Goal: Information Seeking & Learning: Learn about a topic

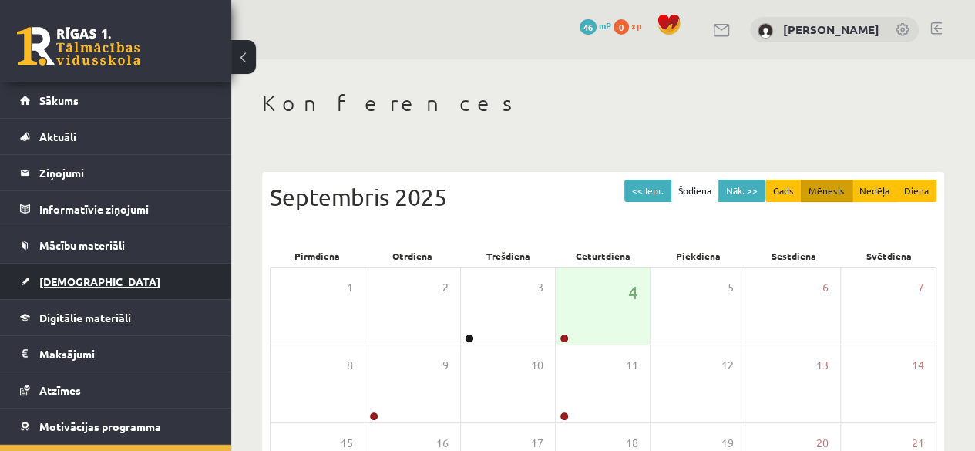
click at [68, 290] on link "[DEMOGRAPHIC_DATA]" at bounding box center [116, 281] width 192 height 35
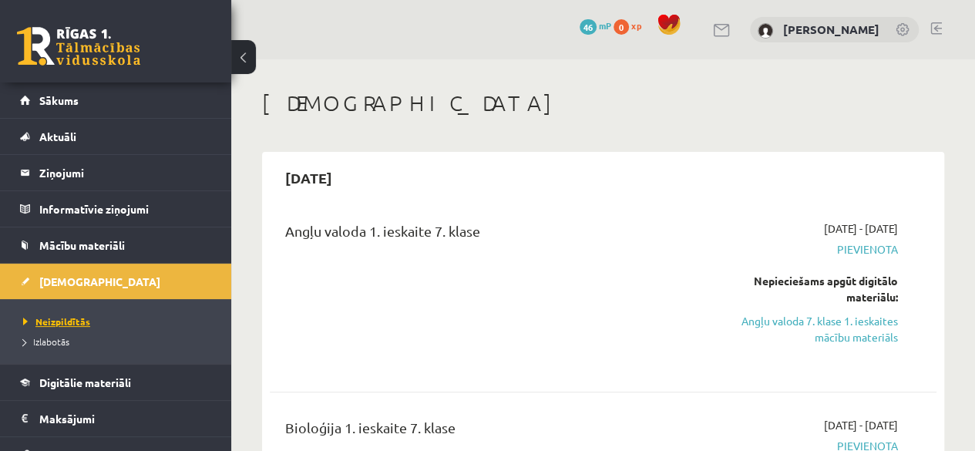
click at [56, 315] on span "Neizpildītās" at bounding box center [56, 321] width 67 height 12
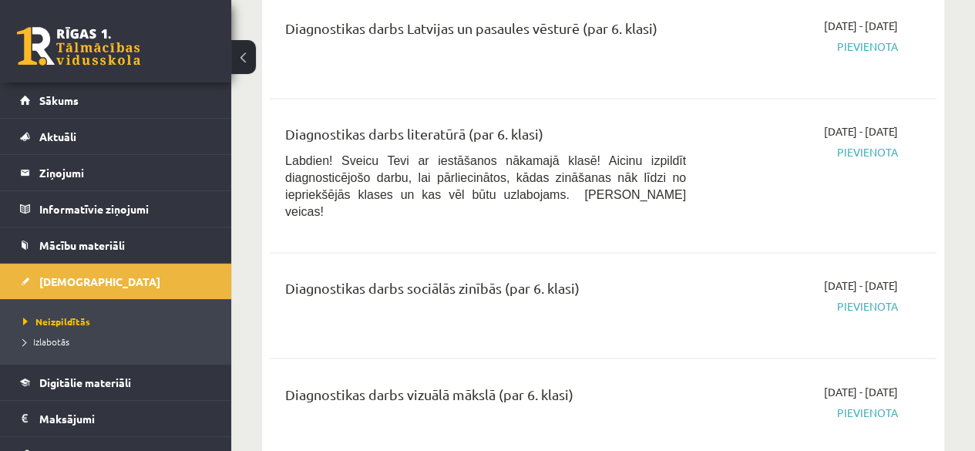
scroll to position [1156, 0]
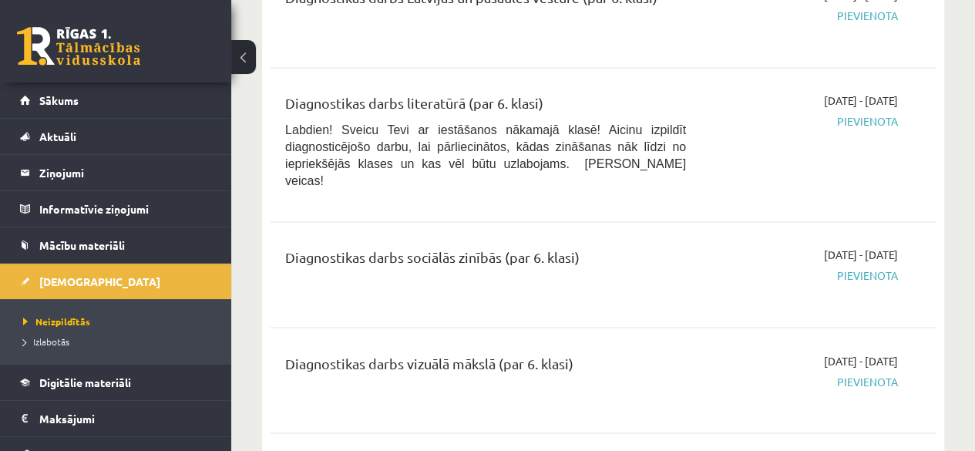
click at [871, 267] on span "Pievienota" at bounding box center [803, 275] width 189 height 16
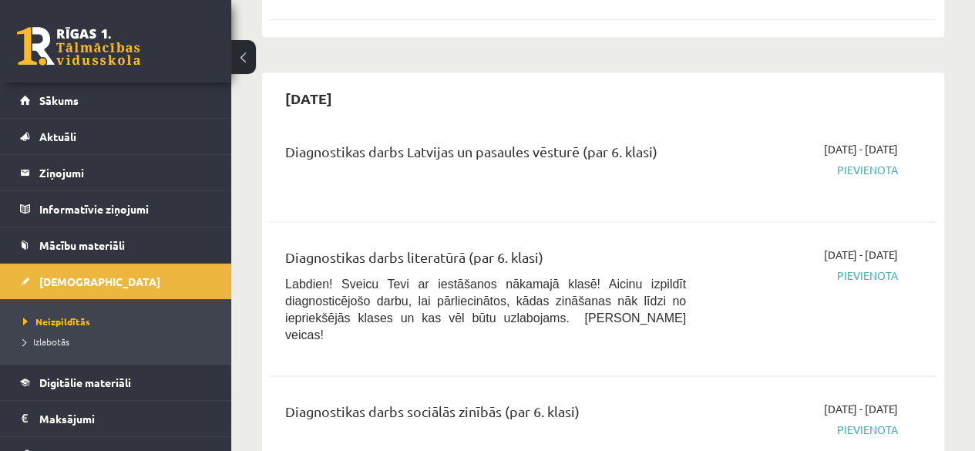
scroll to position [1002, 0]
click at [868, 173] on span "Pievienota" at bounding box center [803, 170] width 189 height 16
click at [859, 171] on span "Pievienota" at bounding box center [803, 170] width 189 height 16
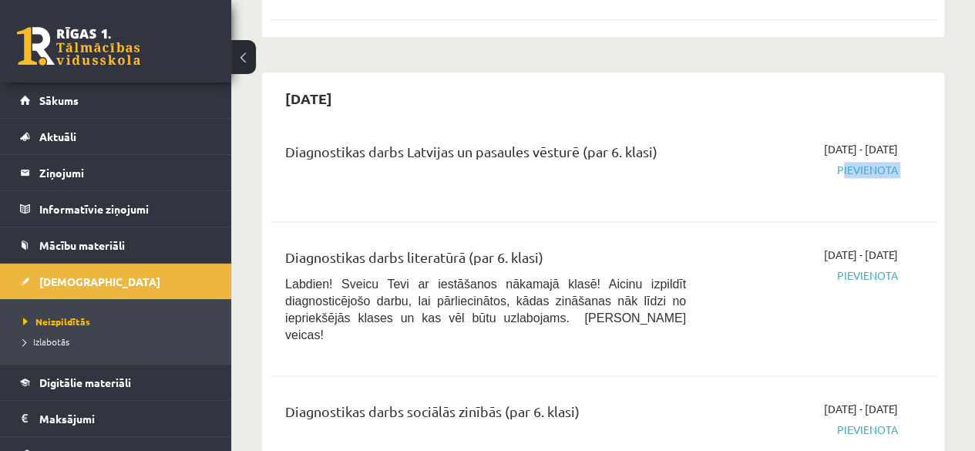
click at [782, 173] on span "Pievienota" at bounding box center [803, 170] width 189 height 16
click at [404, 180] on div "Diagnostikas darbs Latvijas un pasaules vēsturē (par 6. klasi)" at bounding box center [486, 168] width 424 height 55
click at [445, 148] on div "Diagnostikas darbs Latvijas un pasaules vēsturē (par 6. klasi)" at bounding box center [485, 155] width 401 height 29
click at [459, 166] on div "Diagnostikas darbs Latvijas un pasaules vēsturē (par 6. klasi)" at bounding box center [485, 155] width 401 height 29
drag, startPoint x: 459, startPoint y: 166, endPoint x: 464, endPoint y: 175, distance: 9.7
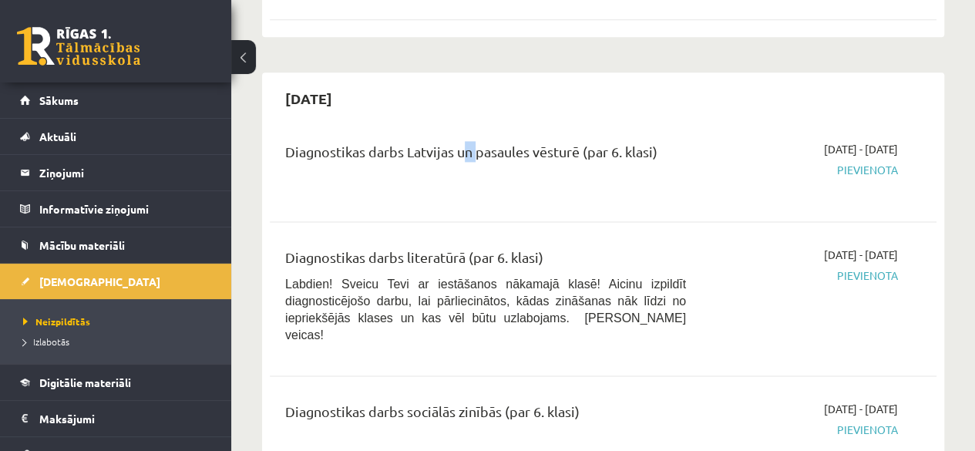
click at [464, 175] on div "Diagnostikas darbs Latvijas un pasaules vēsturē (par 6. klasi)" at bounding box center [486, 168] width 424 height 55
click at [629, 175] on div "Diagnostikas darbs Latvijas un pasaules vēsturē (par 6. klasi)" at bounding box center [486, 168] width 424 height 55
click at [866, 170] on span "Pievienota" at bounding box center [803, 170] width 189 height 16
click at [863, 190] on div "2025-09-16 - 2025-09-30 Pievienota" at bounding box center [804, 168] width 212 height 55
click at [852, 175] on span "Pievienota" at bounding box center [803, 170] width 189 height 16
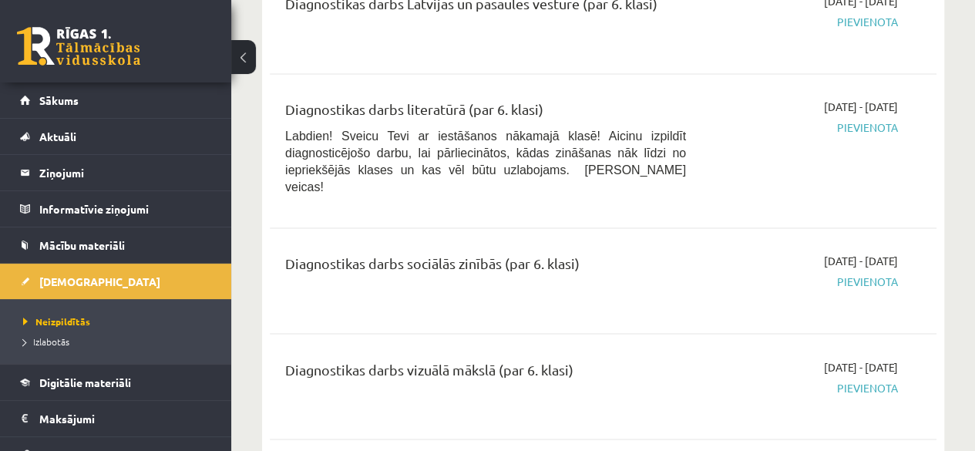
scroll to position [1156, 0]
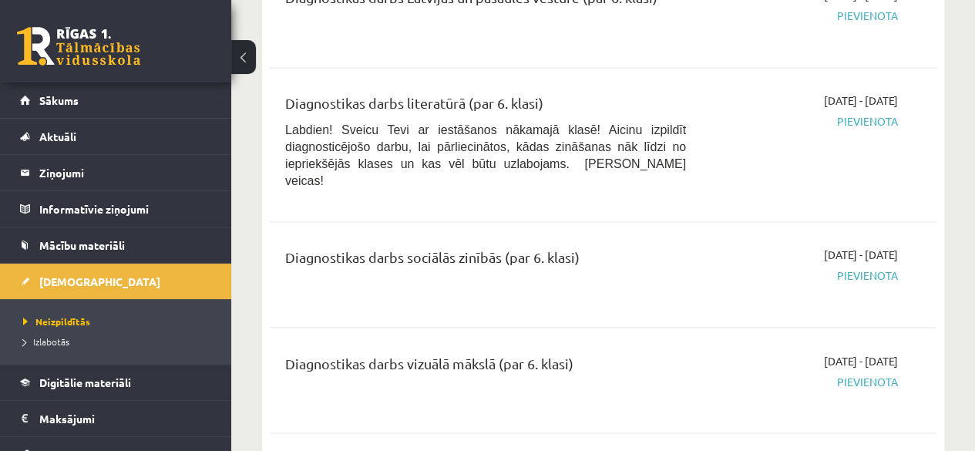
click at [873, 267] on span "Pievienota" at bounding box center [803, 275] width 189 height 16
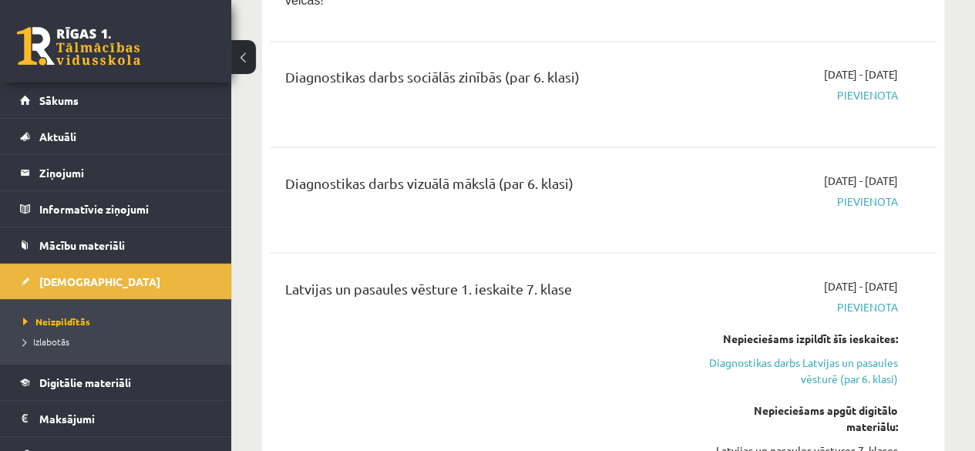
scroll to position [1387, 0]
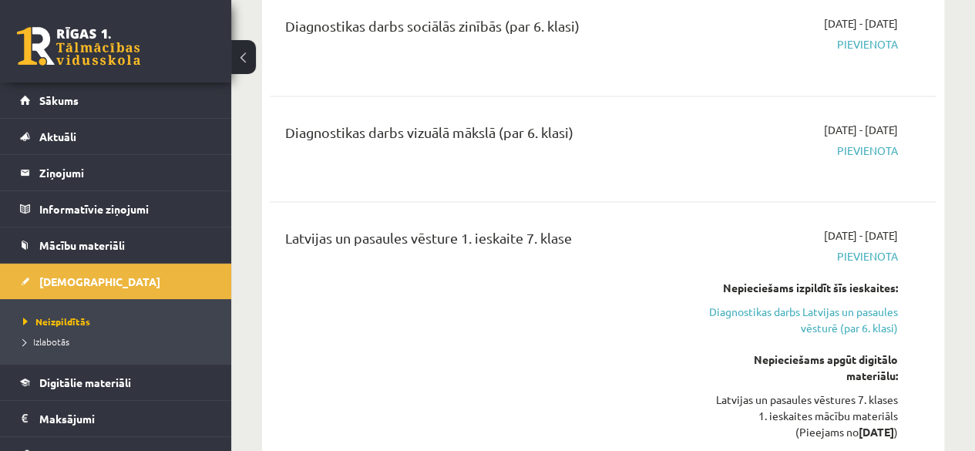
click at [872, 142] on span "Pievienota" at bounding box center [803, 150] width 189 height 16
click at [800, 308] on link "Diagnostikas darbs Latvijas un pasaules vēsturē (par 6. klasi)" at bounding box center [803, 319] width 189 height 32
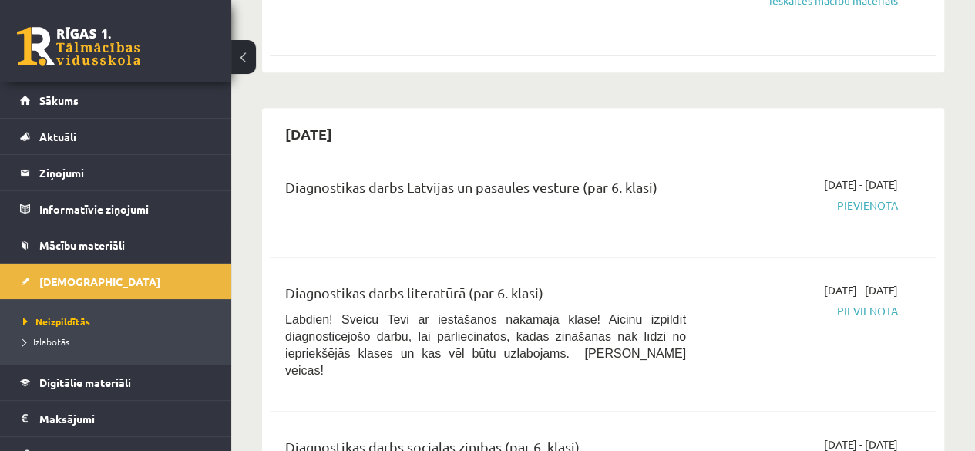
scroll to position [972, 0]
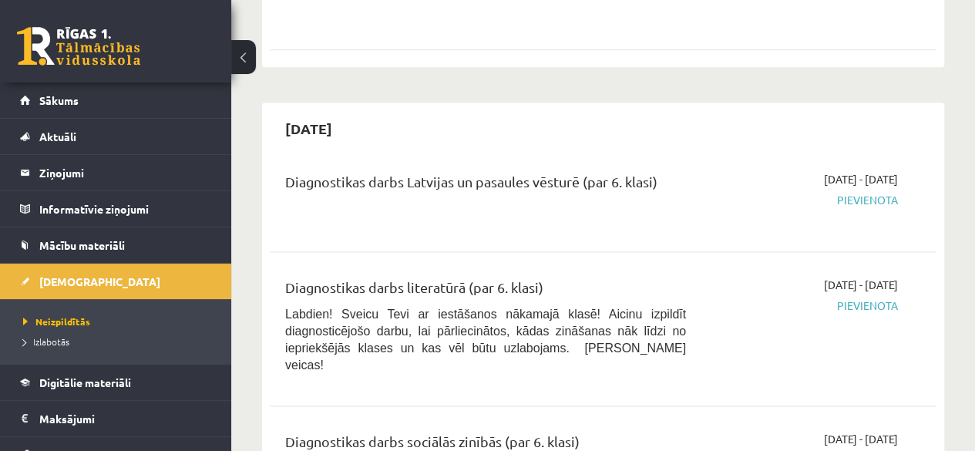
click at [861, 195] on span "Pievienota" at bounding box center [803, 200] width 189 height 16
click at [860, 204] on span "Pievienota" at bounding box center [803, 200] width 189 height 16
click at [864, 203] on span "Pievienota" at bounding box center [803, 200] width 189 height 16
drag, startPoint x: 863, startPoint y: 203, endPoint x: 857, endPoint y: 208, distance: 8.2
click at [863, 203] on span "Pievienota" at bounding box center [803, 200] width 189 height 16
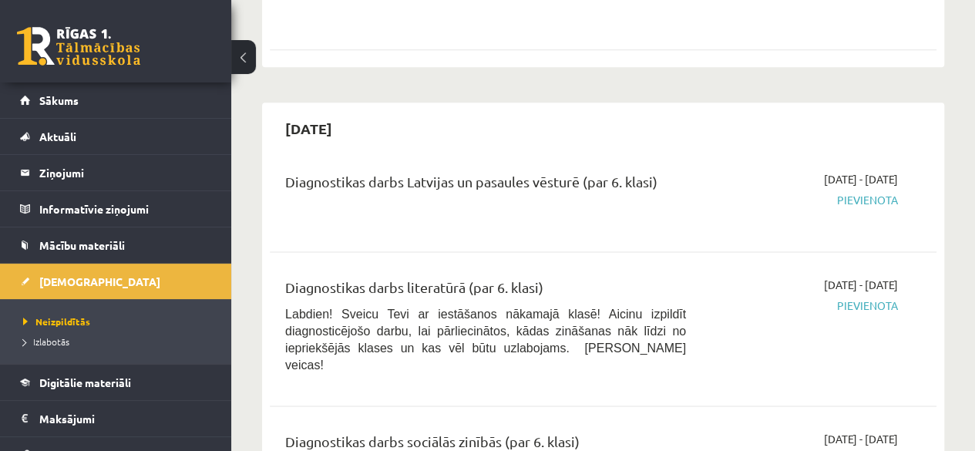
click at [856, 211] on div "2025-09-16 - 2025-09-30 Pievienota" at bounding box center [804, 198] width 212 height 55
click at [395, 180] on div "Diagnostikas darbs Latvijas un pasaules vēsturē (par 6. klasi)" at bounding box center [485, 185] width 401 height 29
click at [348, 132] on h2 "[DATE]" at bounding box center [309, 128] width 78 height 36
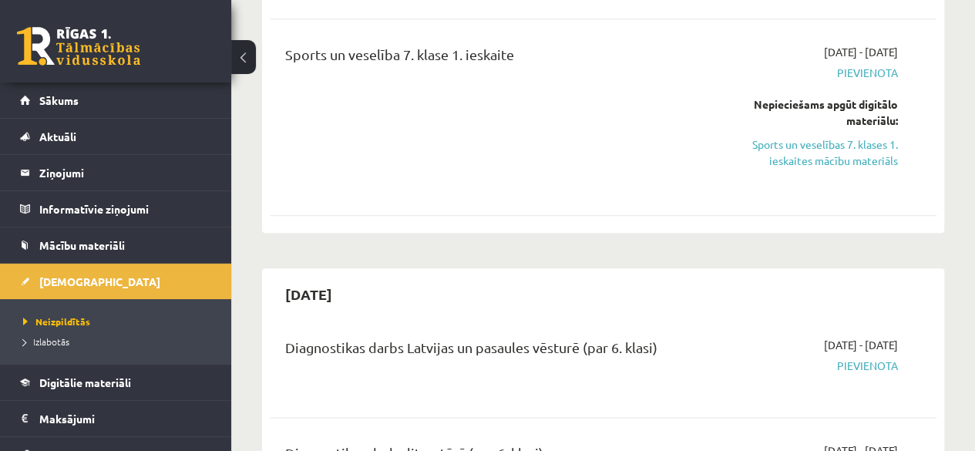
scroll to position [741, 0]
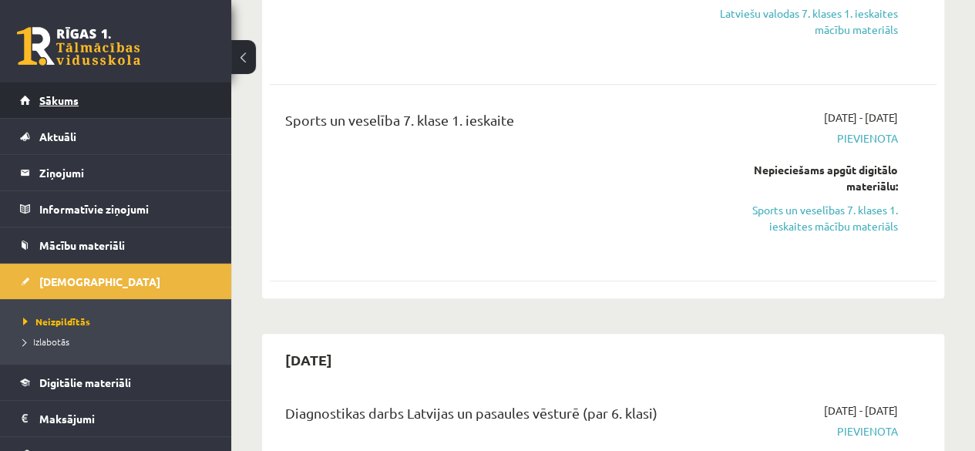
click at [45, 112] on link "Sākums" at bounding box center [116, 99] width 192 height 35
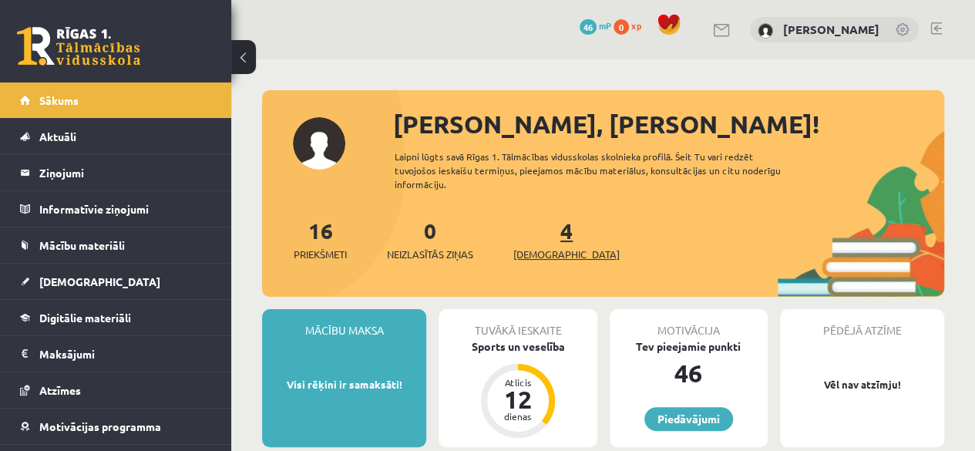
click at [546, 254] on span "[DEMOGRAPHIC_DATA]" at bounding box center [566, 254] width 106 height 15
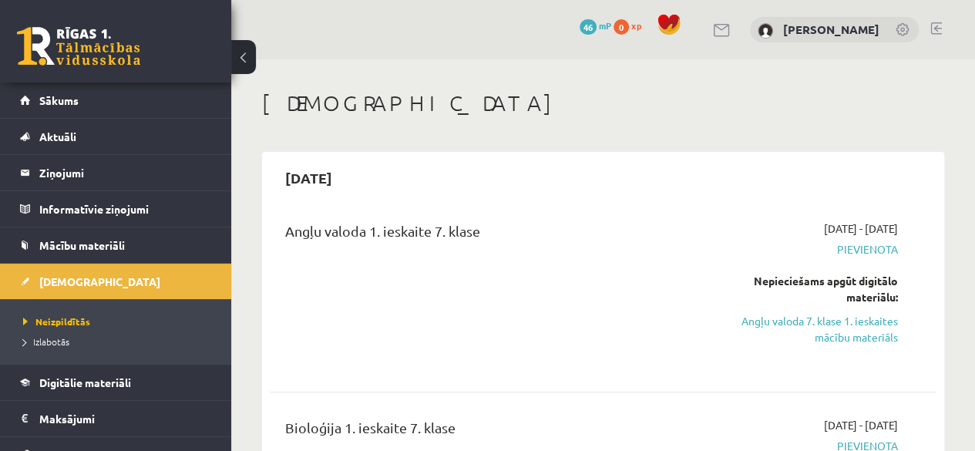
drag, startPoint x: 856, startPoint y: 335, endPoint x: 624, endPoint y: 86, distance: 340.9
click at [856, 335] on link "Angļu valoda 7. klase 1. ieskaites mācību materiāls" at bounding box center [803, 329] width 189 height 32
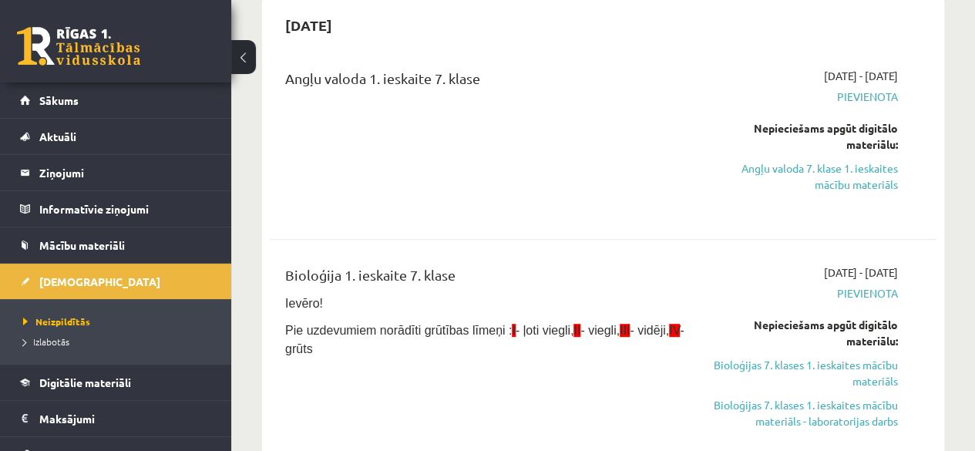
scroll to position [154, 0]
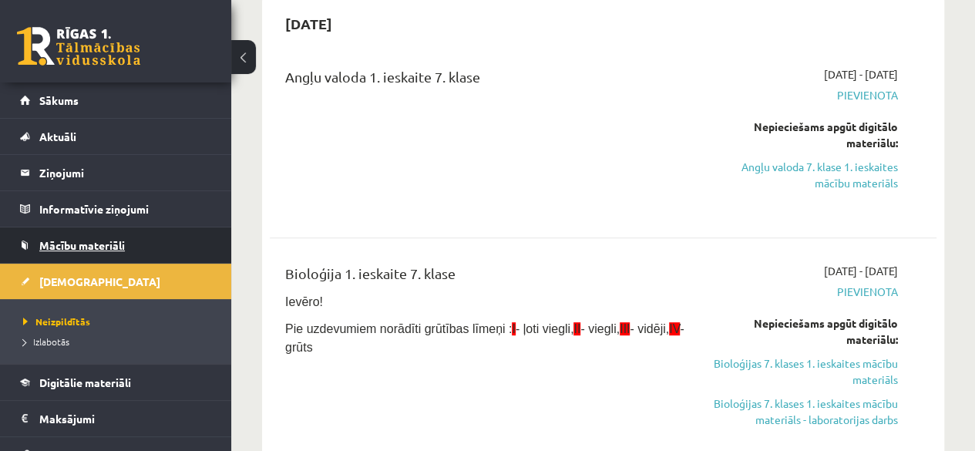
click at [116, 243] on span "Mācību materiāli" at bounding box center [82, 245] width 86 height 14
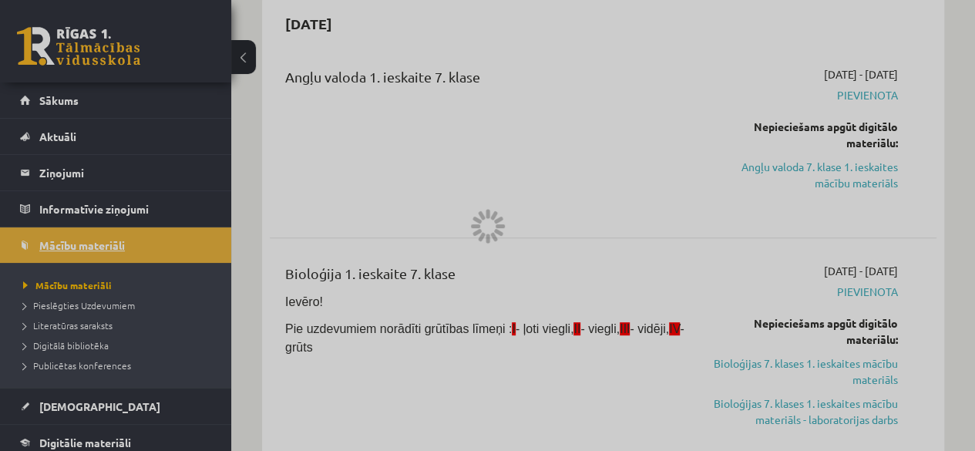
click at [116, 243] on div at bounding box center [487, 225] width 975 height 451
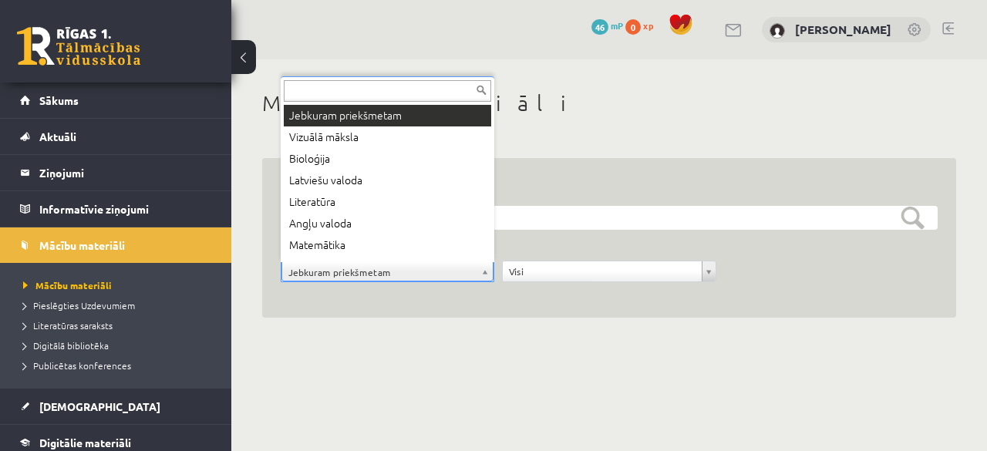
scroll to position [18, 0]
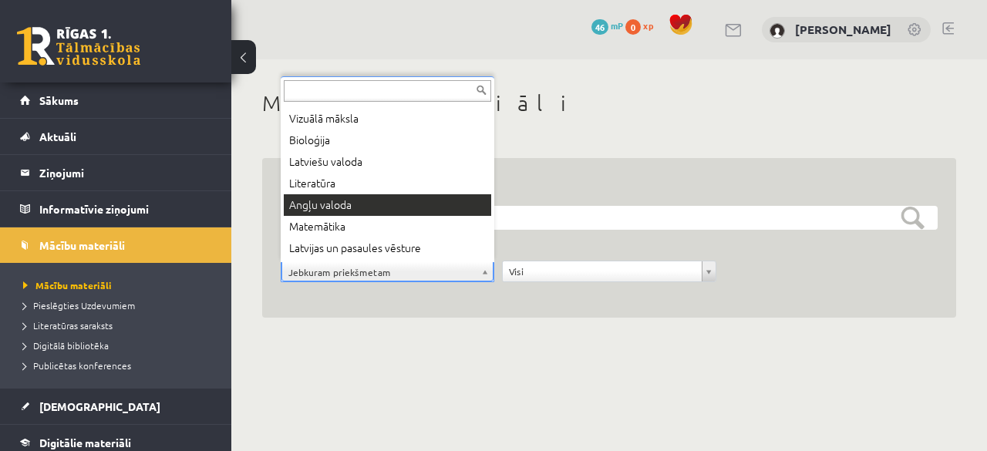
drag, startPoint x: 376, startPoint y: 207, endPoint x: 379, endPoint y: 198, distance: 9.0
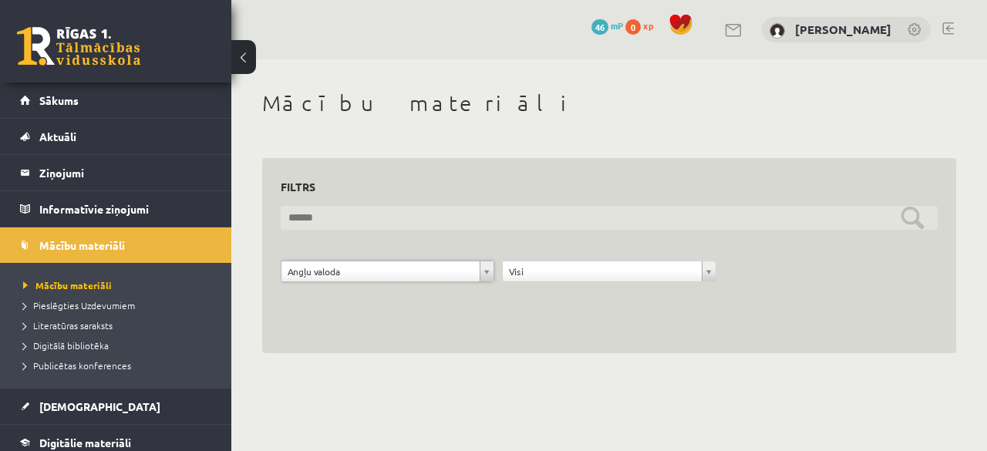
click at [909, 215] on input "text" at bounding box center [609, 218] width 657 height 24
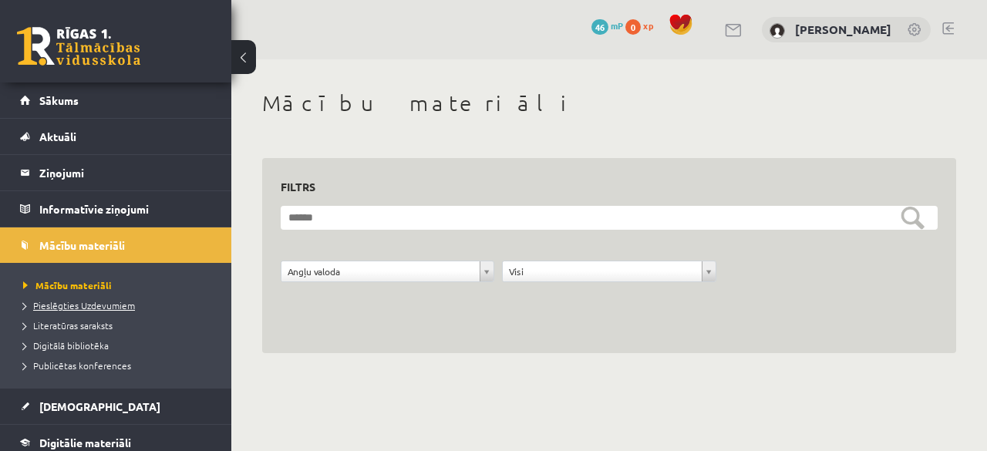
click at [122, 309] on span "Pieslēgties Uzdevumiem" at bounding box center [79, 305] width 112 height 12
click at [76, 281] on span "Mācību materiāli" at bounding box center [62, 285] width 79 height 12
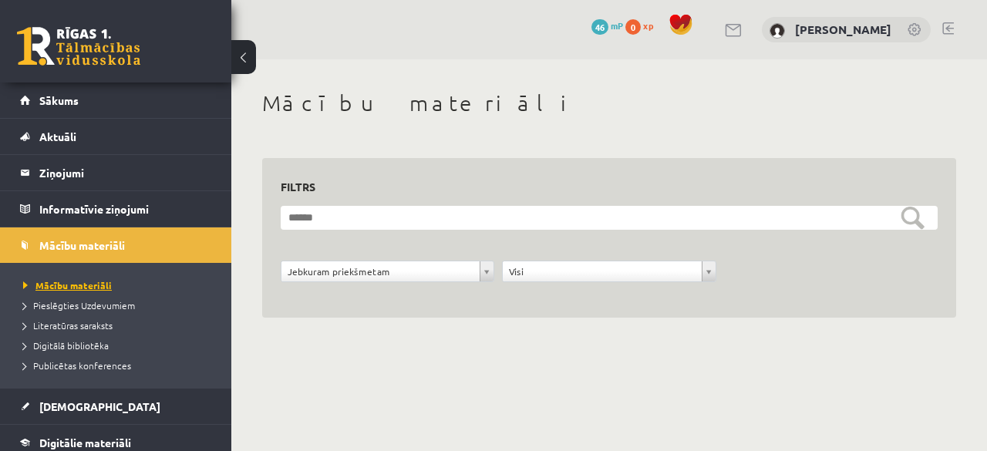
click at [86, 285] on span "Mācību materiāli" at bounding box center [67, 285] width 89 height 12
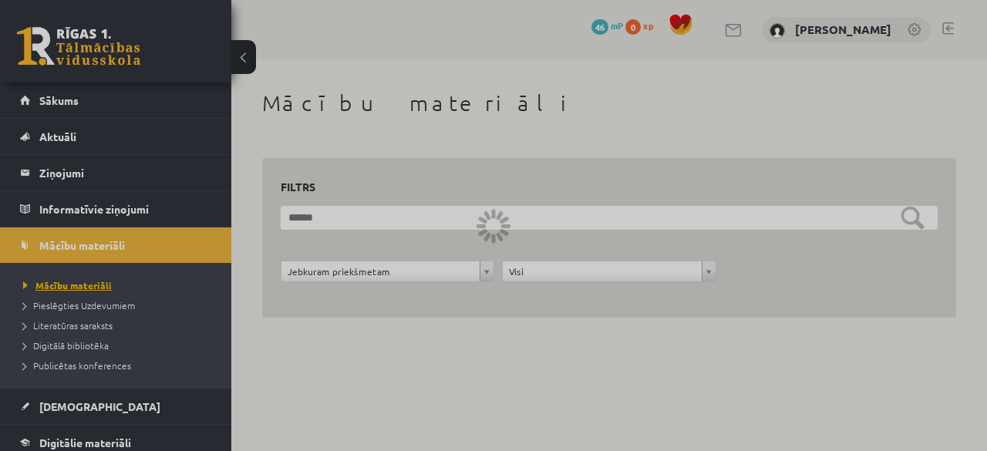
click at [88, 285] on div at bounding box center [493, 225] width 987 height 451
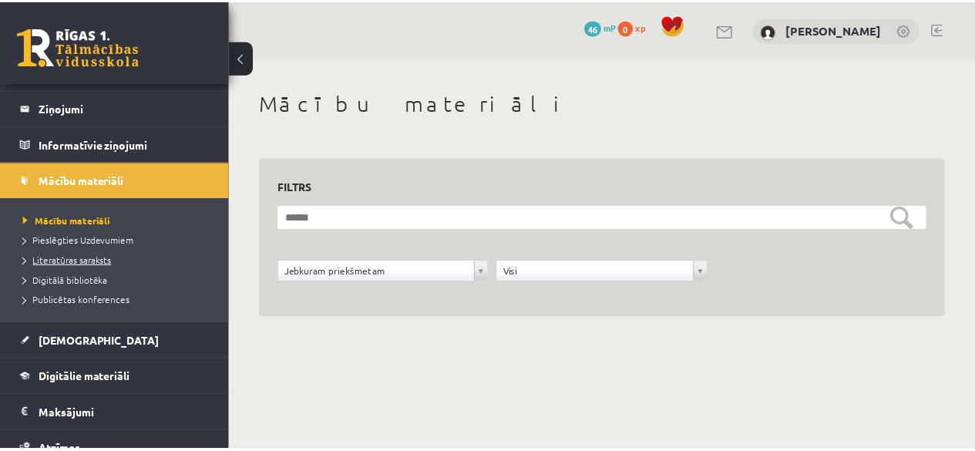
scroll to position [77, 0]
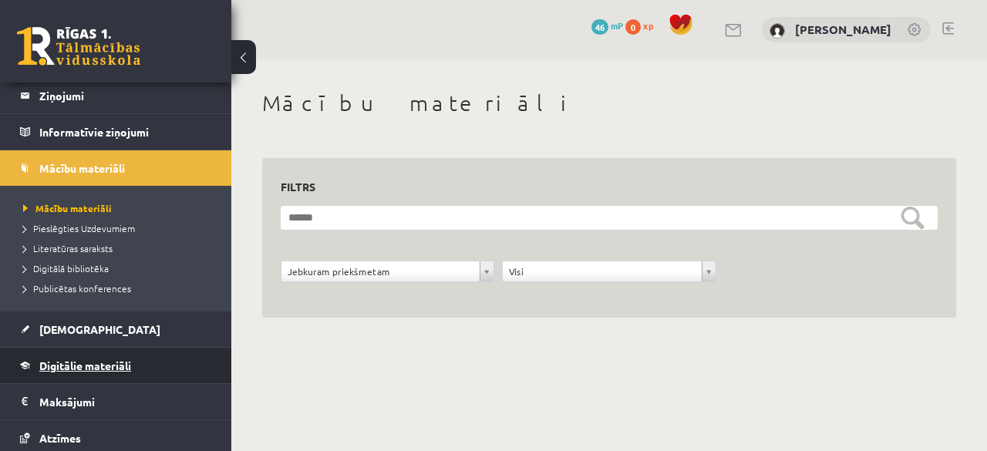
click at [97, 365] on span "Digitālie materiāli" at bounding box center [85, 365] width 92 height 14
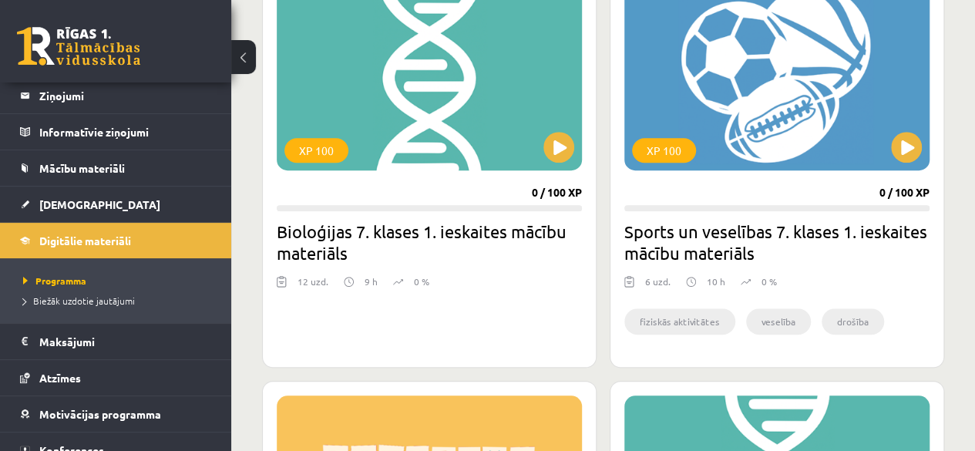
scroll to position [453, 0]
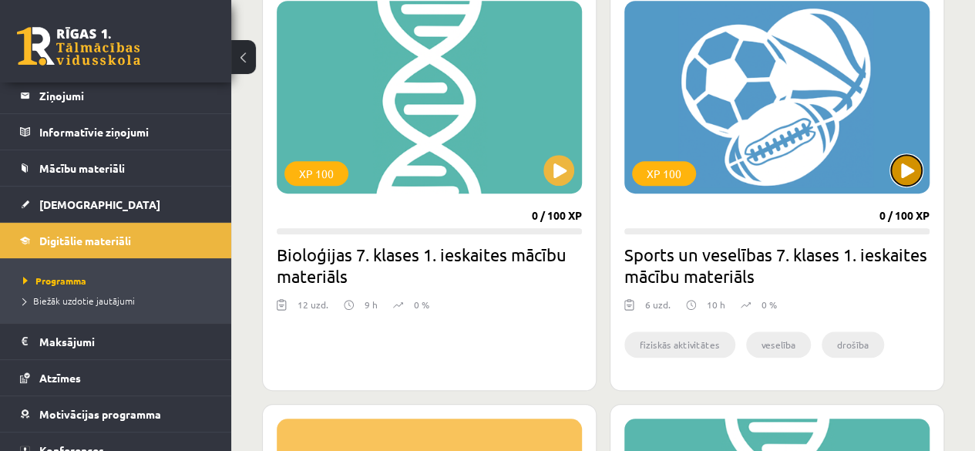
click at [912, 173] on button at bounding box center [906, 170] width 31 height 31
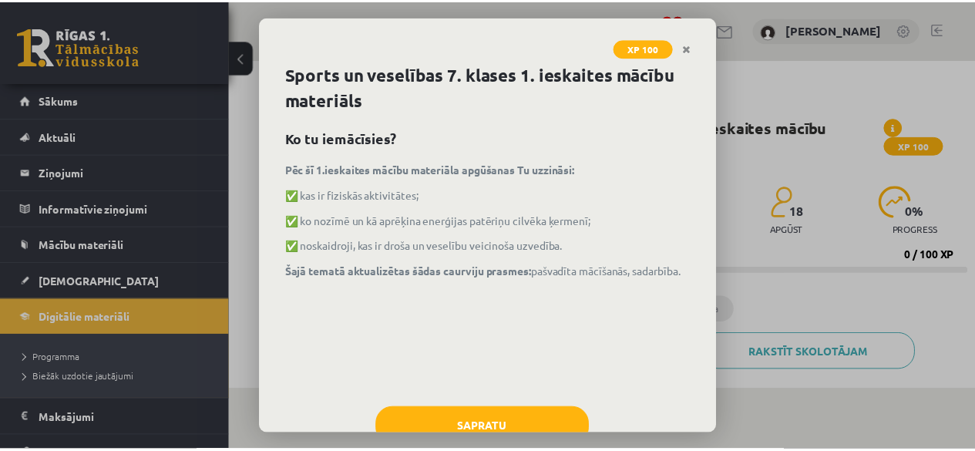
scroll to position [48, 0]
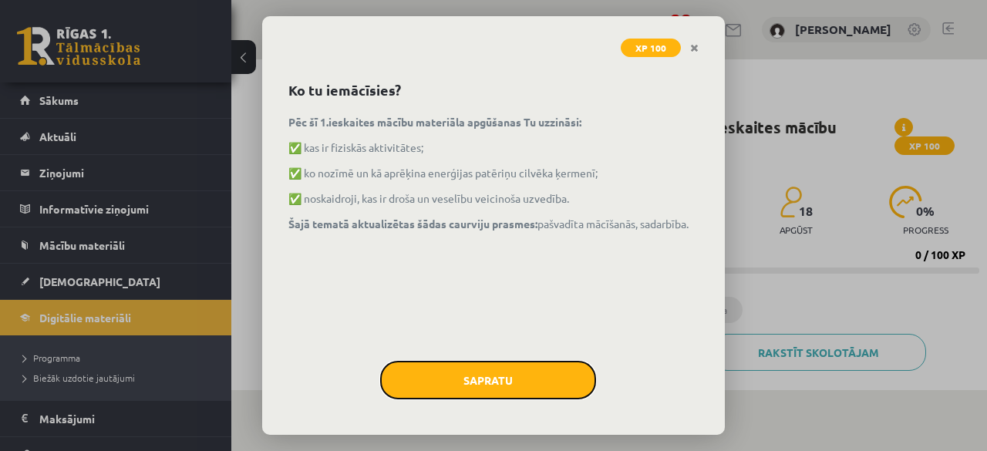
click at [485, 384] on button "Sapratu" at bounding box center [488, 380] width 216 height 39
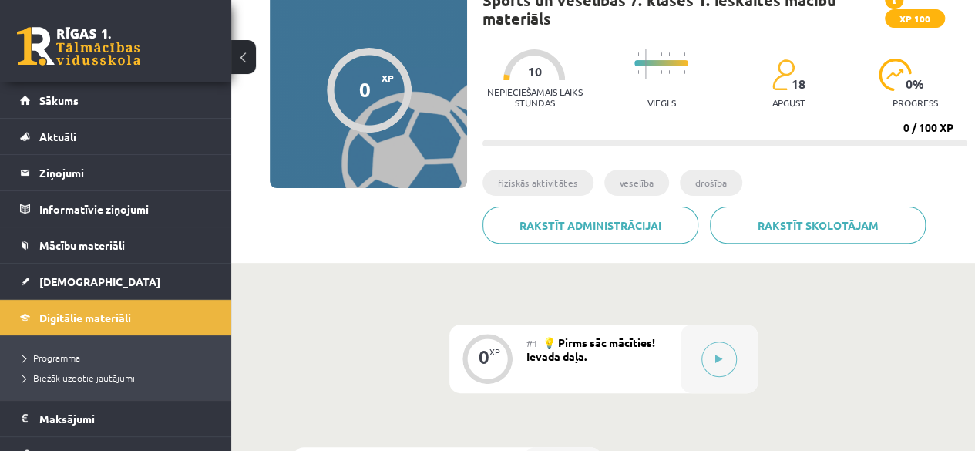
scroll to position [103, 0]
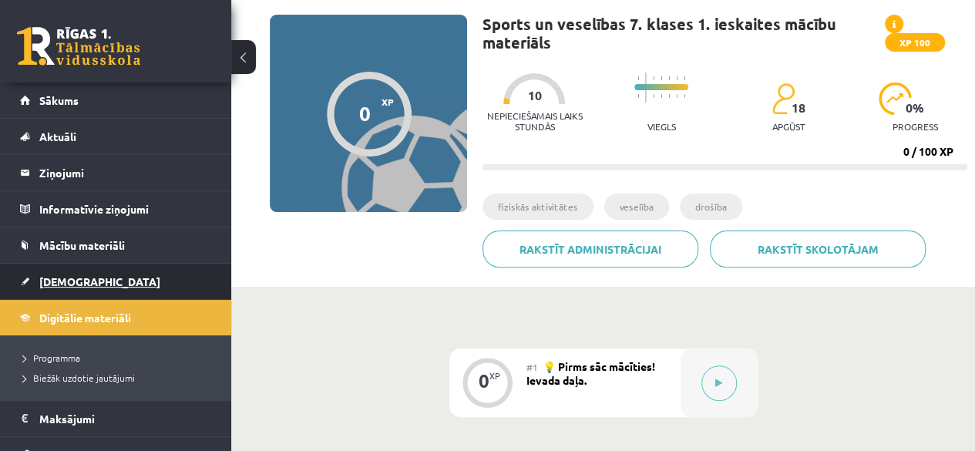
click at [72, 280] on span "[DEMOGRAPHIC_DATA]" at bounding box center [99, 281] width 121 height 14
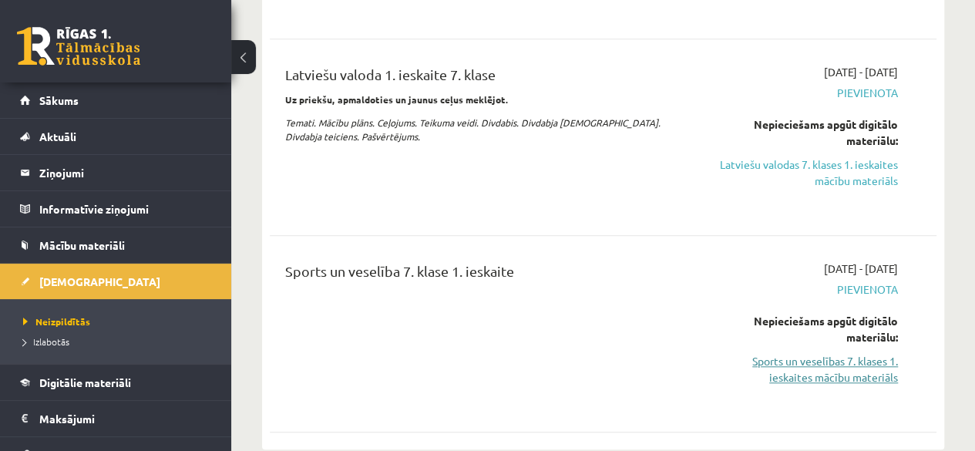
scroll to position [617, 0]
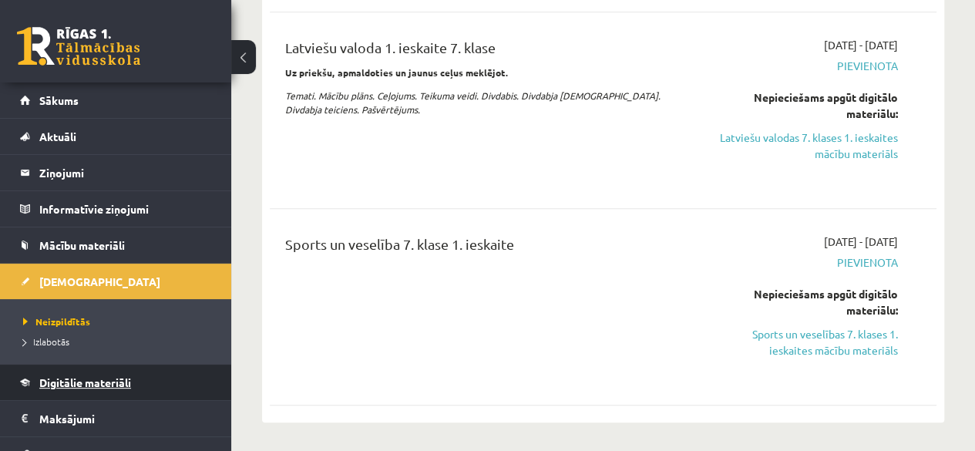
click at [108, 386] on link "Digitālie materiāli" at bounding box center [116, 382] width 192 height 35
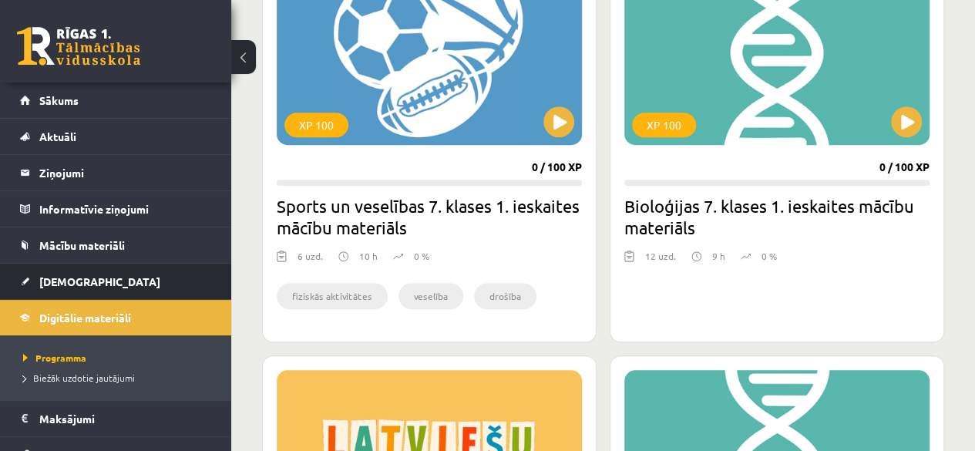
scroll to position [540, 0]
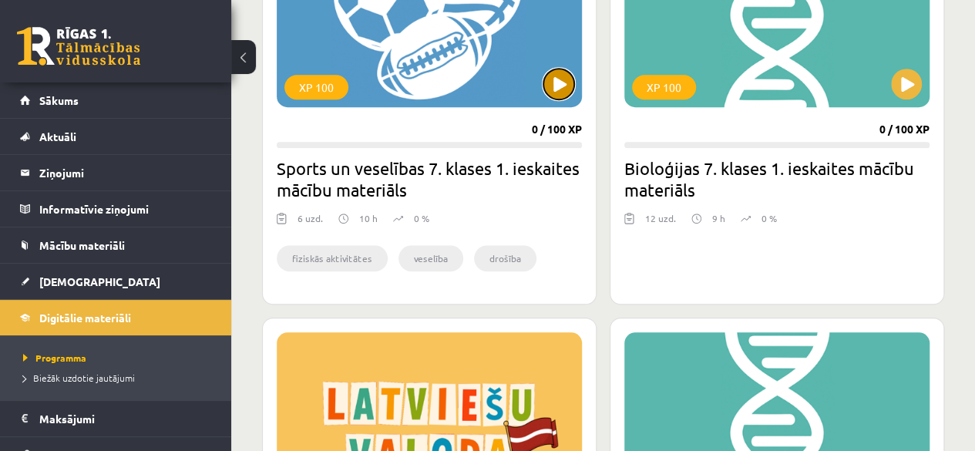
click at [553, 89] on button at bounding box center [558, 84] width 31 height 31
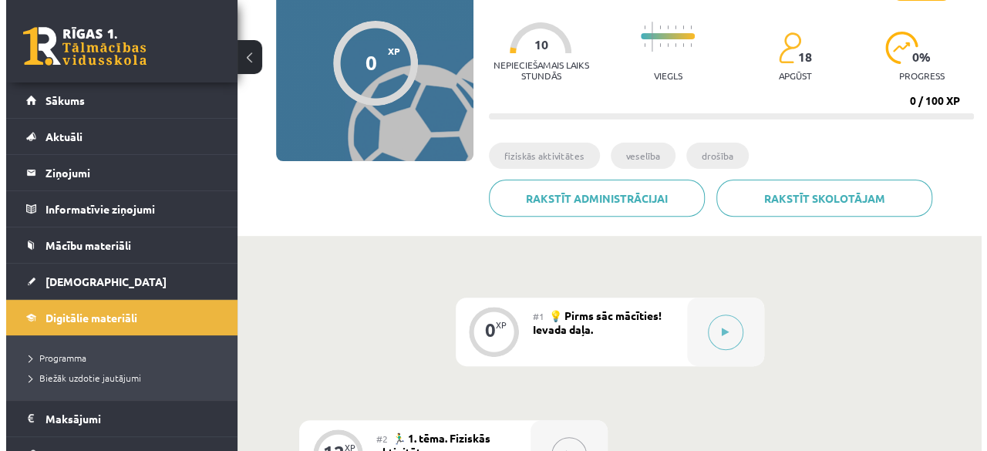
scroll to position [231, 0]
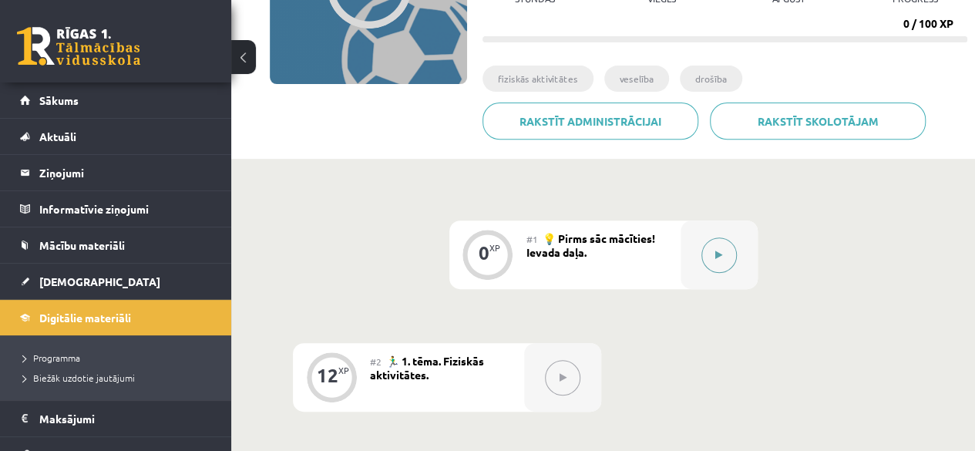
click at [721, 264] on button at bounding box center [718, 254] width 35 height 35
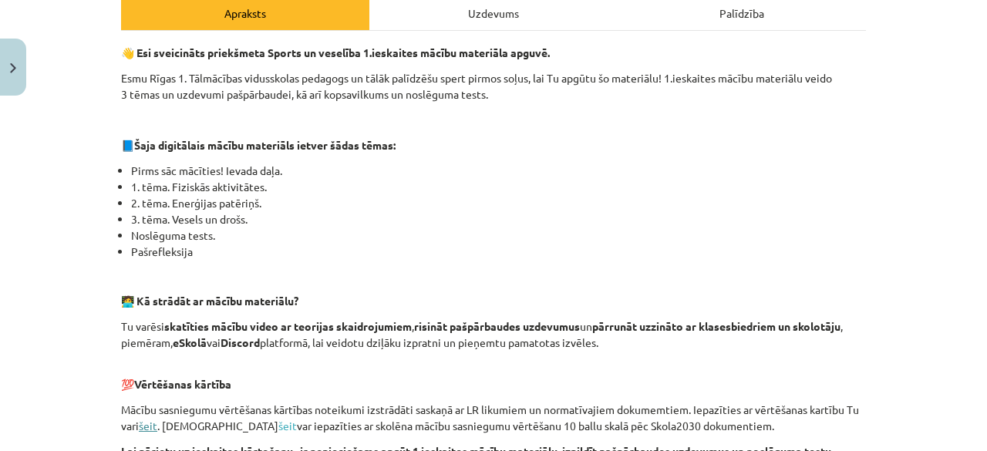
click at [147, 429] on link "šeit" at bounding box center [148, 426] width 18 height 14
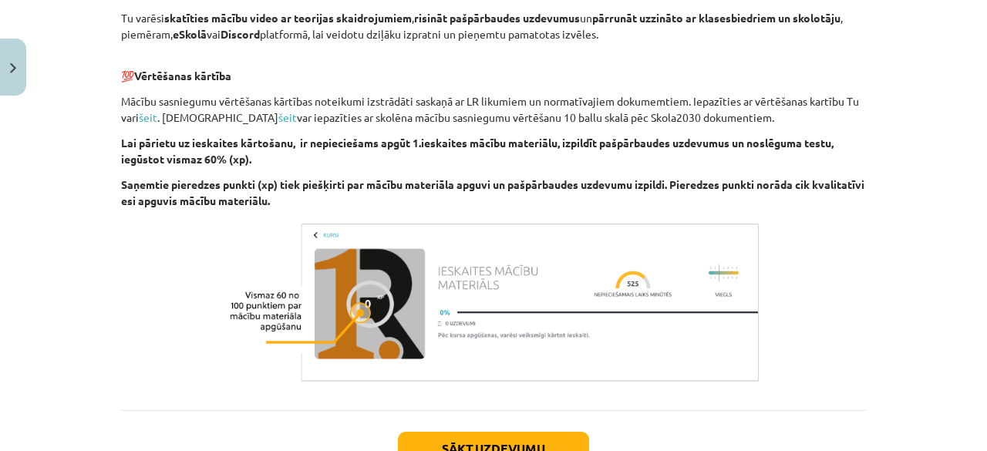
scroll to position [654, 0]
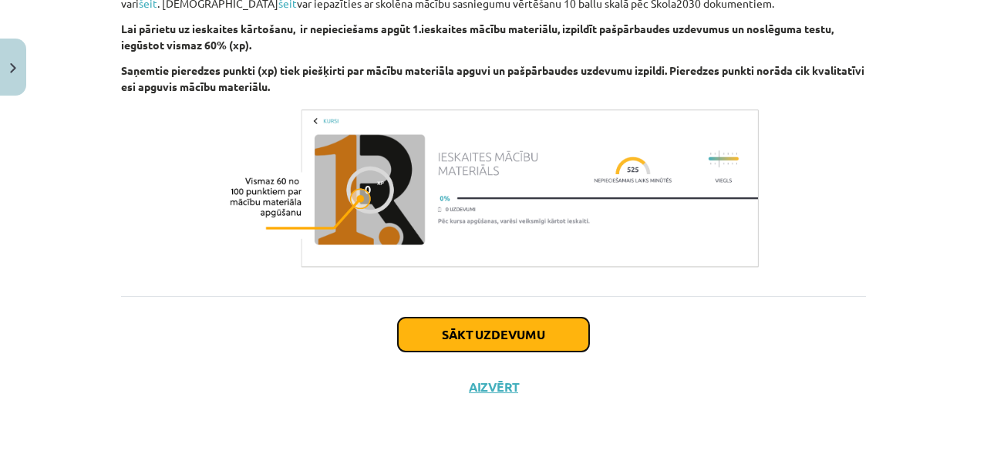
click at [506, 333] on button "Sākt uzdevumu" at bounding box center [493, 335] width 191 height 34
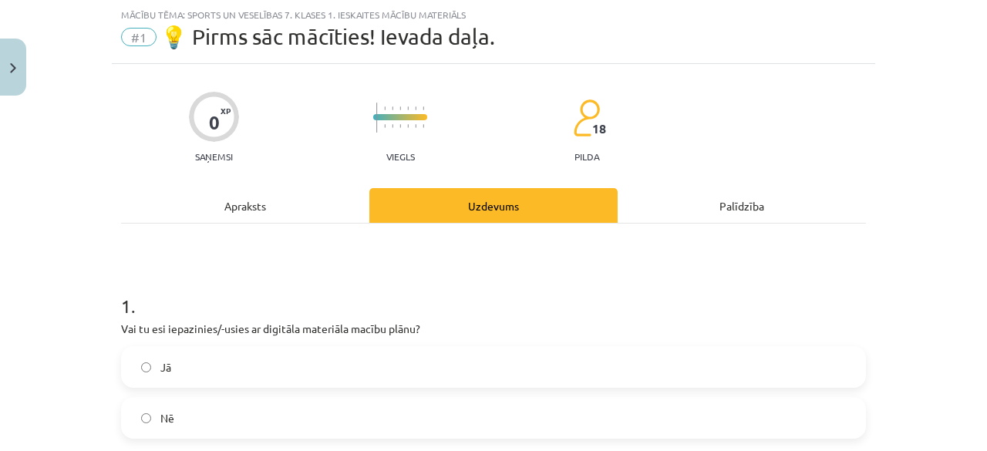
scroll to position [203, 0]
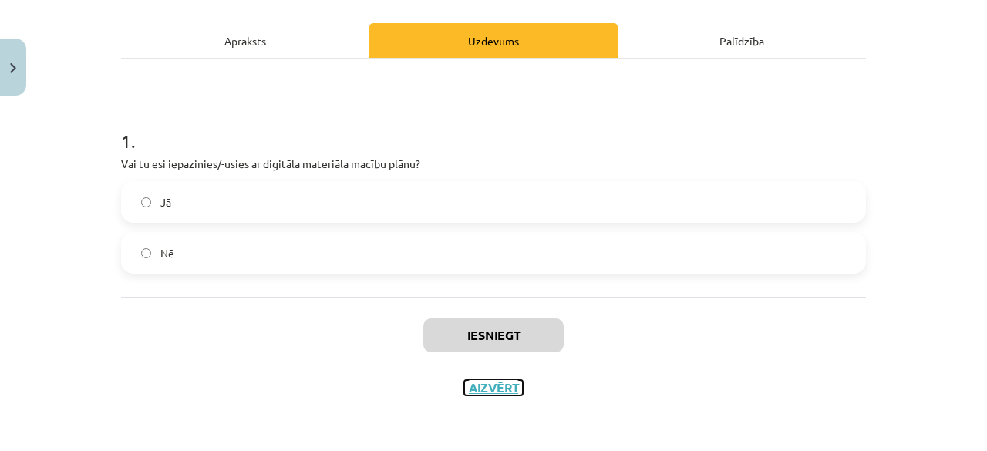
click at [490, 389] on button "Aizvērt" at bounding box center [493, 387] width 59 height 15
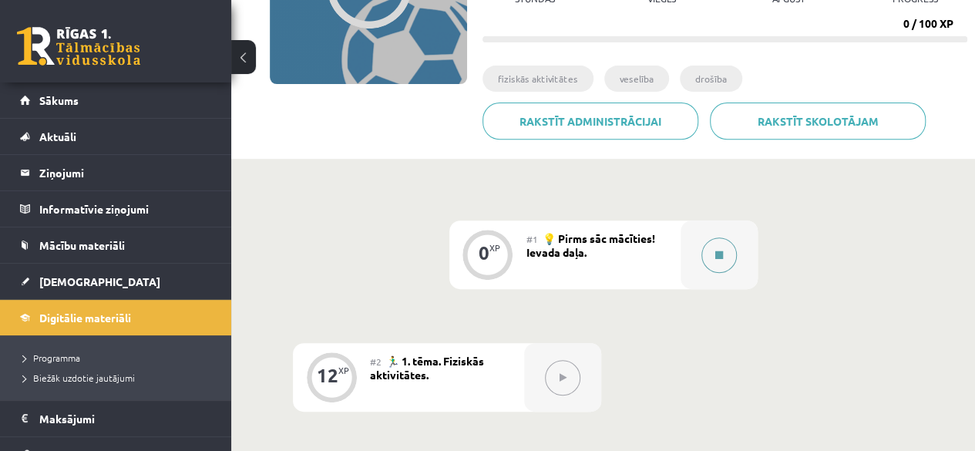
click at [708, 257] on button at bounding box center [718, 254] width 35 height 35
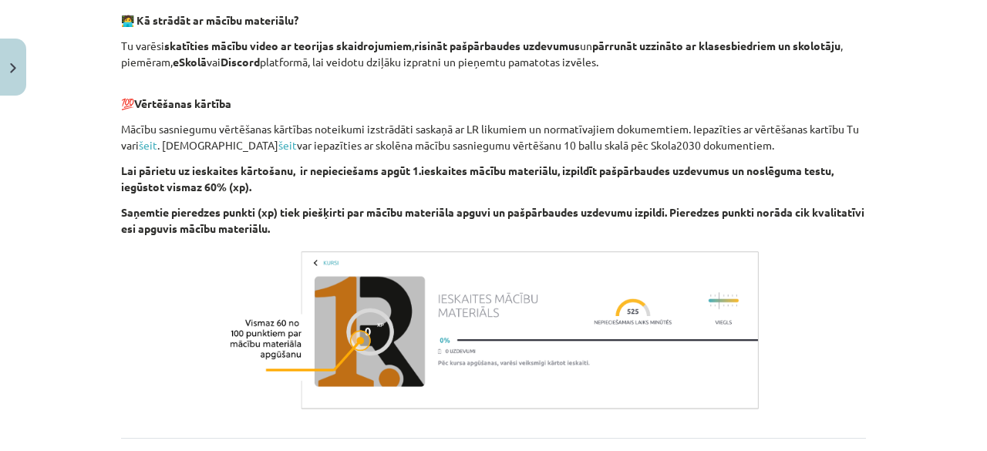
scroll to position [462, 0]
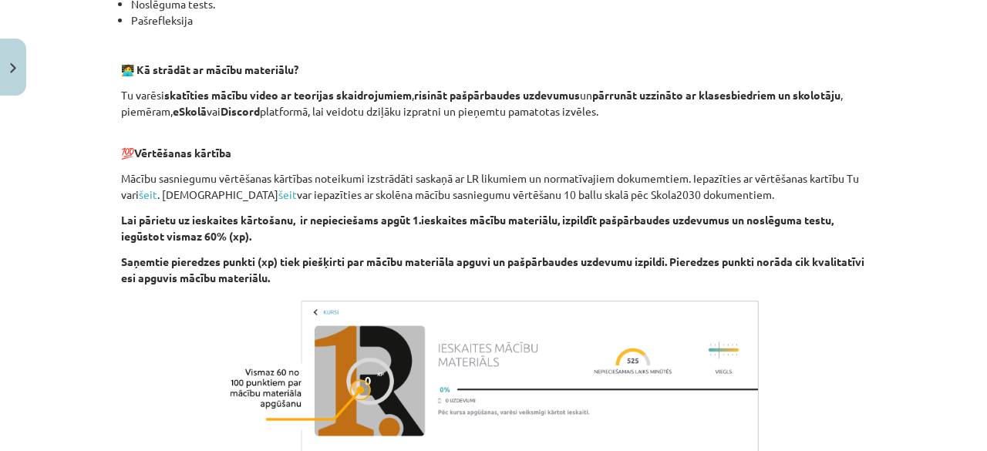
click at [707, 237] on button at bounding box center [724, 254] width 35 height 35
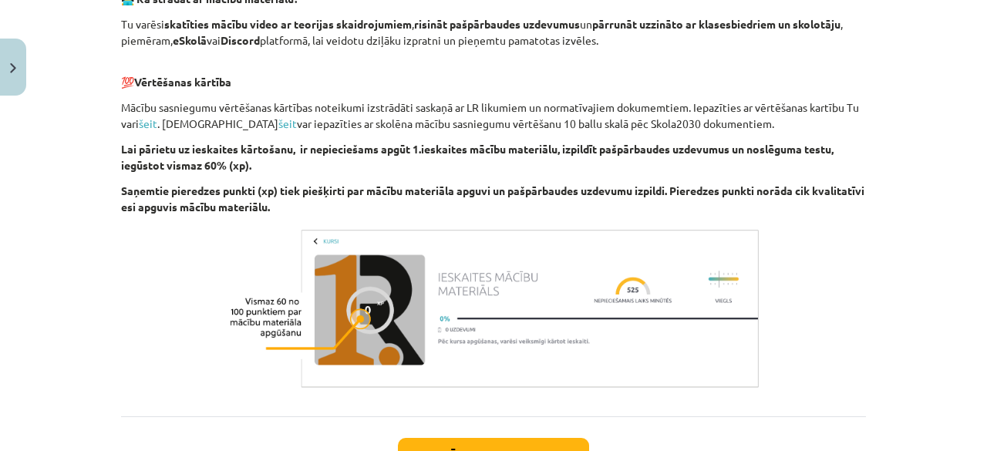
scroll to position [540, 0]
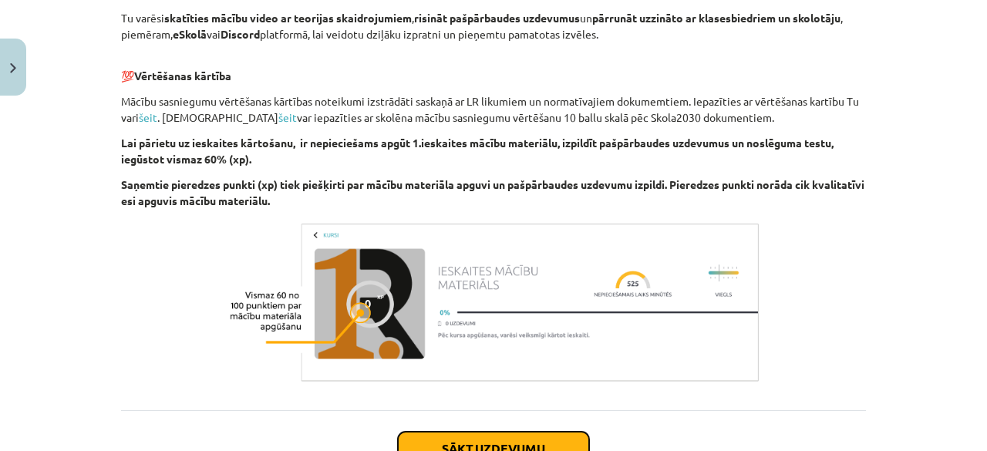
click at [456, 442] on button "Sākt uzdevumu" at bounding box center [493, 449] width 191 height 34
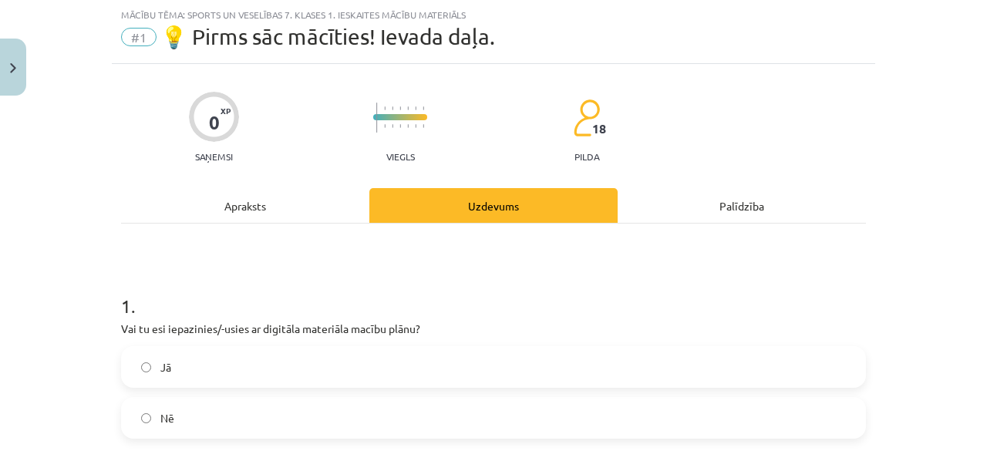
scroll to position [193, 0]
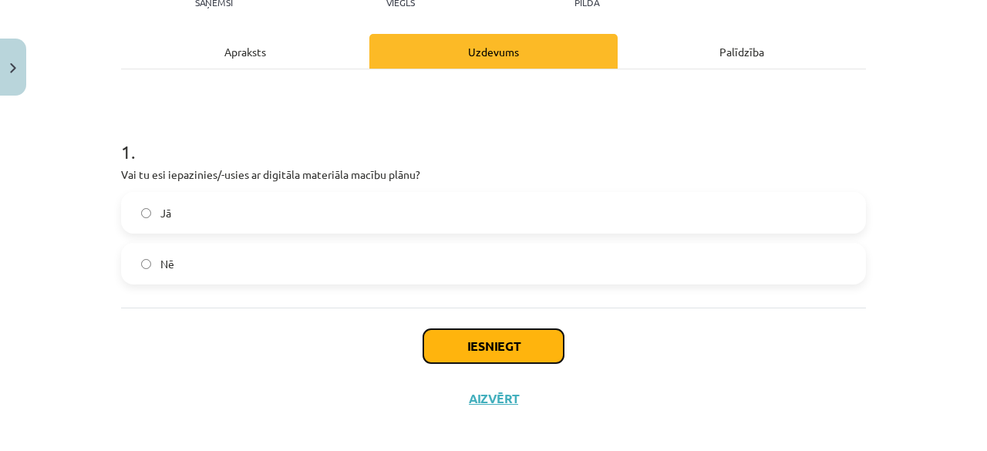
click at [448, 349] on button "Iesniegt" at bounding box center [493, 346] width 140 height 34
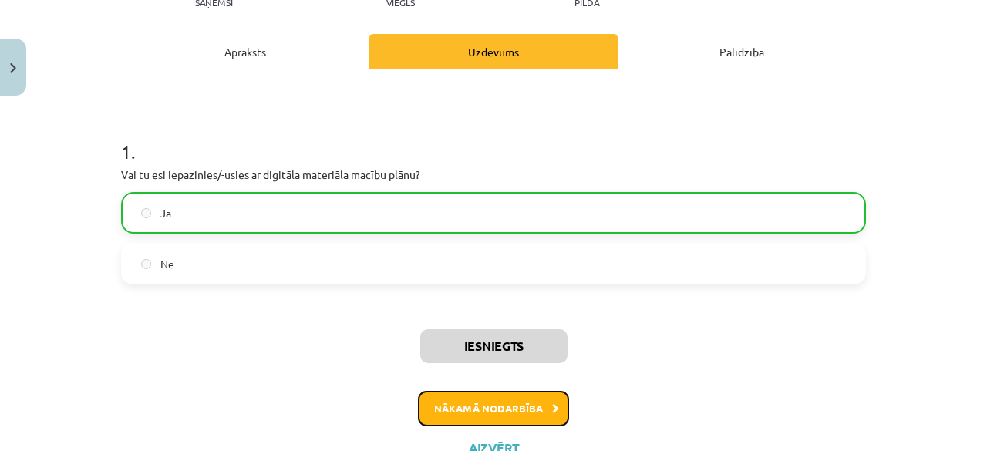
click at [552, 409] on icon at bounding box center [555, 409] width 7 height 10
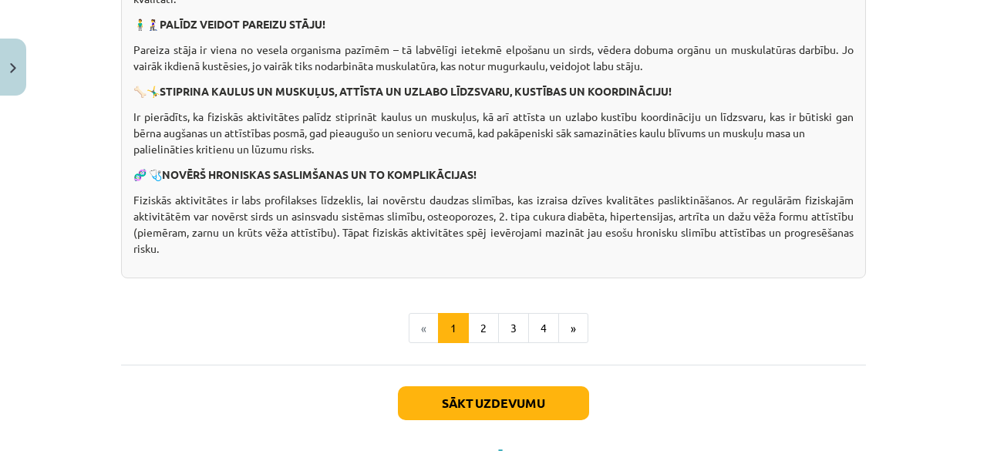
scroll to position [1195, 0]
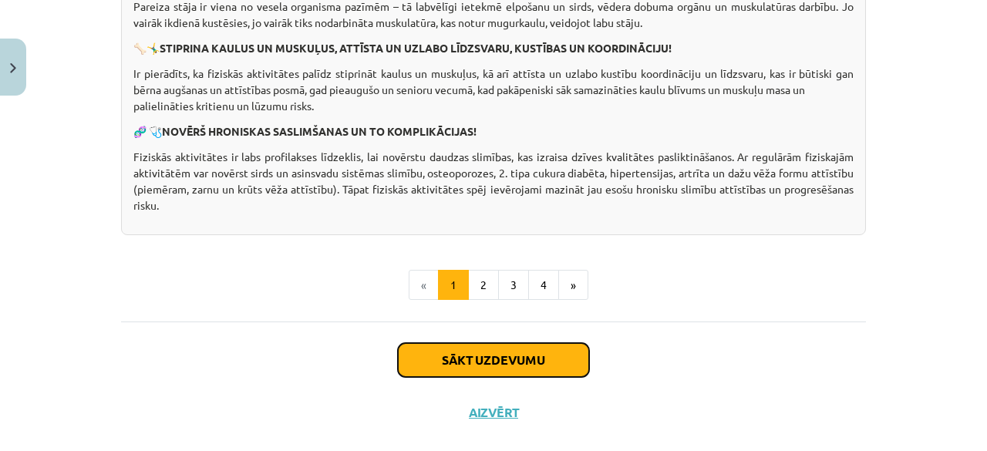
click at [442, 369] on button "Sākt uzdevumu" at bounding box center [493, 360] width 191 height 34
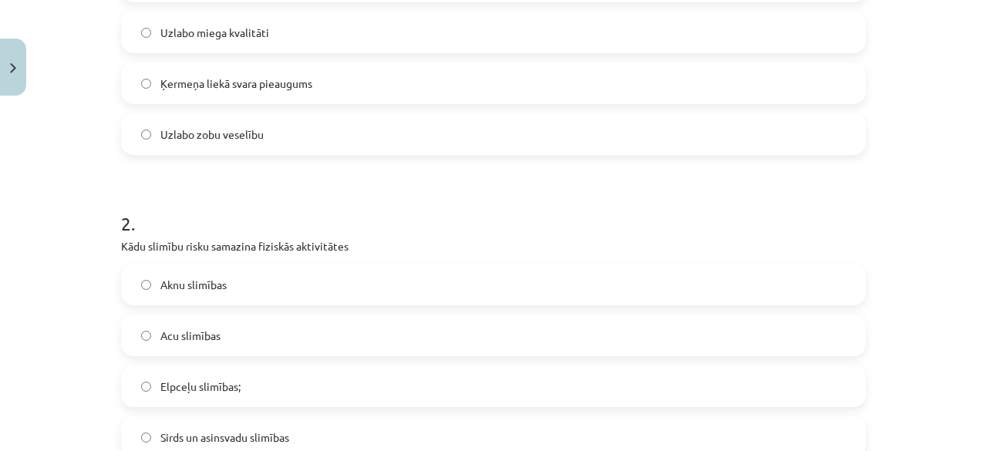
scroll to position [501, 0]
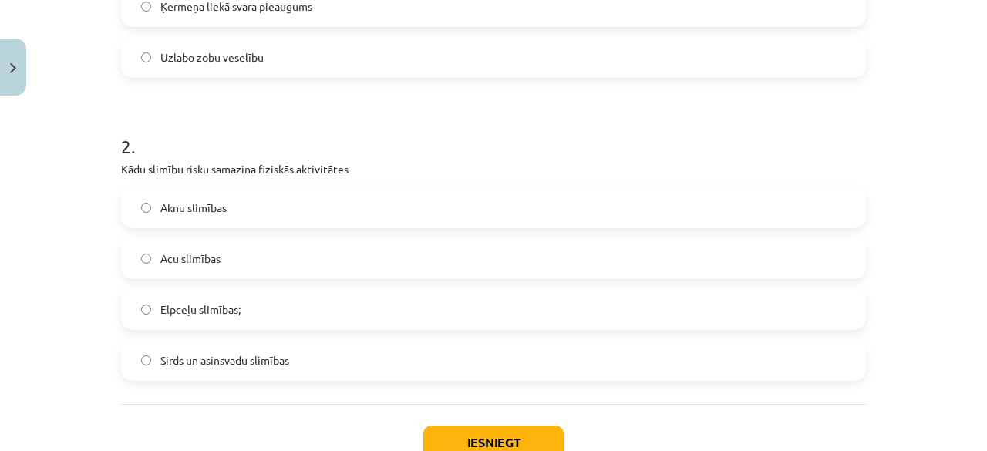
click at [134, 361] on label "Sirds un asinsvadu slimības" at bounding box center [493, 360] width 741 height 39
click at [485, 421] on div "Iesniegt Aizvērt" at bounding box center [493, 458] width 745 height 108
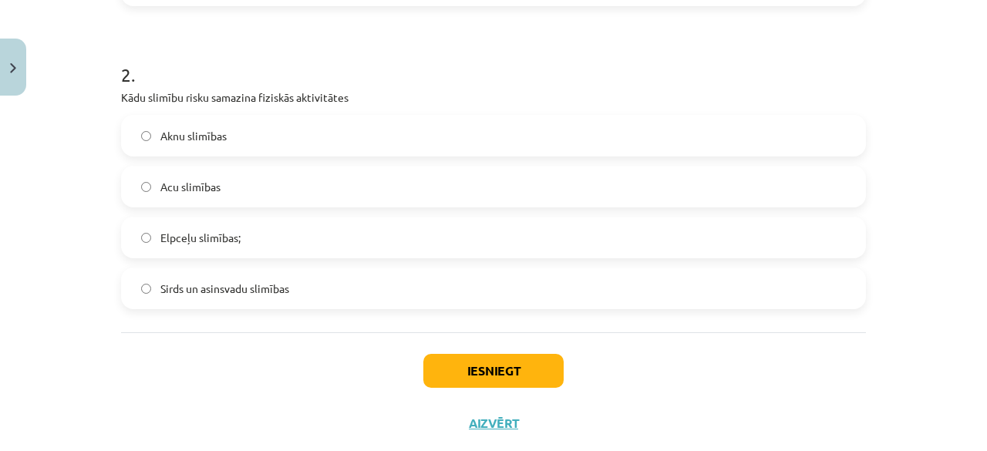
scroll to position [609, 0]
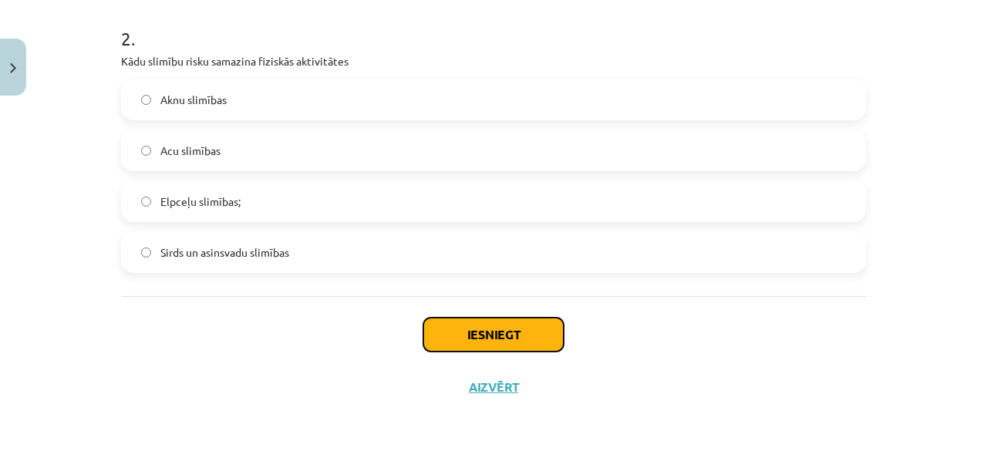
click at [534, 328] on button "Iesniegt" at bounding box center [493, 335] width 140 height 34
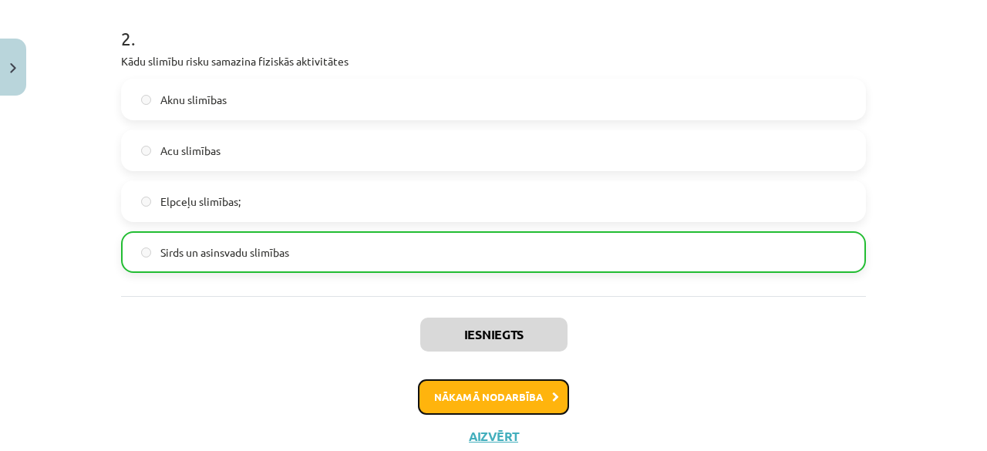
click at [529, 402] on button "Nākamā nodarbība" at bounding box center [493, 396] width 151 height 35
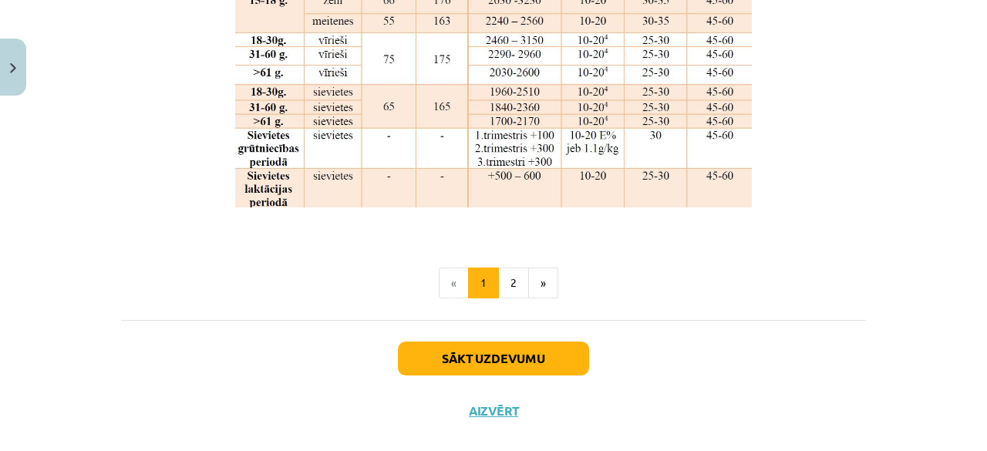
scroll to position [1757, 0]
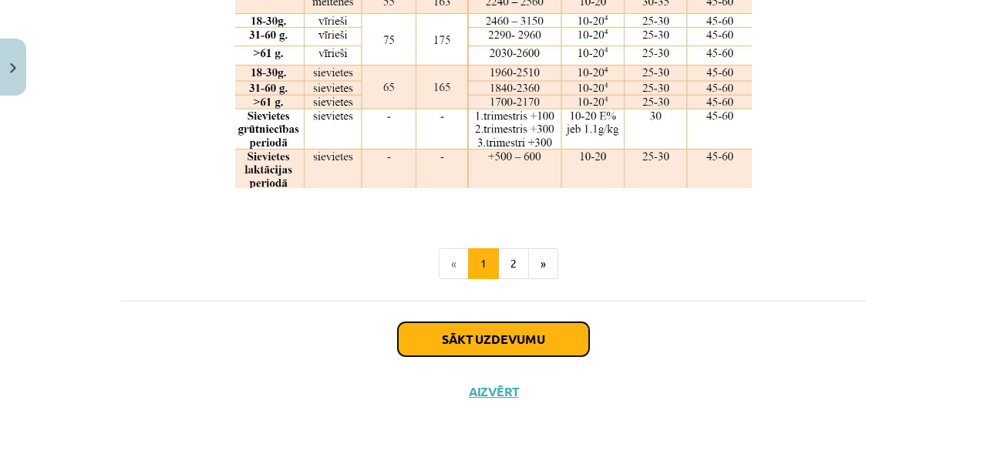
click at [456, 334] on button "Sākt uzdevumu" at bounding box center [493, 339] width 191 height 34
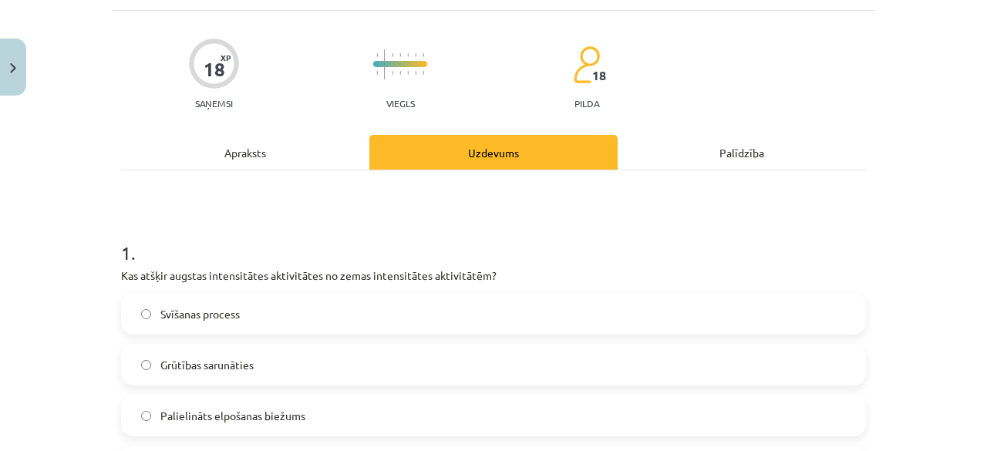
scroll to position [116, 0]
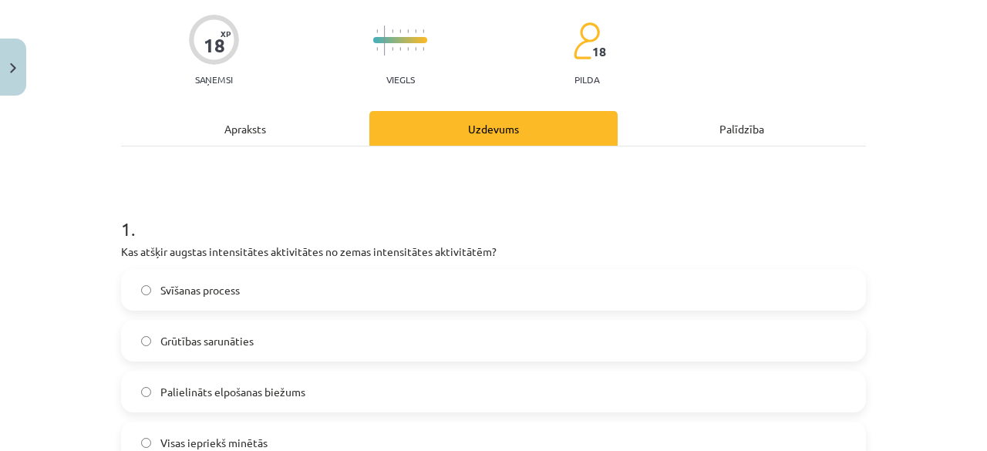
click at [125, 296] on label "Svīšanas process" at bounding box center [493, 290] width 741 height 39
click at [128, 339] on label "Grūtības sarunāties" at bounding box center [493, 340] width 741 height 39
click at [138, 295] on label "Svīšanas process" at bounding box center [493, 290] width 741 height 39
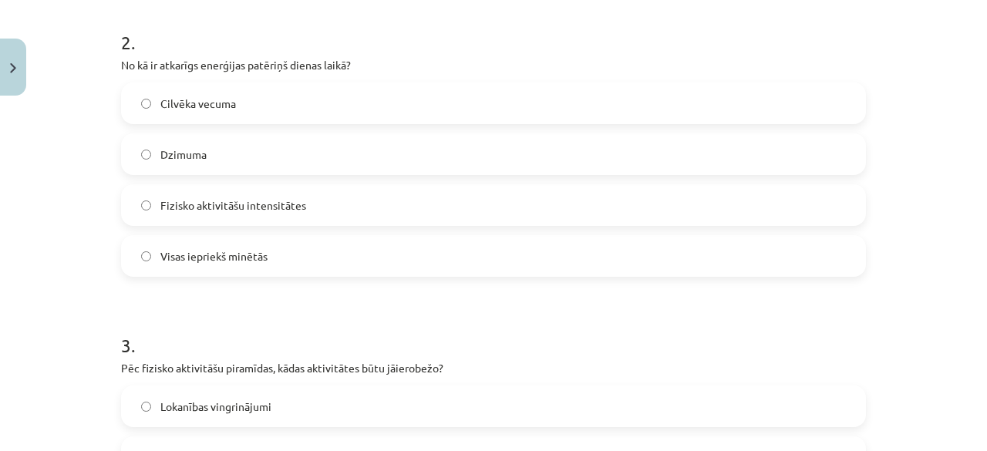
scroll to position [655, 0]
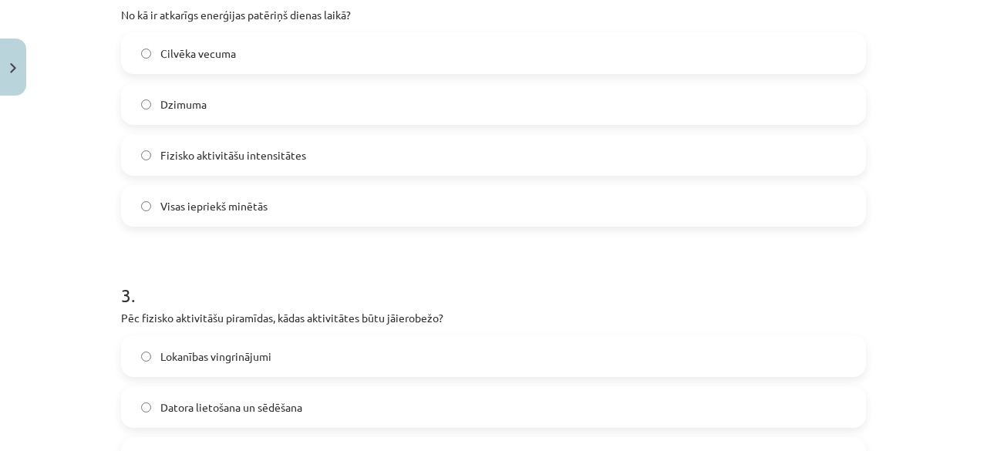
click at [141, 217] on label "Visas iepriekš minētās" at bounding box center [493, 206] width 741 height 39
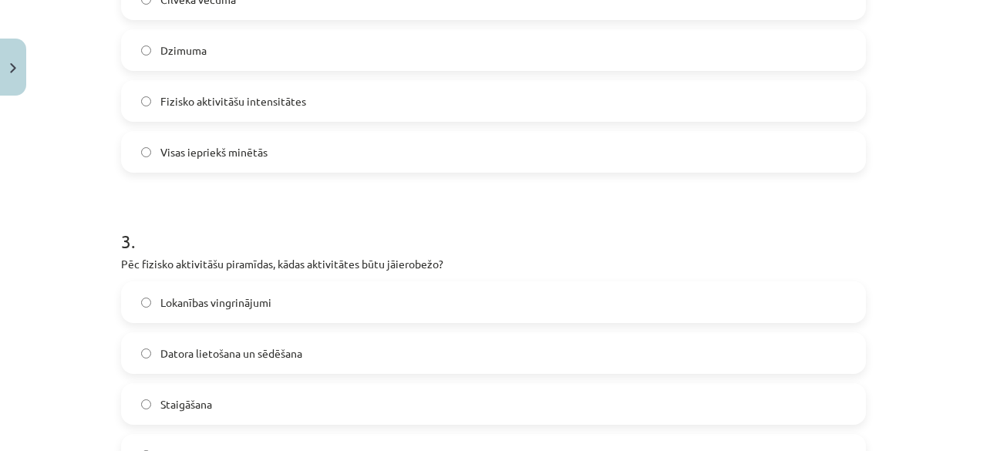
scroll to position [732, 0]
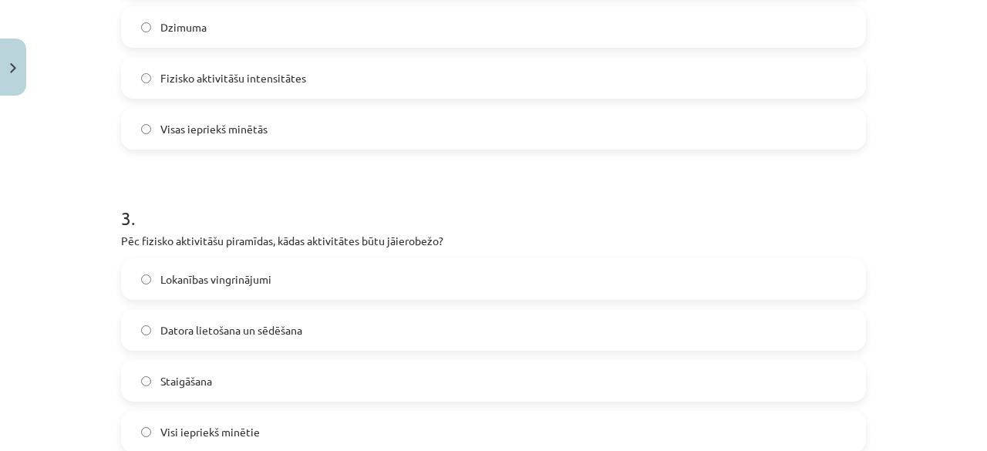
click at [134, 338] on label "Datora lietošana un sēdēšana" at bounding box center [493, 330] width 741 height 39
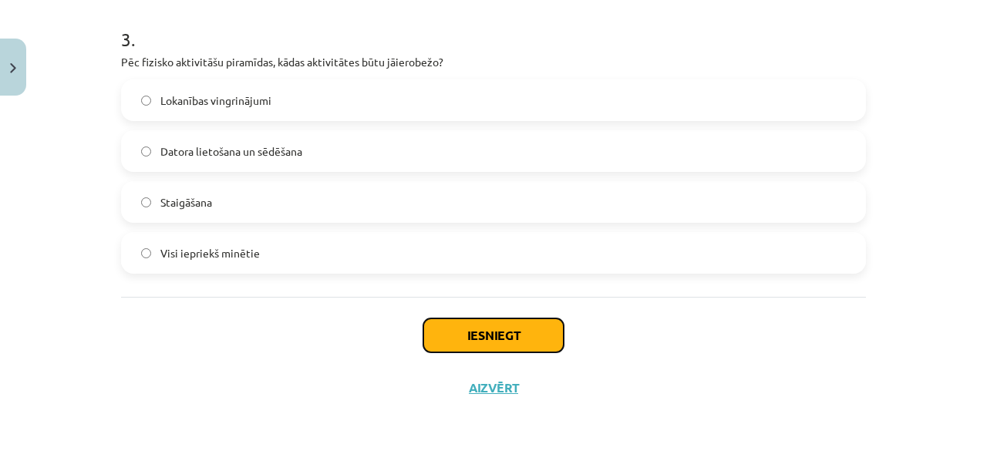
click at [505, 330] on button "Iesniegt" at bounding box center [493, 335] width 140 height 34
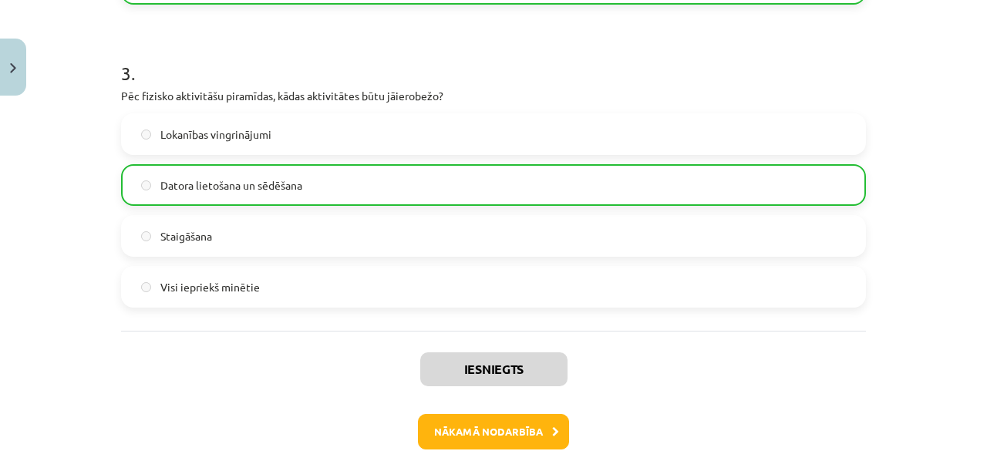
scroll to position [960, 0]
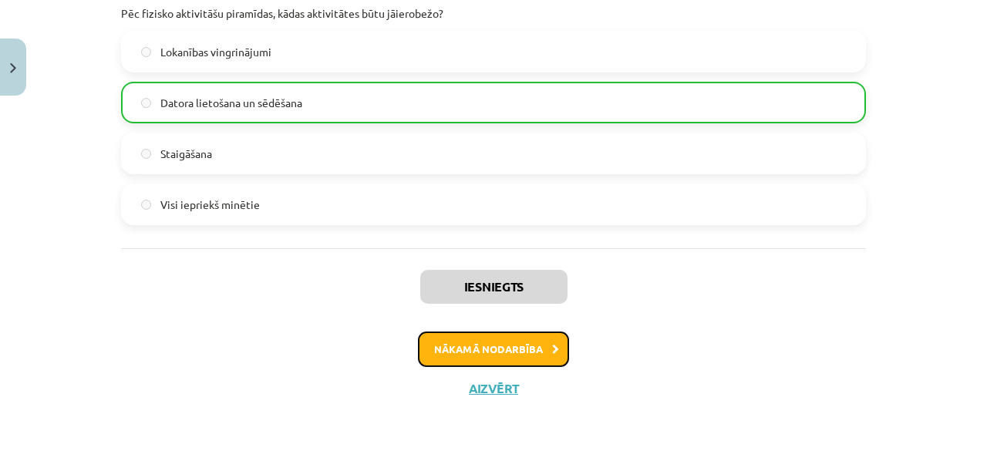
click at [499, 344] on button "Nākamā nodarbība" at bounding box center [493, 348] width 151 height 35
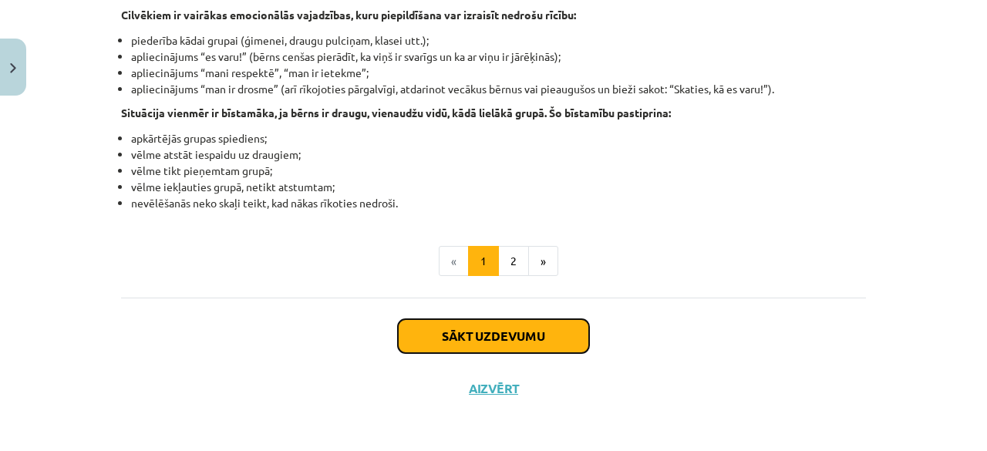
click at [494, 326] on button "Sākt uzdevumu" at bounding box center [493, 336] width 191 height 34
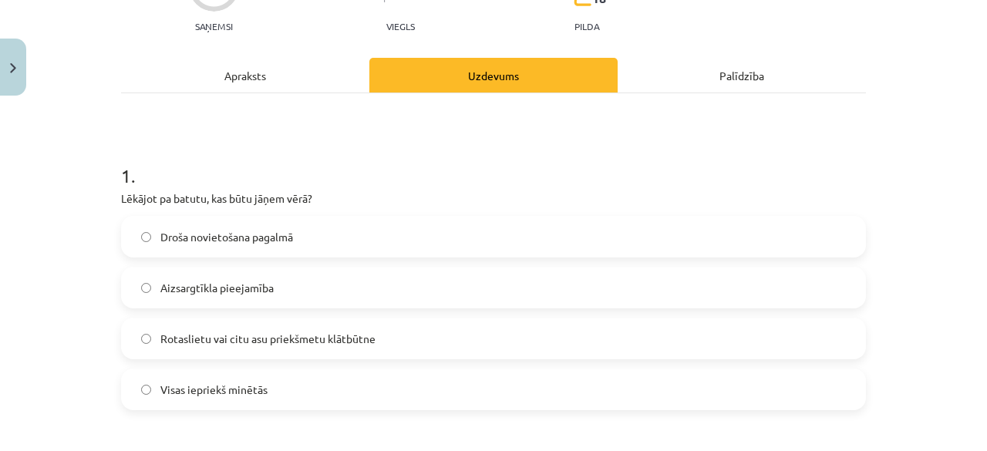
scroll to position [193, 0]
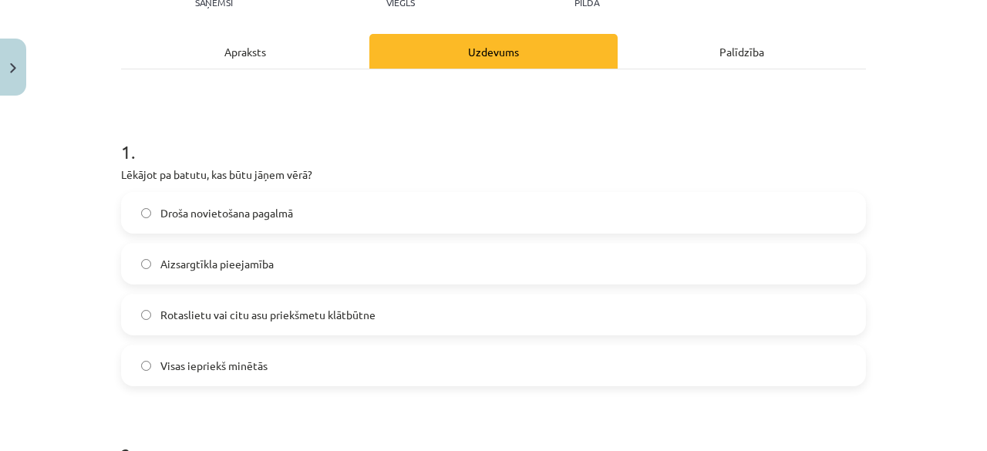
click at [148, 366] on label "Visas iepriekš minētās" at bounding box center [493, 365] width 741 height 39
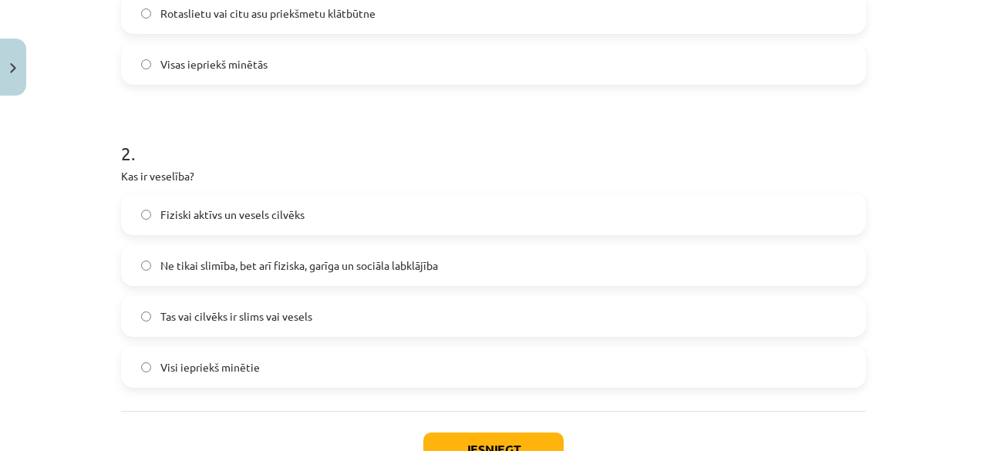
scroll to position [501, 0]
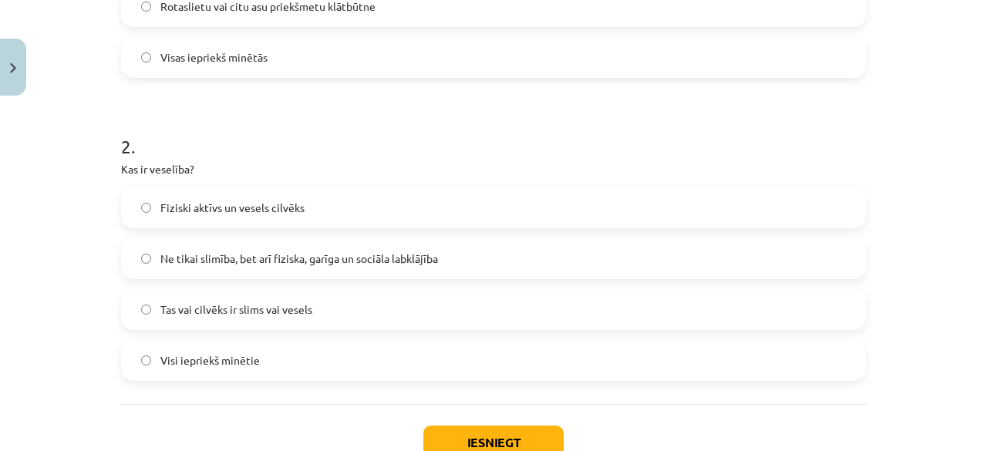
click at [127, 363] on label "Visi iepriekš minētie" at bounding box center [493, 360] width 741 height 39
click at [486, 426] on button "Iesniegt" at bounding box center [493, 442] width 140 height 34
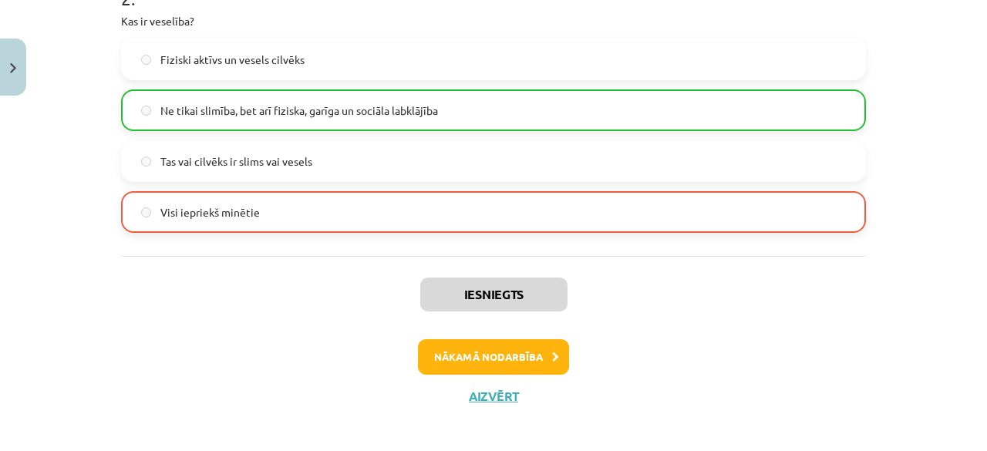
scroll to position [655, 0]
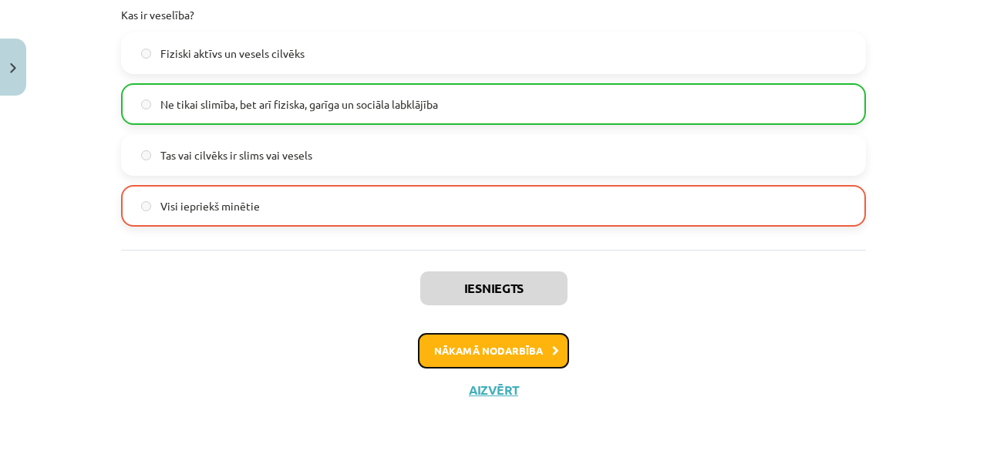
click at [462, 339] on button "Nākamā nodarbība" at bounding box center [493, 350] width 151 height 35
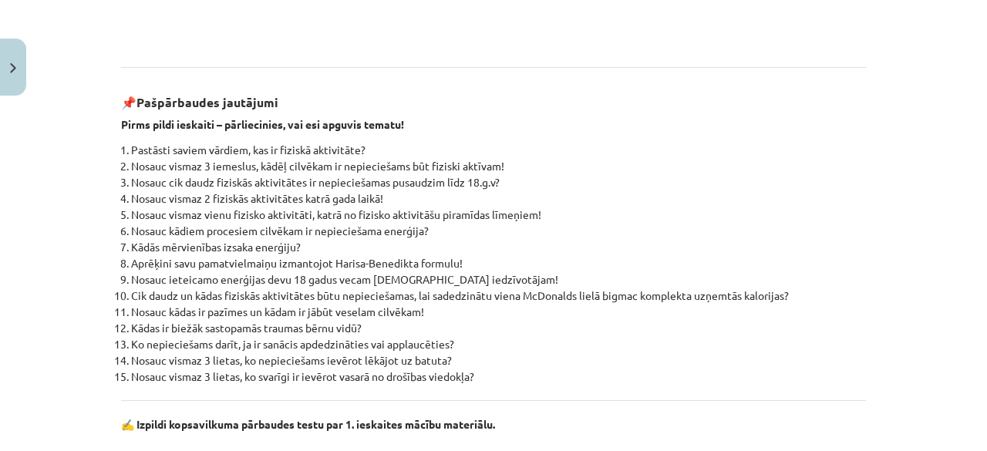
scroll to position [696, 0]
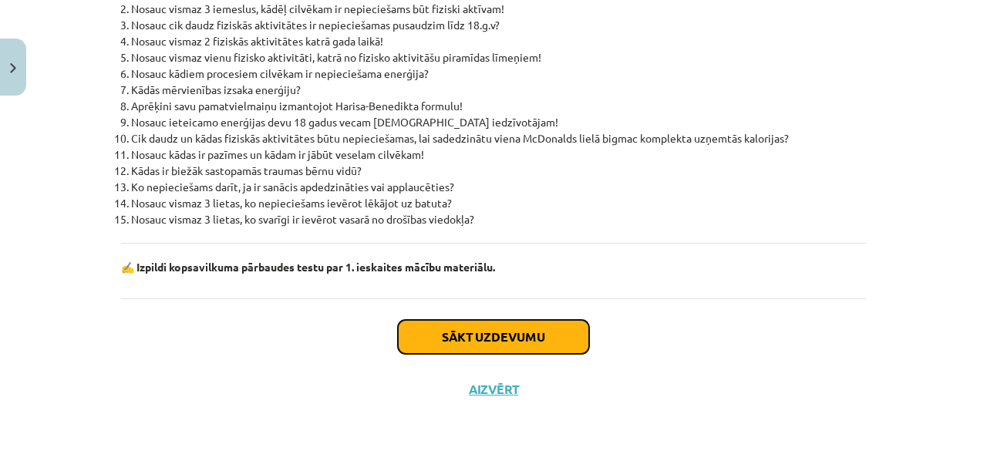
click at [445, 346] on button "Sākt uzdevumu" at bounding box center [493, 337] width 191 height 34
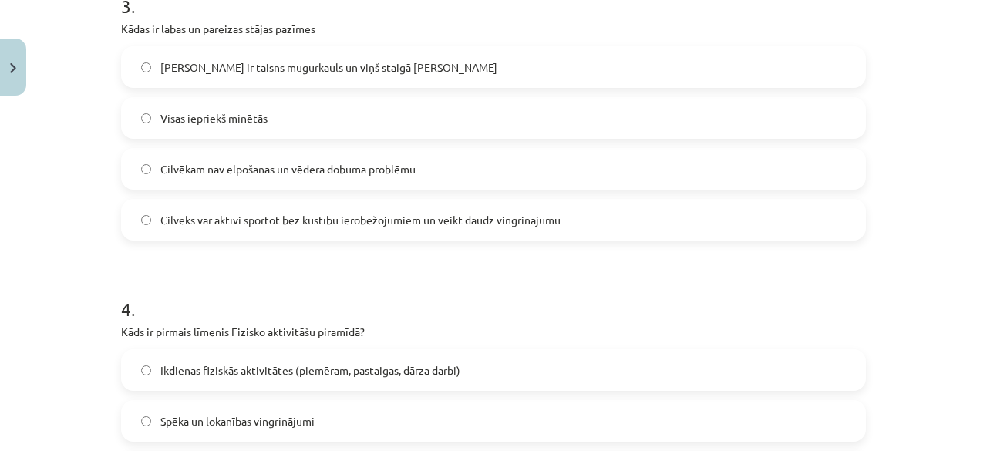
scroll to position [1040, 0]
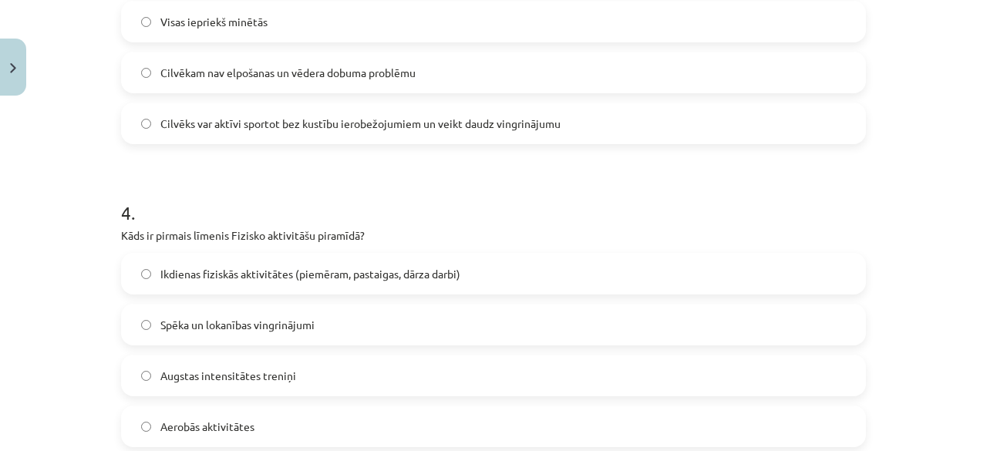
drag, startPoint x: 322, startPoint y: 340, endPoint x: 45, endPoint y: 261, distance: 288.4
click at [45, 261] on div "Mācību tēma: Sports un veselības 7. klases 1. ieskaites mācību materiāls #5 ✅ T…" at bounding box center [493, 225] width 987 height 451
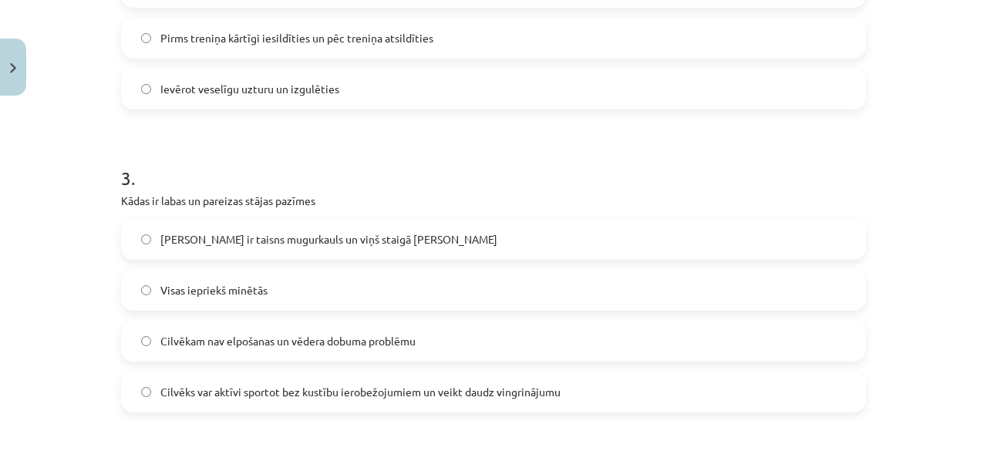
scroll to position [797, 0]
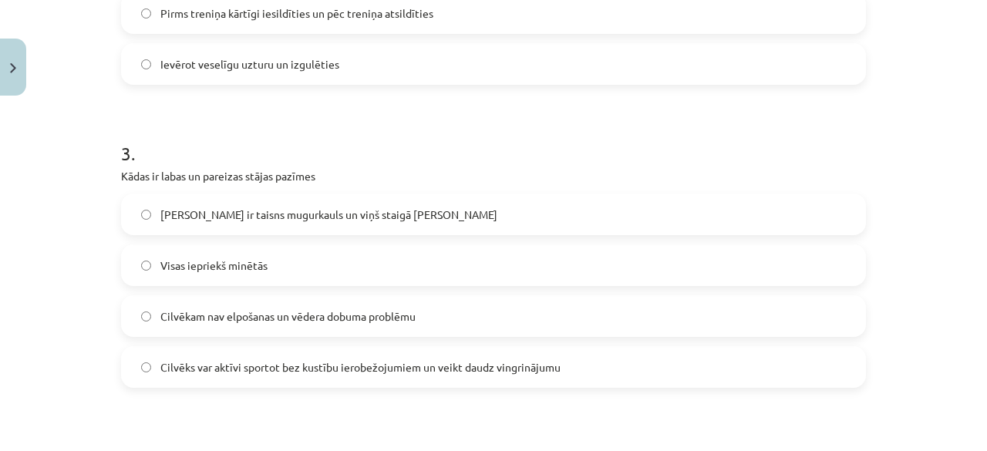
click at [150, 269] on label "Visas iepriekš minētās" at bounding box center [493, 265] width 741 height 39
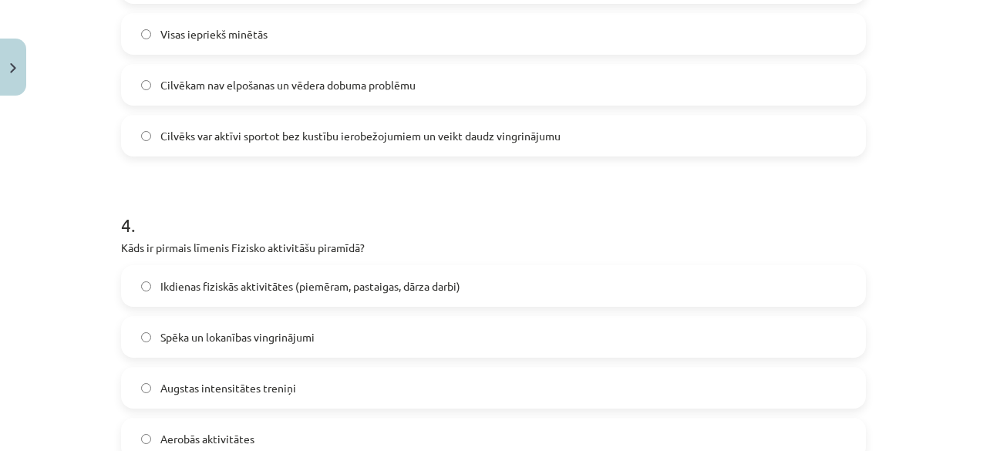
scroll to position [1105, 0]
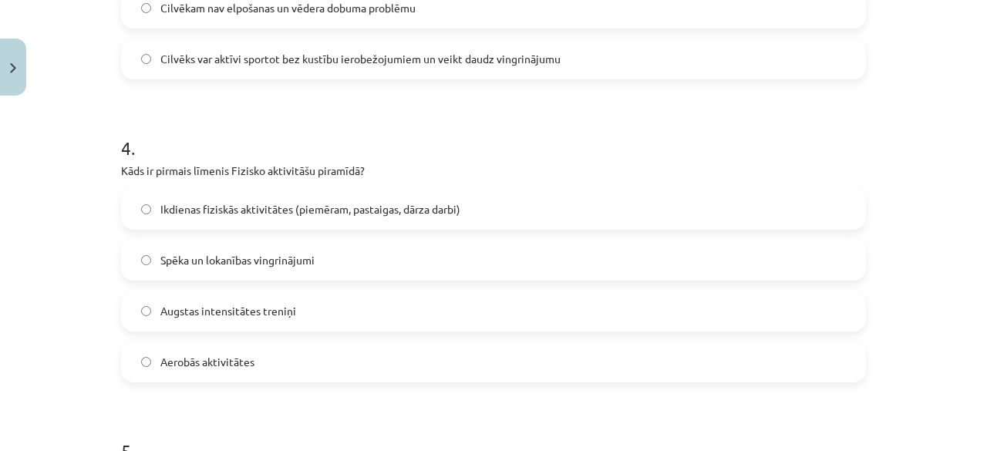
click at [132, 206] on label "Ikdienas fiziskās aktivitātes (piemēram, pastaigas, dārza darbi)" at bounding box center [493, 209] width 741 height 39
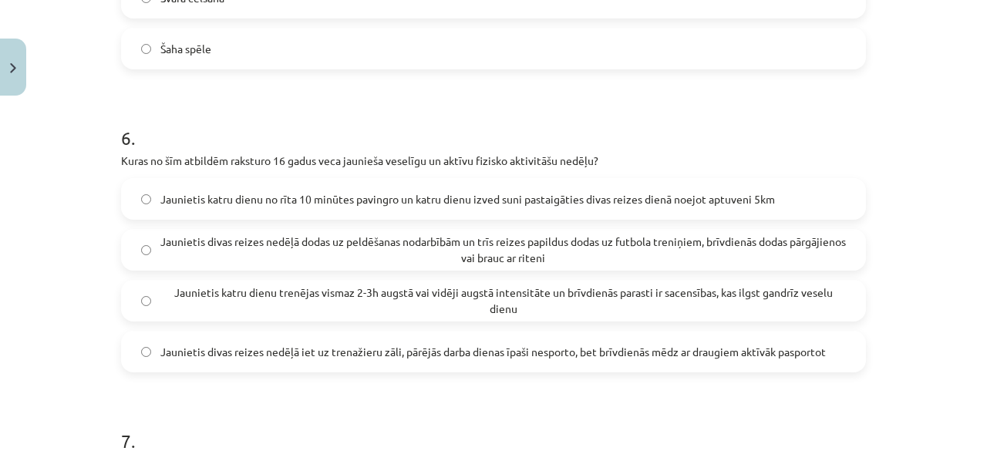
scroll to position [1799, 0]
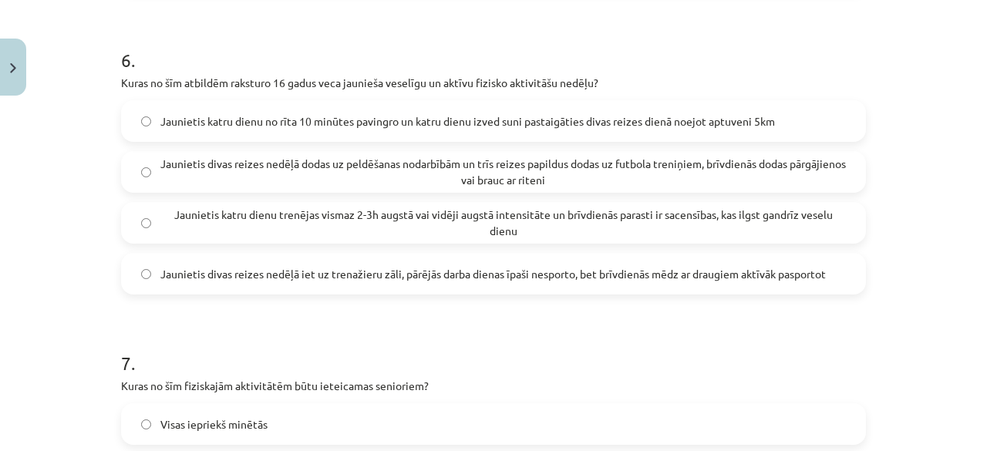
click at [176, 170] on span "Jaunietis divas reizes nedēļā dodas uz peldēšanas nodarbībām un trīs reizes pap…" at bounding box center [502, 172] width 685 height 32
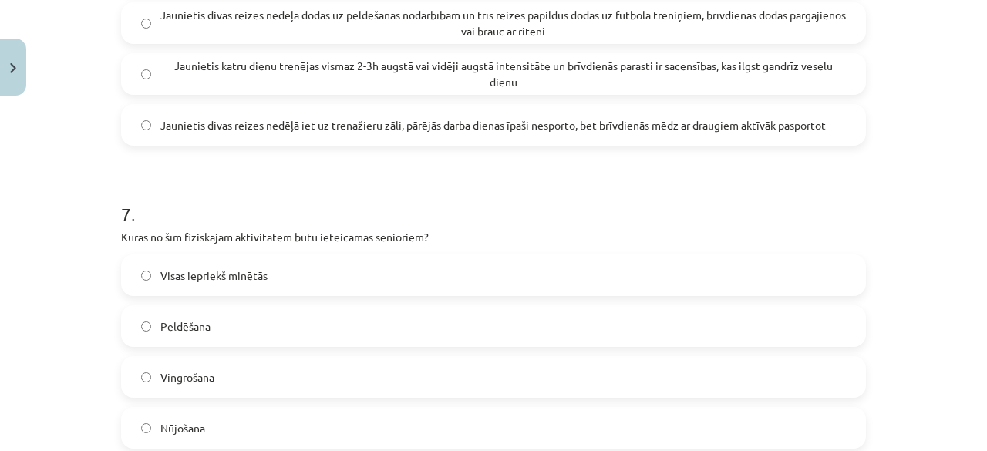
scroll to position [1953, 0]
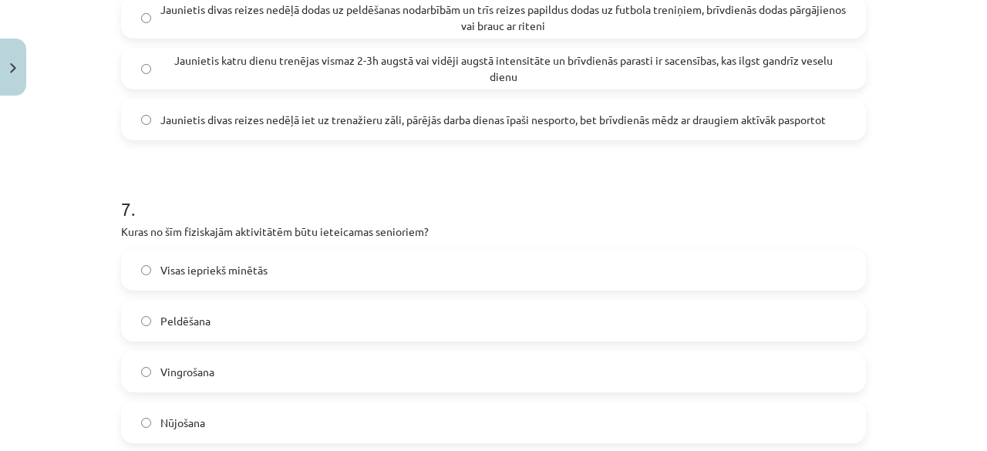
click at [134, 276] on label "Visas iepriekš minētās" at bounding box center [493, 269] width 741 height 39
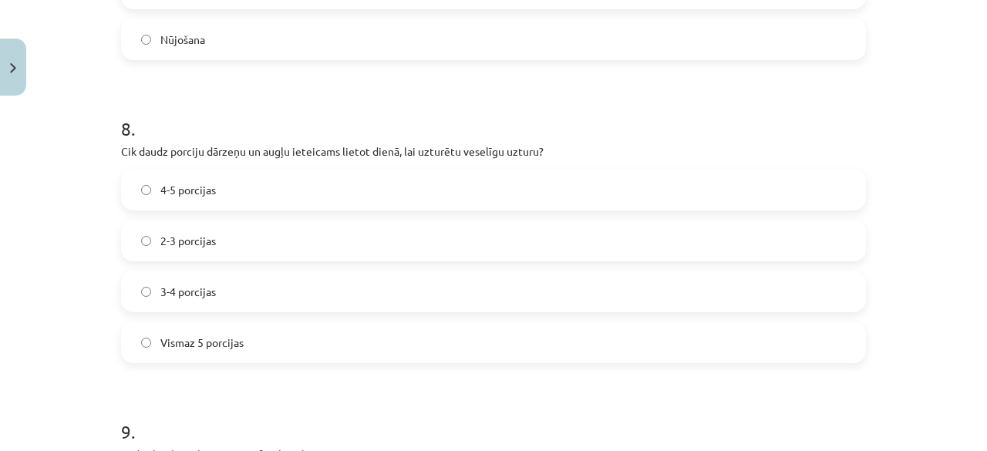
scroll to position [2338, 0]
click at [141, 334] on label "Vismaz 5 porcijas" at bounding box center [493, 340] width 741 height 39
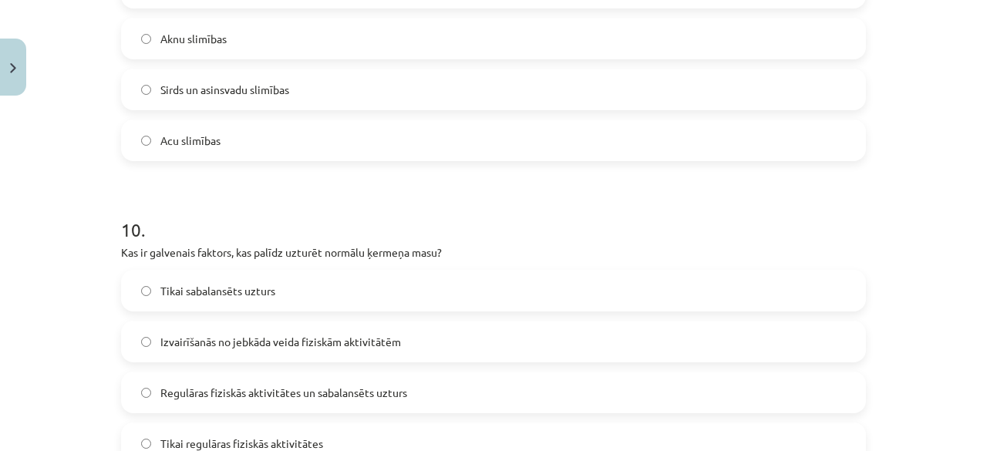
scroll to position [2955, 0]
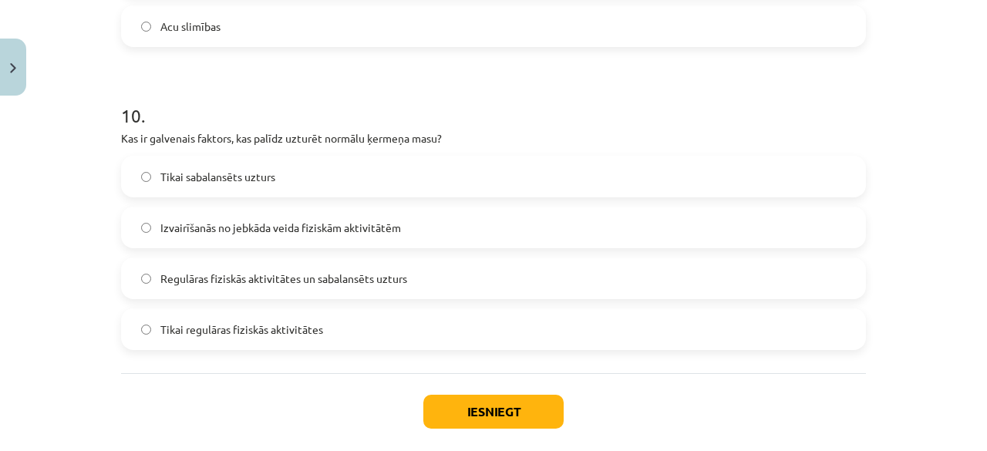
click at [151, 272] on label "Regulāras fiziskās aktivitātes un sabalansēts uzturs" at bounding box center [493, 278] width 741 height 39
click at [486, 414] on button "Iesniegt" at bounding box center [493, 412] width 140 height 34
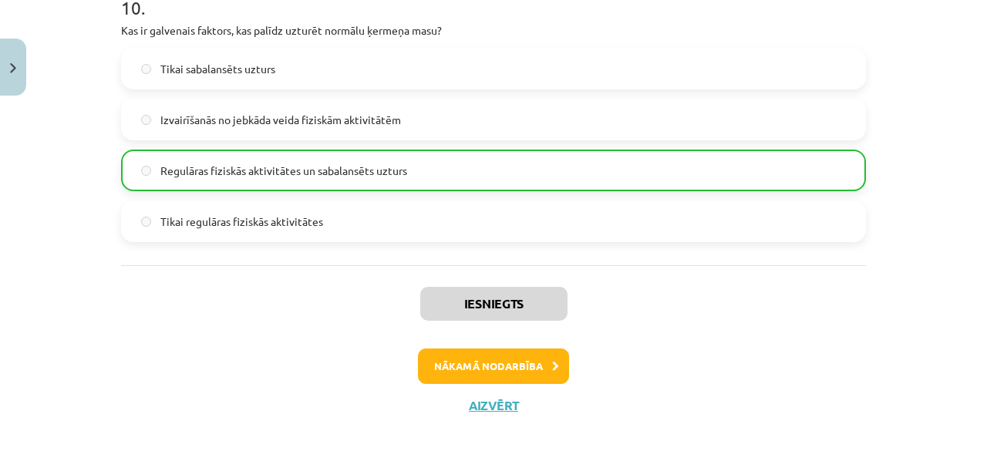
scroll to position [3080, 0]
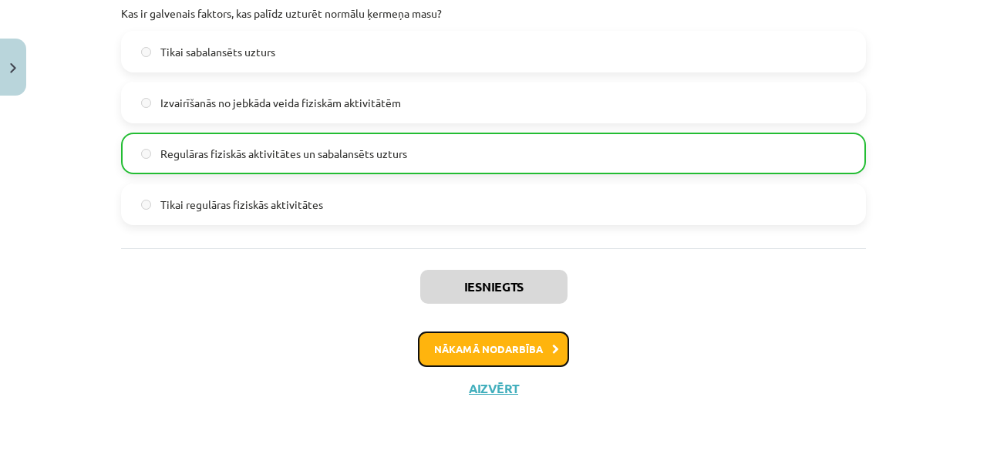
click at [503, 341] on button "Nākamā nodarbība" at bounding box center [493, 348] width 151 height 35
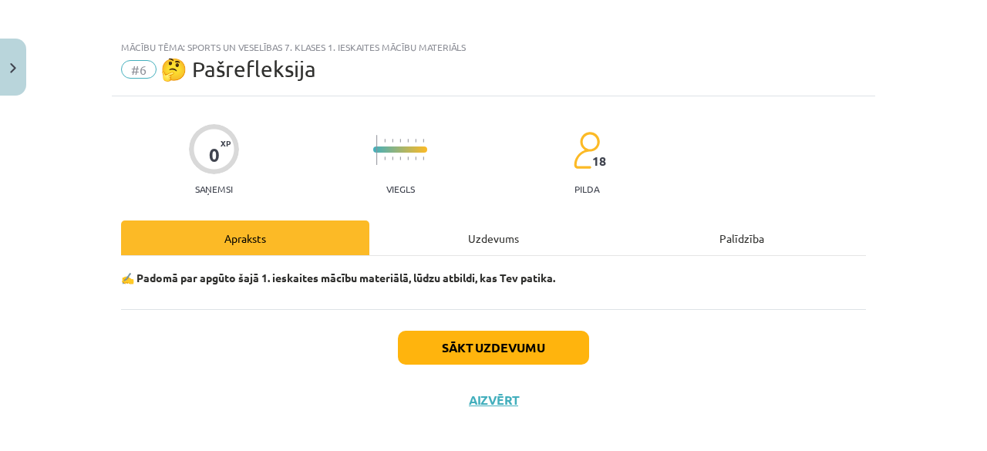
scroll to position [0, 0]
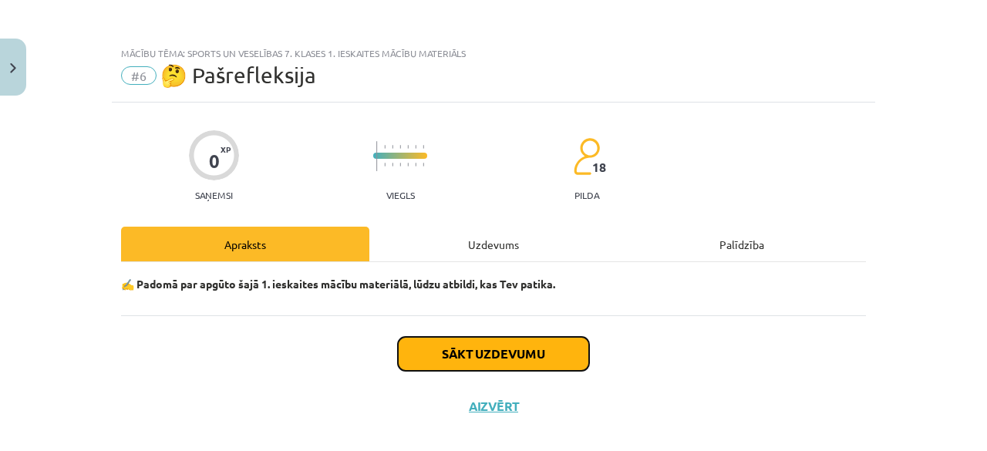
click at [553, 348] on button "Sākt uzdevumu" at bounding box center [493, 354] width 191 height 34
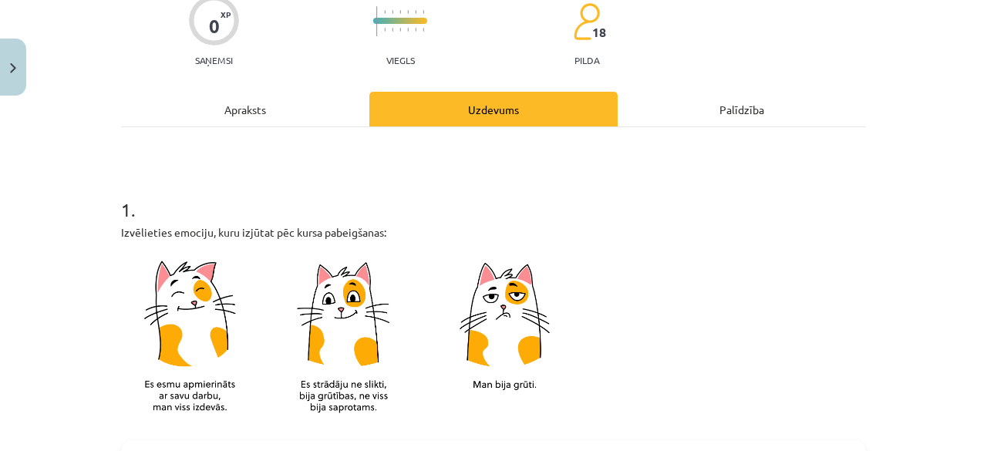
scroll to position [173, 0]
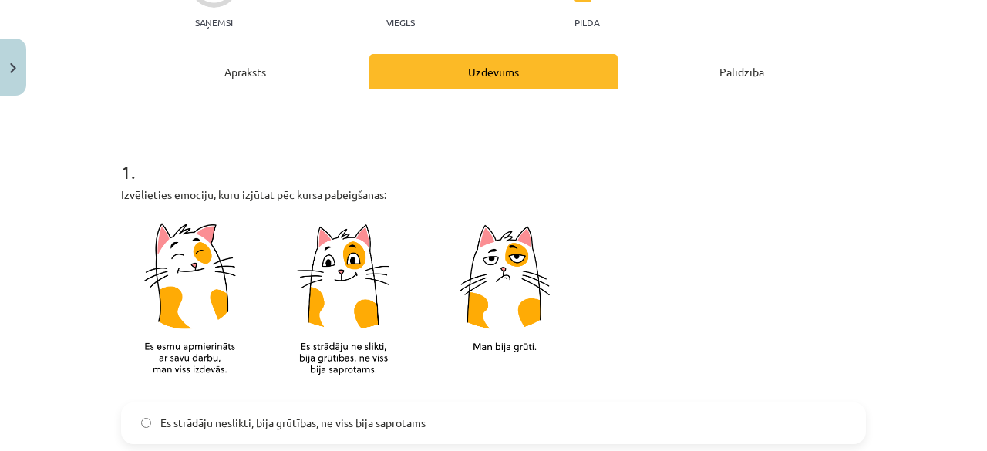
click at [333, 308] on img at bounding box center [352, 302] width 462 height 181
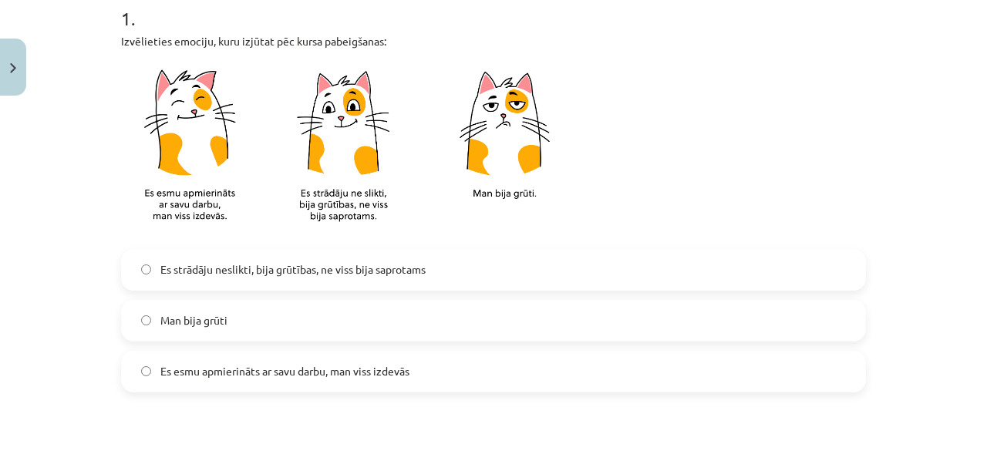
scroll to position [327, 0]
click at [136, 275] on label "Es strādāju neslikti, bija grūtības, ne viss bija saprotams" at bounding box center [493, 269] width 741 height 39
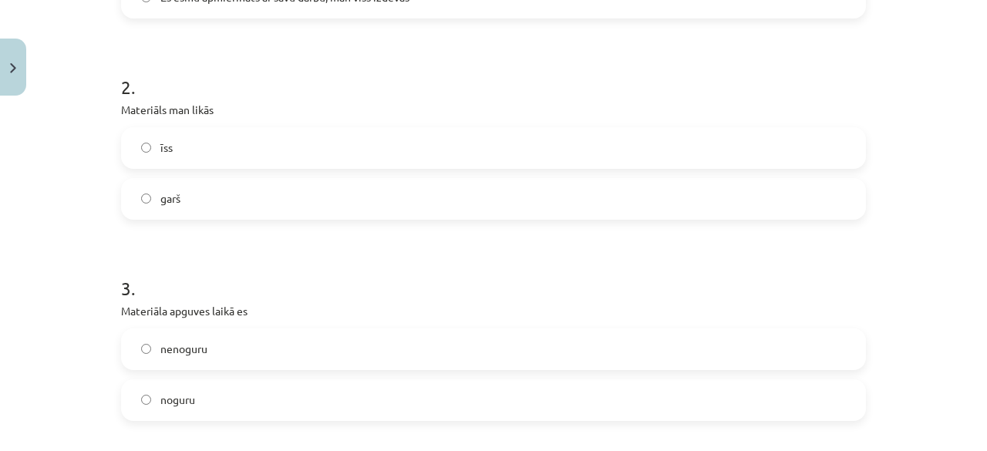
scroll to position [712, 0]
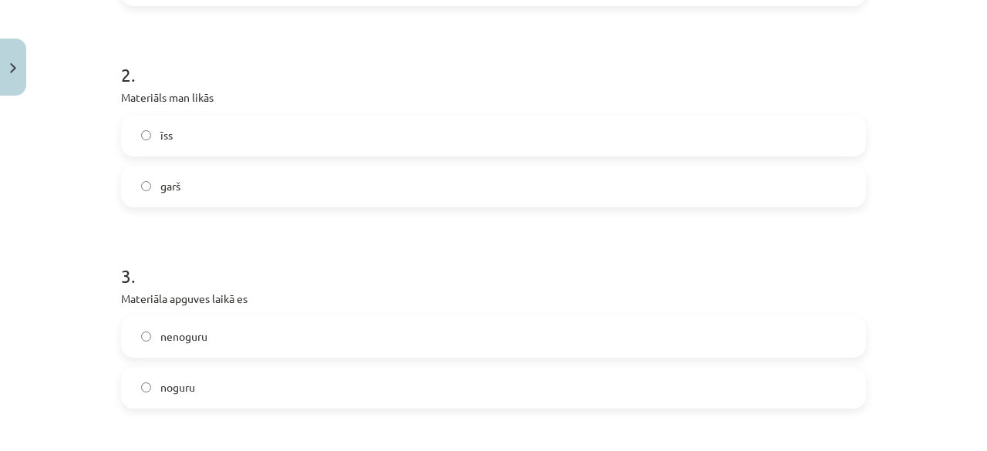
click at [143, 118] on label "īss" at bounding box center [493, 135] width 741 height 39
click at [152, 330] on label "nenoguru" at bounding box center [493, 337] width 741 height 39
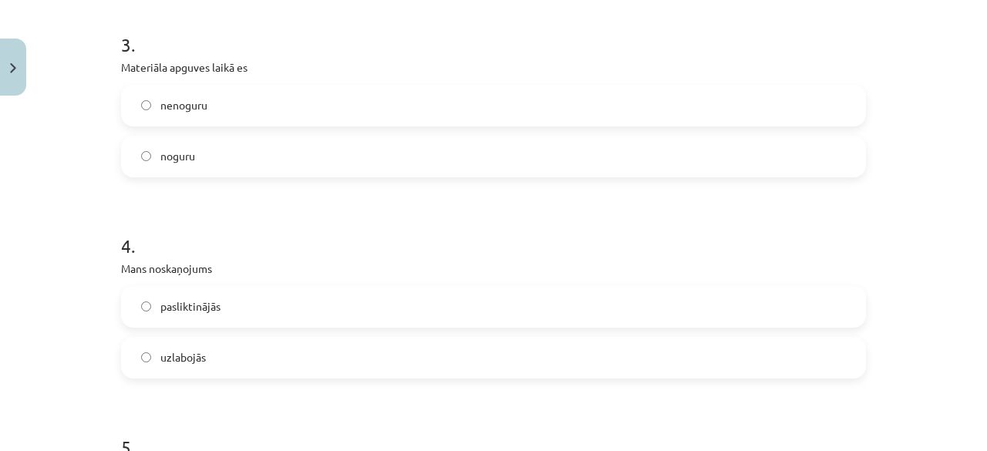
scroll to position [1020, 0]
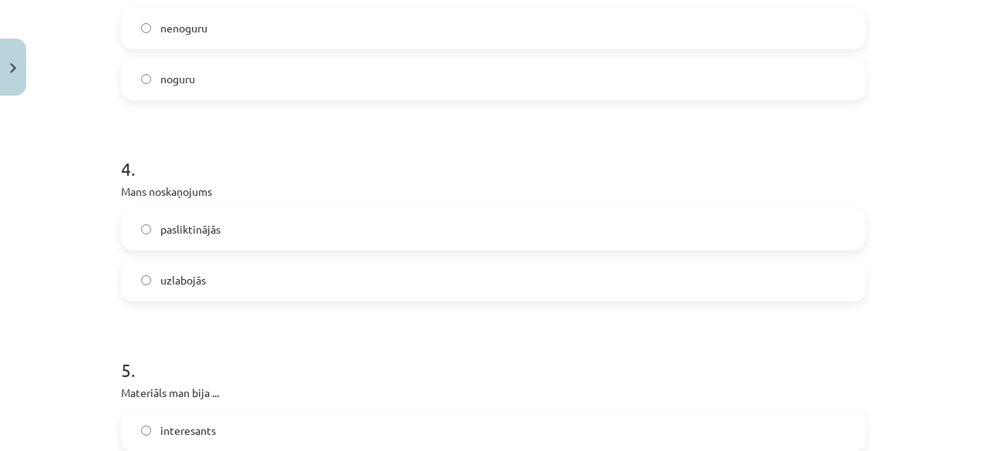
click at [137, 290] on label "uzlabojās" at bounding box center [493, 280] width 741 height 39
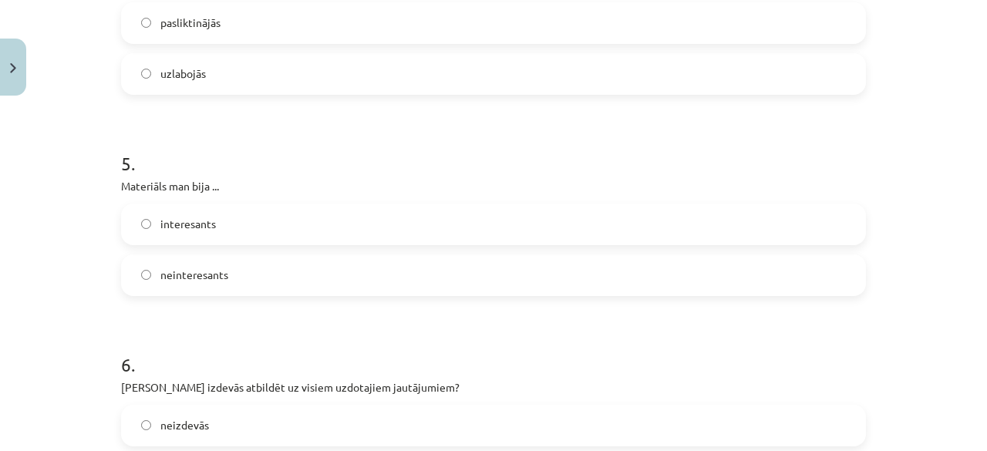
scroll to position [1252, 0]
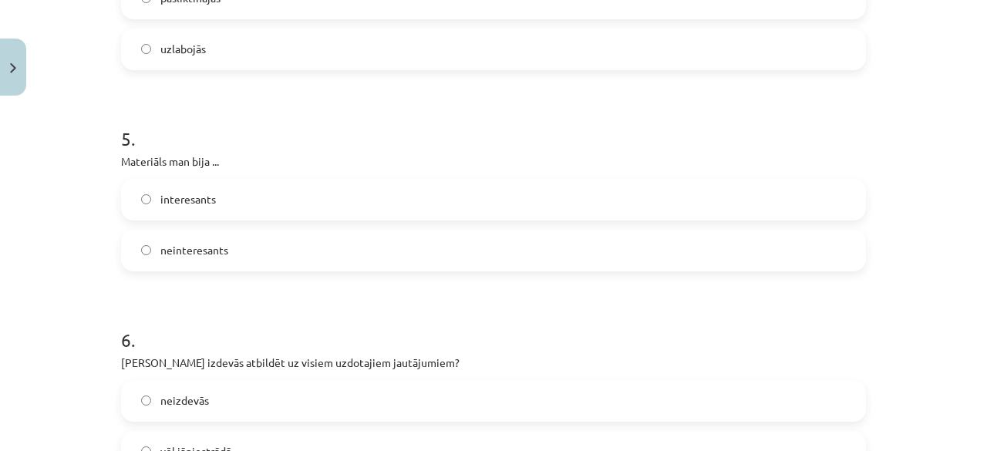
click at [143, 211] on label "interesants" at bounding box center [493, 199] width 741 height 39
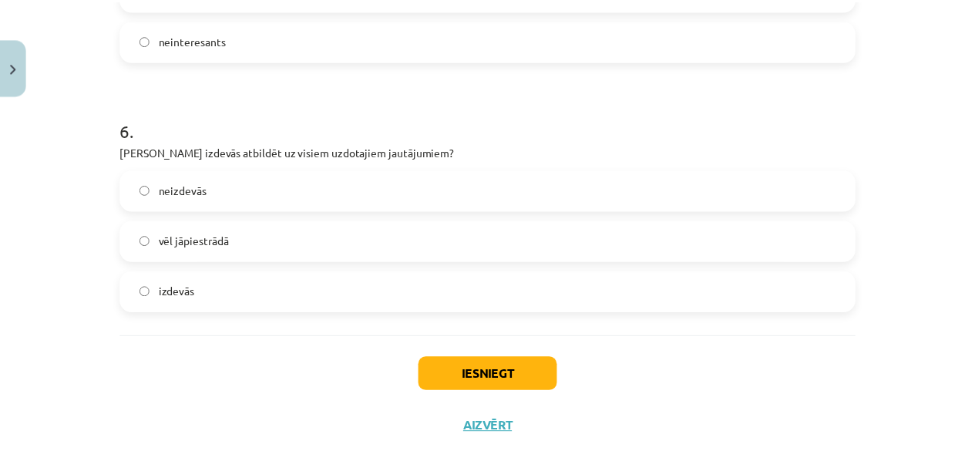
scroll to position [1483, 0]
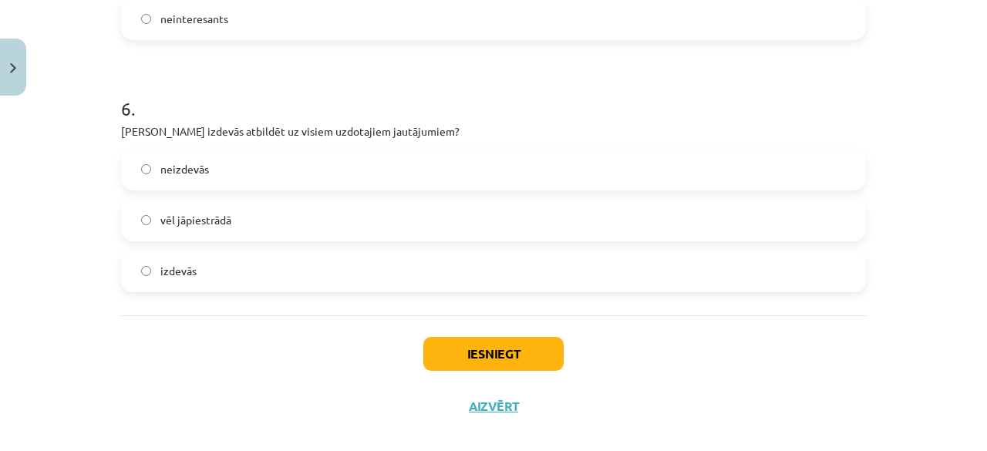
click at [261, 218] on label "vēl jāpiestrādā" at bounding box center [493, 220] width 741 height 39
click at [488, 351] on button "Iesniegt" at bounding box center [493, 354] width 140 height 34
click at [492, 354] on button "Iesniegt" at bounding box center [493, 354] width 140 height 34
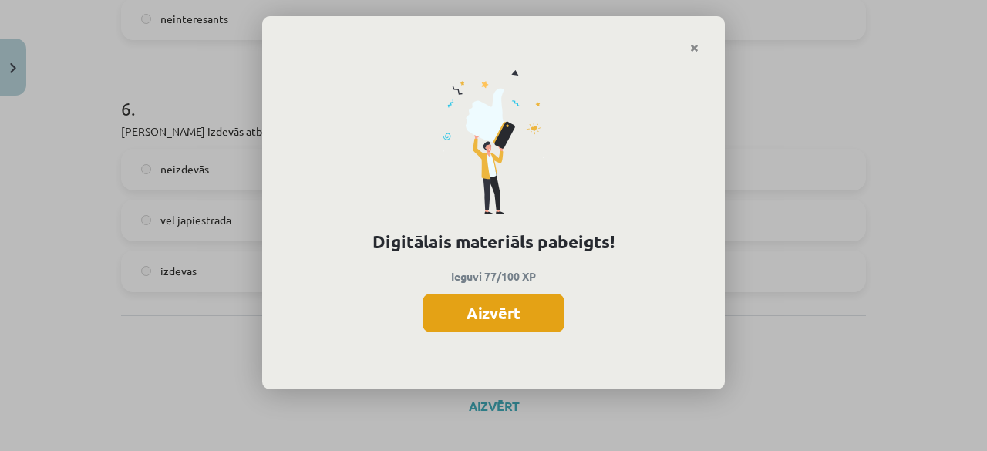
click at [501, 331] on button "Aizvērt" at bounding box center [493, 313] width 142 height 39
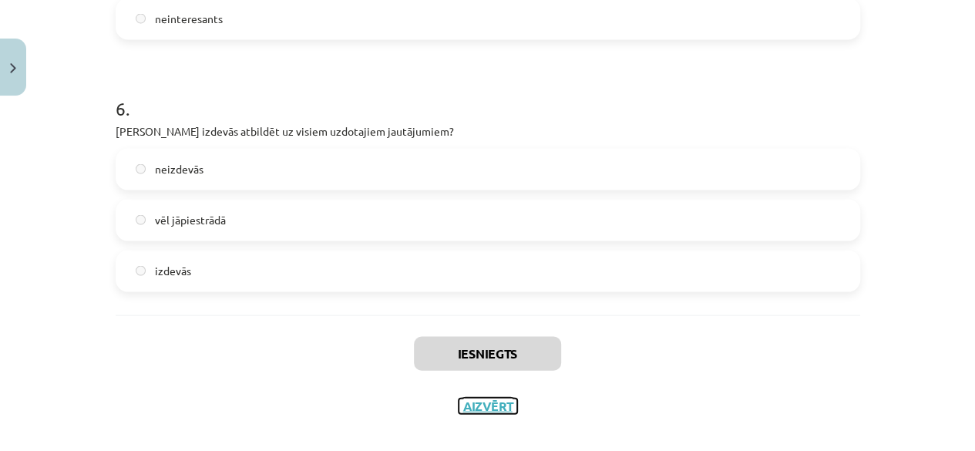
click at [486, 403] on button "Aizvērt" at bounding box center [488, 405] width 59 height 15
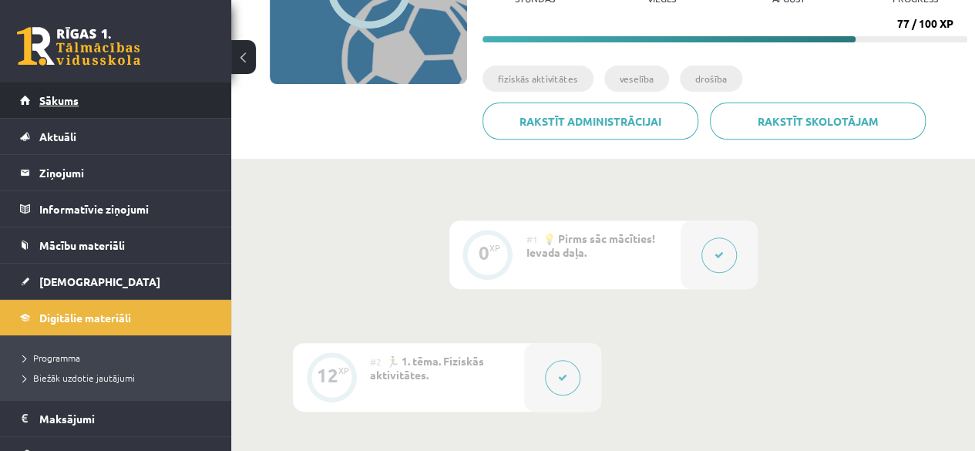
click at [51, 99] on span "Sākums" at bounding box center [58, 100] width 39 height 14
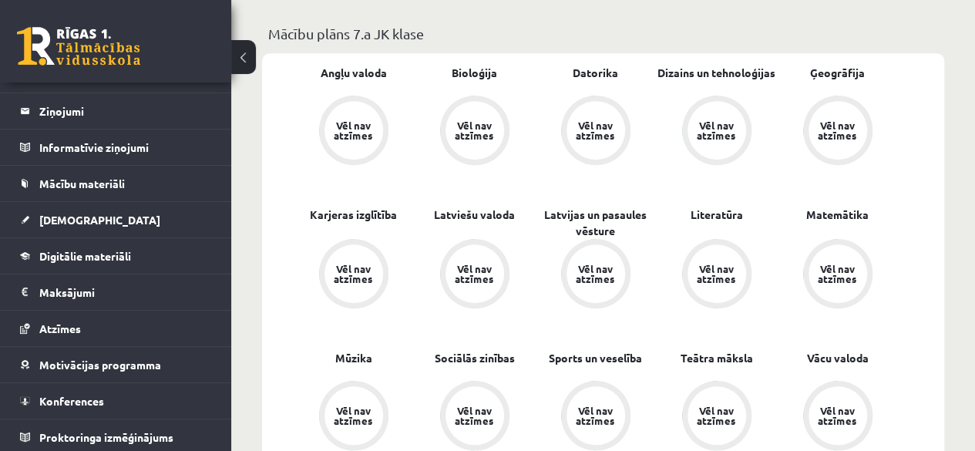
scroll to position [308, 0]
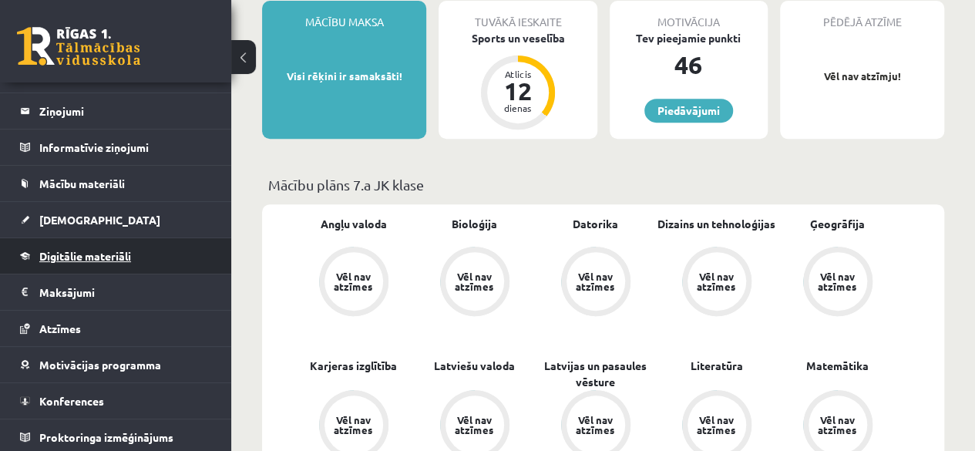
click at [131, 264] on link "Digitālie materiāli" at bounding box center [116, 255] width 192 height 35
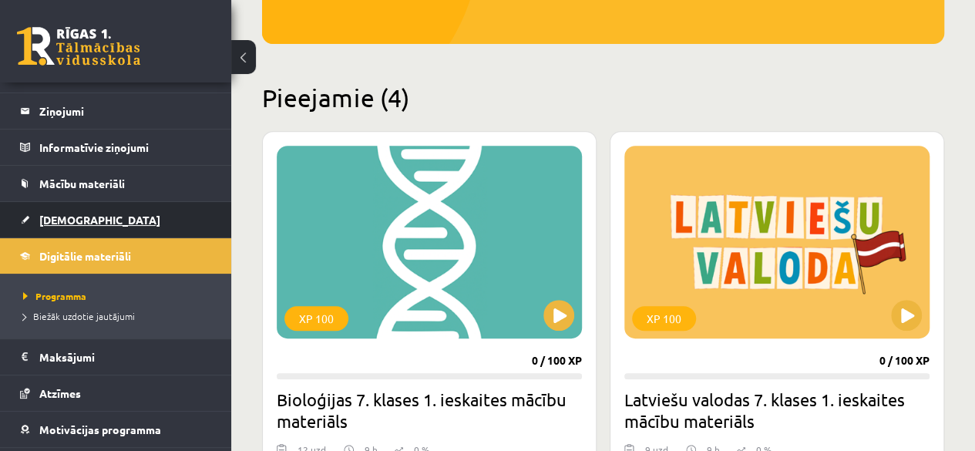
click at [123, 207] on link "[DEMOGRAPHIC_DATA]" at bounding box center [116, 219] width 192 height 35
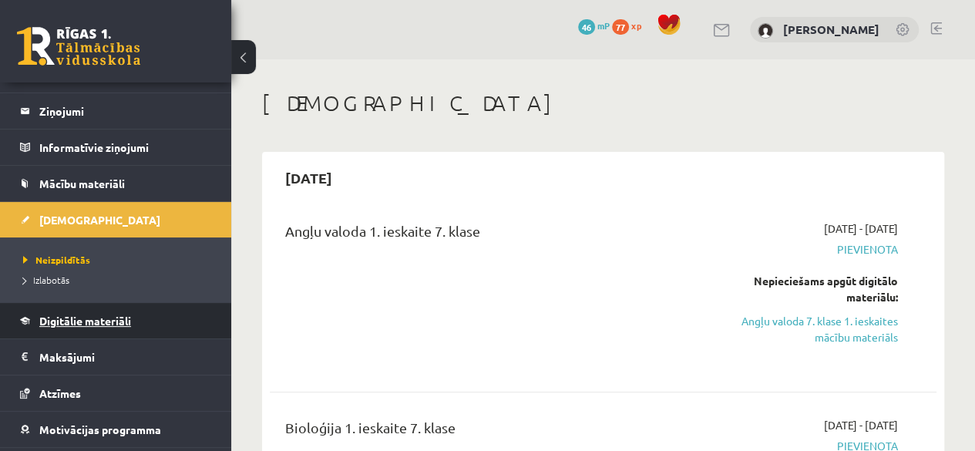
click at [80, 327] on link "Digitālie materiāli" at bounding box center [116, 320] width 192 height 35
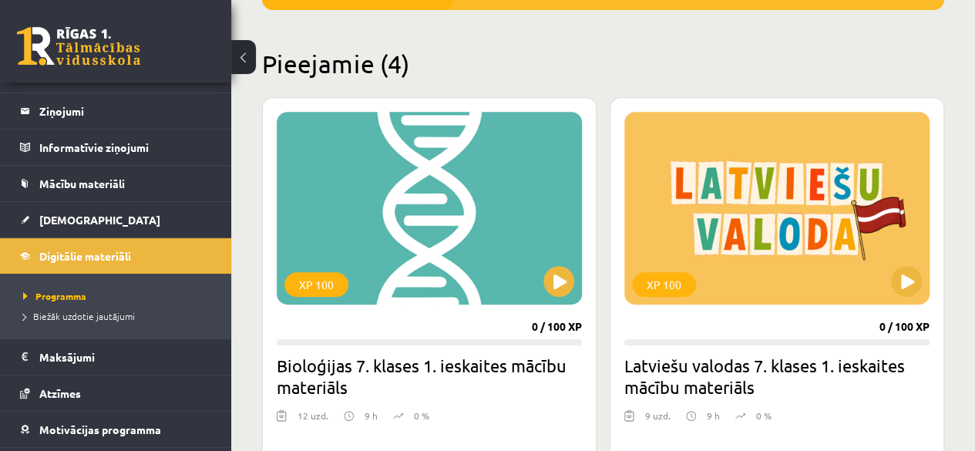
scroll to position [364, 0]
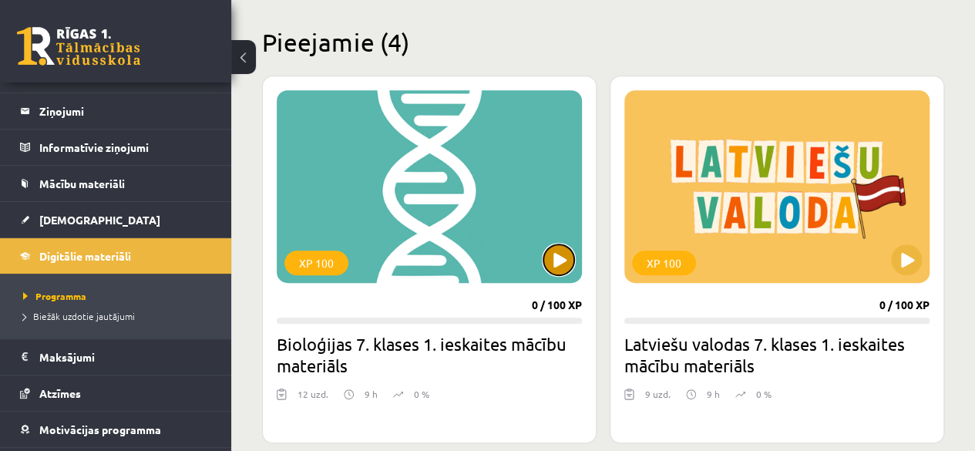
click at [557, 251] on button at bounding box center [558, 259] width 31 height 31
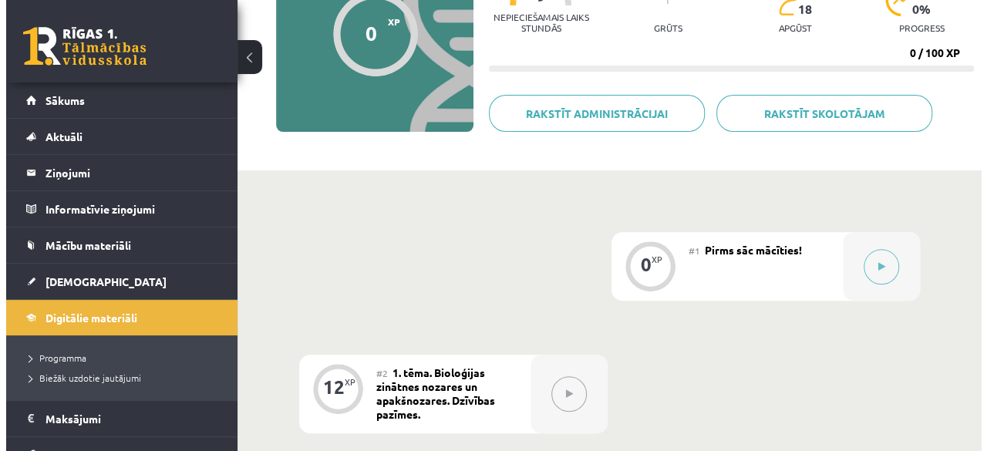
scroll to position [77, 0]
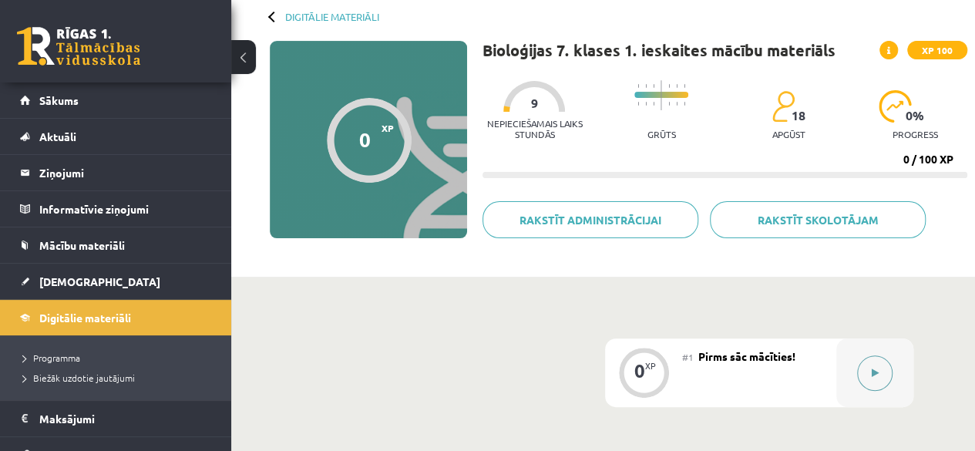
click at [863, 375] on button at bounding box center [874, 372] width 35 height 35
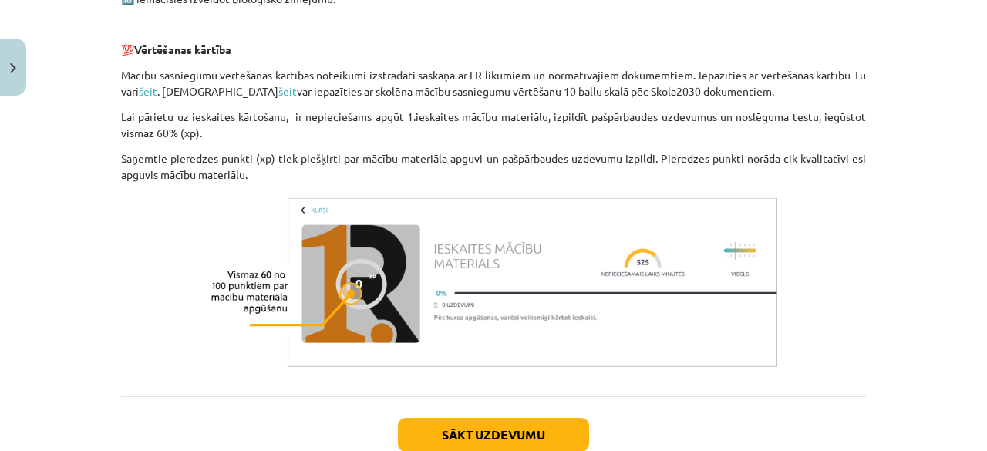
scroll to position [1233, 0]
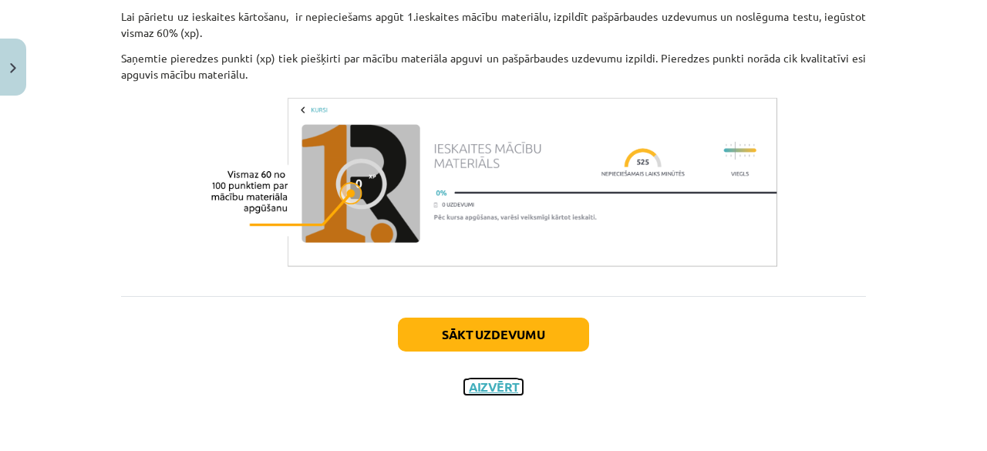
click at [479, 391] on button "Aizvērt" at bounding box center [493, 386] width 59 height 15
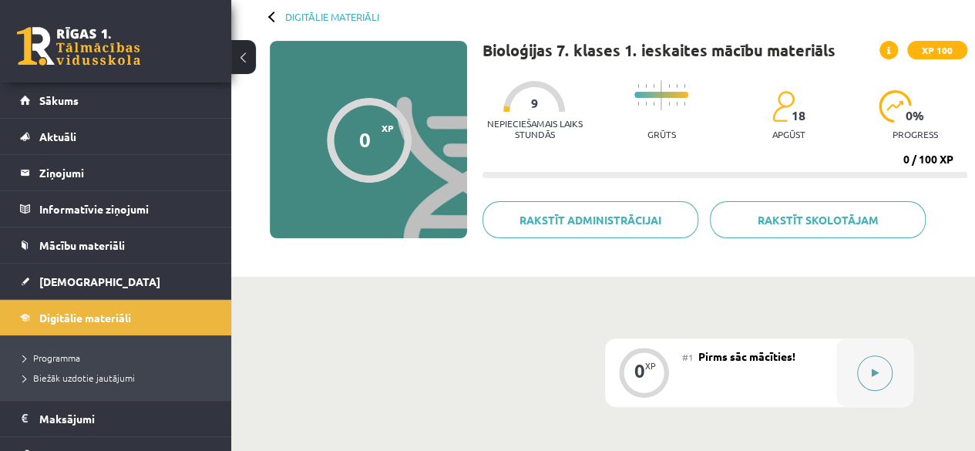
click at [886, 375] on button at bounding box center [874, 372] width 35 height 35
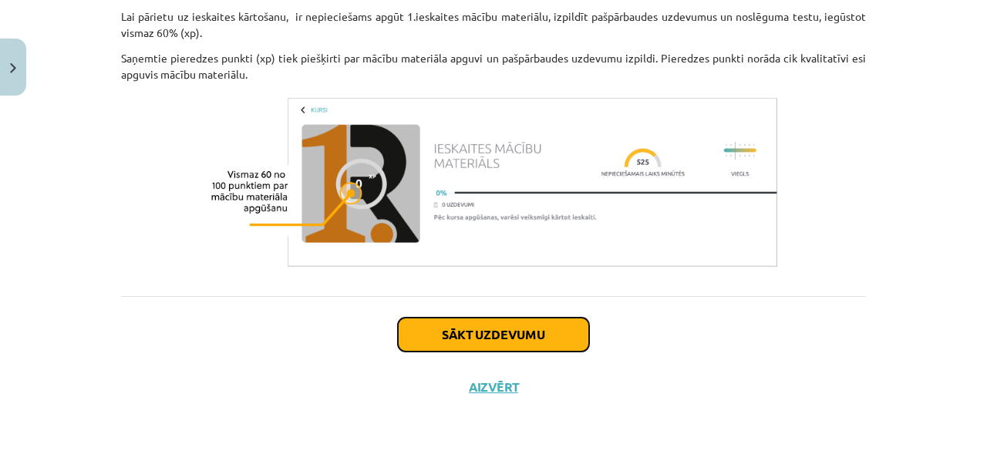
click at [524, 337] on button "Sākt uzdevumu" at bounding box center [493, 335] width 191 height 34
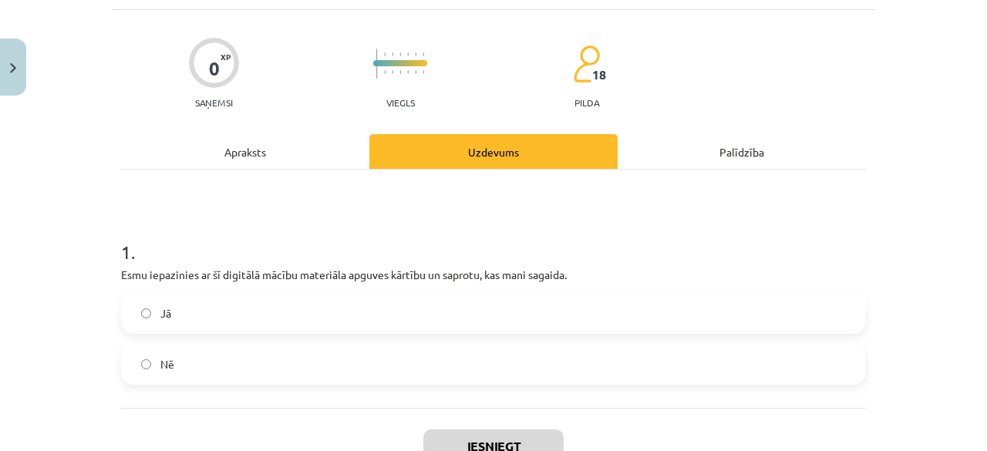
scroll to position [116, 0]
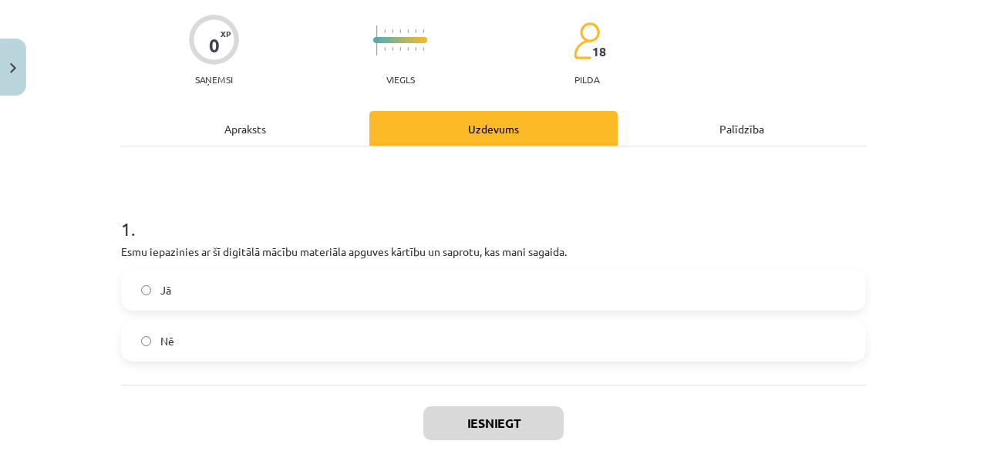
click at [250, 283] on label "Jā" at bounding box center [493, 290] width 741 height 39
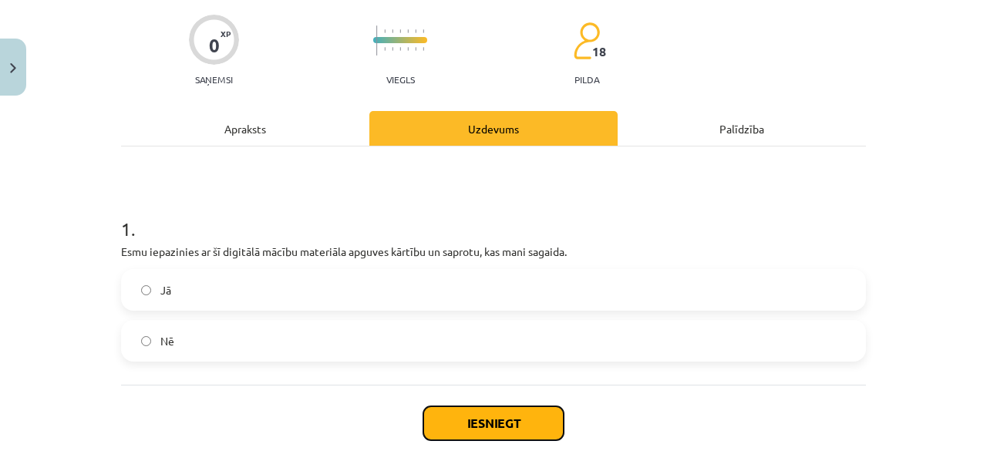
click at [472, 425] on button "Iesniegt" at bounding box center [493, 423] width 140 height 34
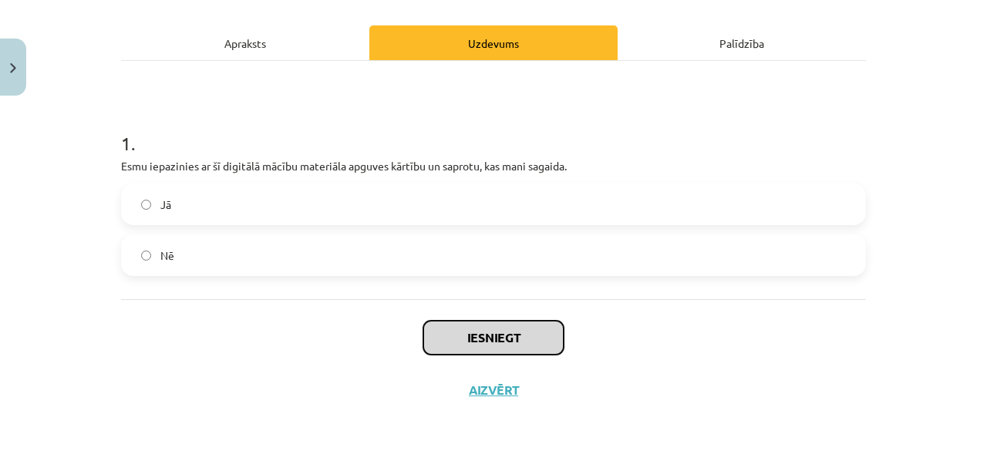
scroll to position [203, 0]
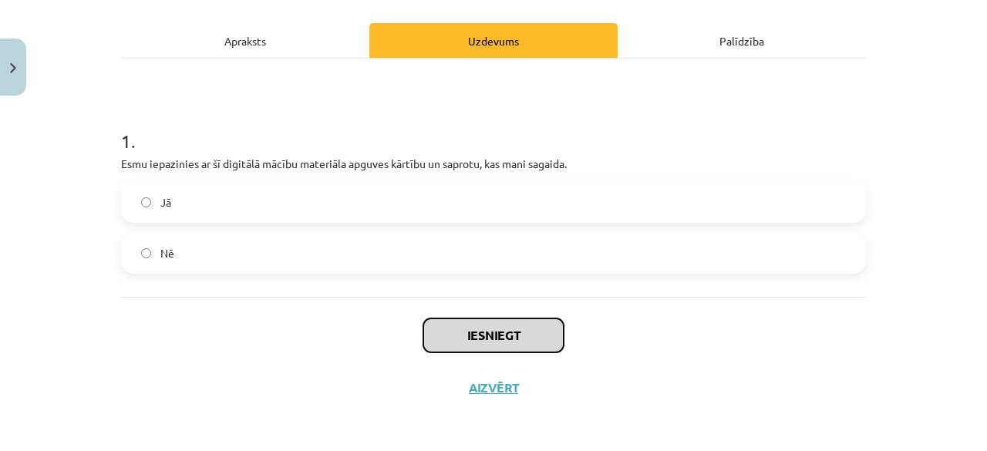
click at [543, 338] on button "Iesniegt" at bounding box center [493, 335] width 140 height 34
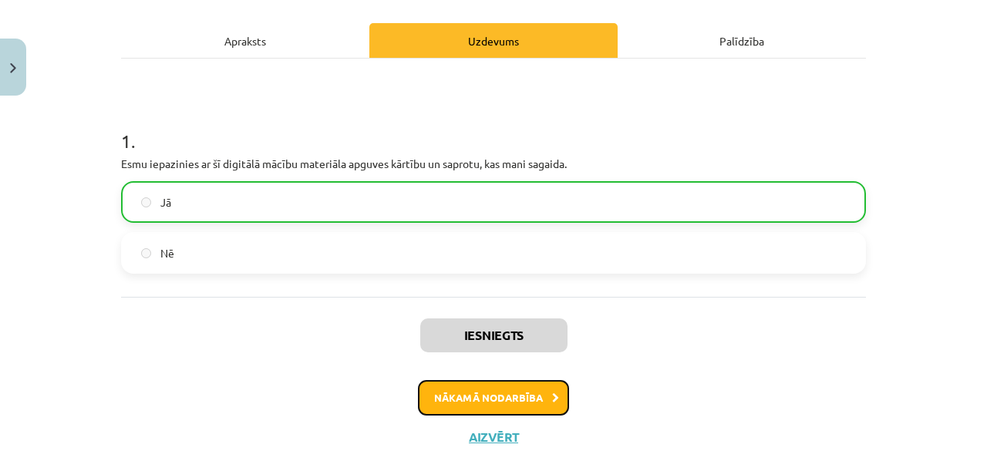
click at [516, 396] on button "Nākamā nodarbība" at bounding box center [493, 397] width 151 height 35
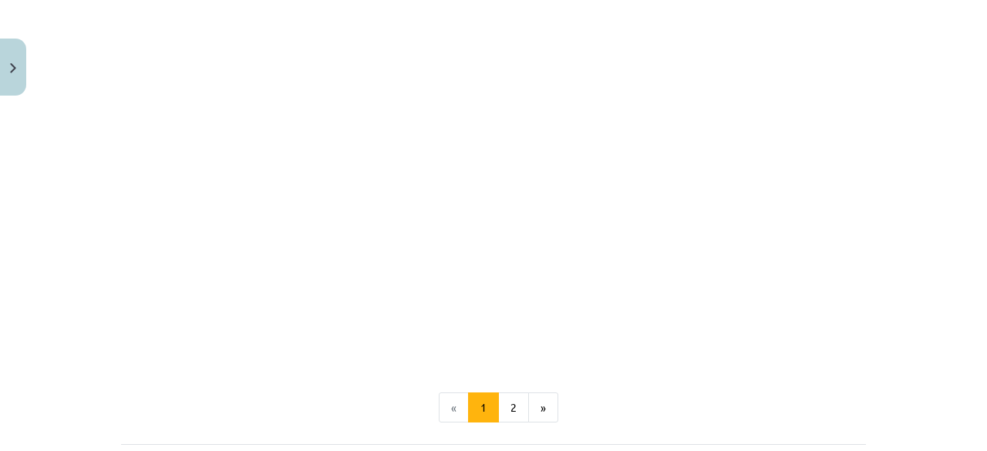
scroll to position [1264, 0]
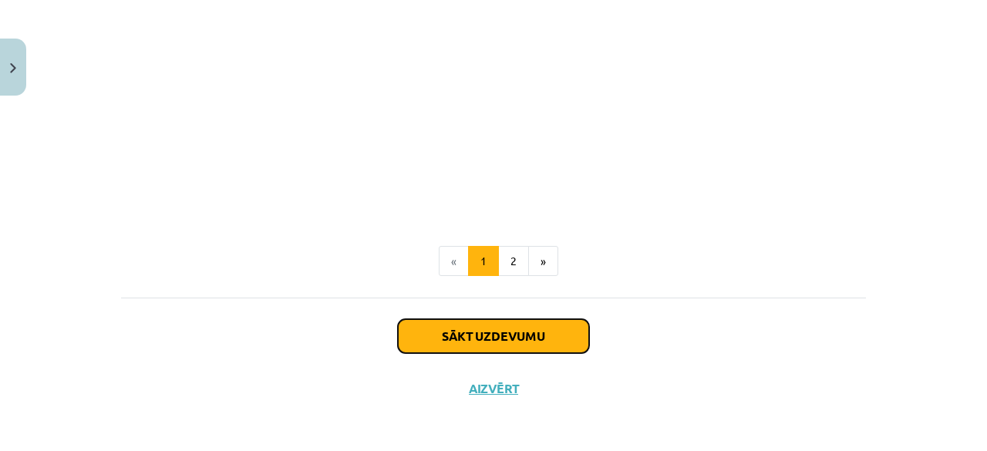
click at [532, 341] on button "Sākt uzdevumu" at bounding box center [493, 336] width 191 height 34
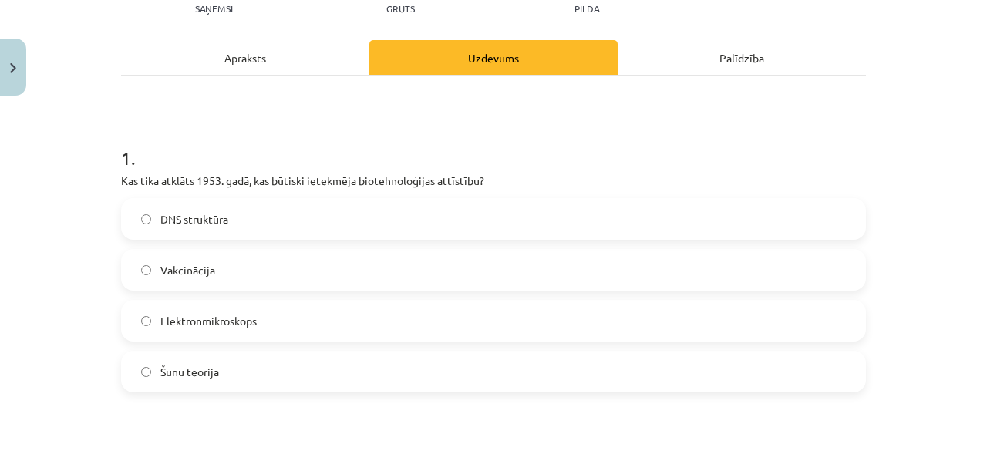
scroll to position [193, 0]
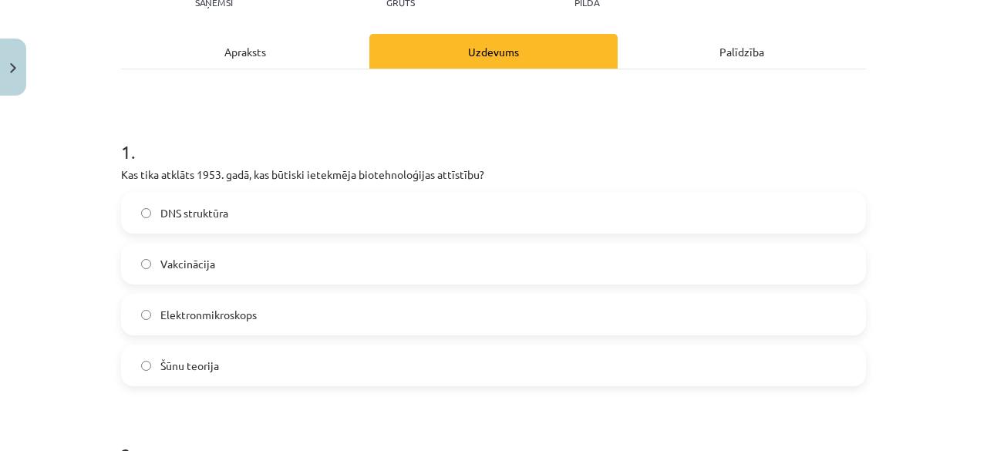
click at [153, 205] on label "DNS struktūra" at bounding box center [493, 212] width 741 height 39
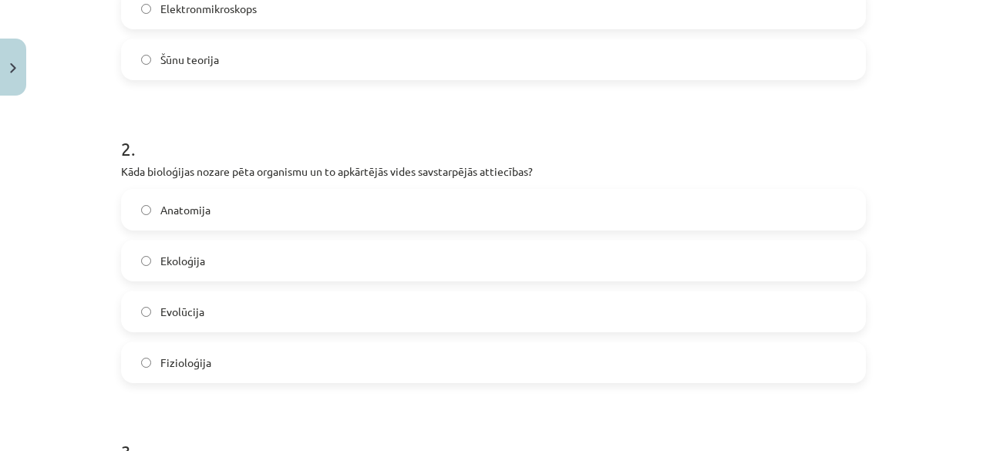
scroll to position [501, 0]
click at [160, 367] on label "Fizioloģija" at bounding box center [493, 360] width 741 height 39
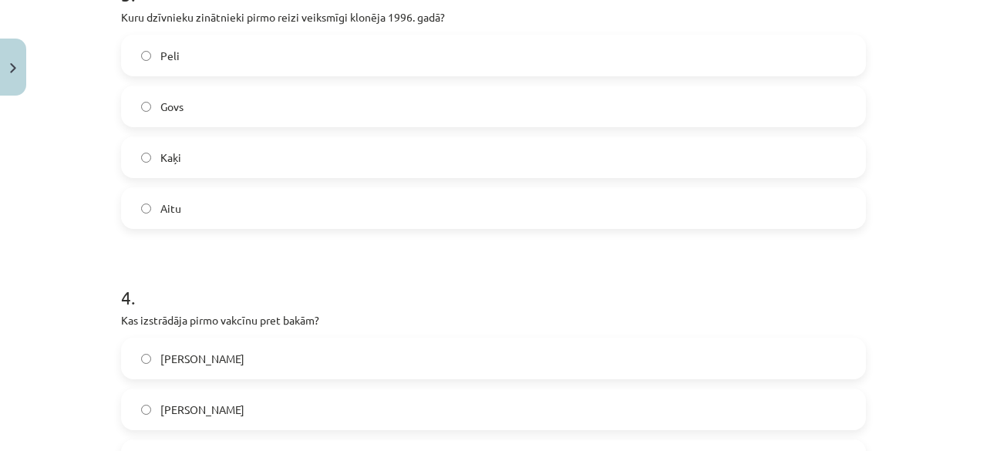
scroll to position [963, 0]
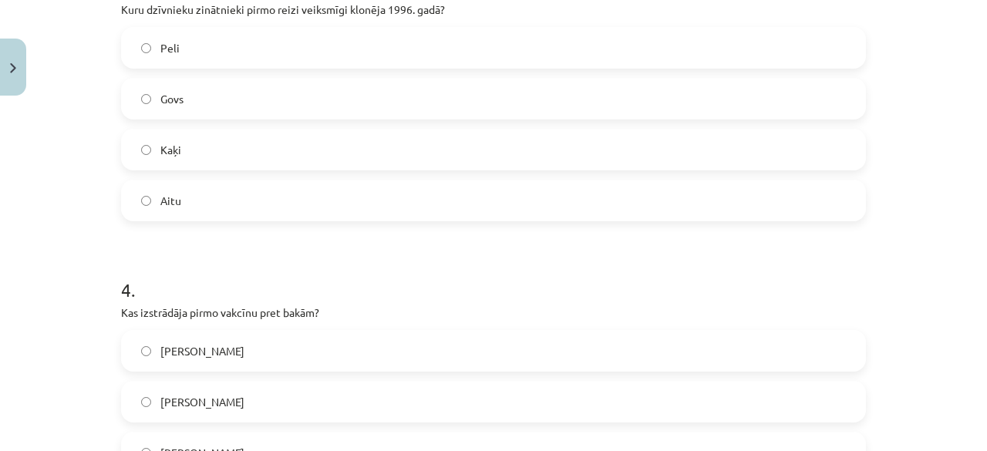
click at [283, 37] on label "Peli" at bounding box center [493, 48] width 741 height 39
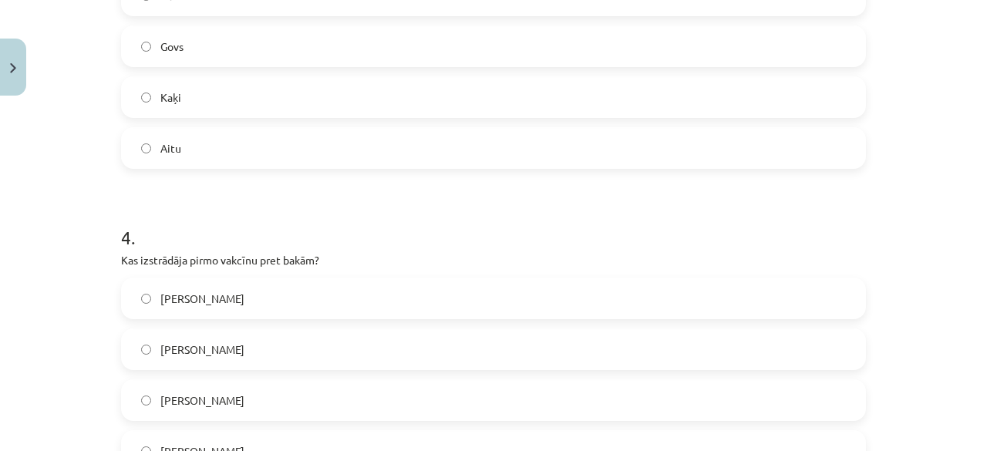
scroll to position [1040, 0]
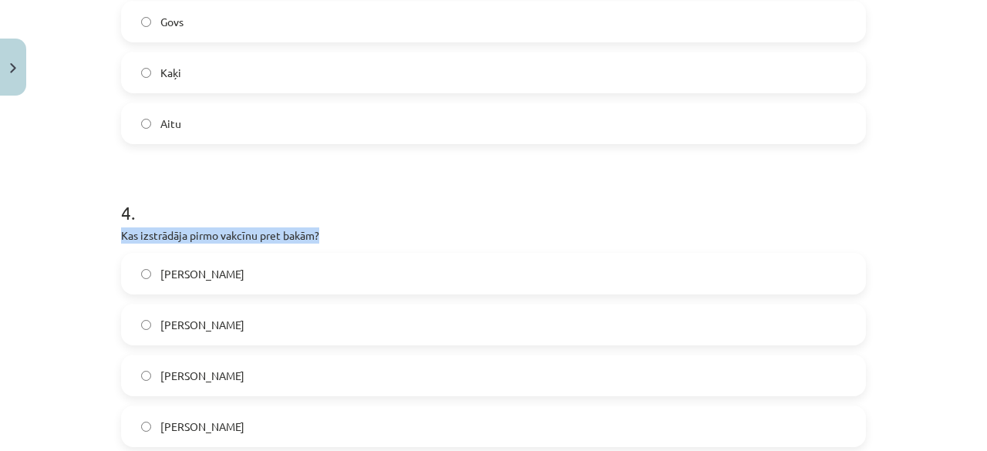
drag, startPoint x: 315, startPoint y: 234, endPoint x: 94, endPoint y: 232, distance: 221.2
click at [94, 232] on div "Mācību tēma: Bioloģijas 7. klases 1. ieskaites mācību materiāls #2 1. tēma. Bio…" at bounding box center [493, 225] width 987 height 451
drag, startPoint x: 112, startPoint y: 214, endPoint x: 564, endPoint y: 210, distance: 452.4
click at [564, 210] on h1 "4 ." at bounding box center [493, 199] width 745 height 48
drag, startPoint x: 322, startPoint y: 229, endPoint x: 102, endPoint y: 241, distance: 220.8
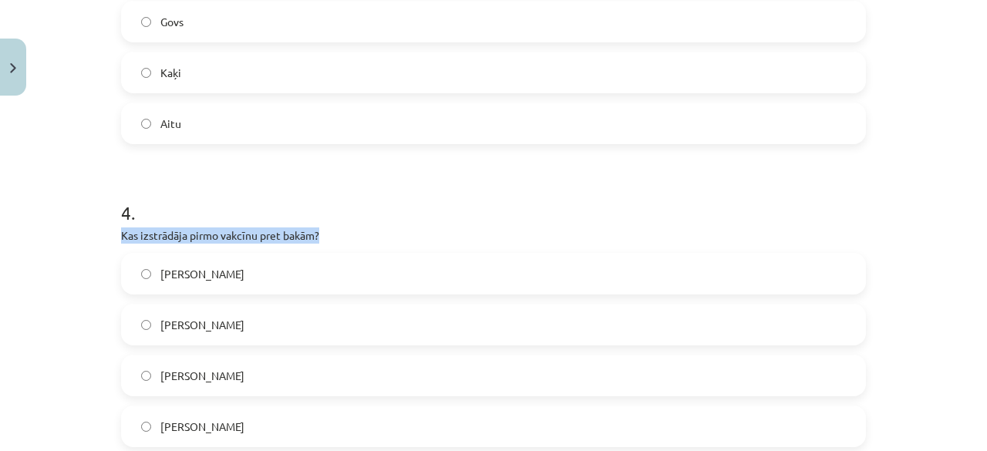
click at [102, 241] on div "Mācību tēma: Bioloģijas 7. klases 1. ieskaites mācību materiāls #2 1. tēma. Bio…" at bounding box center [493, 225] width 987 height 451
copy p "Kas izstrādāja pirmo vakcīnu pret bakām?"
click at [139, 278] on label "Edvards Dženers" at bounding box center [493, 273] width 741 height 39
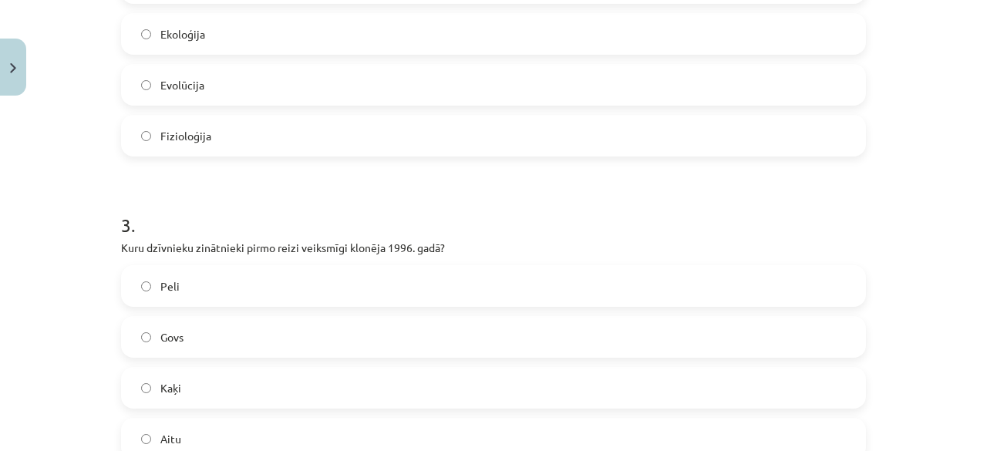
scroll to position [732, 0]
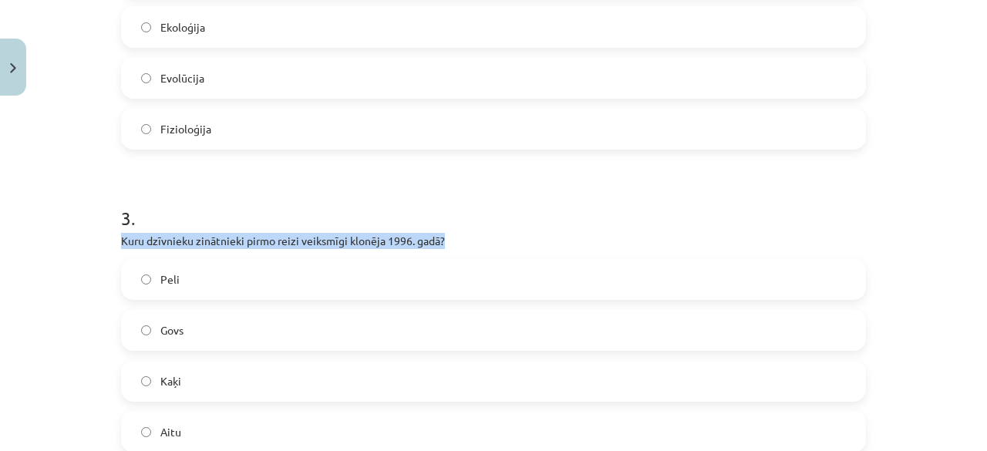
drag, startPoint x: 441, startPoint y: 229, endPoint x: 55, endPoint y: 221, distance: 386.2
click at [70, 233] on div "Mācību tēma: Bioloģijas 7. klases 1. ieskaites mācību materiāls #2 1. tēma. Bio…" at bounding box center [493, 225] width 987 height 451
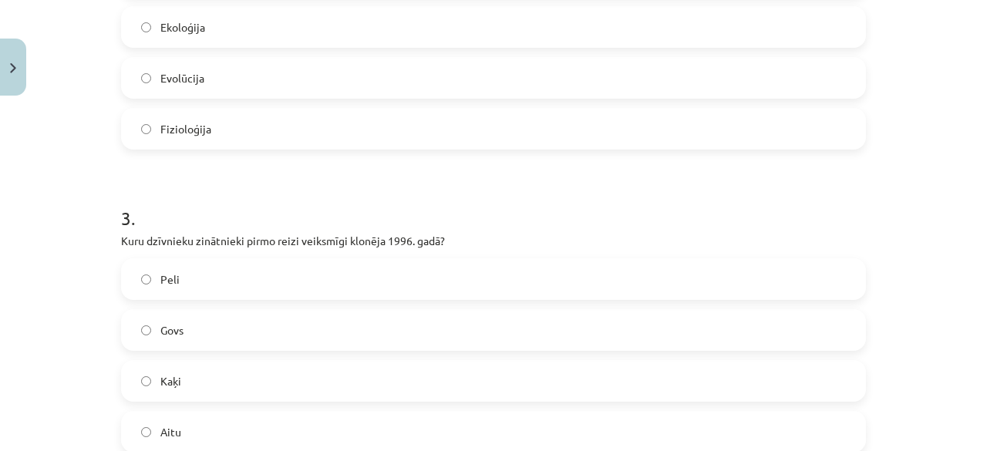
drag, startPoint x: 52, startPoint y: 218, endPoint x: 550, endPoint y: 186, distance: 499.7
click at [550, 186] on h1 "3 ." at bounding box center [493, 204] width 745 height 48
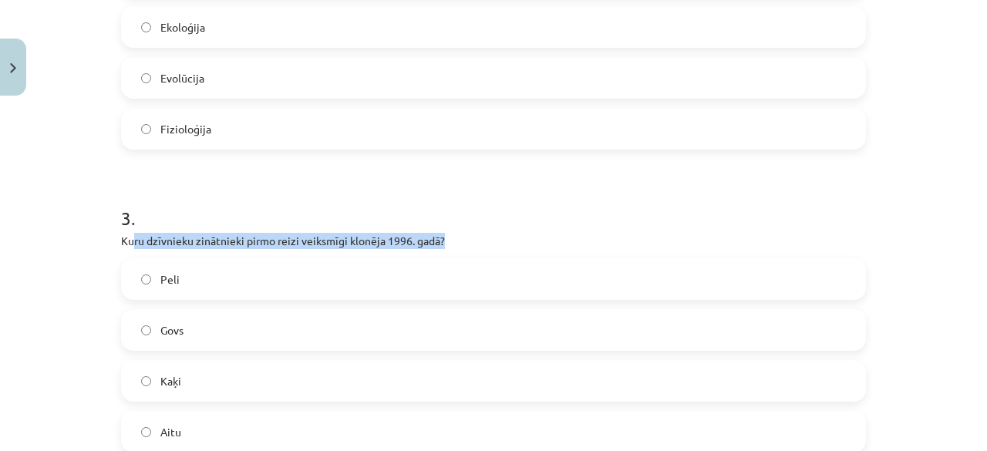
drag, startPoint x: 126, startPoint y: 235, endPoint x: 464, endPoint y: 231, distance: 338.4
click at [467, 230] on div "3 . Kuru dzīvnieku zinātnieki pirmo reizi veiksmīgi klonēja 1996. gadā? Peli Go…" at bounding box center [493, 316] width 745 height 272
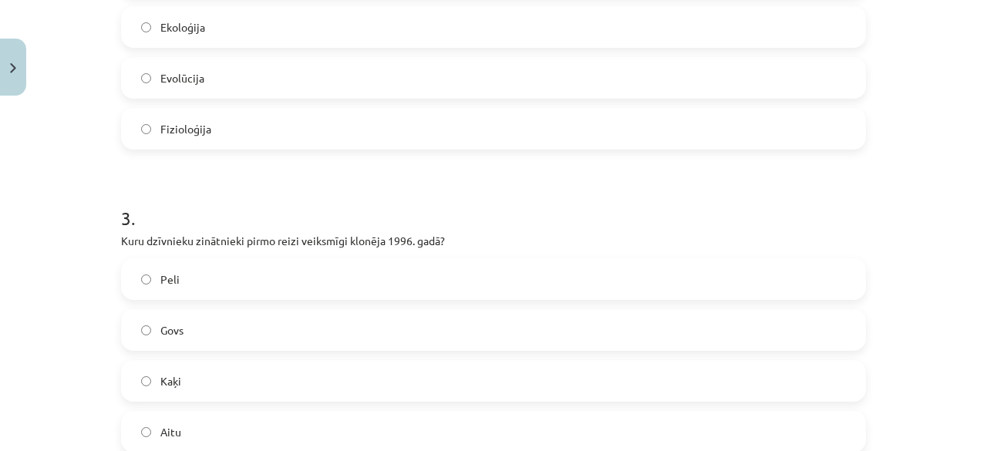
click at [97, 234] on div "Mācību tēma: Bioloģijas 7. klases 1. ieskaites mācību materiāls #2 1. tēma. Bio…" at bounding box center [493, 225] width 987 height 451
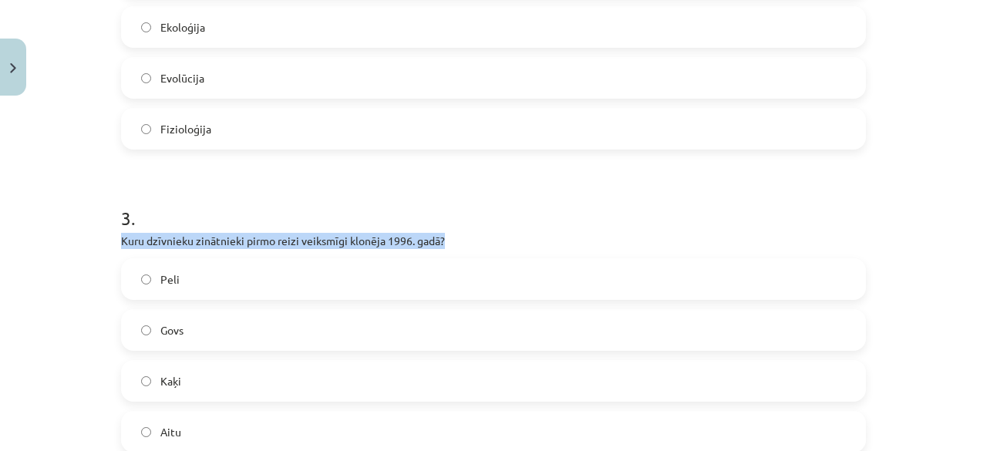
drag, startPoint x: 97, startPoint y: 234, endPoint x: 499, endPoint y: 232, distance: 401.6
click at [499, 232] on div "Mācību tēma: Bioloģijas 7. klases 1. ieskaites mācību materiāls #2 1. tēma. Bio…" at bounding box center [493, 225] width 987 height 451
click at [519, 227] on div "3 . Kuru dzīvnieku zinātnieki pirmo reizi veiksmīgi klonēja 1996. gadā? Peli Go…" at bounding box center [493, 316] width 745 height 272
copy p "Kuru dzīvnieku zinātnieki pirmo reizi veiksmīgi klonēja 1996. gadā?"
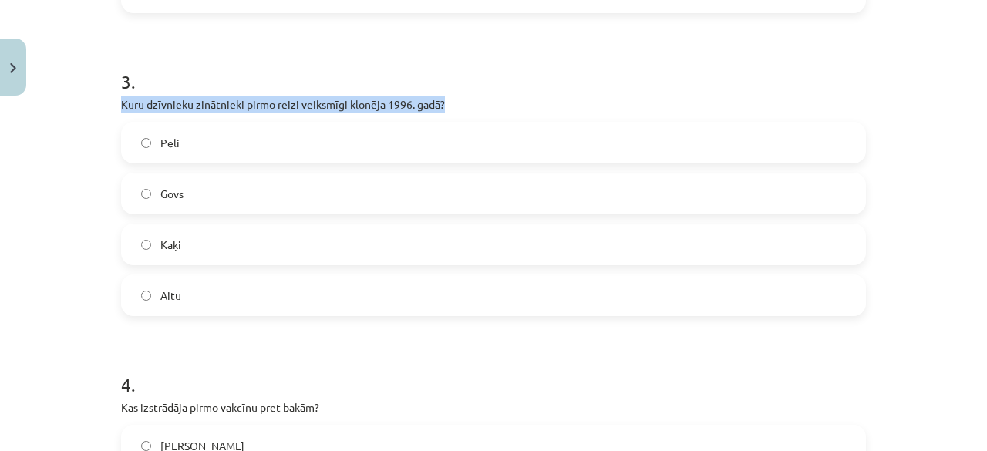
scroll to position [886, 0]
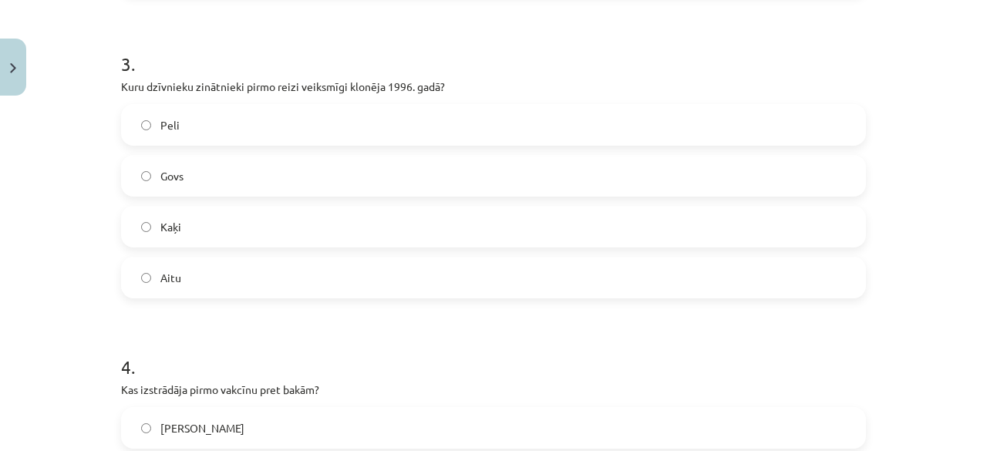
click at [150, 280] on label "Aitu" at bounding box center [493, 277] width 741 height 39
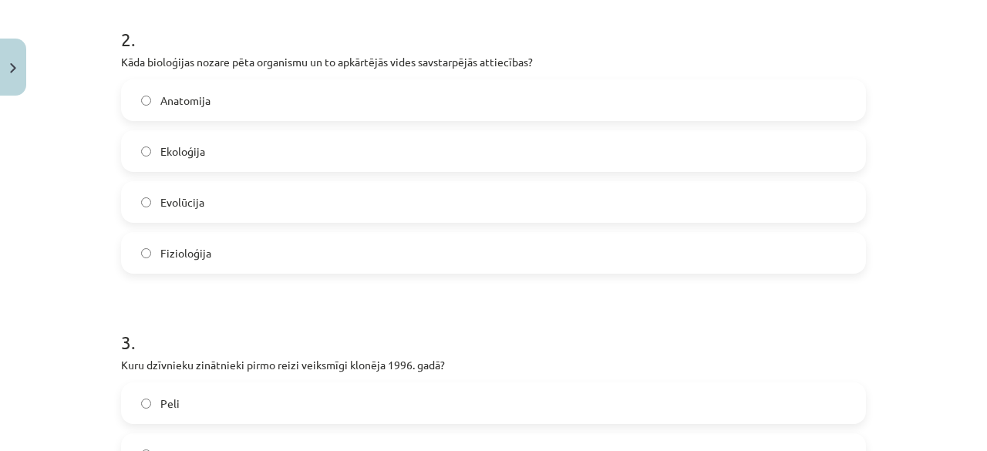
scroll to position [578, 0]
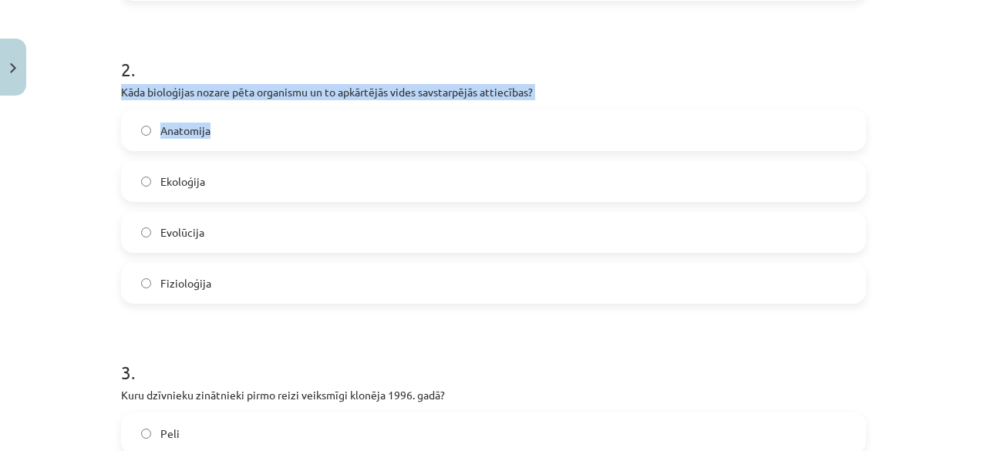
drag, startPoint x: 83, startPoint y: 94, endPoint x: 600, endPoint y: 112, distance: 516.7
click at [600, 112] on div "Mācību tēma: Bioloģijas 7. klases 1. ieskaites mācību materiāls #2 1. tēma. Bio…" at bounding box center [493, 225] width 987 height 451
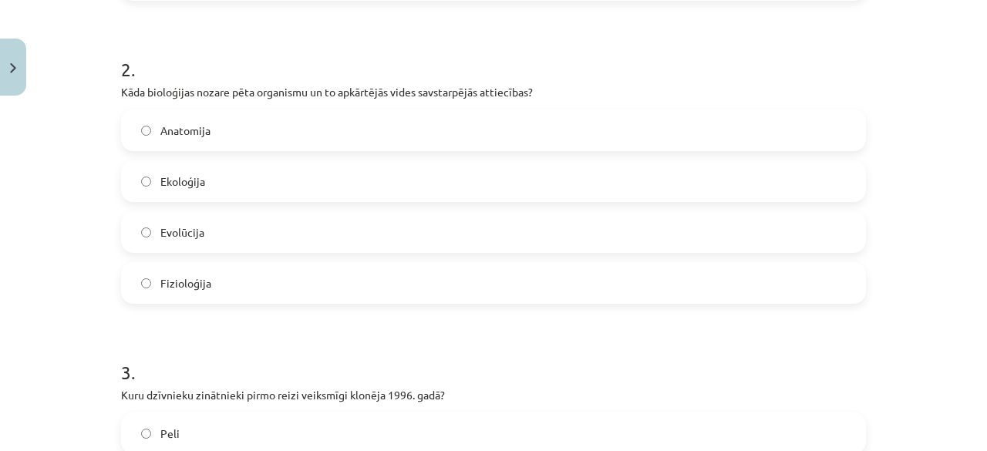
click at [589, 73] on h1 "2 ." at bounding box center [493, 56] width 745 height 48
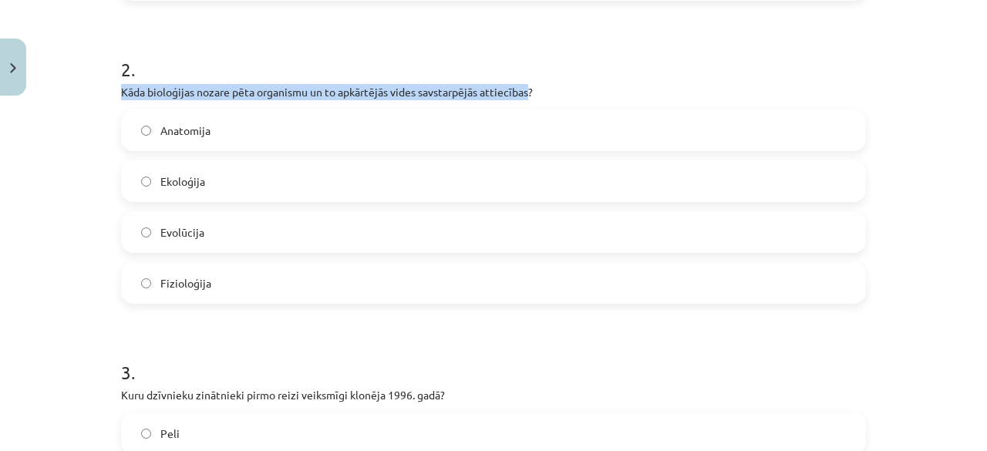
drag, startPoint x: 524, startPoint y: 91, endPoint x: 183, endPoint y: 52, distance: 342.9
click at [183, 51] on div "2 . Kāda bioloģijas nozare pēta organismu un to apkārtējās vides savstarpējās a…" at bounding box center [493, 168] width 745 height 272
copy div "Kāda bioloģijas nozare pēta organismu un to apkārtējās vides savstarpējās attie…"
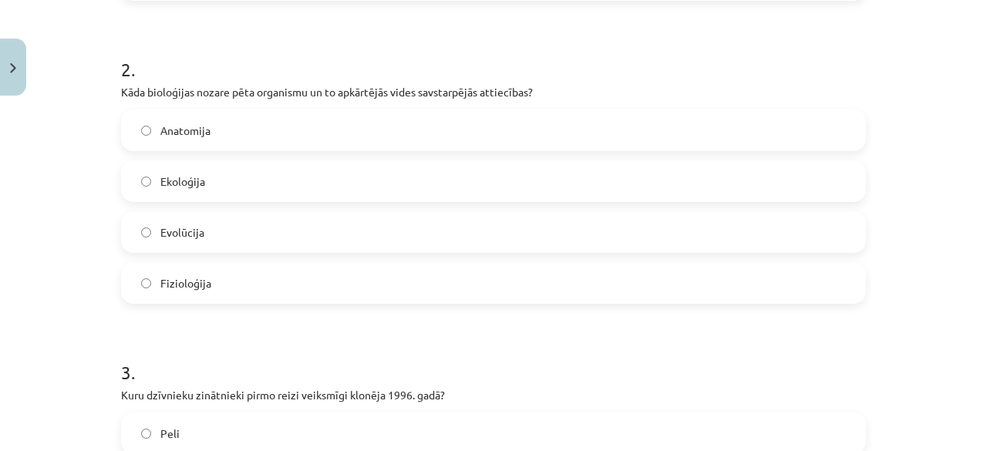
click at [145, 129] on label "Anatomija" at bounding box center [493, 130] width 741 height 39
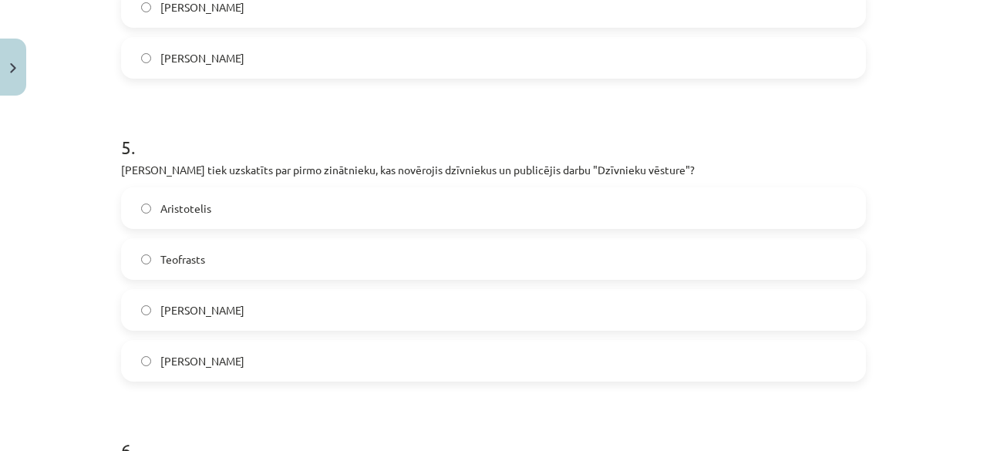
scroll to position [1426, 0]
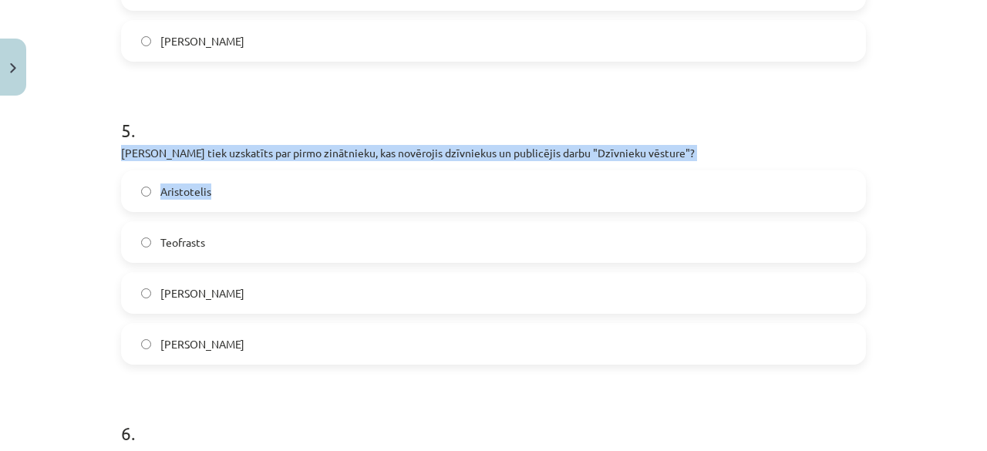
drag, startPoint x: 116, startPoint y: 150, endPoint x: 682, endPoint y: 176, distance: 567.1
click at [680, 180] on div "5 . Kurš tiek uzskatīts par pirmo zinātnieku, kas novērojis dzīvniekus un publi…" at bounding box center [493, 228] width 745 height 272
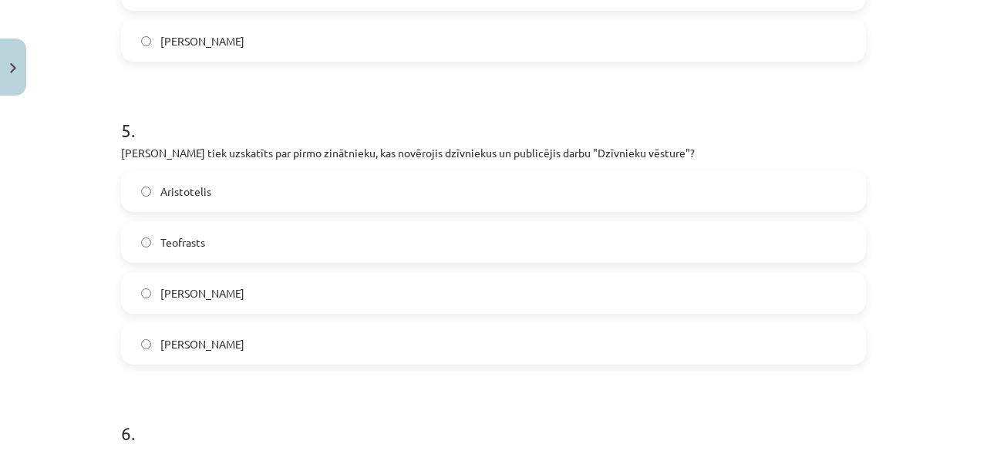
click at [694, 139] on h1 "5 ." at bounding box center [493, 116] width 745 height 48
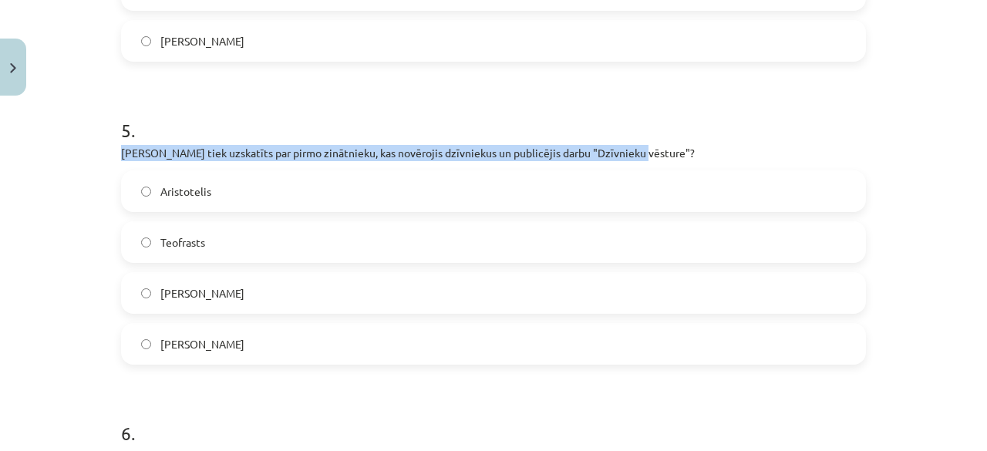
drag, startPoint x: 116, startPoint y: 146, endPoint x: 674, endPoint y: 150, distance: 558.0
click at [674, 150] on p "Kurš tiek uzskatīts par pirmo zinātnieku, kas novērojis dzīvniekus un publicēji…" at bounding box center [493, 153] width 745 height 16
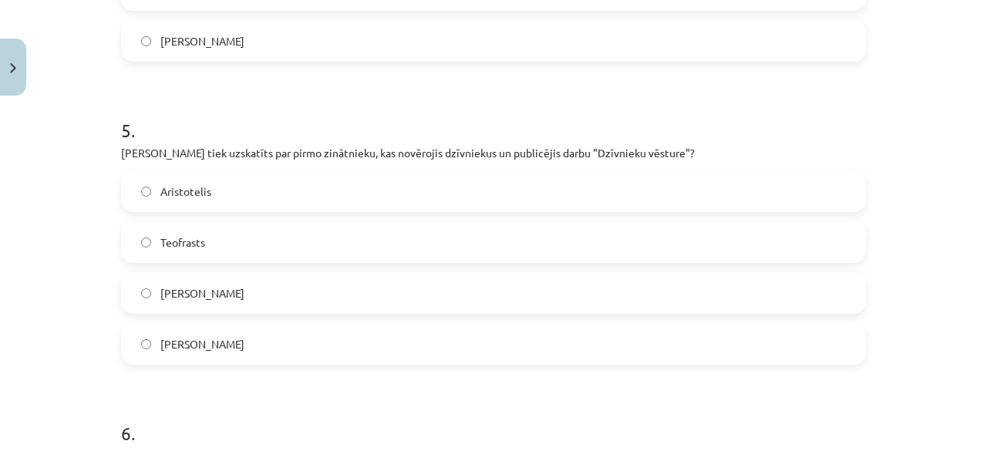
drag, startPoint x: 694, startPoint y: 139, endPoint x: 596, endPoint y: 173, distance: 104.6
click at [613, 155] on div "5 . Kurš tiek uzskatīts par pirmo zinātnieku, kas novērojis dzīvniekus un publi…" at bounding box center [493, 228] width 745 height 272
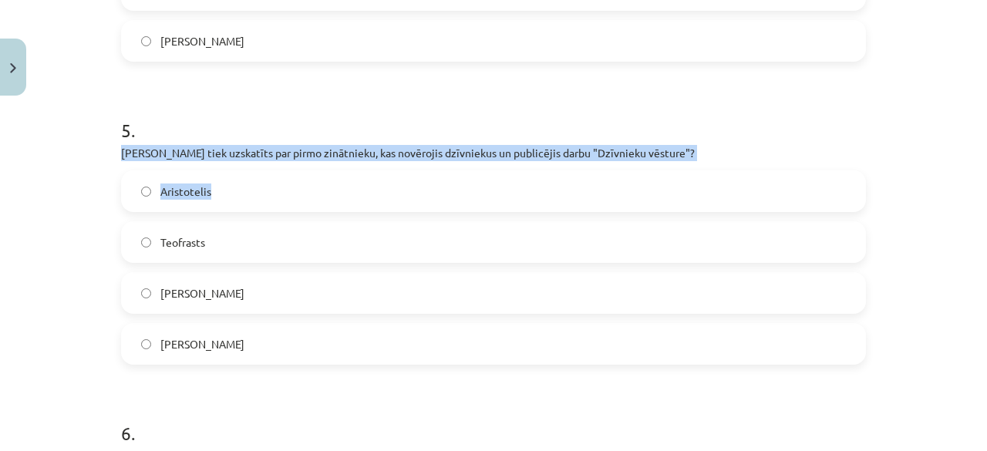
drag, startPoint x: 610, startPoint y: 161, endPoint x: 83, endPoint y: 150, distance: 527.3
click at [82, 147] on div "Mācību tēma: Bioloģijas 7. klases 1. ieskaites mācību materiāls #2 1. tēma. Bio…" at bounding box center [493, 225] width 987 height 451
click at [85, 148] on div "Mācību tēma: Bioloģijas 7. klases 1. ieskaites mācību materiāls #2 1. tēma. Bio…" at bounding box center [493, 225] width 987 height 451
click at [39, 207] on div "Mācību tēma: Bioloģijas 7. klases 1. ieskaites mācību materiāls #2 1. tēma. Bio…" at bounding box center [493, 225] width 987 height 451
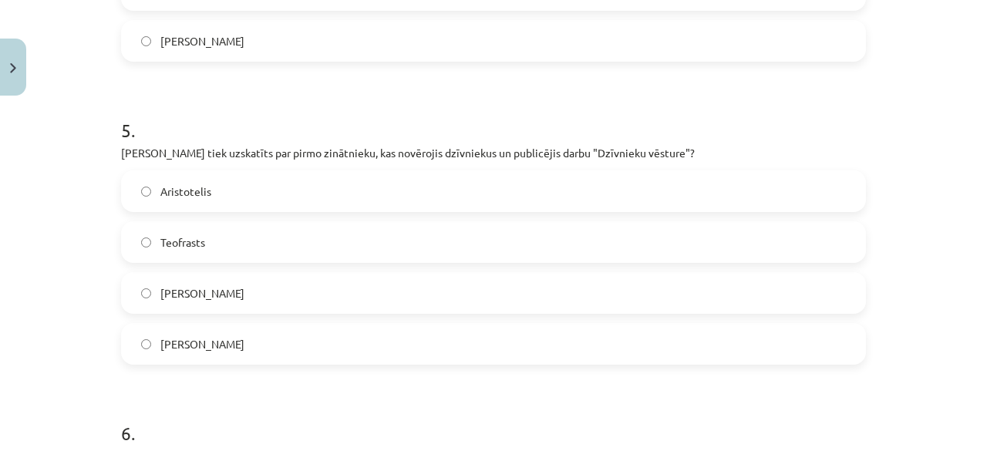
click at [674, 126] on h1 "5 ." at bounding box center [493, 116] width 745 height 48
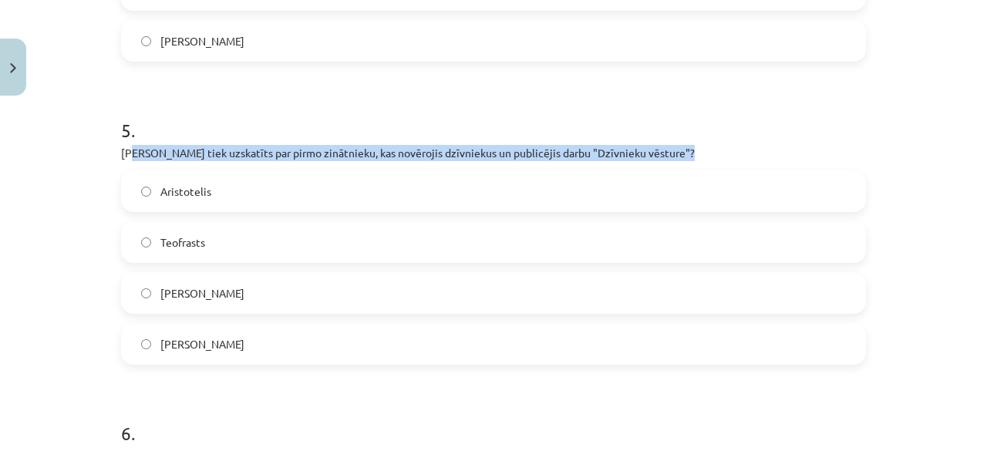
drag, startPoint x: 126, startPoint y: 153, endPoint x: 18, endPoint y: 158, distance: 108.0
click at [29, 173] on div "Mācību tēma: Bioloģijas 7. klases 1. ieskaites mācību materiāls #2 1. tēma. Bio…" at bounding box center [493, 225] width 987 height 451
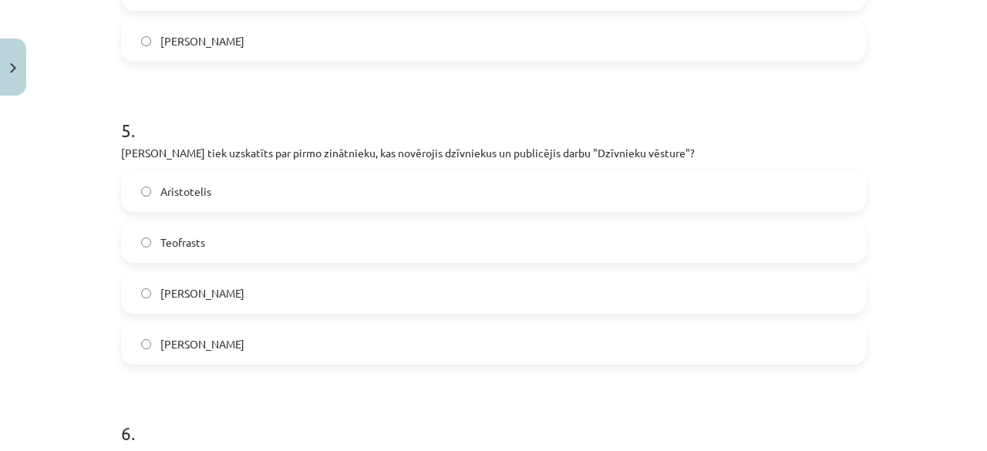
click at [27, 129] on div "Mācību tēma: Bioloģijas 7. klases 1. ieskaites mācību materiāls #2 1. tēma. Bio…" at bounding box center [493, 225] width 987 height 451
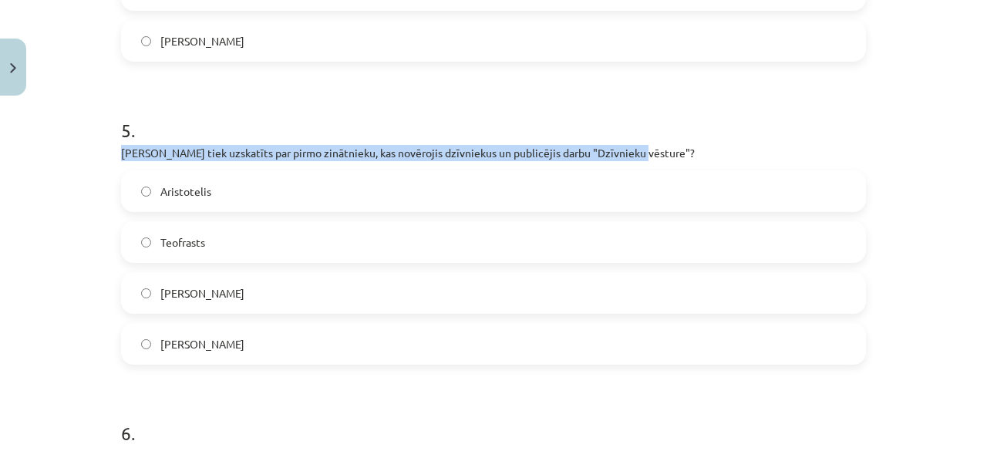
drag, startPoint x: 99, startPoint y: 145, endPoint x: 654, endPoint y: 144, distance: 554.9
click at [654, 147] on div "Mācību tēma: Bioloģijas 7. klases 1. ieskaites mācību materiāls #2 1. tēma. Bio…" at bounding box center [493, 225] width 987 height 451
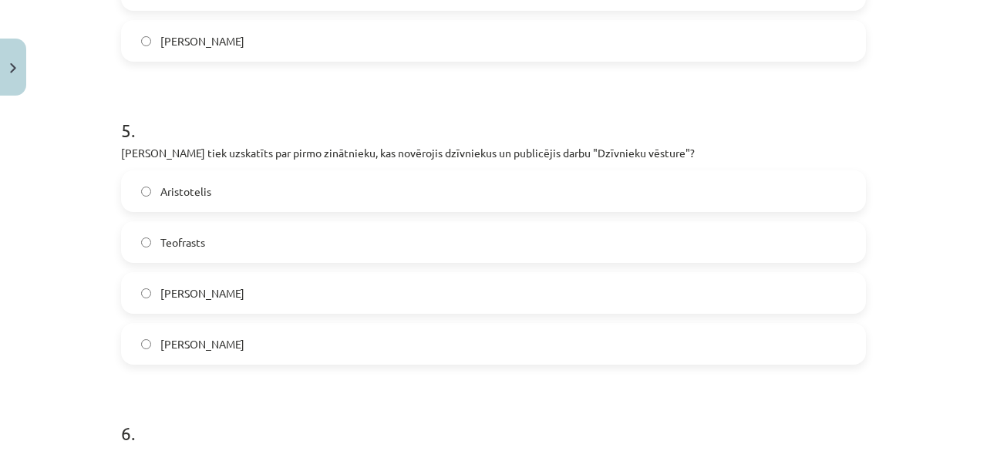
drag, startPoint x: 640, startPoint y: 92, endPoint x: 635, endPoint y: 86, distance: 8.8
drag, startPoint x: 635, startPoint y: 86, endPoint x: 390, endPoint y: 129, distance: 248.9
click at [390, 129] on h1 "5 ." at bounding box center [493, 116] width 745 height 48
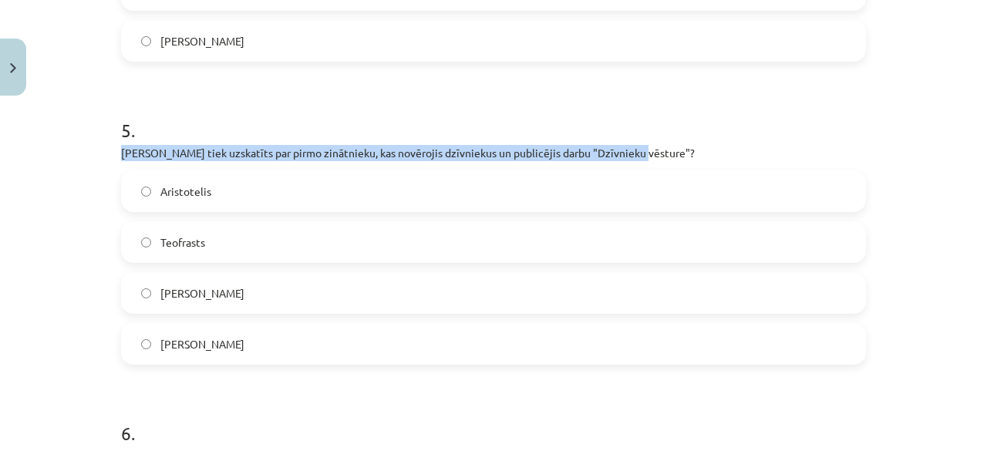
drag, startPoint x: 114, startPoint y: 150, endPoint x: 626, endPoint y: 144, distance: 511.8
click at [626, 144] on div "12 XP Saņemsi Grūts 18 pilda Apraksts Uzdevums Palīdzība 1 . Kas tika atklāts 1…" at bounding box center [493, 45] width 763 height 2737
drag, startPoint x: 620, startPoint y: 139, endPoint x: 516, endPoint y: 153, distance: 104.3
copy p "Kurš tiek uzskatīts par pirmo zinātnieku, kas novērojis dzīvniekus un publicēji…"
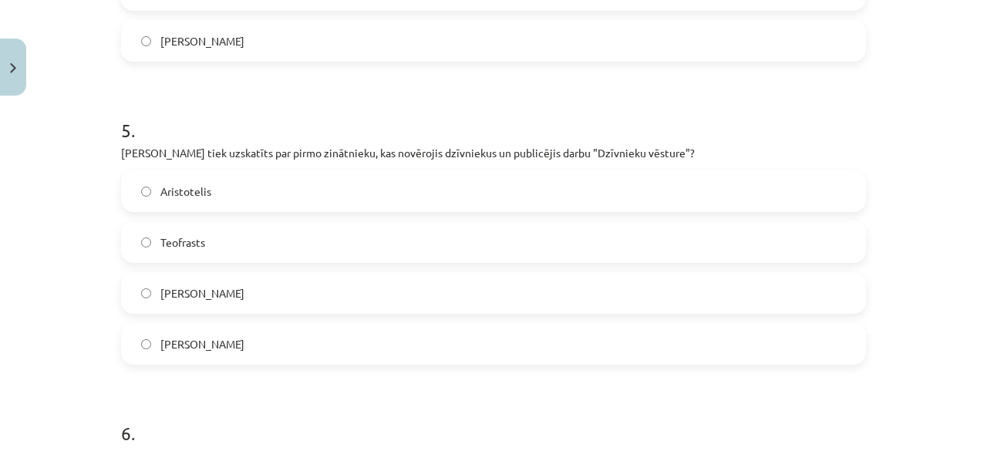
click at [64, 370] on div "Mācību tēma: Bioloģijas 7. klases 1. ieskaites mācību materiāls #2 1. tēma. Bio…" at bounding box center [493, 225] width 987 height 451
click at [128, 291] on label "Kārlis Linnejs" at bounding box center [493, 293] width 741 height 39
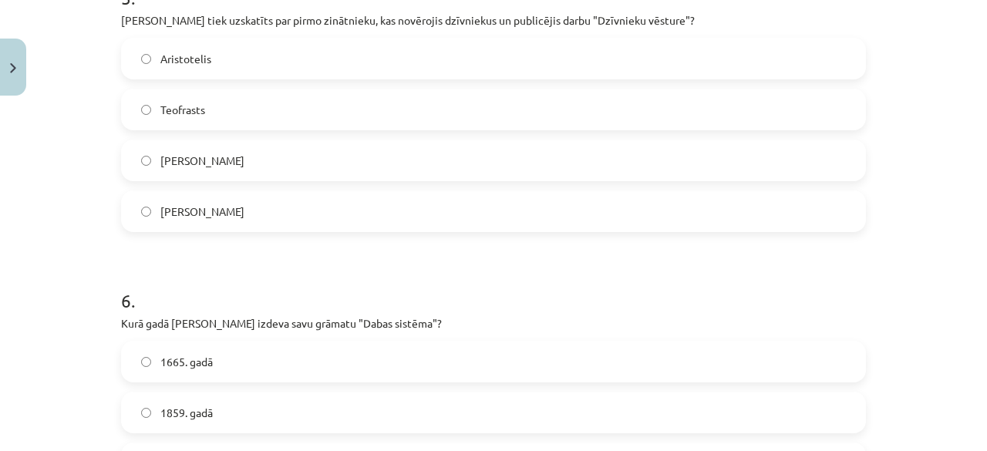
scroll to position [1657, 0]
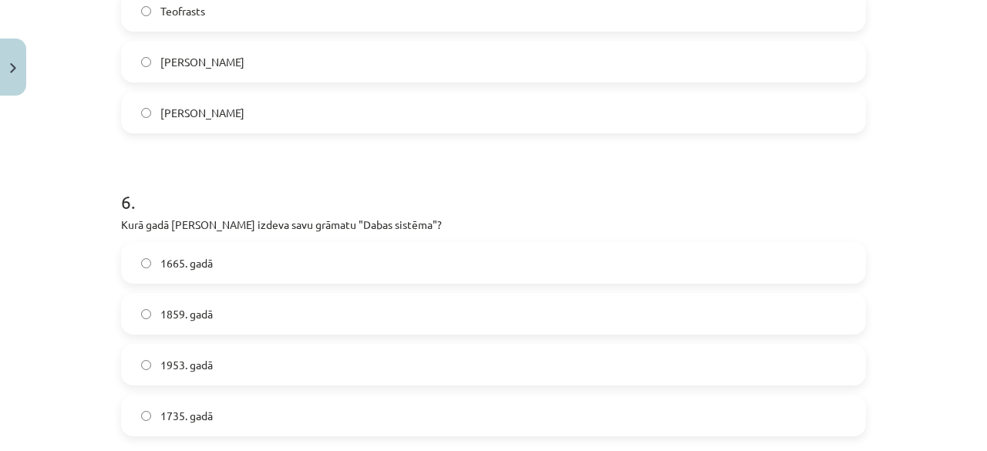
drag, startPoint x: 129, startPoint y: 230, endPoint x: 438, endPoint y: 214, distance: 308.7
copy p "Kurā gadā Kārlis Linnejs izdeva savu grāmatu "Dabas sistēma"?"
click at [145, 405] on label "1735. gadā" at bounding box center [493, 415] width 741 height 39
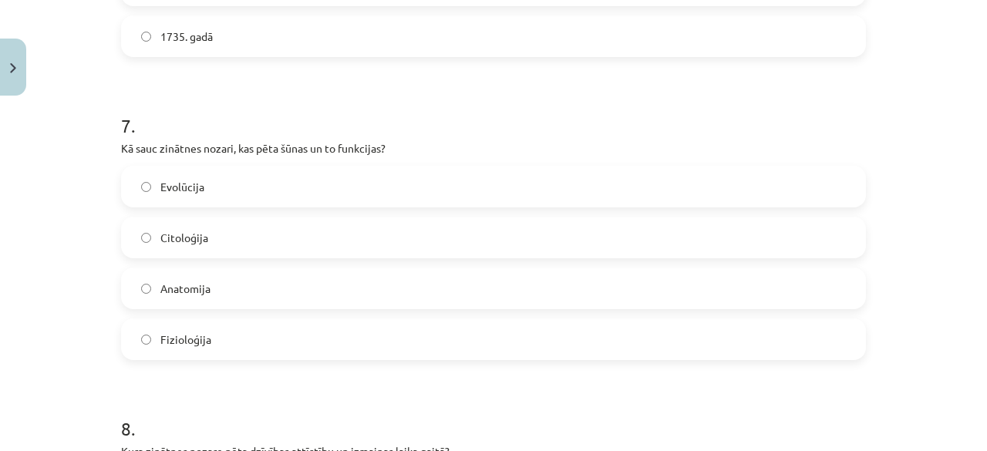
scroll to position [2042, 0]
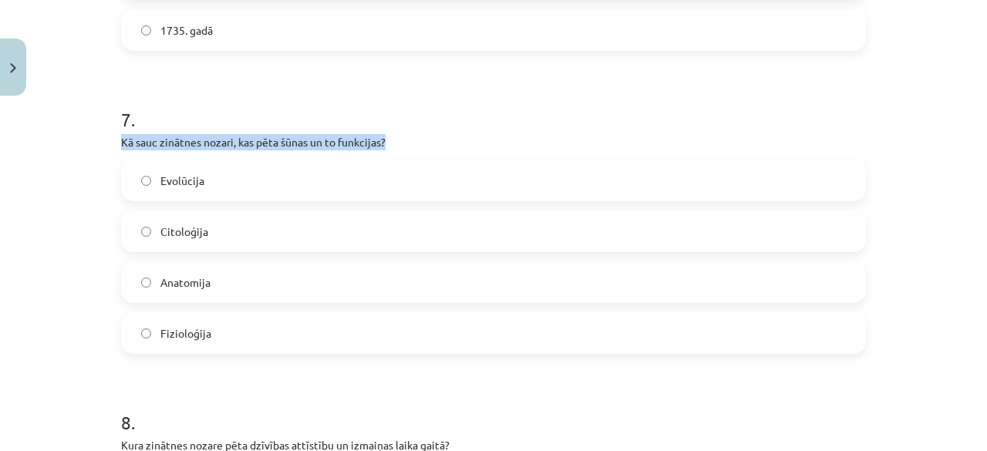
drag, startPoint x: 116, startPoint y: 143, endPoint x: 576, endPoint y: 143, distance: 460.1
click at [576, 143] on p "Kā sauc zinātnes nozari, kas pēta šūnas un to funkcijas?" at bounding box center [493, 142] width 745 height 16
copy p "Kā sauc zinātnes nozari, kas pēta šūnas un to funkcijas?"
click at [177, 346] on label "Fizioloģija" at bounding box center [493, 333] width 741 height 39
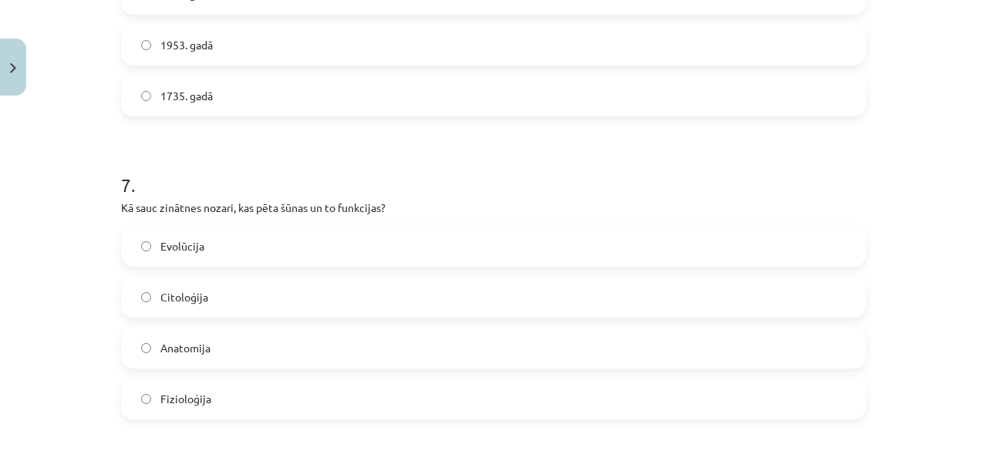
scroll to position [1964, 0]
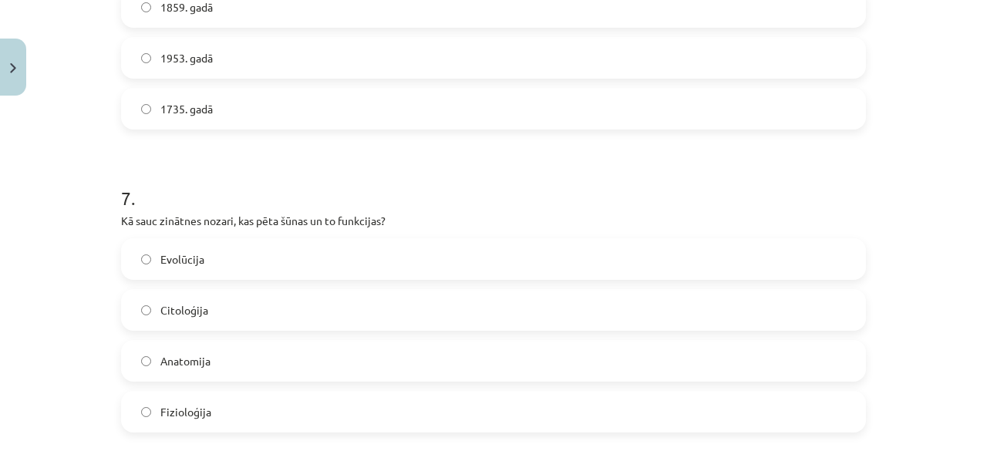
click at [134, 311] on label "Citoloģija" at bounding box center [493, 310] width 741 height 39
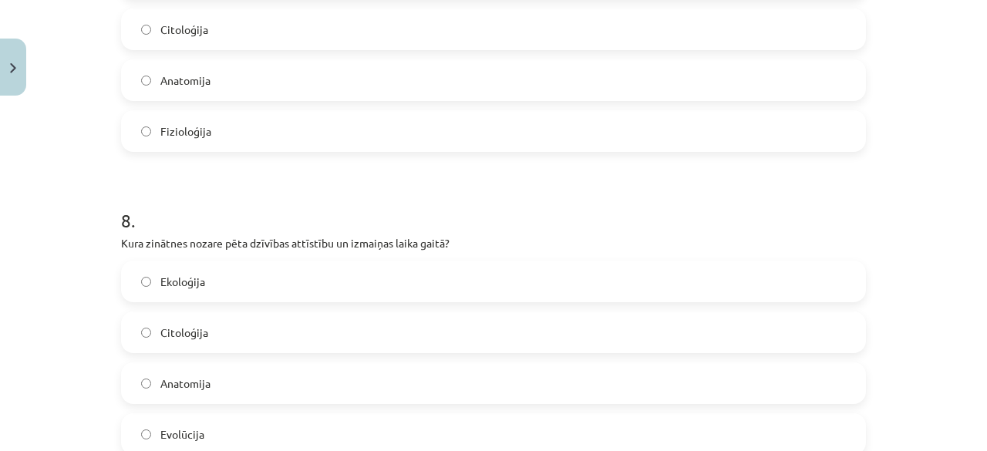
scroll to position [2272, 0]
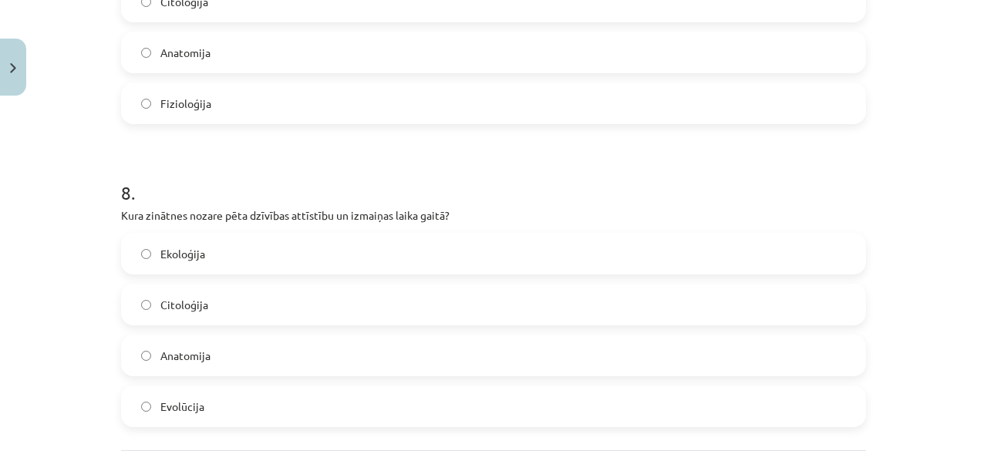
click at [152, 121] on label "Fizioloģija" at bounding box center [493, 103] width 741 height 39
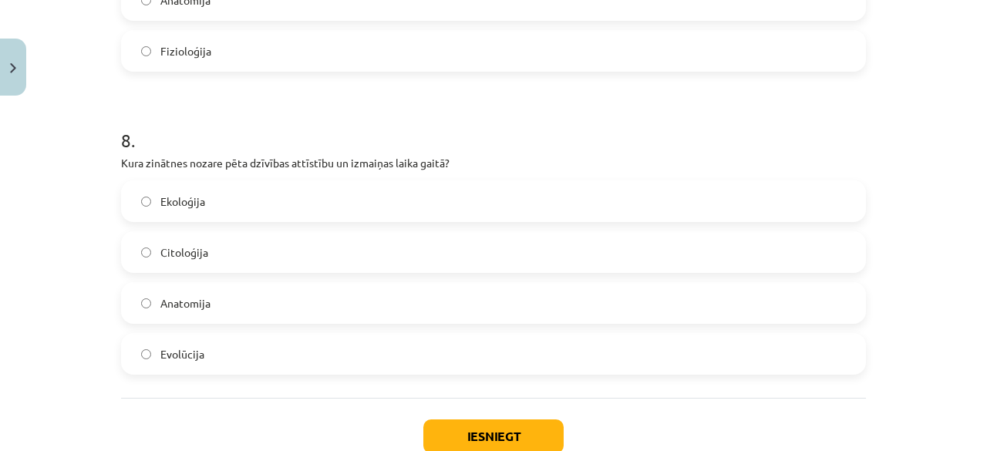
scroll to position [2349, 0]
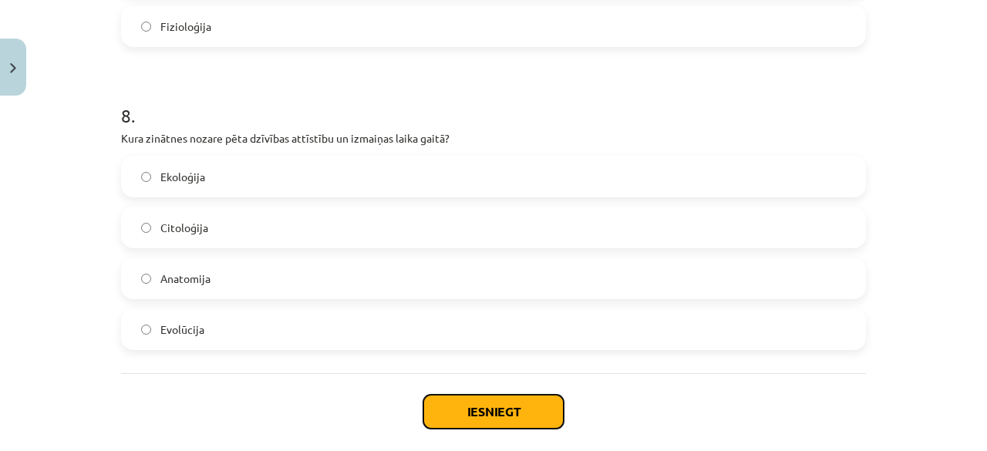
click at [506, 425] on button "Iesniegt" at bounding box center [493, 412] width 140 height 34
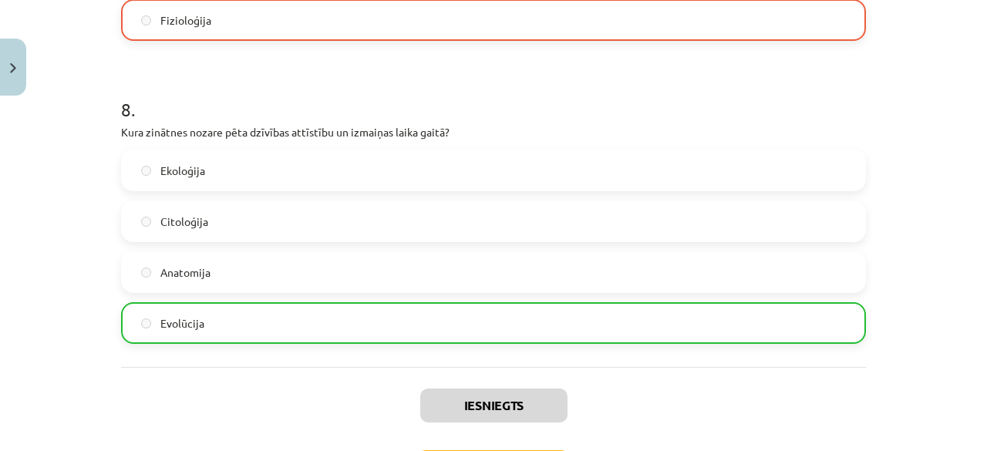
scroll to position [2474, 0]
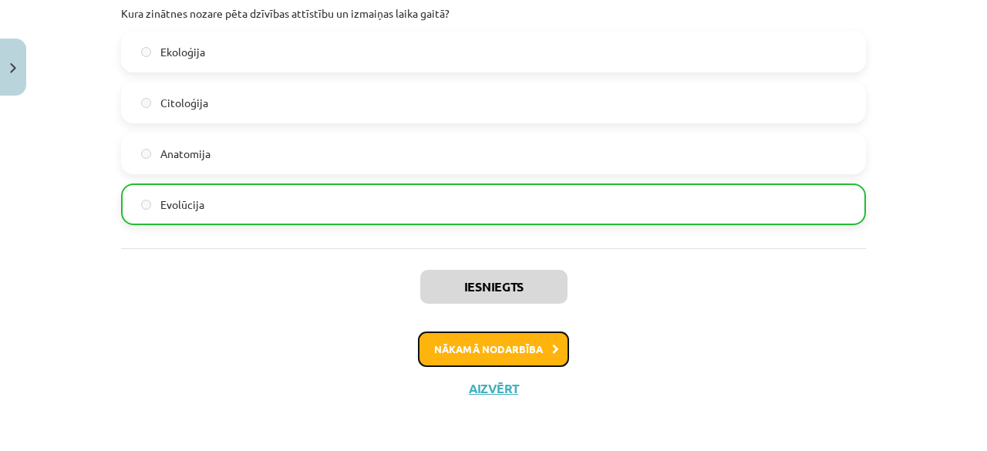
click at [543, 358] on button "Nākamā nodarbība" at bounding box center [493, 348] width 151 height 35
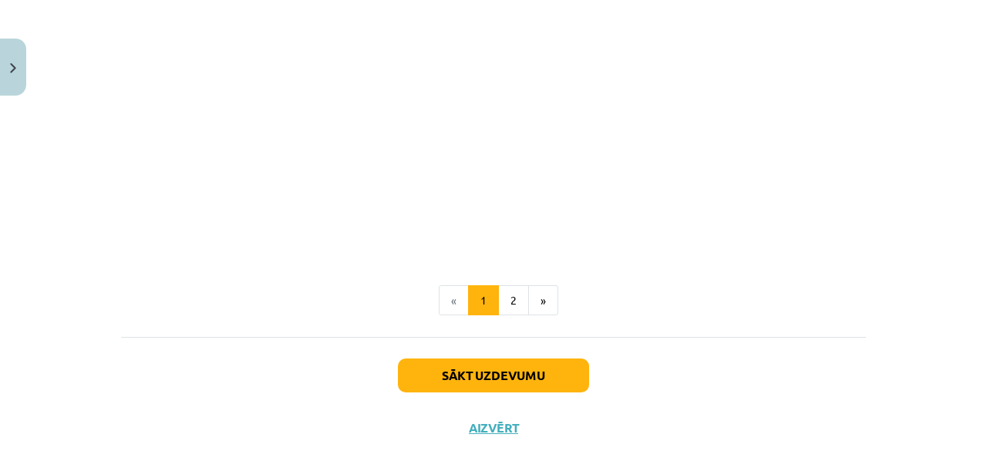
scroll to position [696, 0]
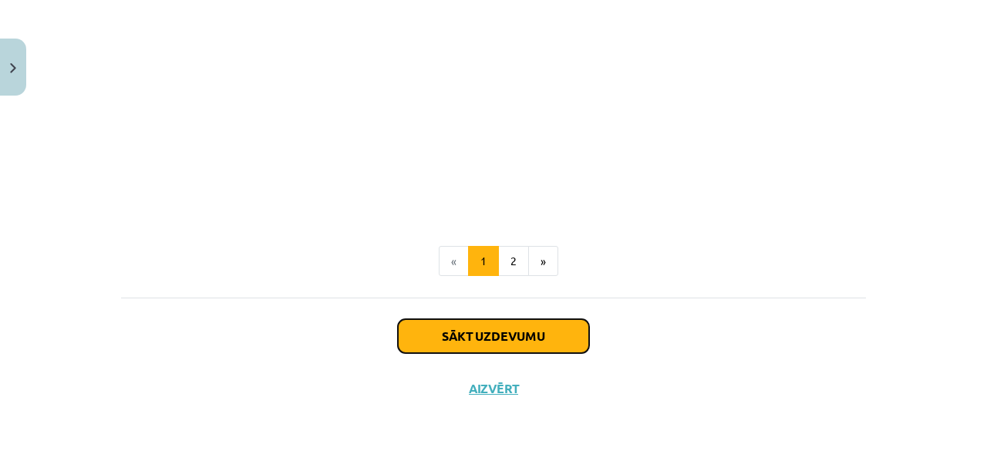
click at [532, 332] on button "Sākt uzdevumu" at bounding box center [493, 336] width 191 height 34
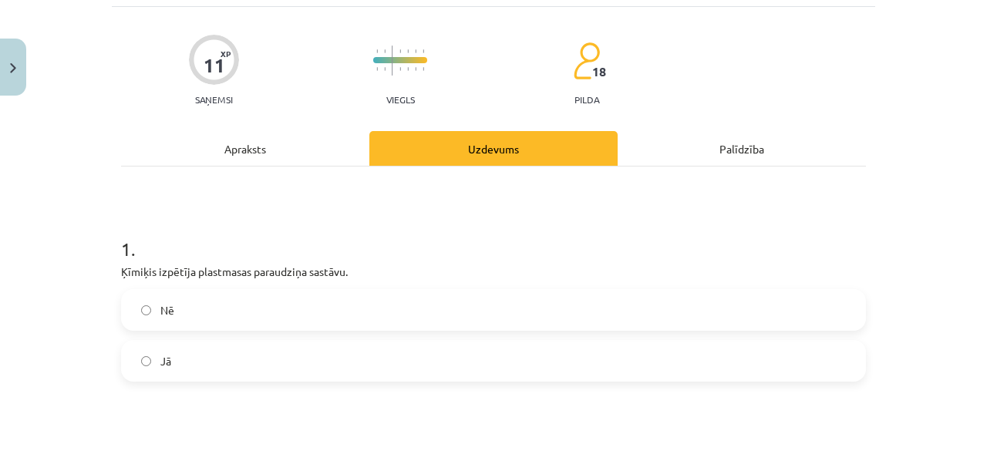
scroll to position [116, 0]
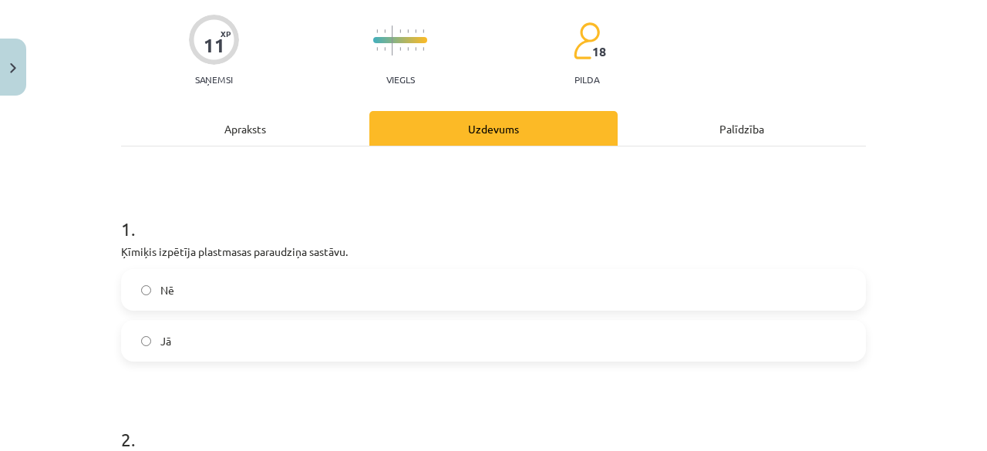
click at [182, 344] on label "Jā" at bounding box center [493, 340] width 741 height 39
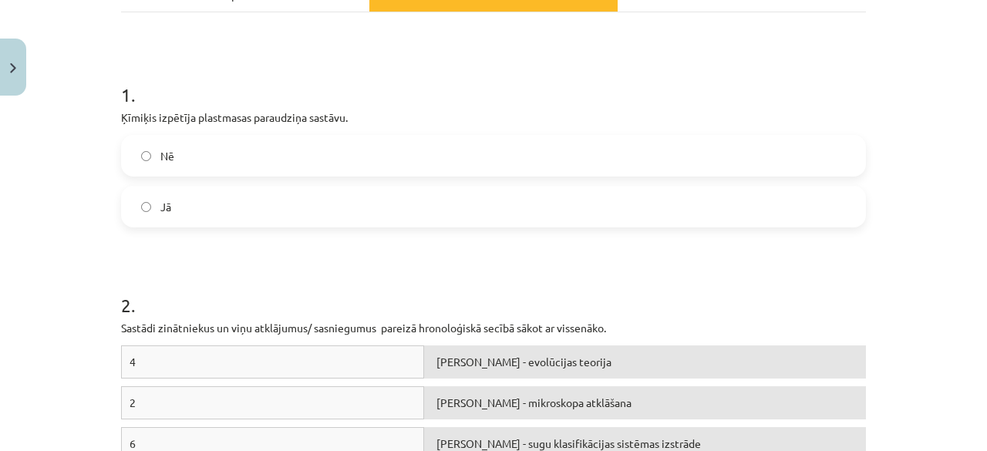
scroll to position [270, 0]
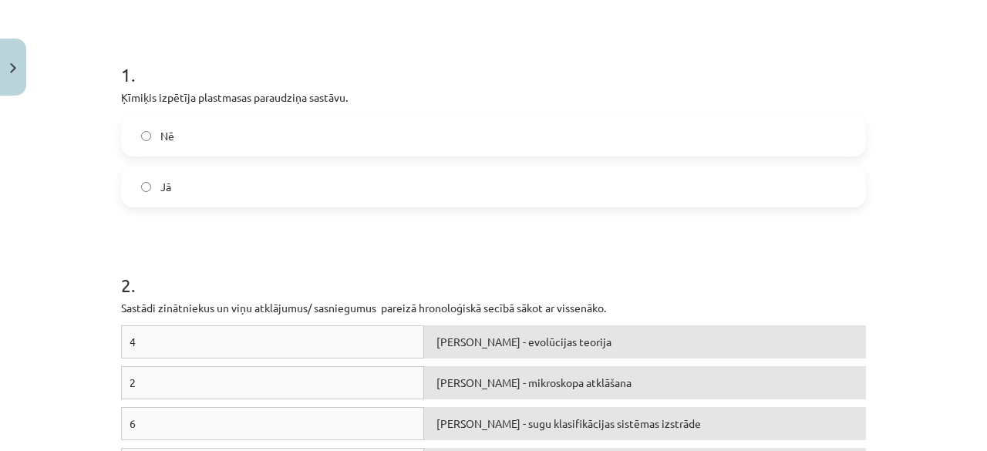
click at [264, 112] on div "1 . Ķīmiķis izpētīja plastmasas paraudziņa sastāvu. Nē Jā" at bounding box center [493, 122] width 745 height 170
click at [256, 138] on label "Nē" at bounding box center [493, 135] width 741 height 39
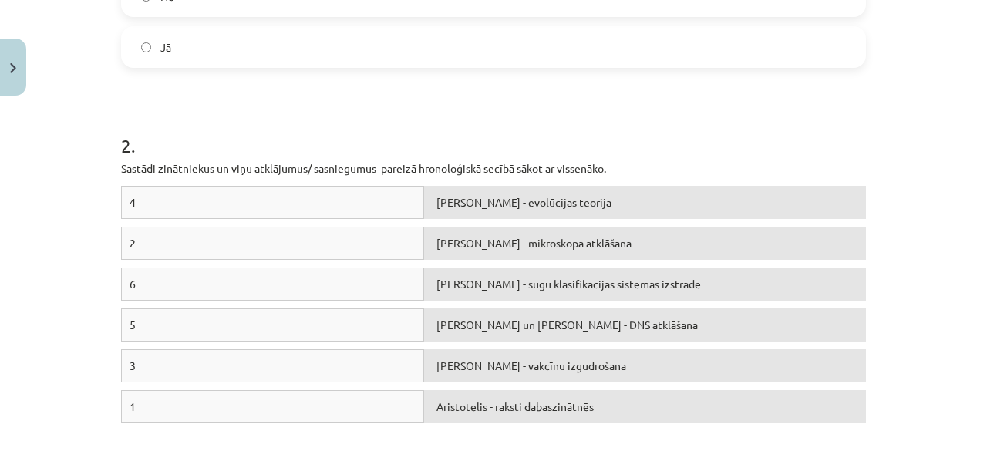
scroll to position [424, 0]
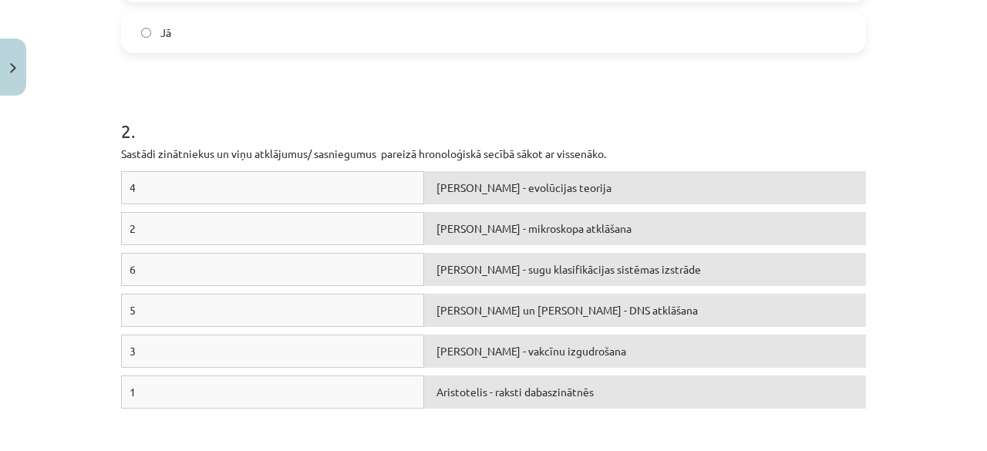
click at [322, 197] on div "4" at bounding box center [272, 187] width 303 height 33
click at [331, 182] on div "4" at bounding box center [272, 187] width 303 height 33
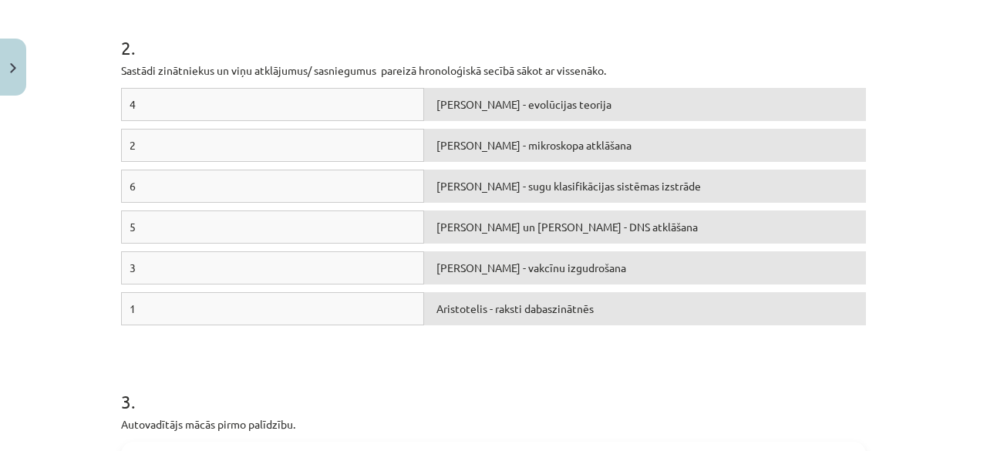
scroll to position [655, 0]
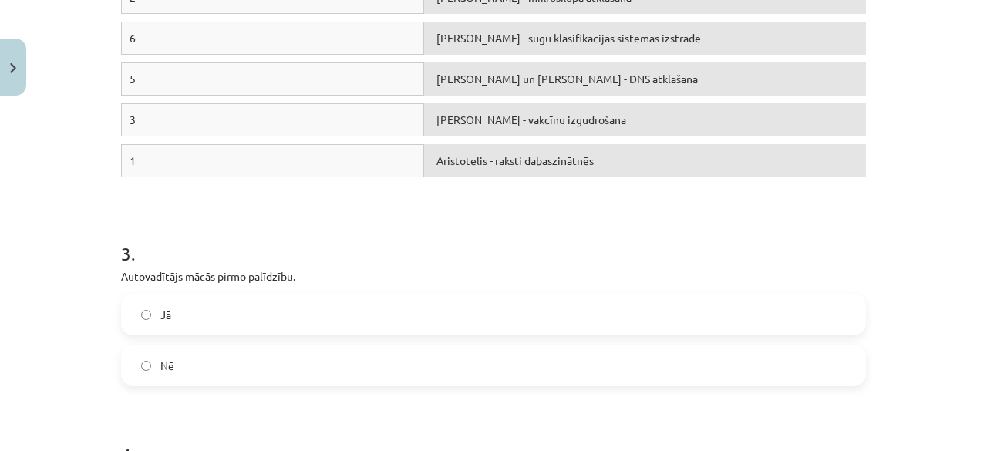
click at [152, 314] on label "Jā" at bounding box center [493, 314] width 741 height 39
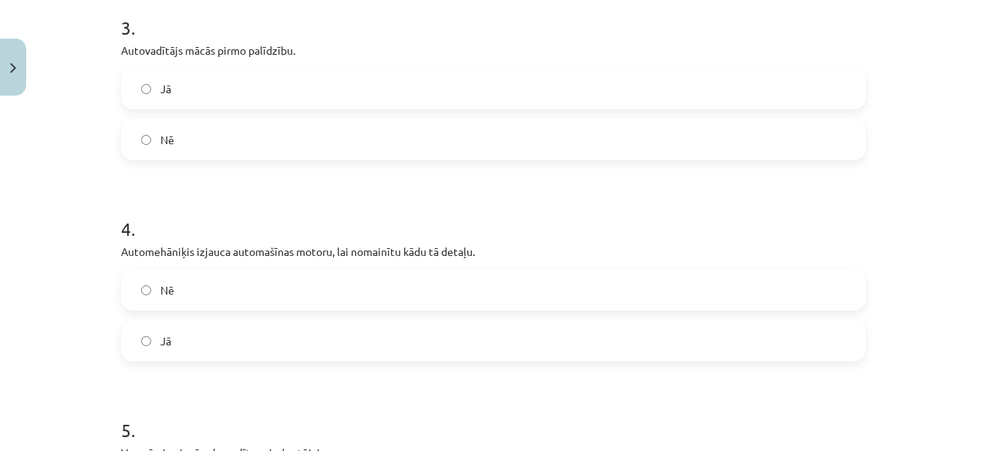
scroll to position [963, 0]
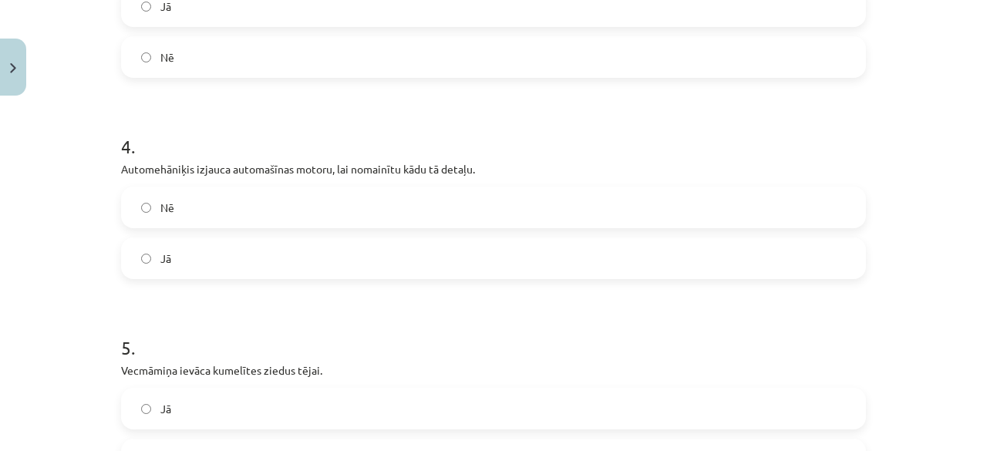
click at [187, 217] on label "Nē" at bounding box center [493, 207] width 741 height 39
click at [150, 328] on form "1 . Ķīmiķis izpētīja plastmasas paraudziņa sastāvu. Nē Jā 2 . Sastādi zinātniek…" at bounding box center [493, 12] width 745 height 1338
click at [222, 243] on label "Jā" at bounding box center [493, 258] width 741 height 39
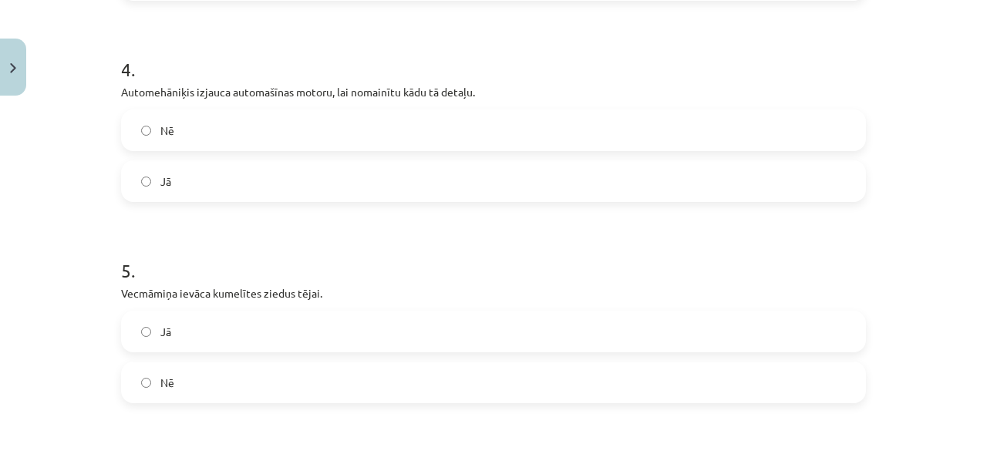
click at [189, 383] on label "Nē" at bounding box center [493, 382] width 741 height 39
click at [203, 324] on label "Jā" at bounding box center [493, 331] width 741 height 39
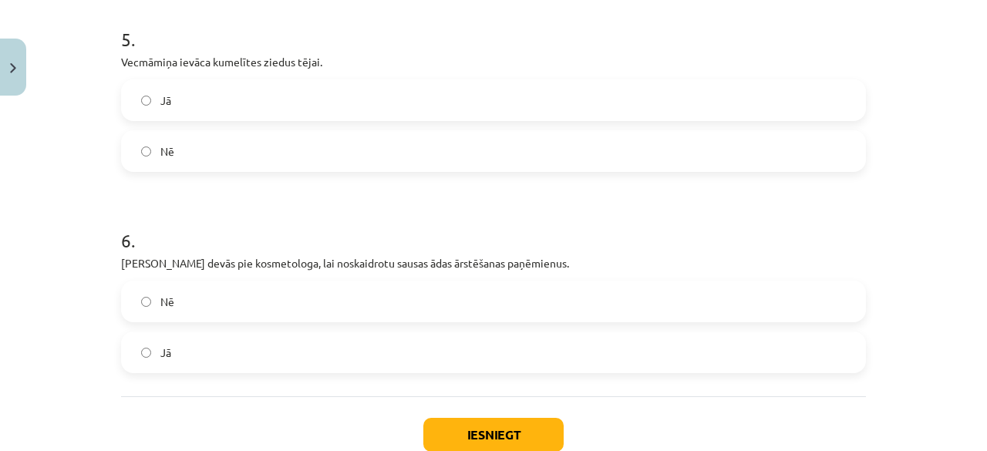
click at [199, 310] on label "Nē" at bounding box center [493, 301] width 741 height 39
click at [275, 354] on label "Jā" at bounding box center [493, 352] width 741 height 39
click at [513, 398] on div "Iesniegt Aizvērt" at bounding box center [493, 450] width 745 height 108
click at [486, 439] on button "Iesniegt" at bounding box center [493, 435] width 140 height 34
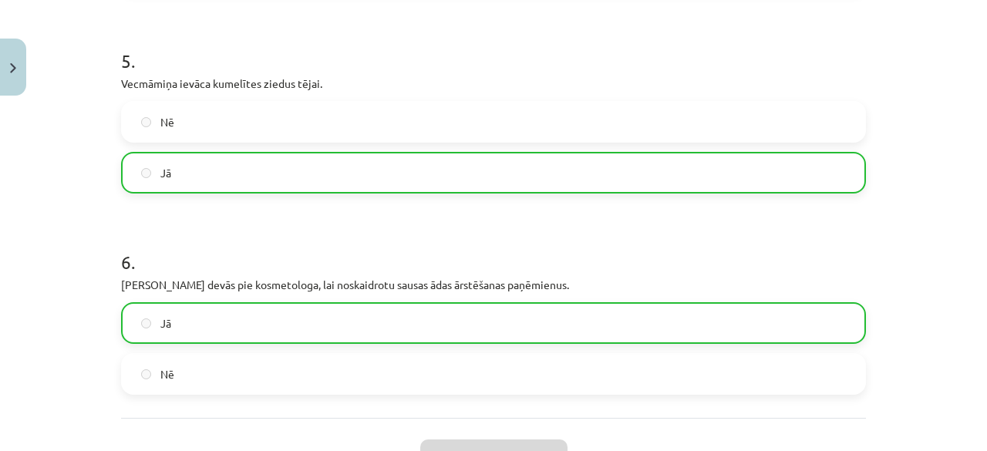
scroll to position [1417, 0]
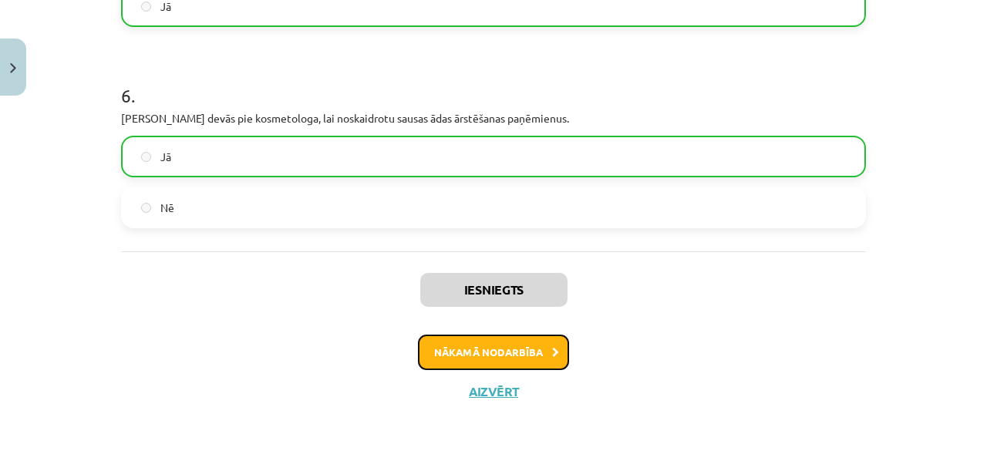
click at [452, 358] on button "Nākamā nodarbība" at bounding box center [493, 351] width 151 height 35
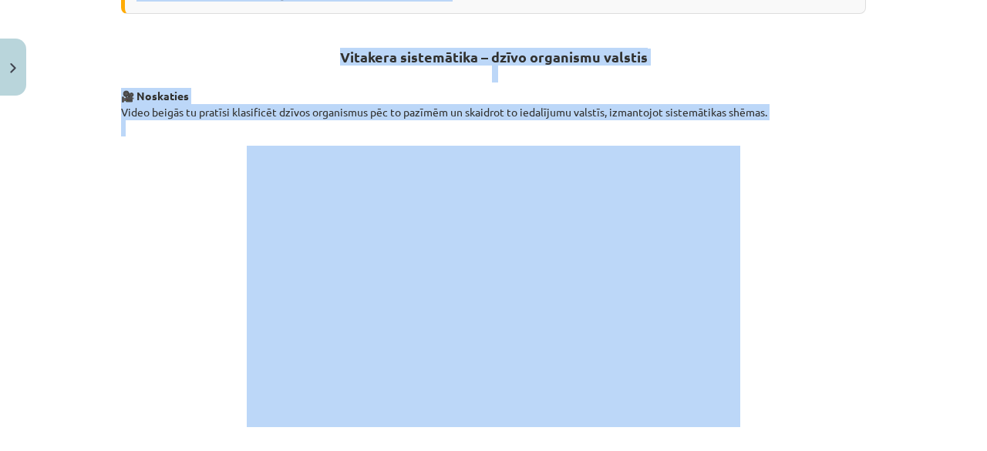
scroll to position [0, 0]
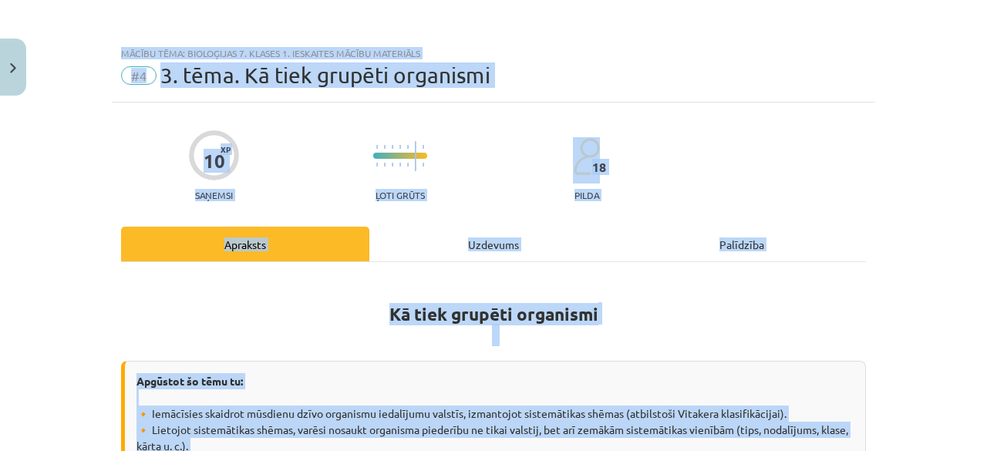
drag, startPoint x: 127, startPoint y: -67, endPoint x: 191, endPoint y: -67, distance: 64.0
click at [191, 0] on html "0 Dāvanas 46 mP 77 xp Anna Enija Kozlinska Sākums Aktuāli Kā mācīties eSKOLĀ Ko…" at bounding box center [493, 148] width 987 height 451
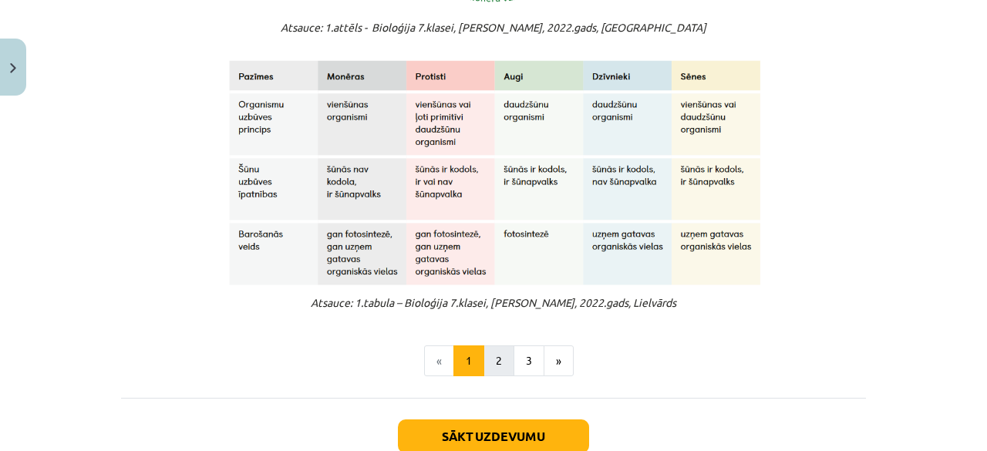
scroll to position [1383, 0]
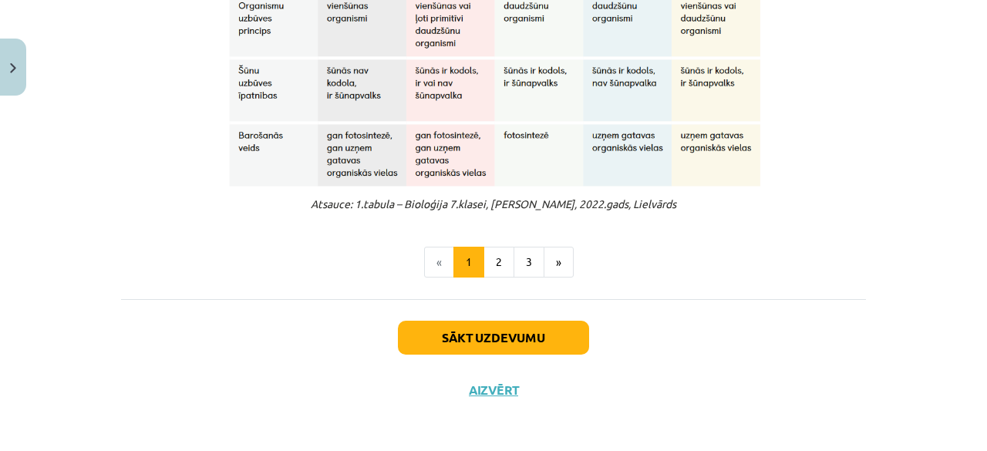
click at [523, 388] on div "Sākt uzdevumu Aizvērt" at bounding box center [493, 353] width 745 height 108
click at [524, 341] on button "Sākt uzdevumu" at bounding box center [493, 338] width 191 height 34
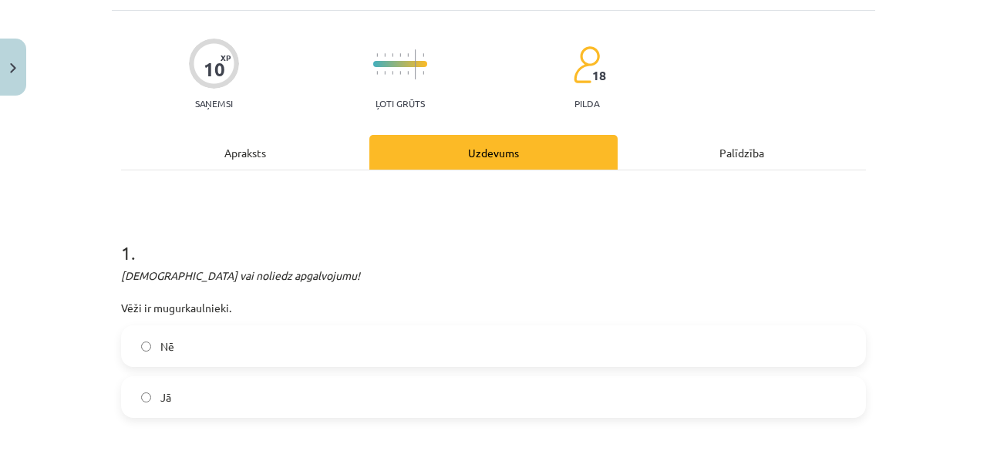
scroll to position [116, 0]
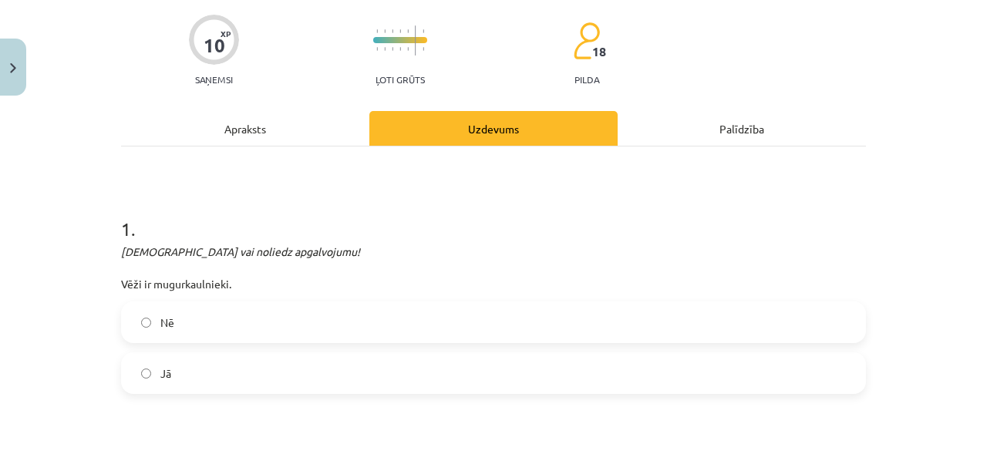
click at [156, 334] on label "Nē" at bounding box center [493, 322] width 741 height 39
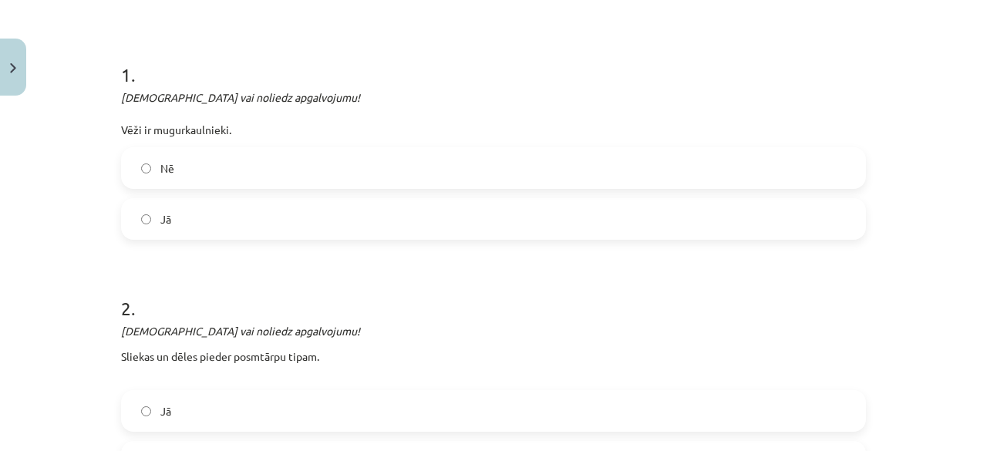
scroll to position [347, 0]
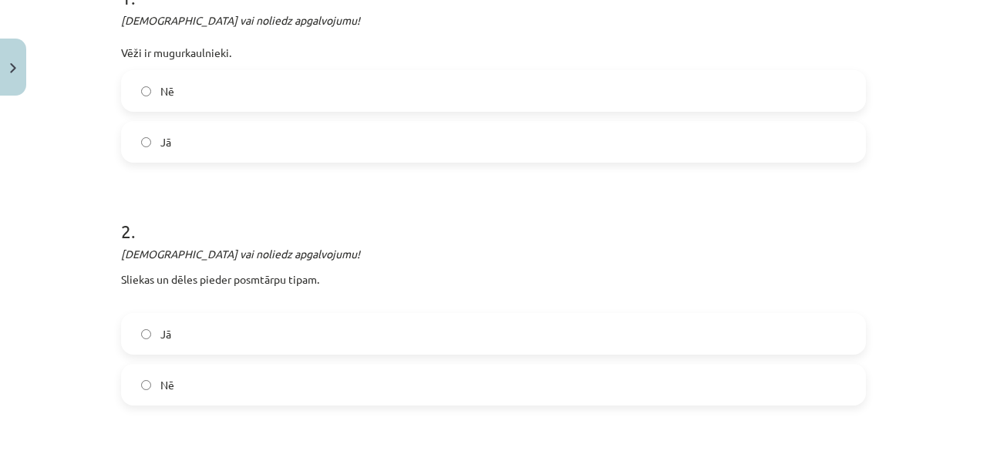
click at [166, 398] on label "Nē" at bounding box center [493, 384] width 741 height 39
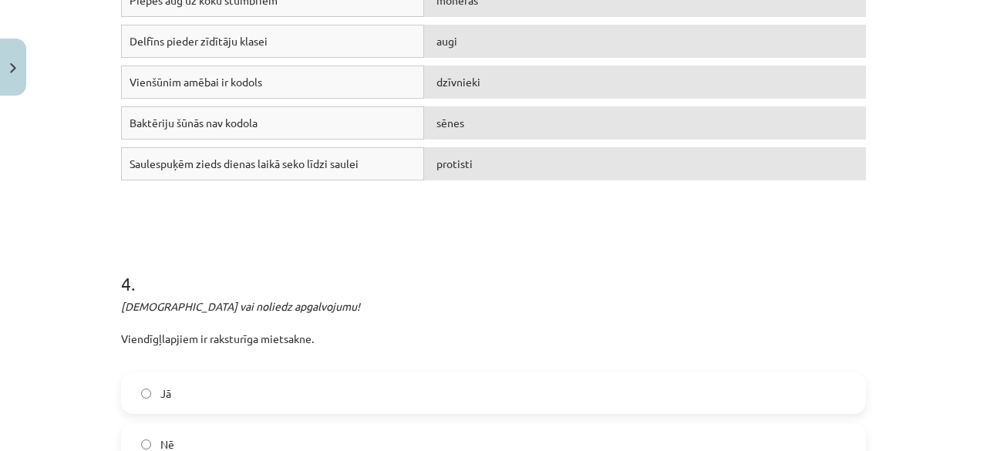
scroll to position [963, 0]
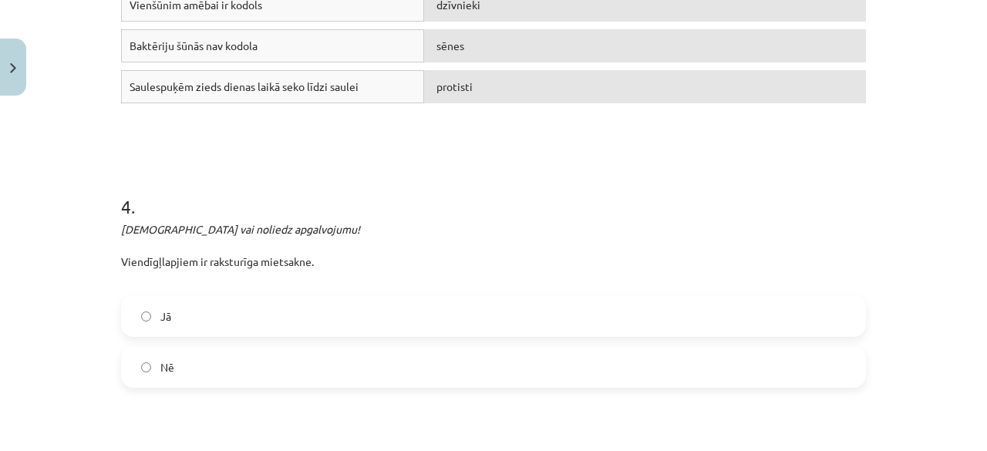
click at [183, 326] on label "Jā" at bounding box center [493, 316] width 741 height 39
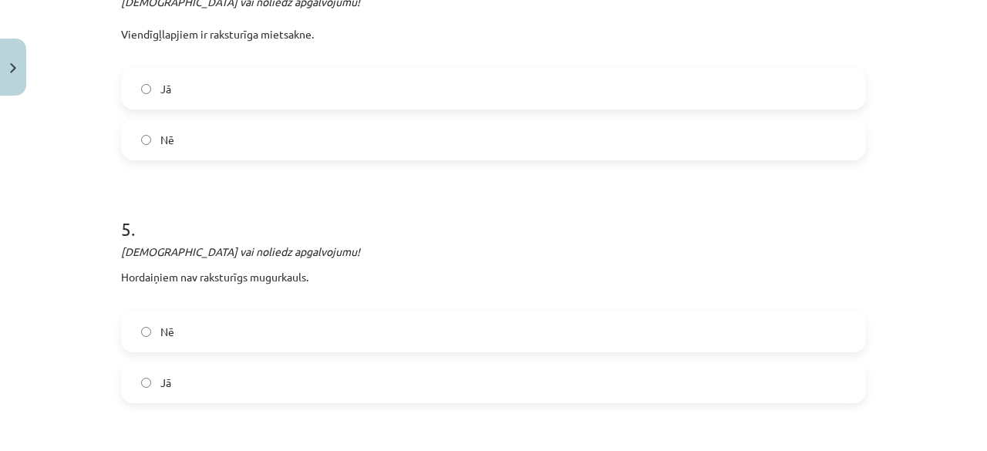
scroll to position [1195, 0]
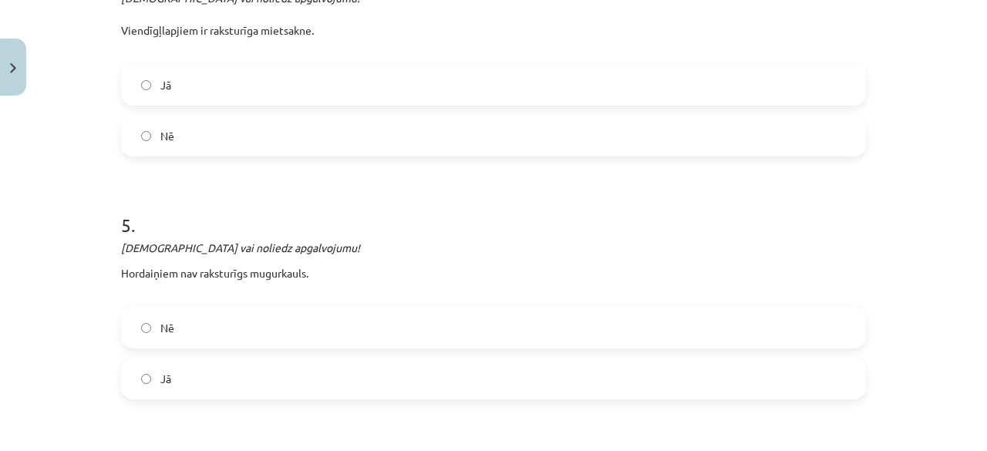
click at [185, 325] on label "Nē" at bounding box center [493, 327] width 741 height 39
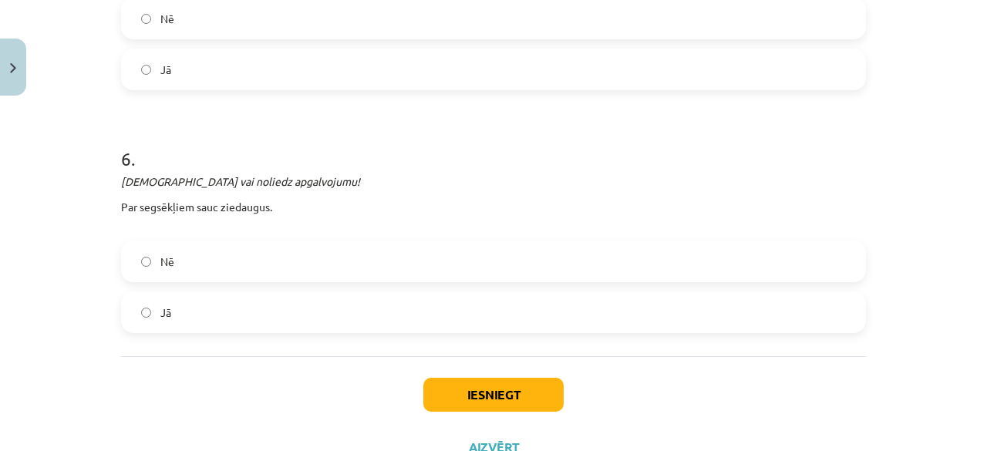
scroll to position [1563, 0]
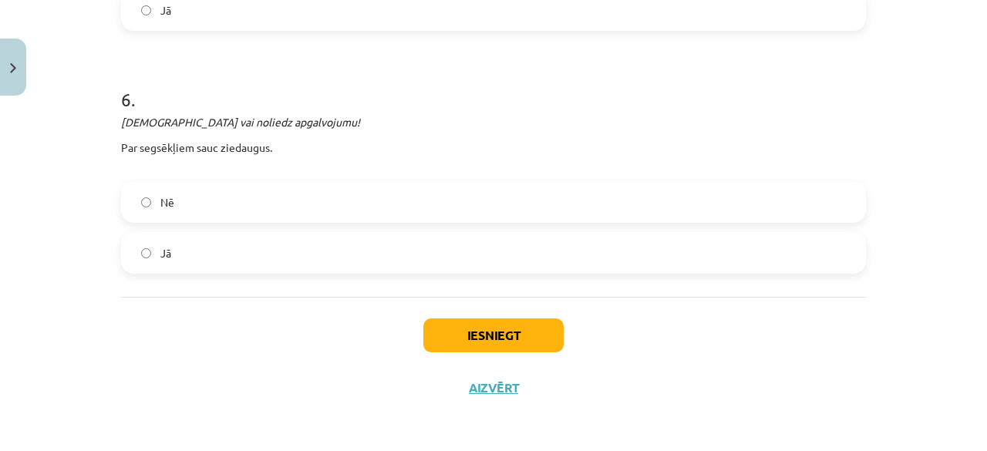
click at [242, 260] on label "Jā" at bounding box center [493, 253] width 741 height 39
click at [472, 318] on button "Iesniegt" at bounding box center [493, 335] width 140 height 34
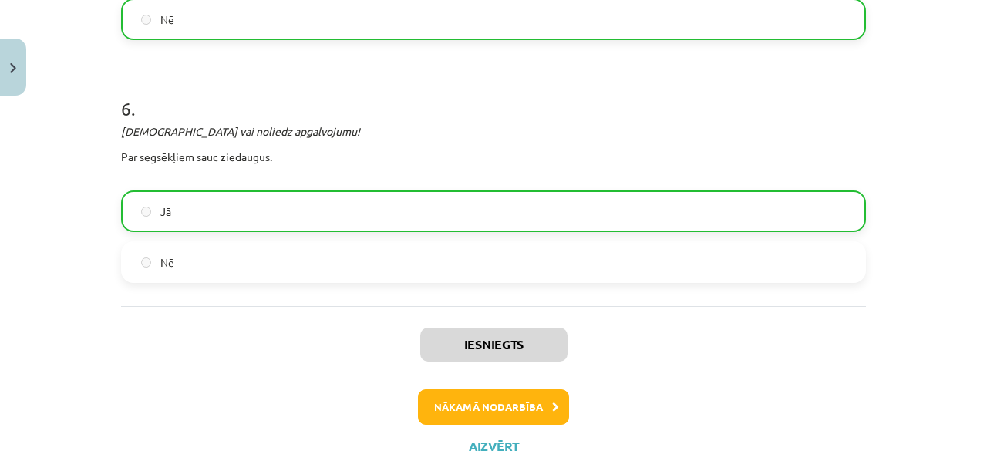
scroll to position [1612, 0]
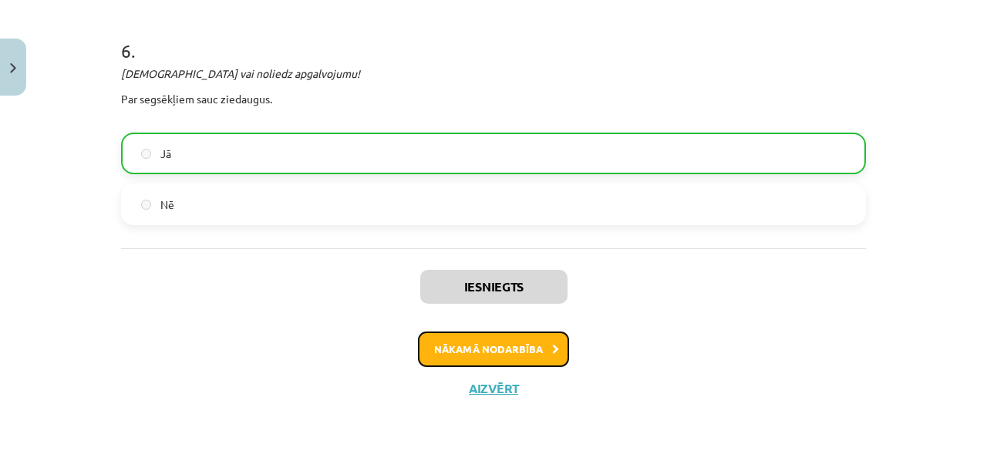
click at [514, 354] on button "Nākamā nodarbība" at bounding box center [493, 348] width 151 height 35
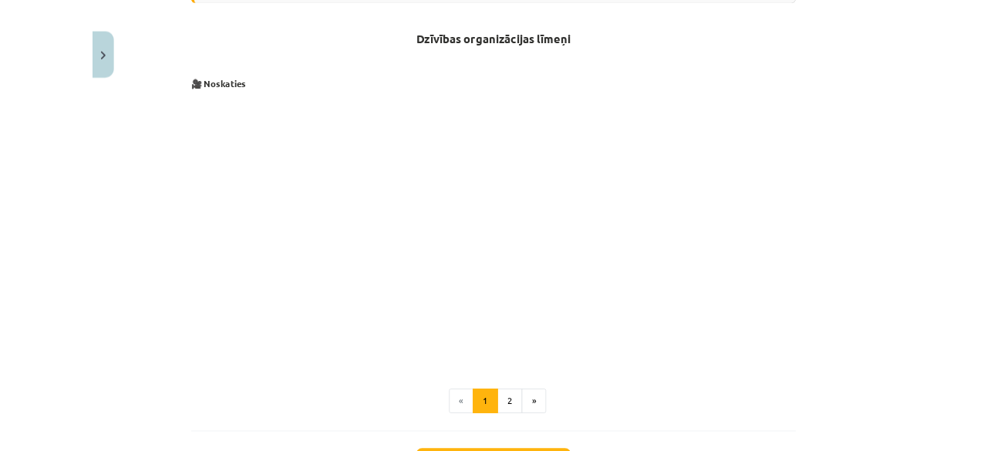
scroll to position [313, 0]
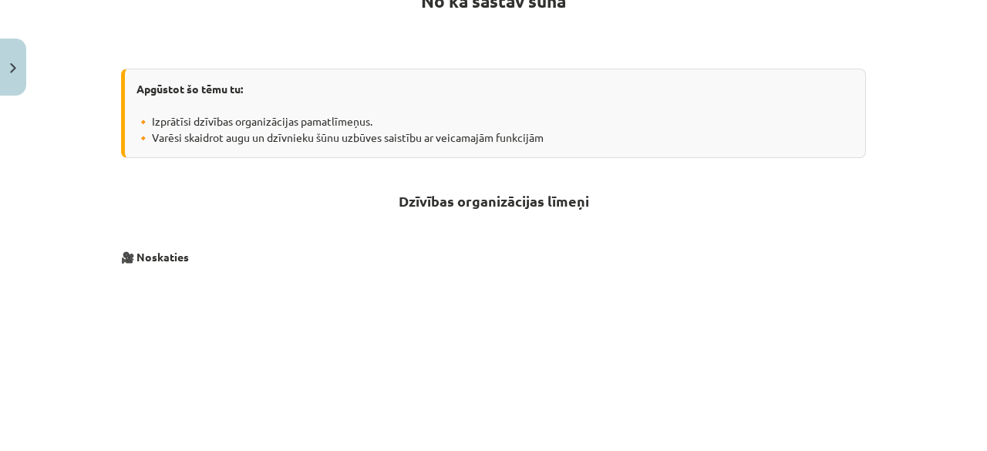
click at [60, 346] on div "Mācību tēma: Bioloģijas 7. klases 1. ieskaites mācību materiāls #5 4. tēma. No …" at bounding box center [493, 225] width 987 height 451
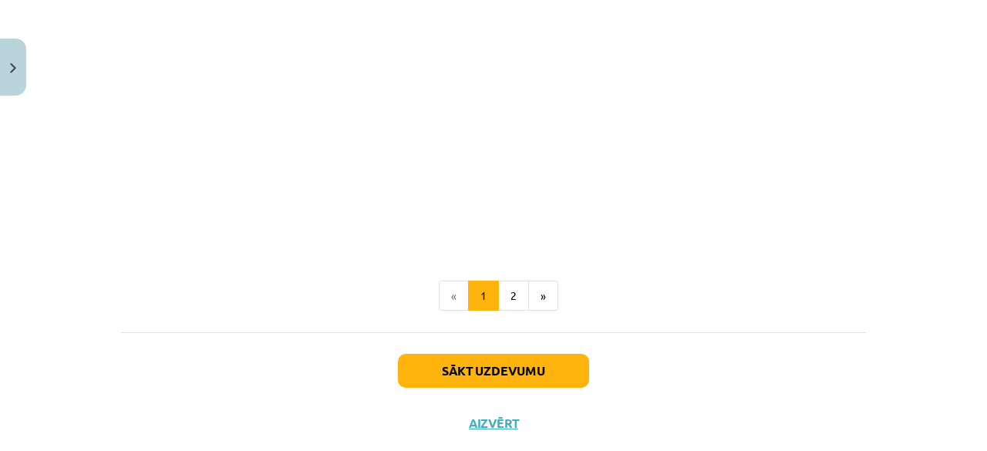
scroll to position [699, 0]
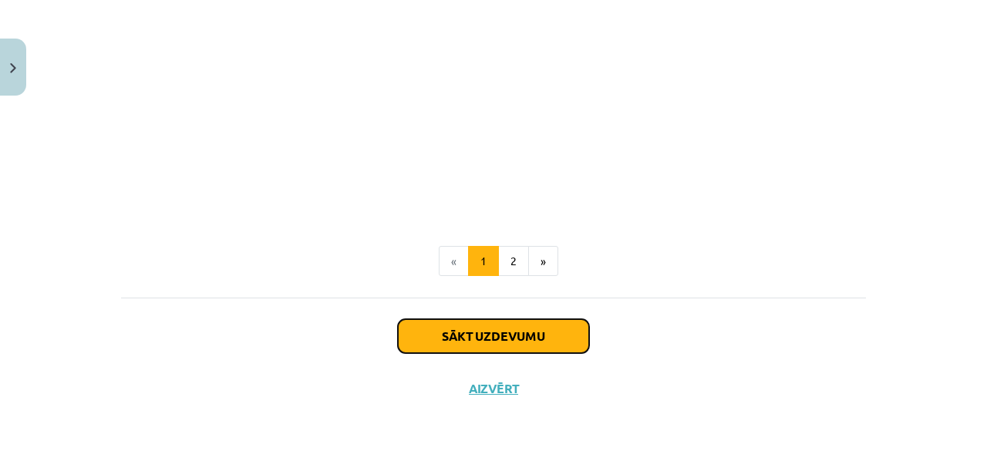
click at [421, 338] on button "Sākt uzdevumu" at bounding box center [493, 336] width 191 height 34
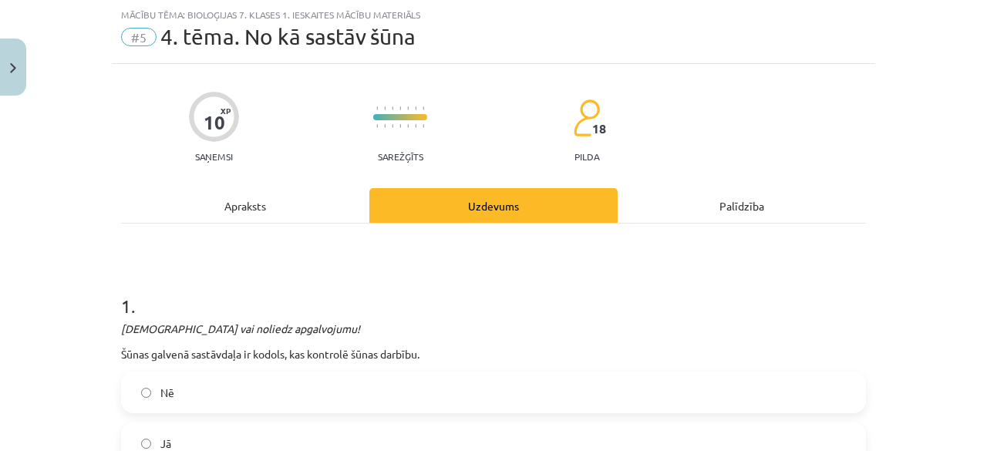
scroll to position [116, 0]
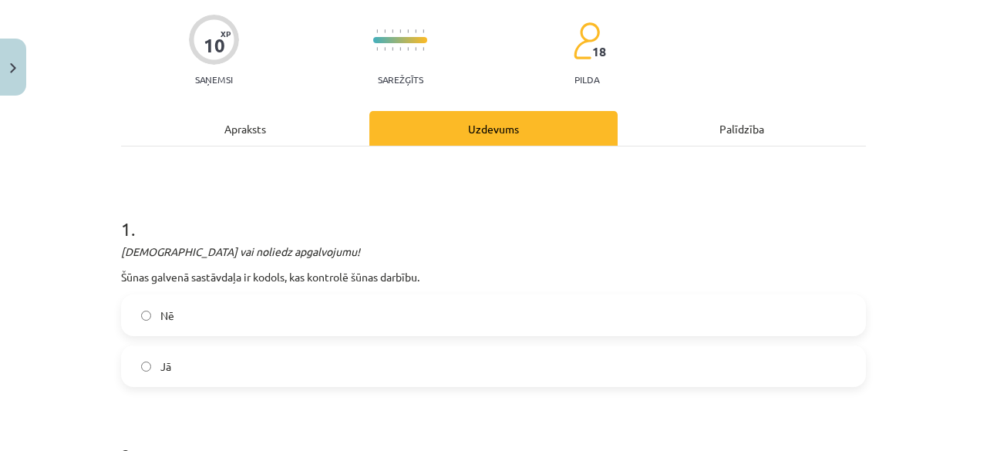
click at [307, 367] on label "Jā" at bounding box center [493, 366] width 741 height 39
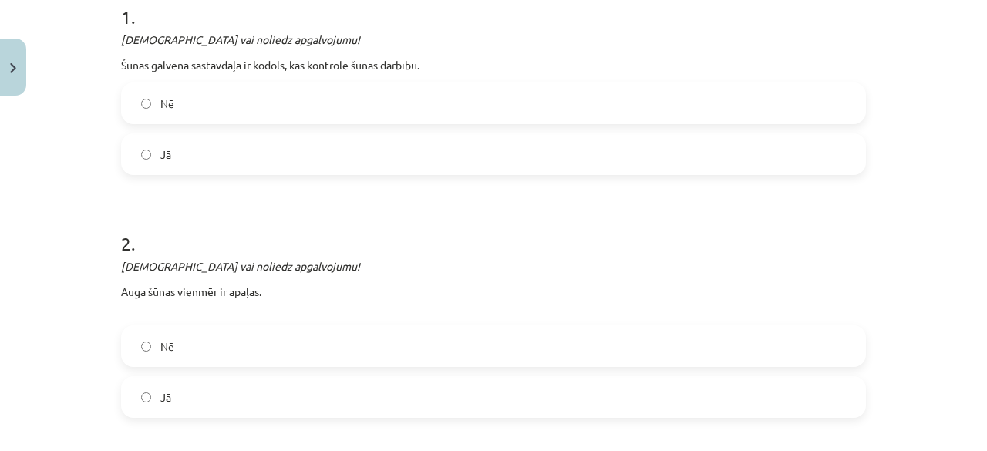
scroll to position [347, 0]
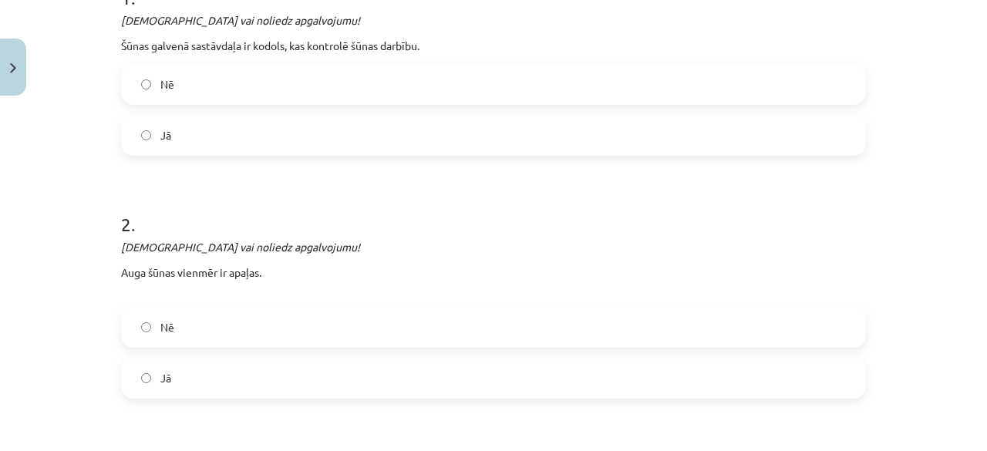
click at [274, 312] on label "Nē" at bounding box center [493, 327] width 741 height 39
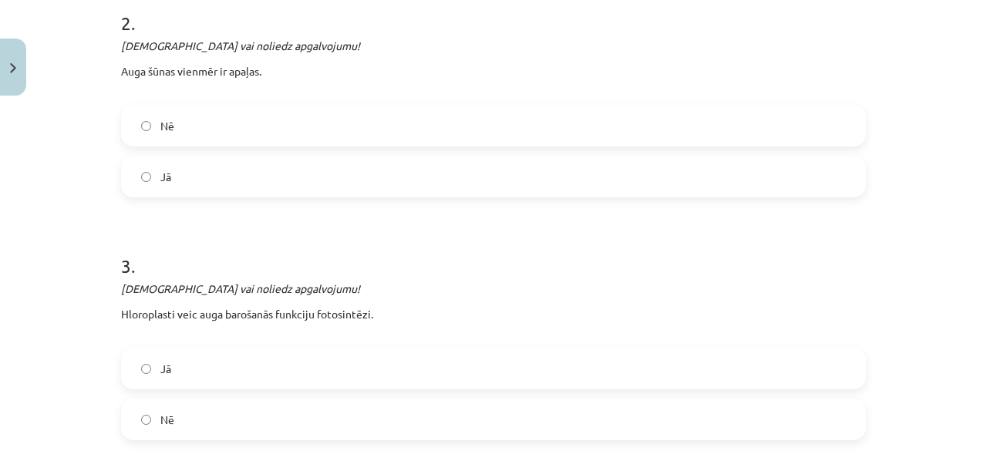
scroll to position [655, 0]
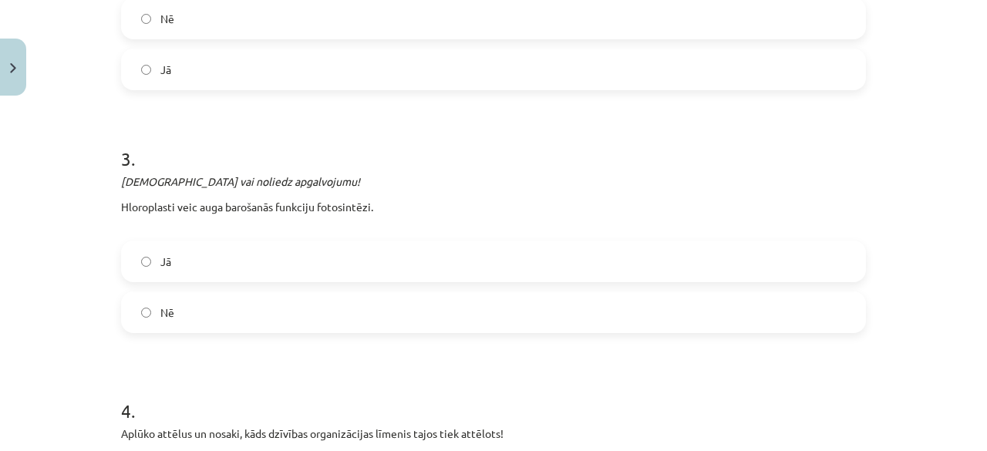
click at [270, 313] on label "Nē" at bounding box center [493, 312] width 741 height 39
click at [268, 293] on label "Nē" at bounding box center [493, 312] width 741 height 39
click at [282, 250] on label "Jā" at bounding box center [493, 261] width 741 height 39
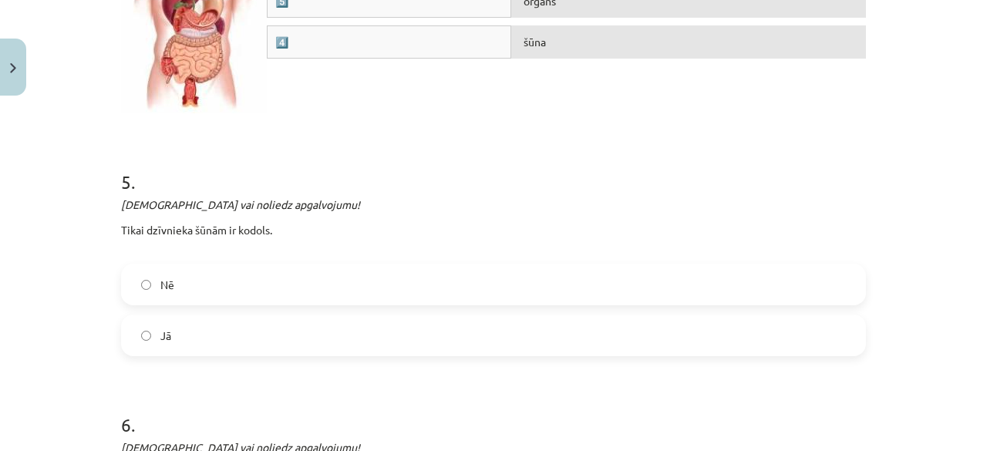
scroll to position [2120, 0]
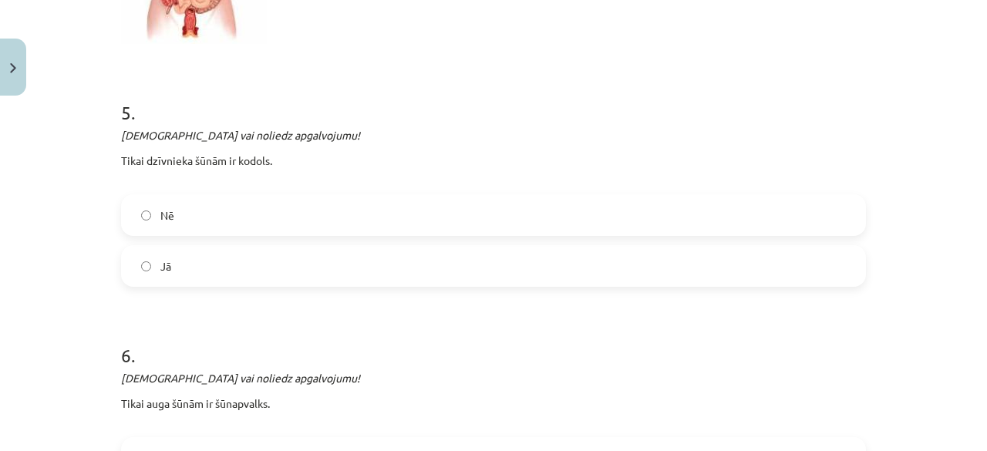
click at [136, 180] on p "Tikai dzīvnieka šūnām ir kodols." at bounding box center [493, 169] width 745 height 32
click at [137, 196] on label "Nē" at bounding box center [493, 215] width 741 height 39
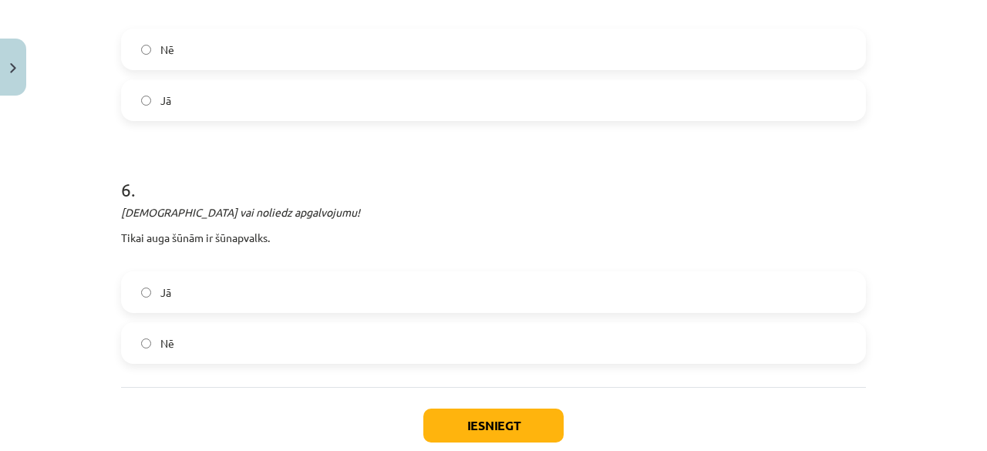
scroll to position [2351, 0]
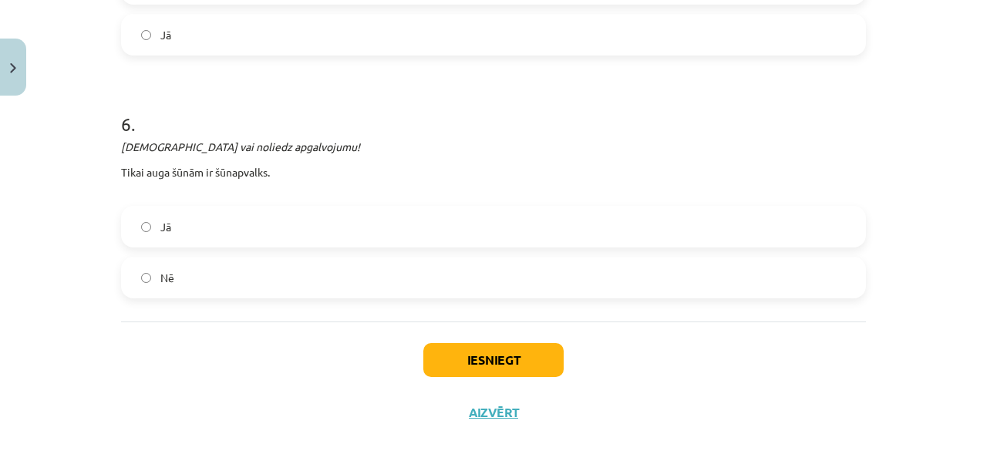
click at [136, 294] on div "Nē" at bounding box center [493, 278] width 745 height 42
click at [134, 283] on label "Nē" at bounding box center [493, 277] width 741 height 39
click at [469, 355] on button "Iesniegt" at bounding box center [493, 360] width 140 height 34
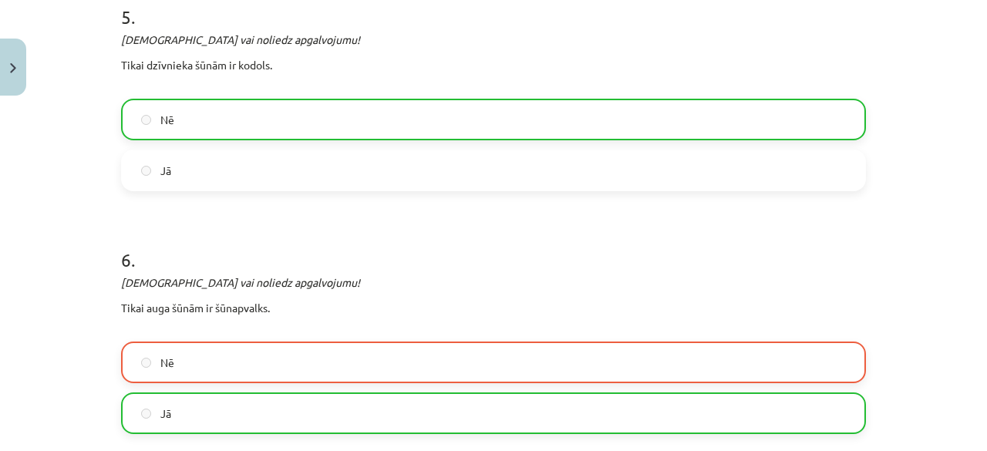
scroll to position [2422, 0]
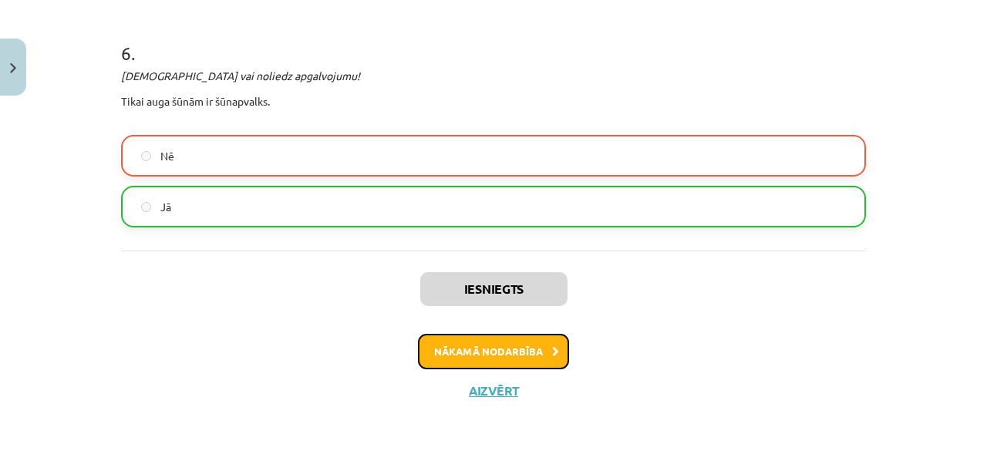
click at [483, 338] on button "Nākamā nodarbība" at bounding box center [493, 351] width 151 height 35
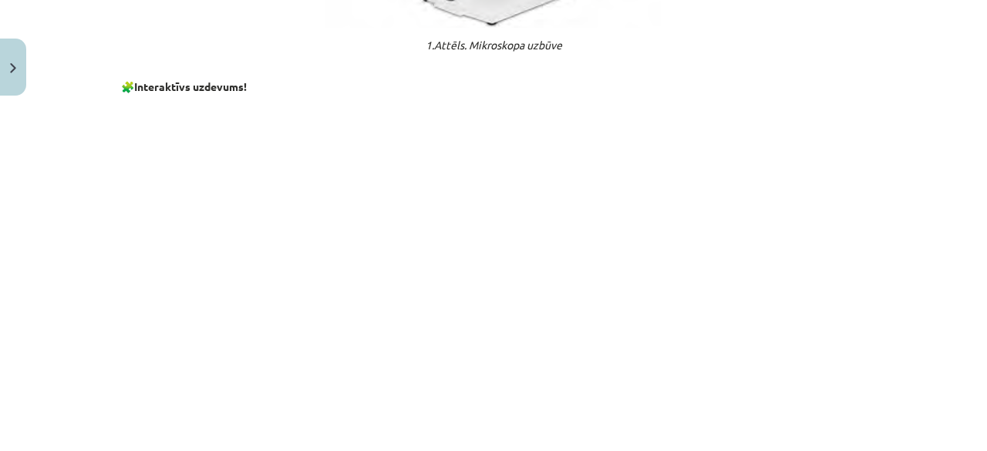
scroll to position [1557, 0]
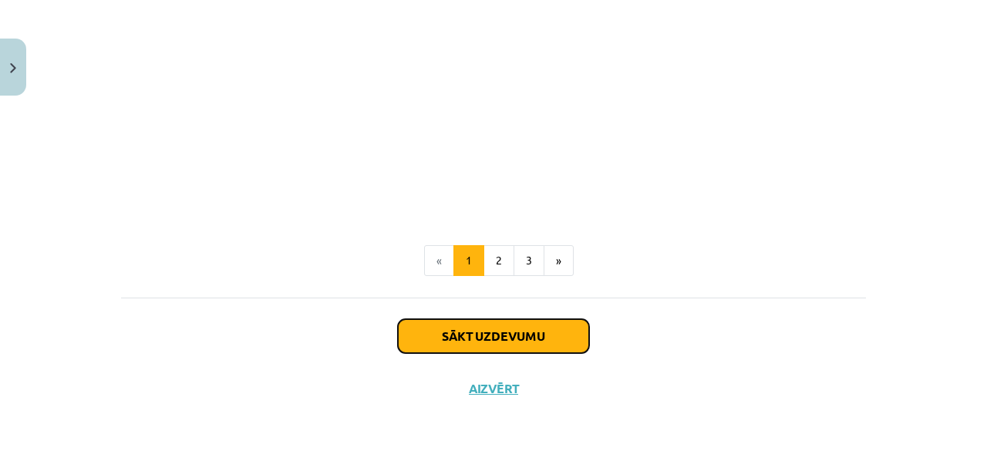
click at [523, 335] on button "Sākt uzdevumu" at bounding box center [493, 336] width 191 height 34
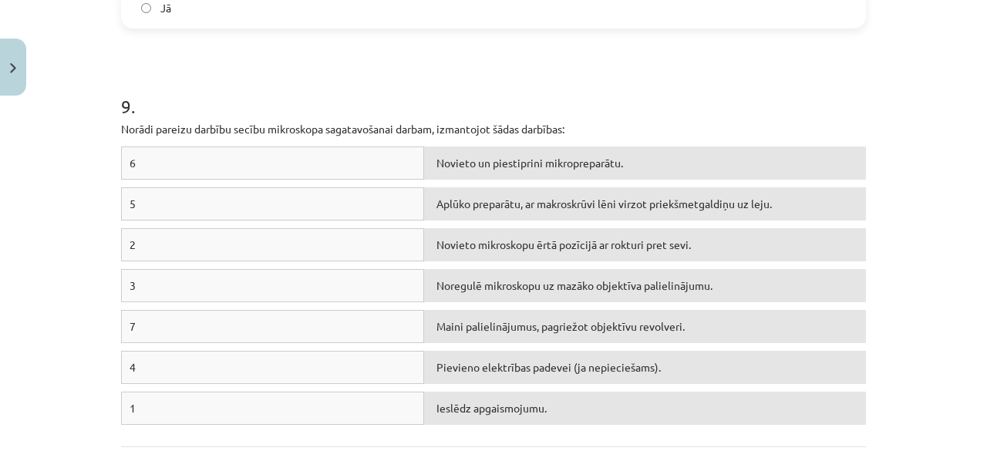
scroll to position [3499, 0]
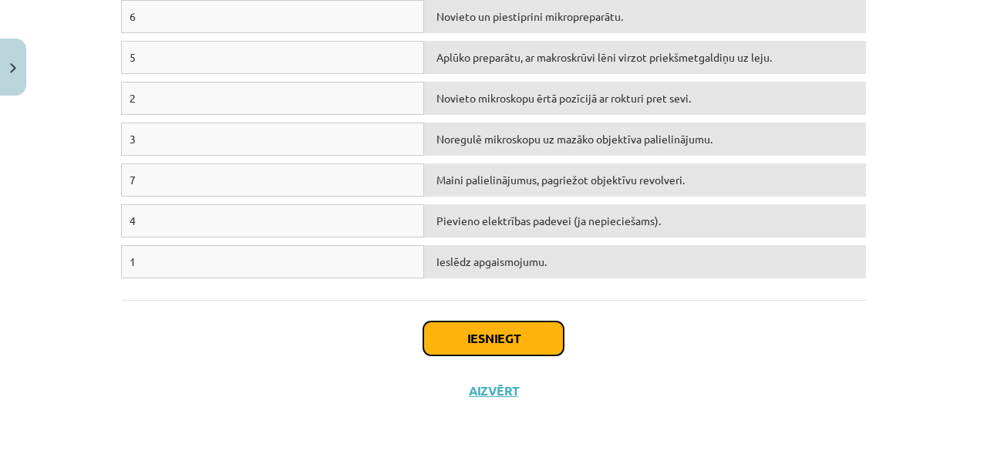
click at [487, 321] on button "Iesniegt" at bounding box center [493, 338] width 140 height 34
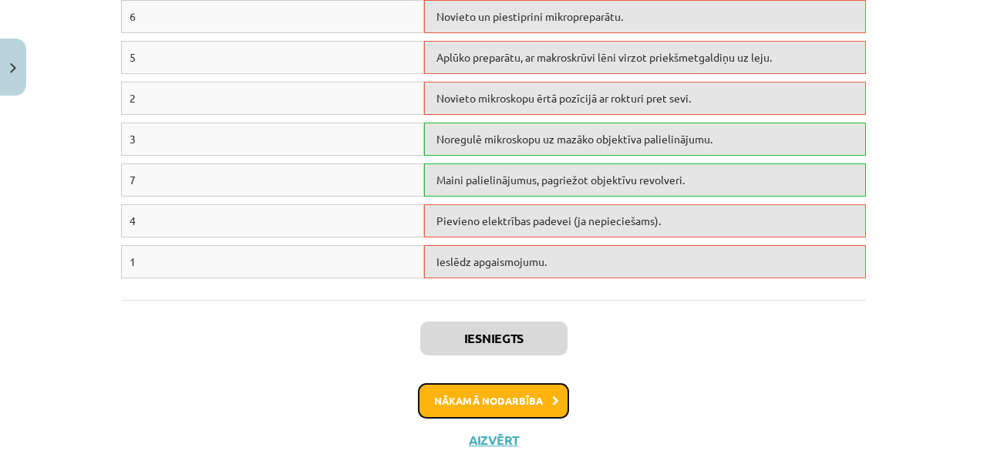
click at [496, 383] on button "Nākamā nodarbība" at bounding box center [493, 400] width 151 height 35
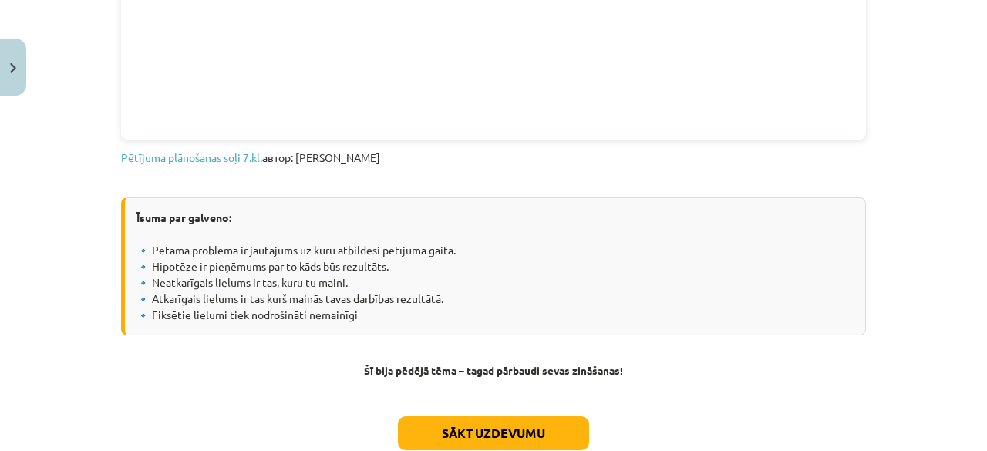
scroll to position [1046, 0]
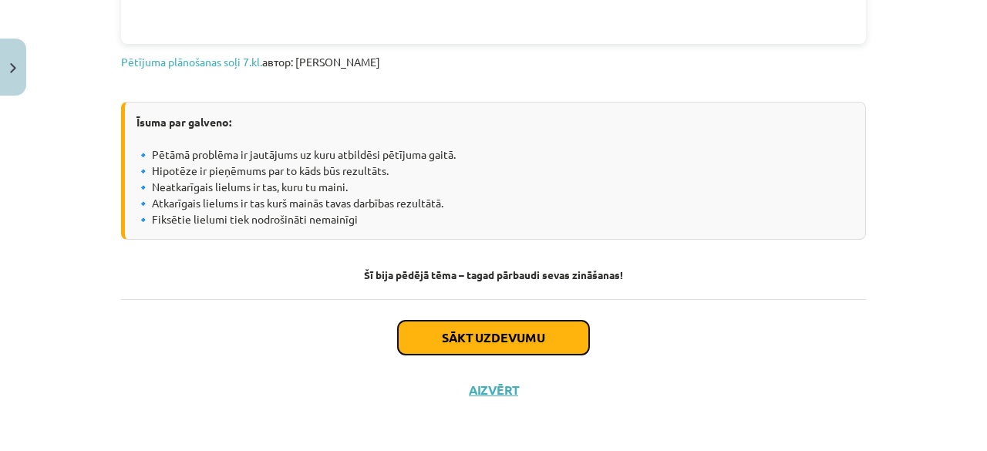
click at [465, 334] on button "Sākt uzdevumu" at bounding box center [493, 338] width 191 height 34
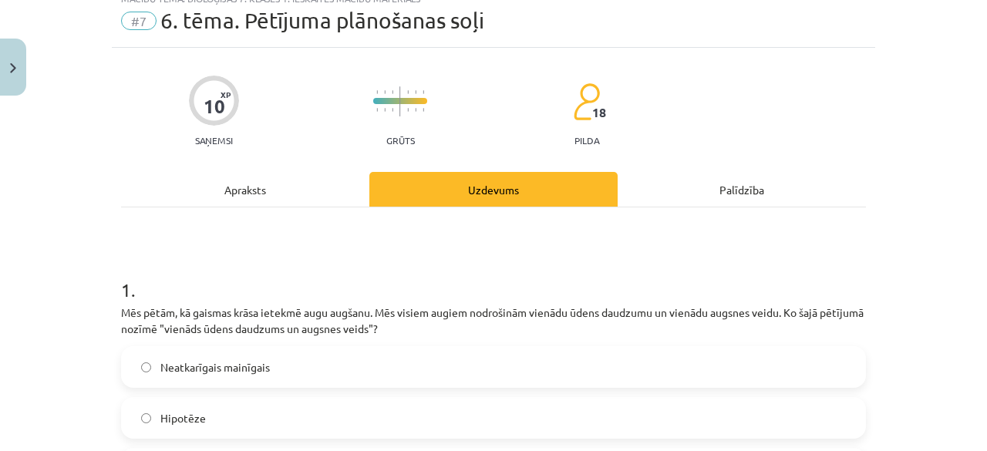
scroll to position [77, 0]
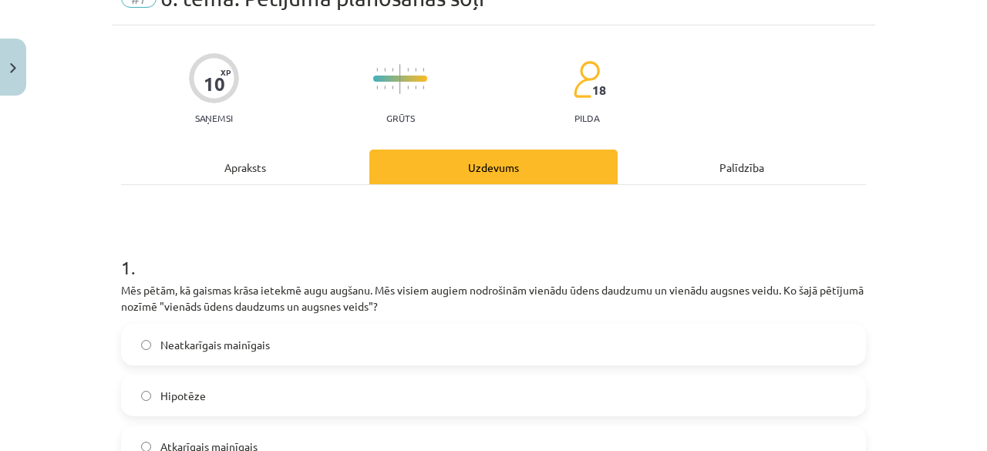
click at [153, 419] on div "Neatkarīgais mainīgais Hipotēze Atkarīgais mainīgais Fiksētie lielumi" at bounding box center [493, 421] width 745 height 194
click at [163, 385] on label "Hipotēze" at bounding box center [493, 395] width 741 height 39
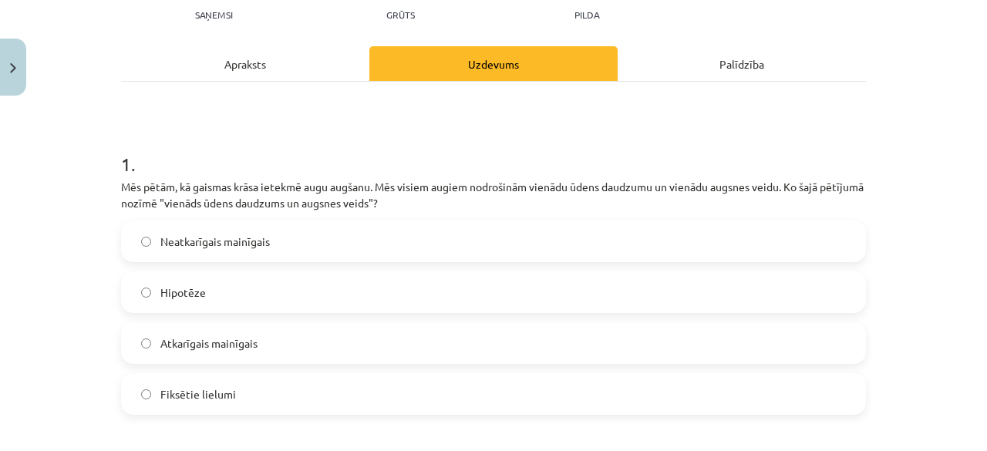
scroll to position [385, 0]
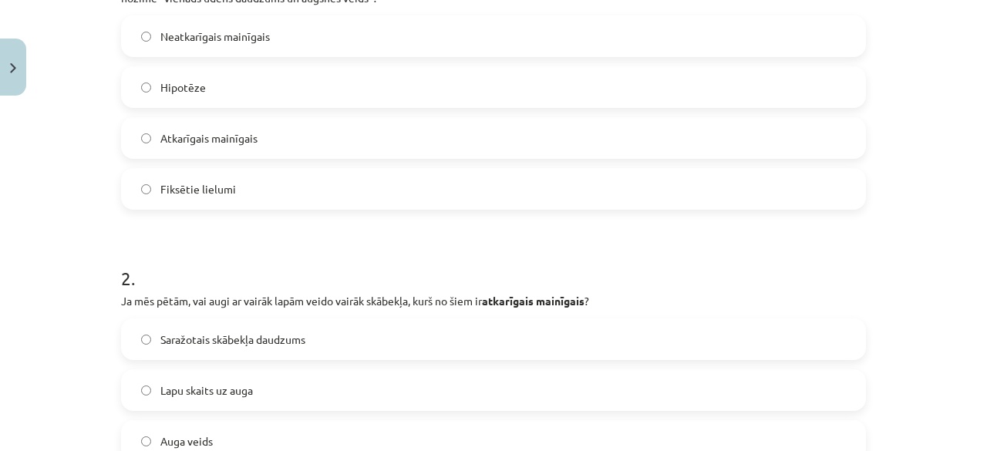
click at [166, 385] on span "Lapu skaits uz auga" at bounding box center [206, 390] width 92 height 16
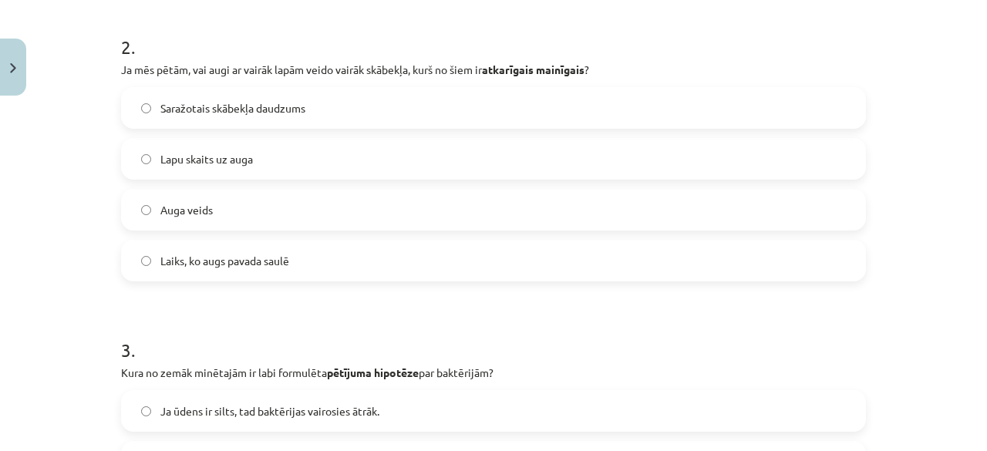
click at [193, 417] on span "Ja ūdens ir silts, tad baktērijas vairosies ātrāk." at bounding box center [269, 411] width 219 height 16
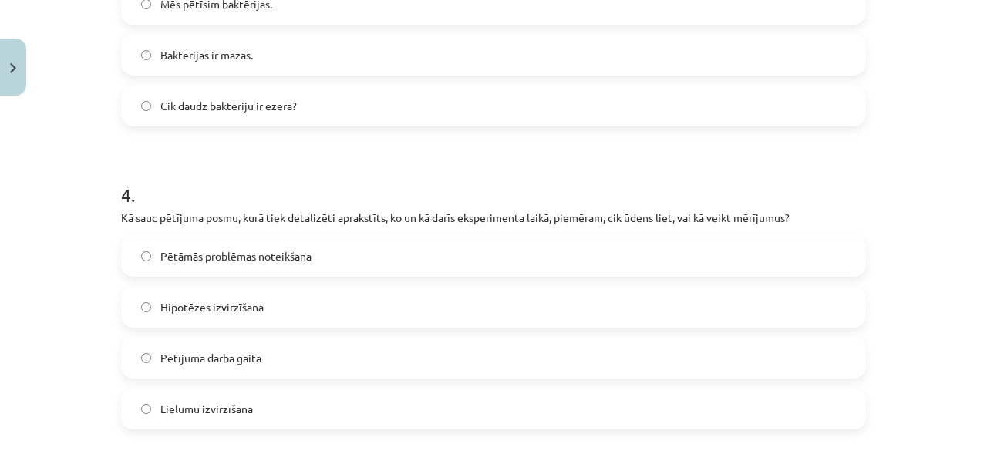
scroll to position [1079, 0]
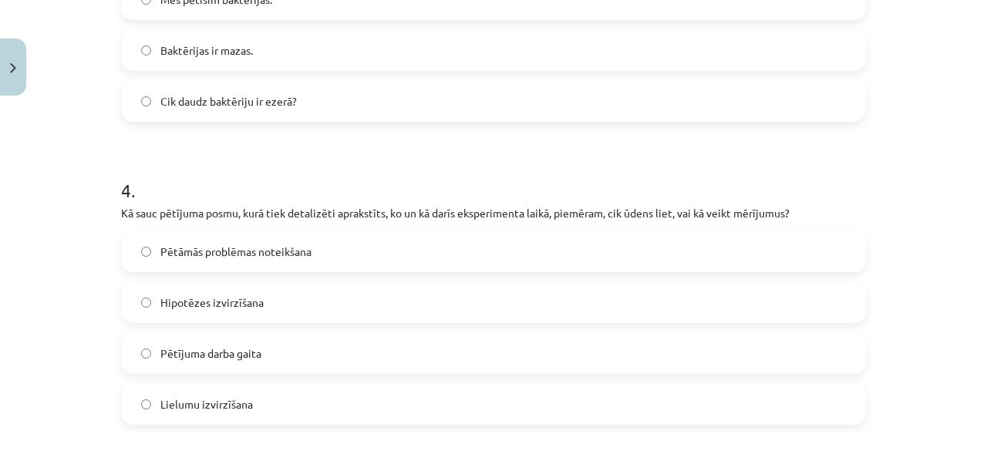
click at [193, 417] on label "Lielumu izvirzīšana" at bounding box center [493, 404] width 741 height 39
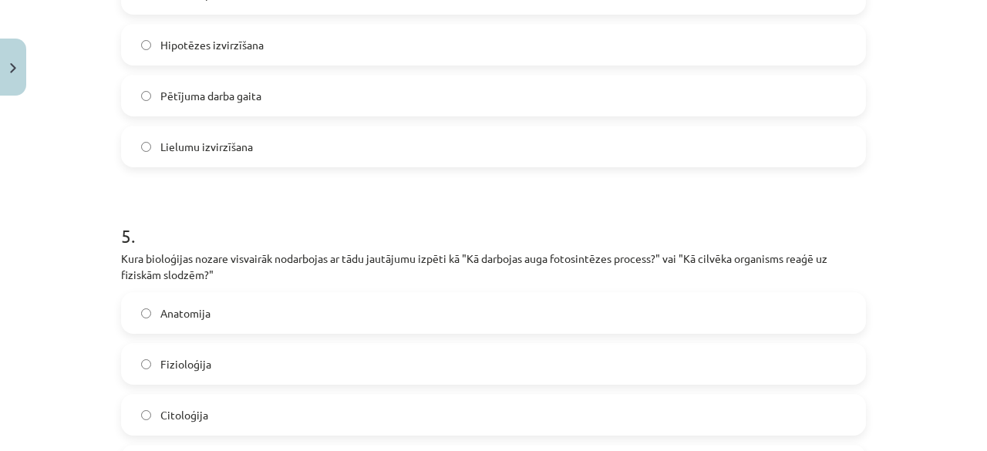
scroll to position [1541, 0]
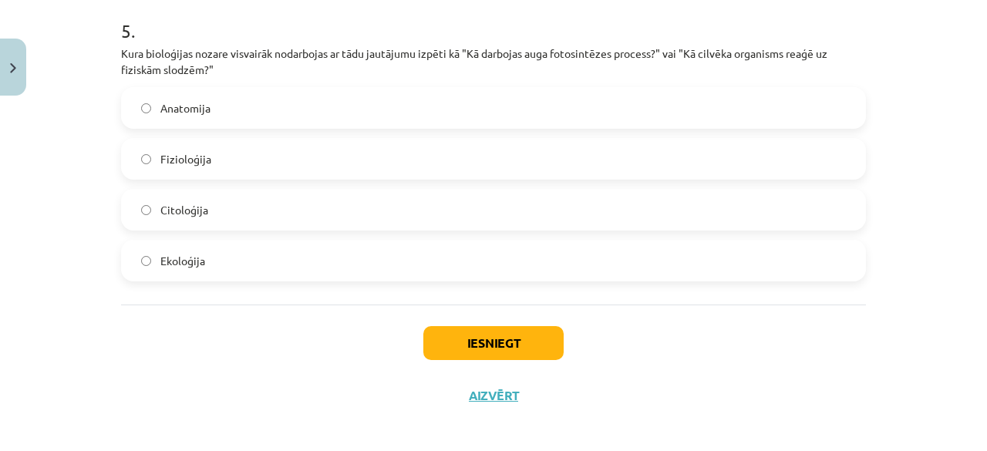
click at [385, 229] on div "Citoloģija" at bounding box center [493, 210] width 745 height 42
click at [489, 355] on button "Iesniegt" at bounding box center [493, 343] width 140 height 34
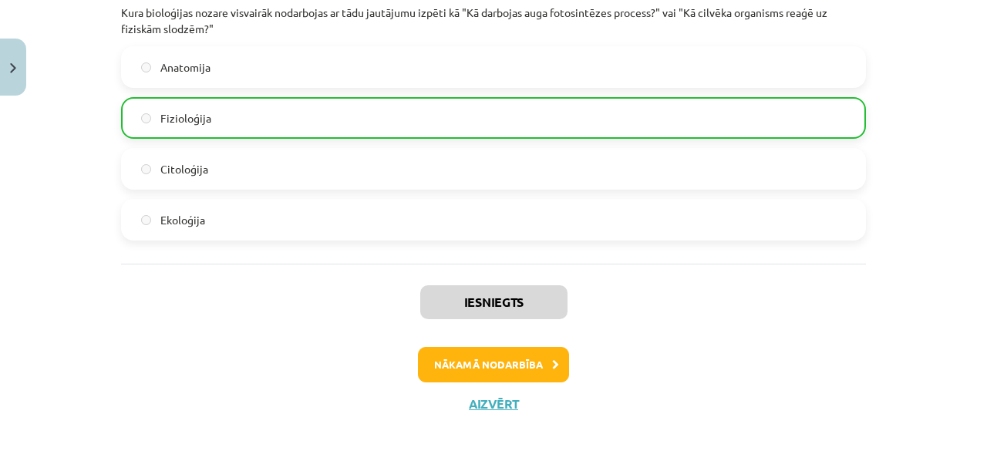
scroll to position [1598, 0]
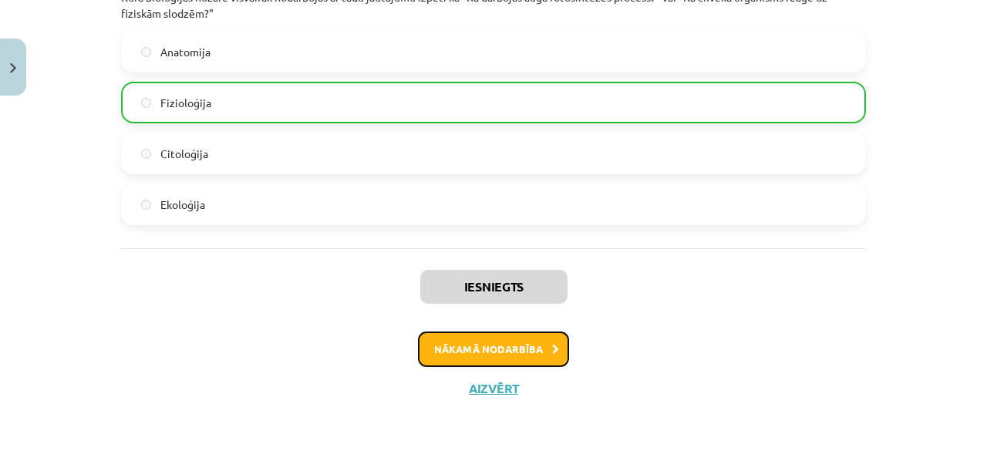
click at [486, 361] on button "Nākamā nodarbība" at bounding box center [493, 348] width 151 height 35
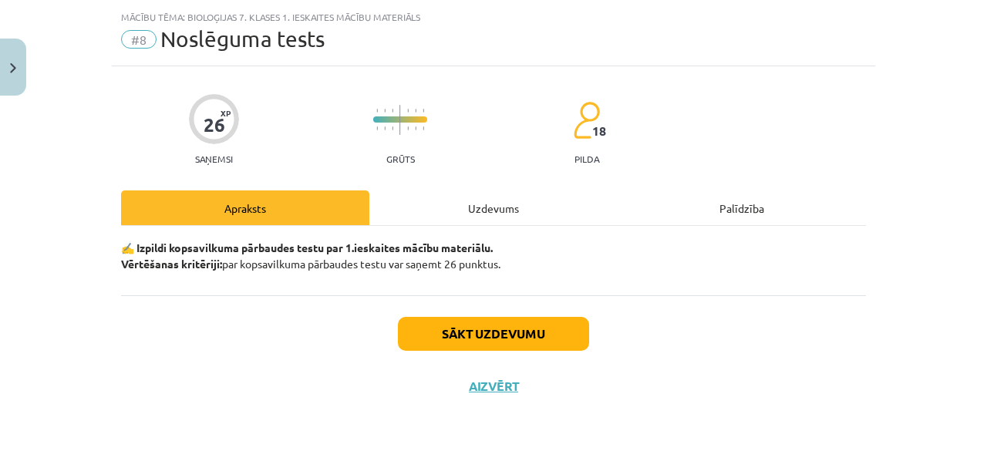
scroll to position [35, 0]
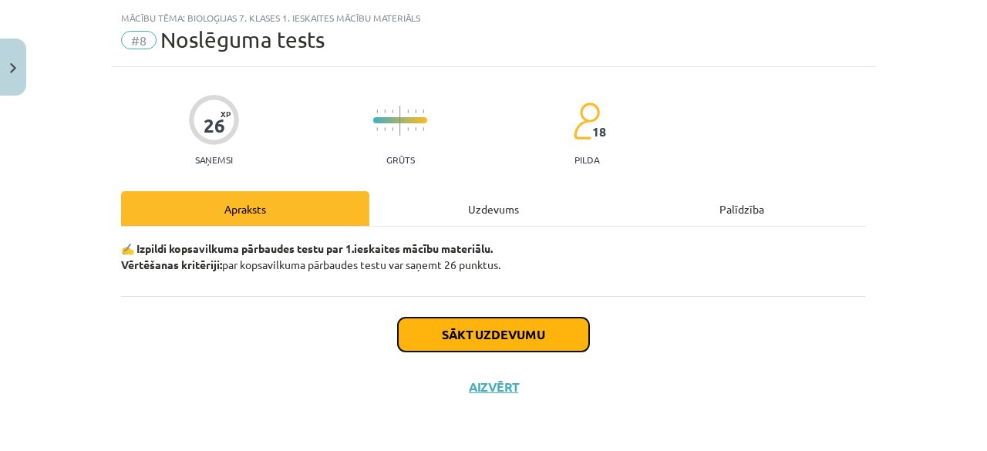
click at [486, 333] on button "Sākt uzdevumu" at bounding box center [493, 335] width 191 height 34
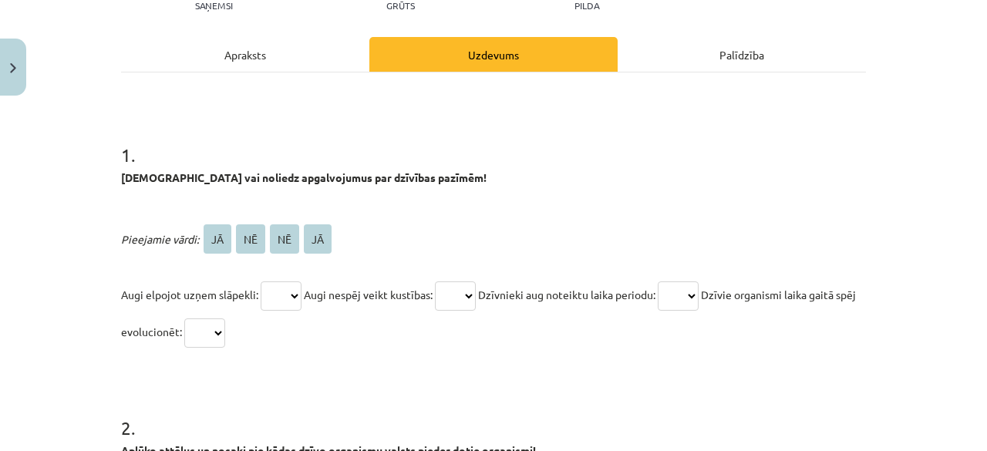
scroll to position [267, 0]
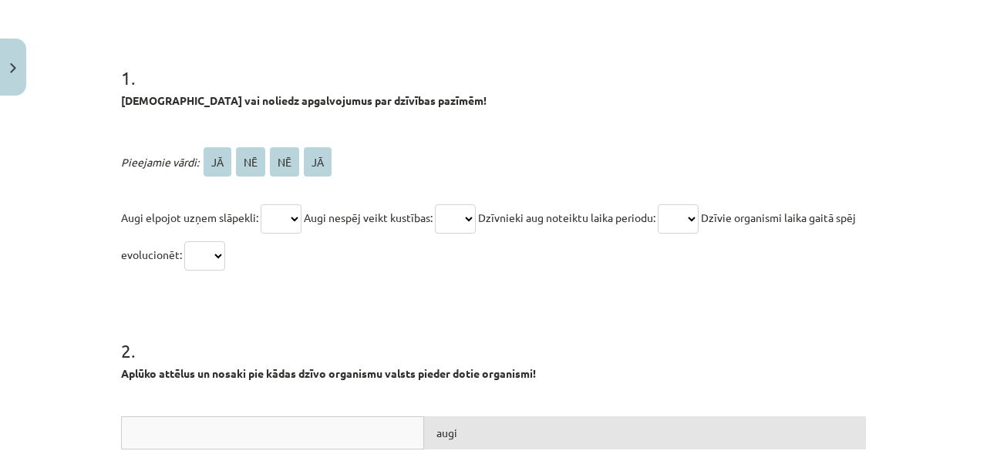
click at [247, 158] on span "NĒ" at bounding box center [250, 161] width 29 height 29
click at [278, 217] on select "** ** ** **" at bounding box center [281, 218] width 41 height 29
select select "**"
click at [261, 204] on select "** ** ** **" at bounding box center [281, 218] width 41 height 29
click at [476, 228] on select "** ** ** **" at bounding box center [455, 218] width 41 height 29
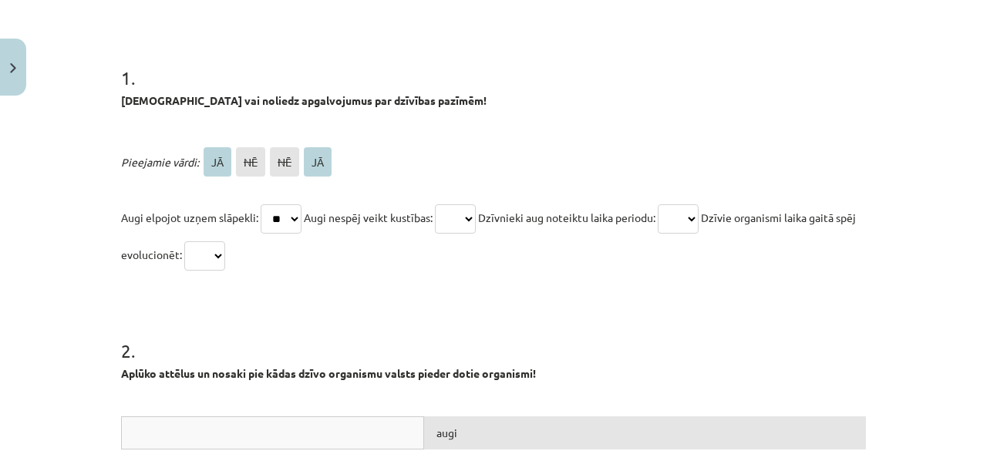
select select "**"
click at [442, 204] on select "** ** ** **" at bounding box center [455, 218] width 41 height 29
click at [698, 210] on select "** ** ** **" at bounding box center [677, 218] width 41 height 29
select select "**"
click at [675, 204] on select "** ** ** **" at bounding box center [677, 218] width 41 height 29
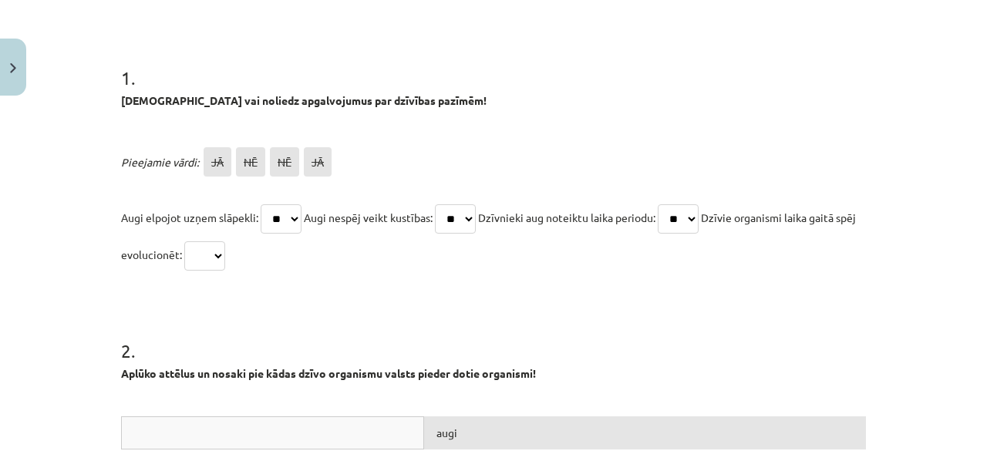
click at [254, 250] on p "Augi elpojot uzņem slāpekli: ** ** ** ** Augi nespēj veikt kustības: ** ** ** *…" at bounding box center [493, 236] width 745 height 74
click at [225, 256] on select "** ** ** **" at bounding box center [204, 255] width 41 height 29
select select "**"
click at [202, 241] on select "** ** ** **" at bounding box center [204, 255] width 41 height 29
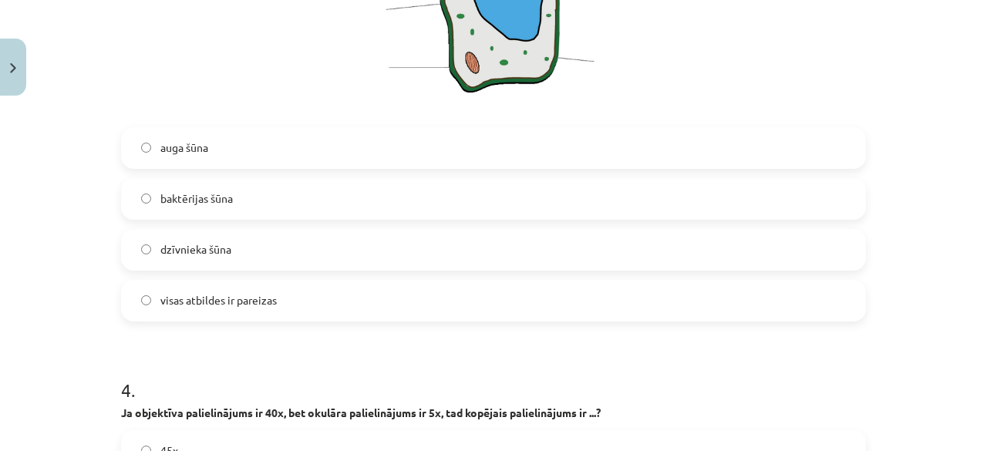
scroll to position [1114, 0]
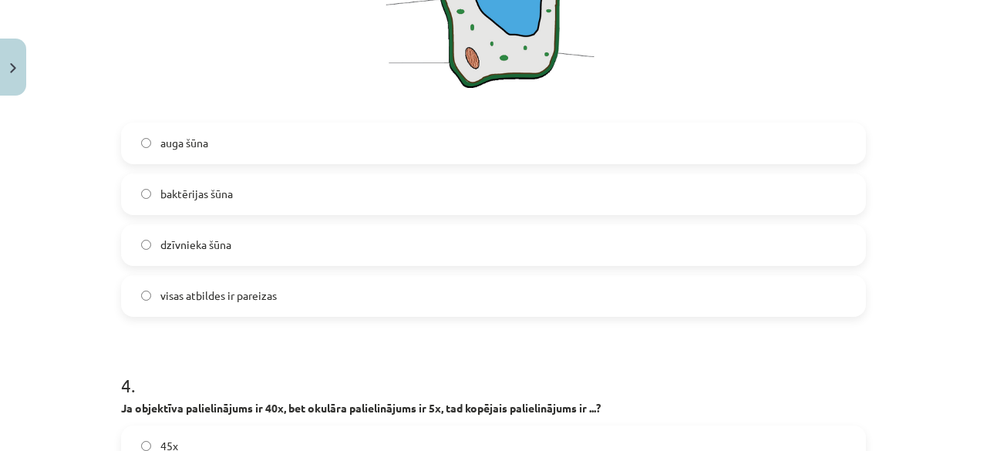
click at [270, 159] on label "auga šūna" at bounding box center [493, 143] width 741 height 39
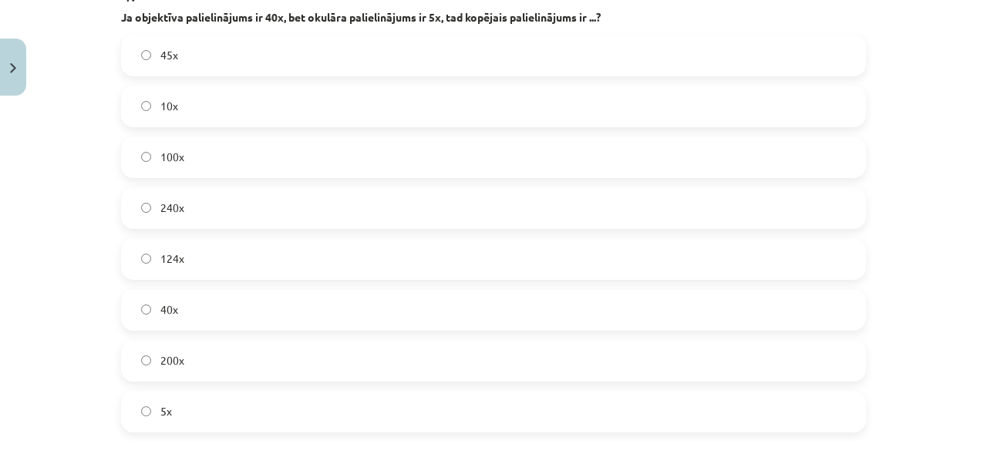
scroll to position [1577, 0]
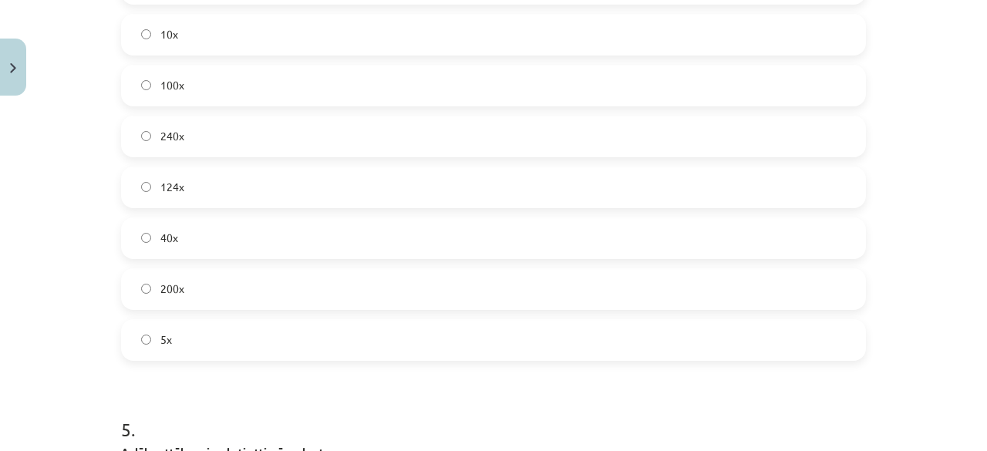
click at [202, 306] on label "200x" at bounding box center [493, 289] width 741 height 39
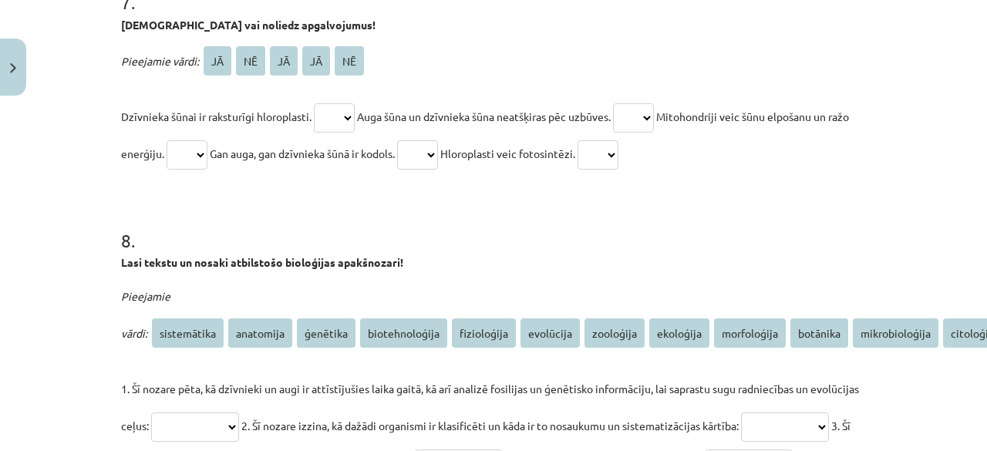
scroll to position [3298, 0]
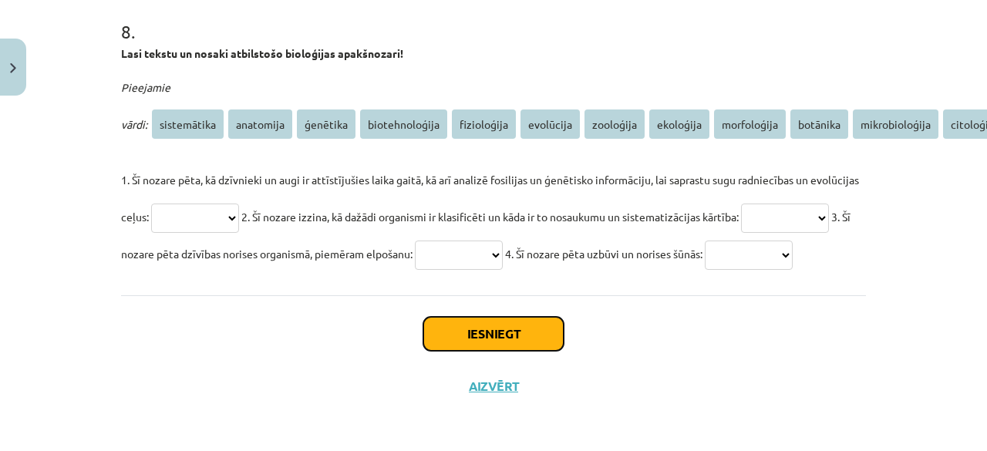
click at [543, 317] on button "Iesniegt" at bounding box center [493, 334] width 140 height 34
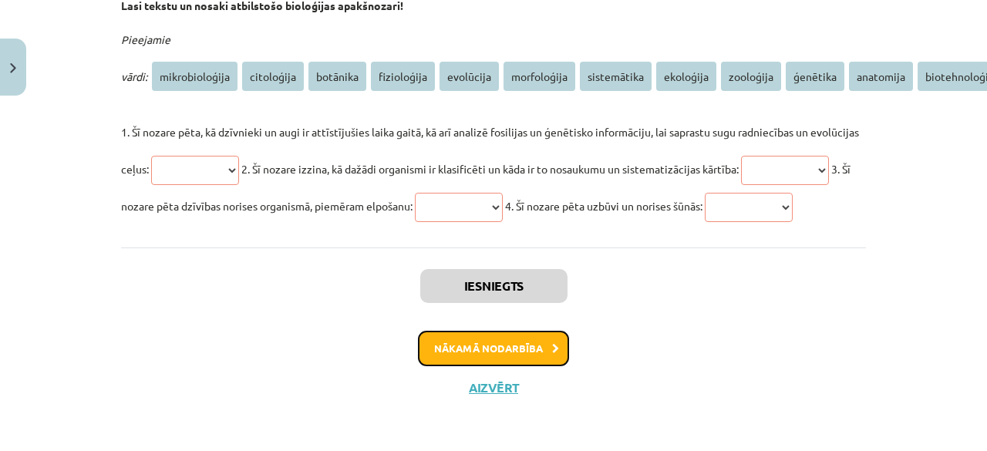
click at [523, 366] on button "Nākamā nodarbība" at bounding box center [493, 348] width 151 height 35
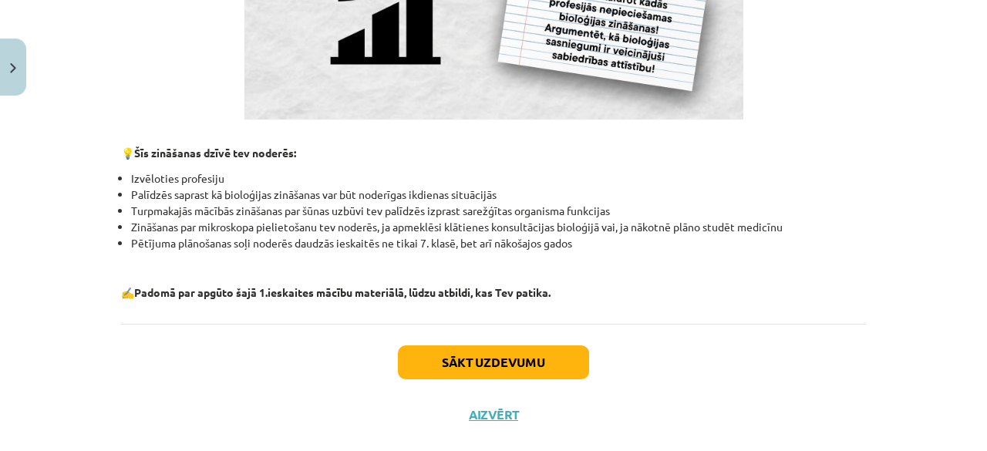
scroll to position [1529, 0]
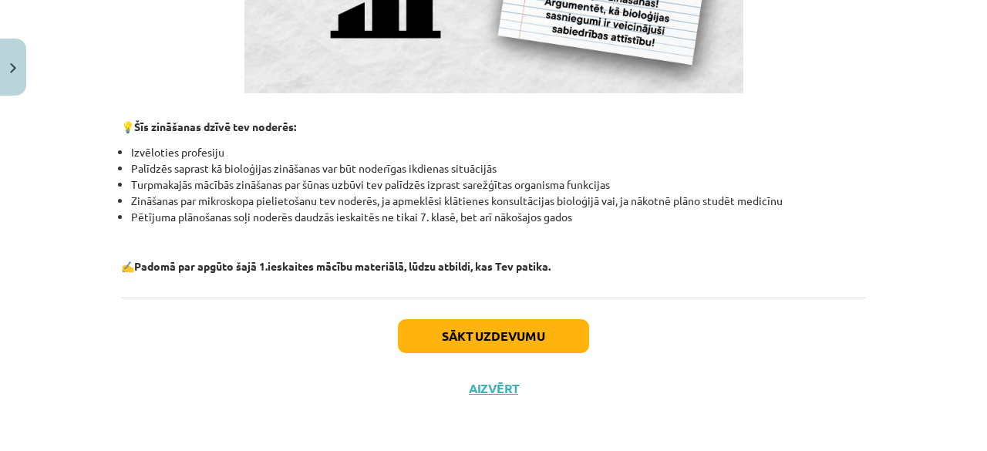
click at [526, 356] on div "Sākt uzdevumu Aizvērt" at bounding box center [493, 352] width 745 height 108
click at [546, 319] on button "Sākt uzdevumu" at bounding box center [493, 336] width 191 height 34
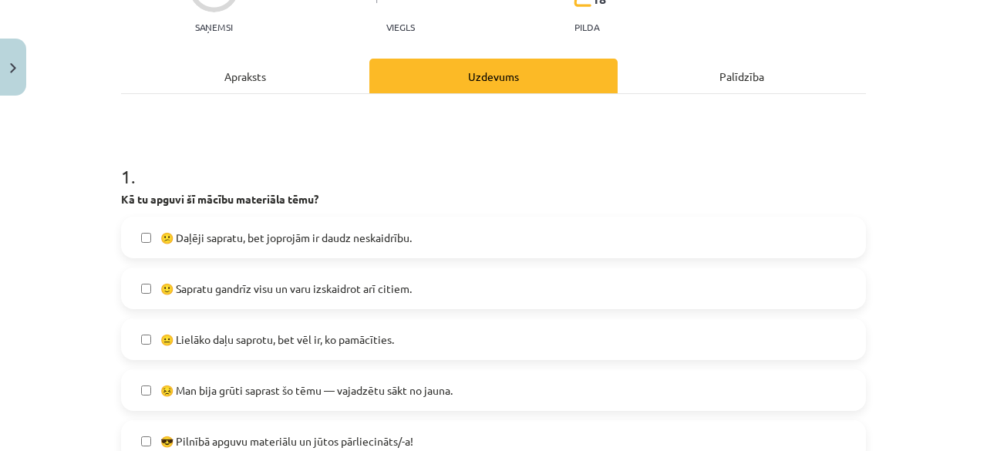
scroll to position [193, 0]
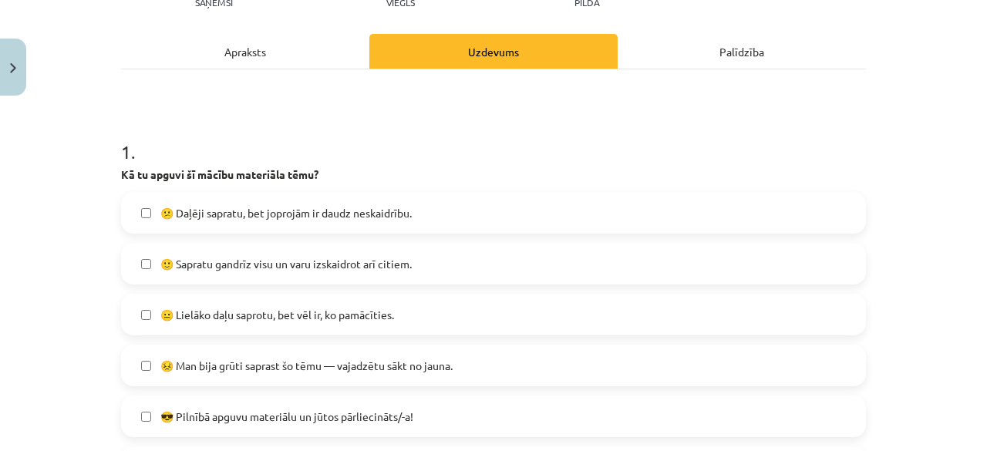
click at [223, 218] on span "😕 Daļēji sapratu, bet joprojām ir daudz neskaidrību." at bounding box center [285, 213] width 251 height 16
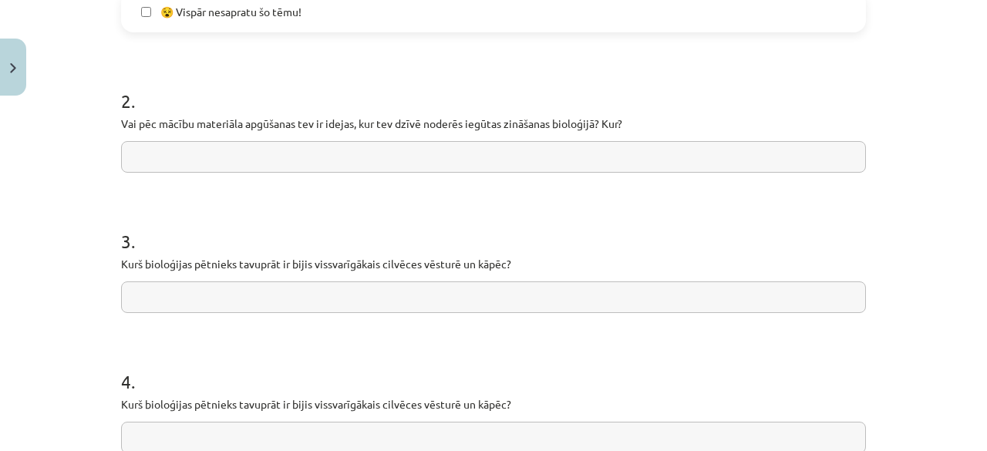
scroll to position [655, 0]
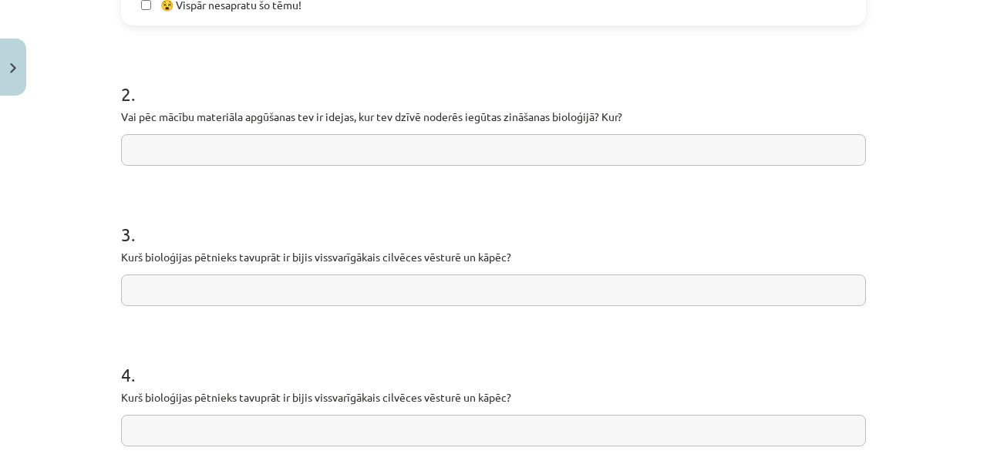
click at [384, 164] on input "text" at bounding box center [493, 150] width 745 height 32
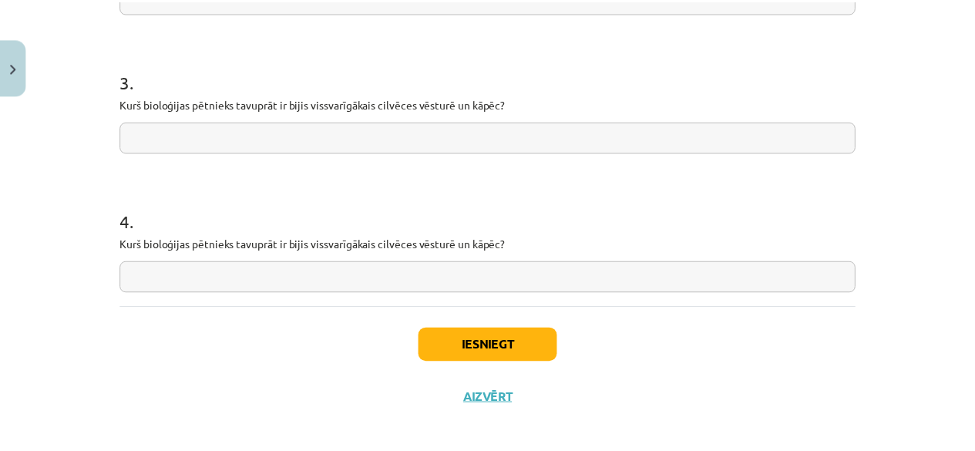
scroll to position [819, 0]
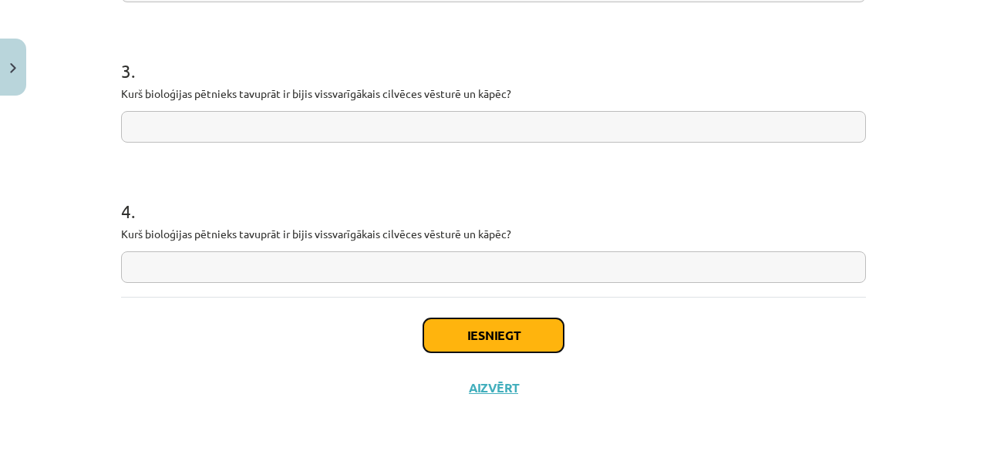
click at [501, 335] on button "Iesniegt" at bounding box center [493, 335] width 140 height 34
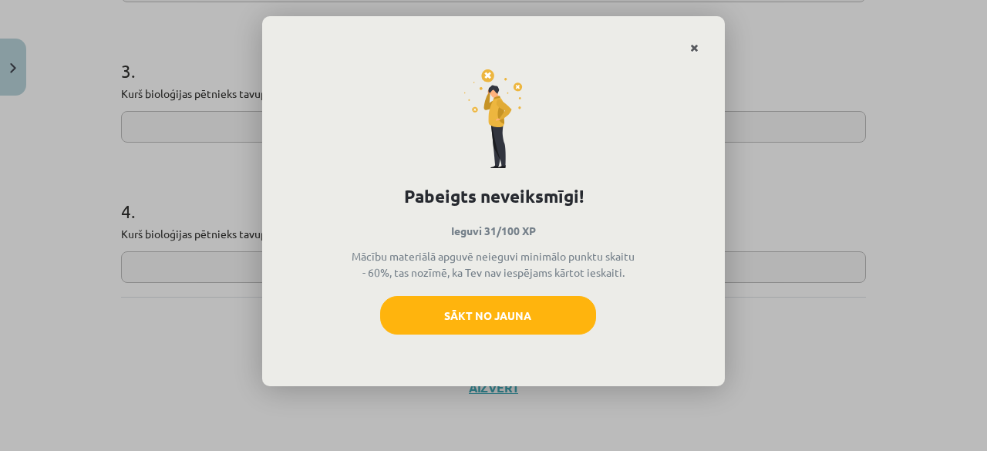
click at [693, 49] on icon "Close" at bounding box center [694, 48] width 8 height 11
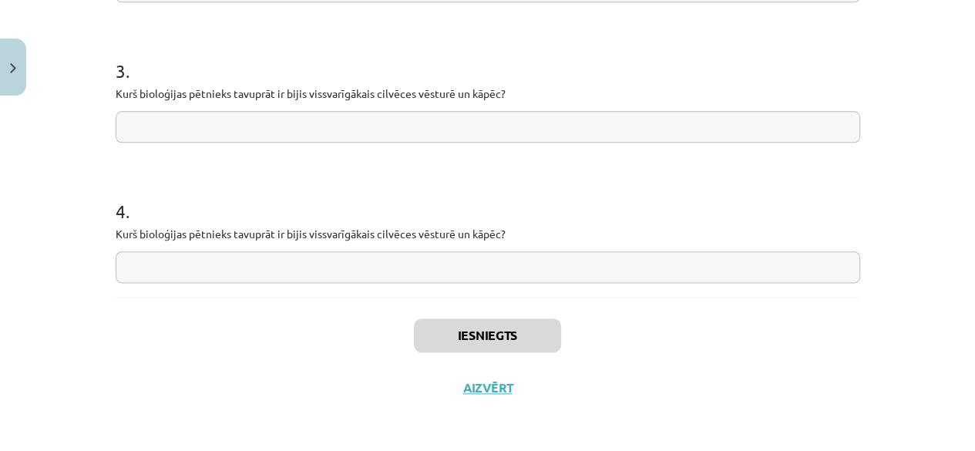
click at [491, 377] on div "Iesniegts Aizvērt" at bounding box center [488, 351] width 745 height 108
click at [489, 383] on button "Aizvērt" at bounding box center [488, 387] width 59 height 15
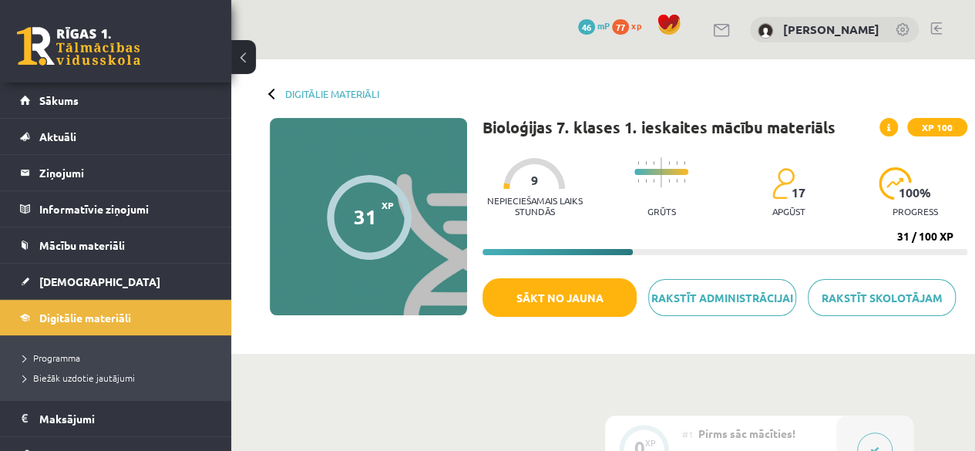
click at [612, 25] on span "77" at bounding box center [620, 26] width 17 height 15
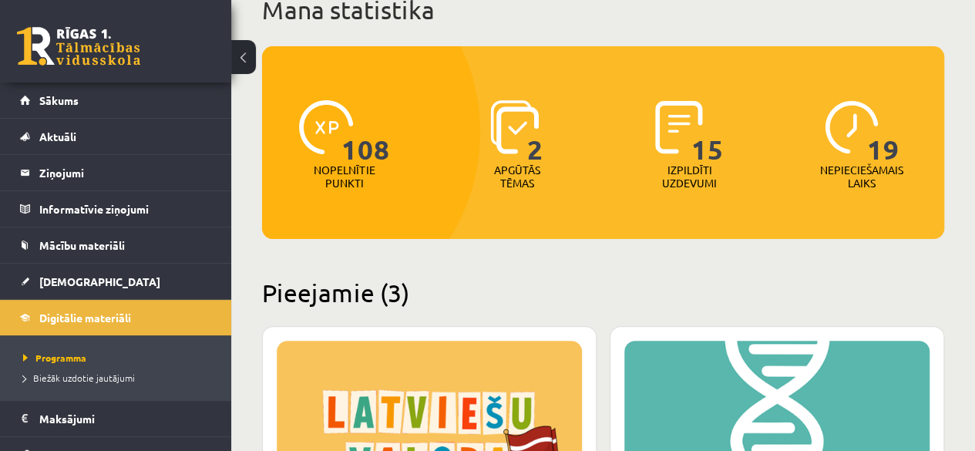
scroll to position [55, 0]
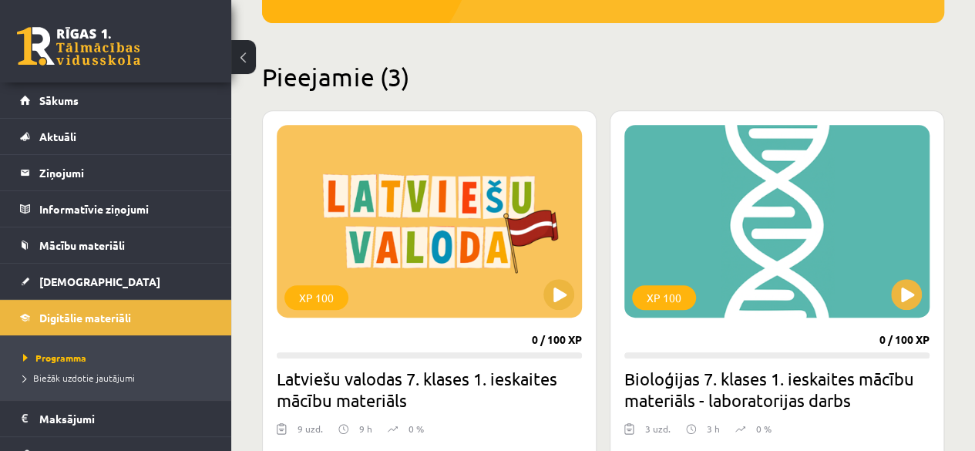
scroll to position [364, 0]
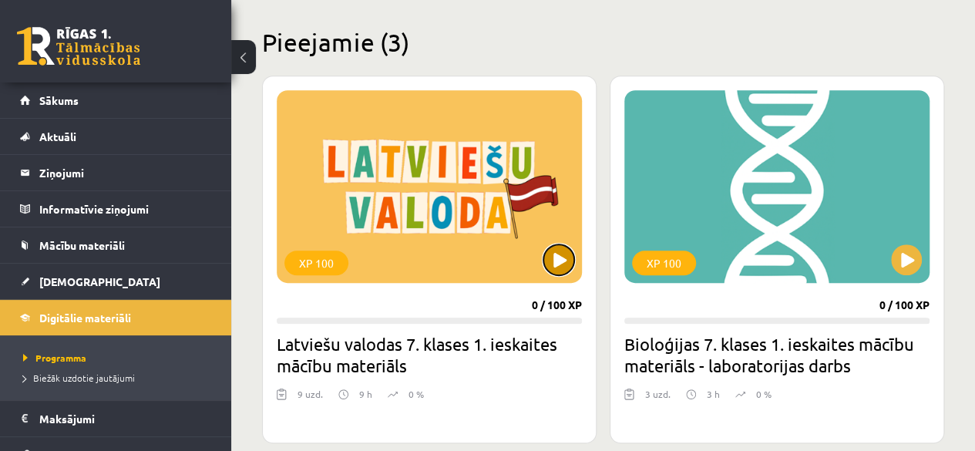
click at [555, 253] on button at bounding box center [558, 259] width 31 height 31
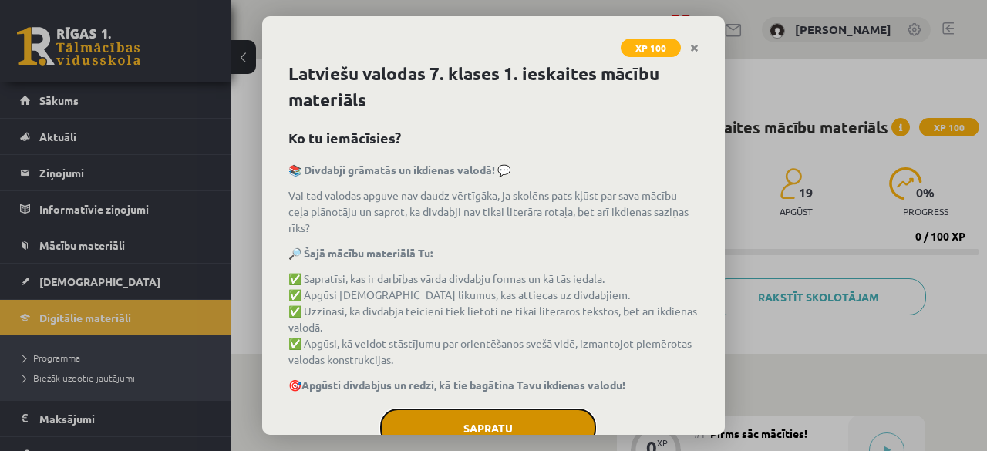
click at [391, 415] on button "Sapratu" at bounding box center [488, 427] width 216 height 39
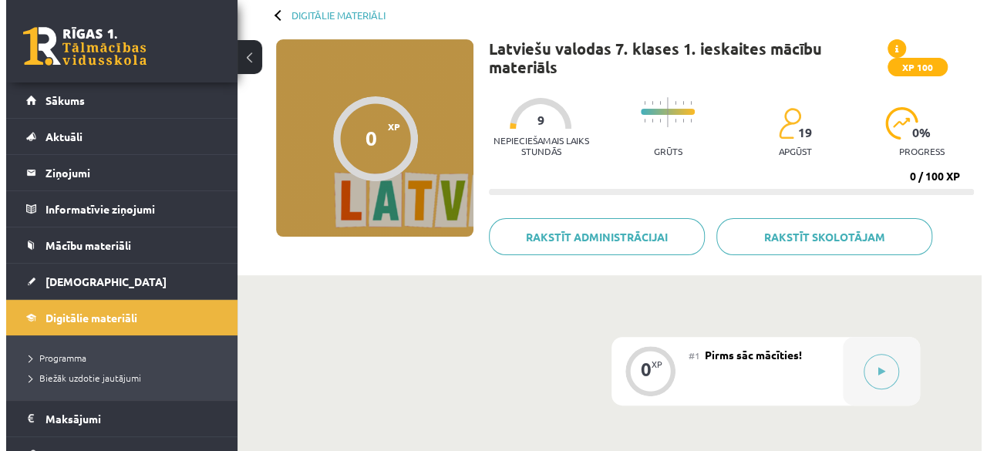
scroll to position [308, 0]
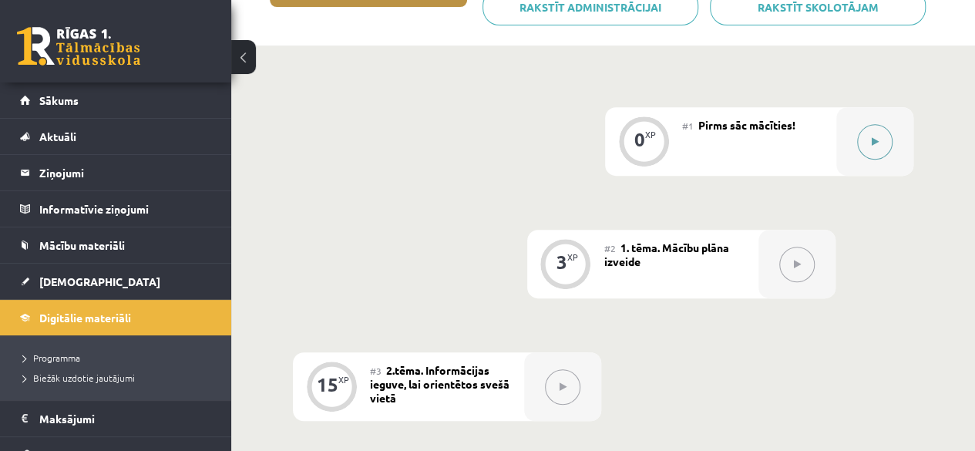
click at [872, 142] on icon at bounding box center [875, 141] width 7 height 9
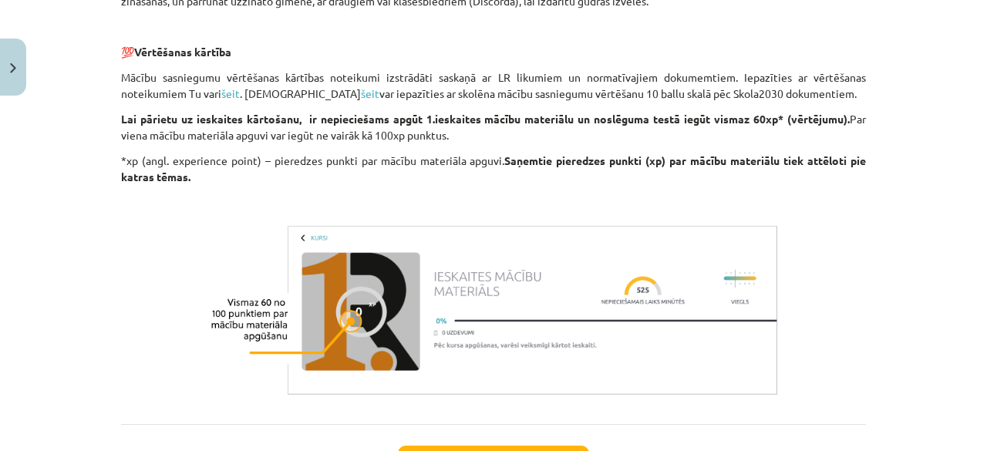
scroll to position [883, 0]
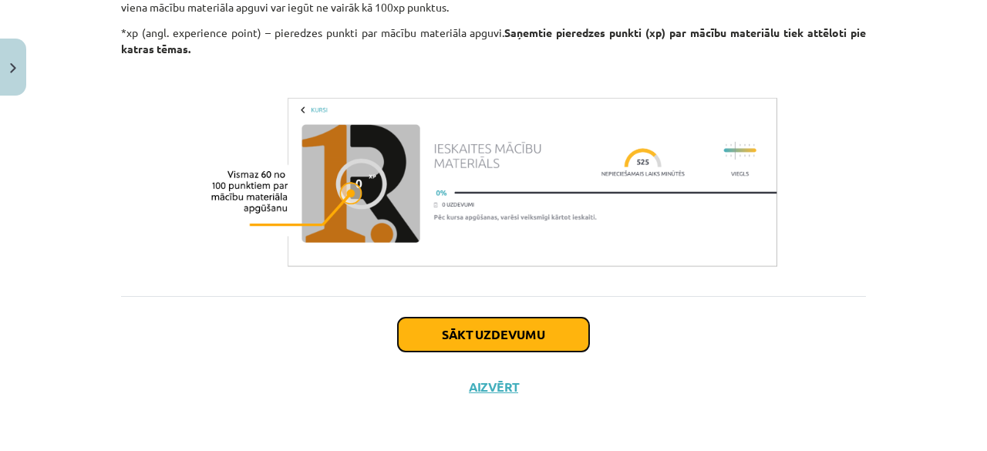
click at [398, 343] on button "Sākt uzdevumu" at bounding box center [493, 335] width 191 height 34
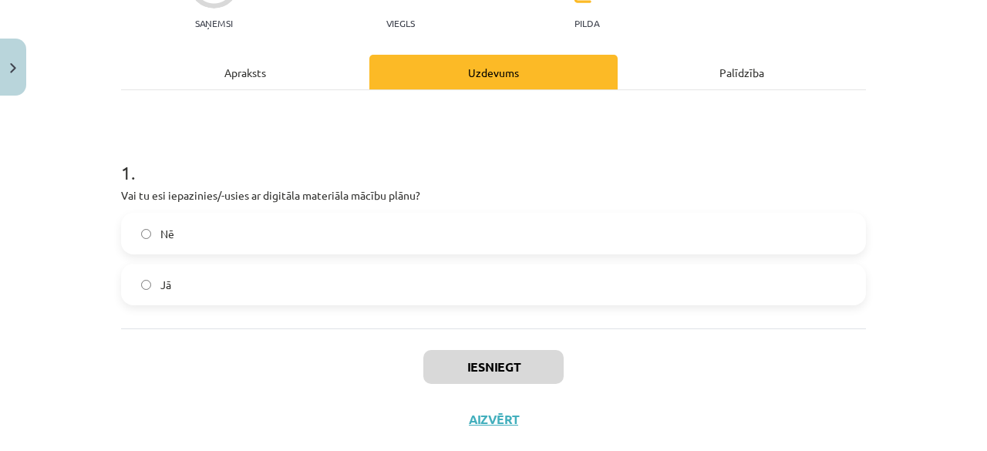
scroll to position [193, 0]
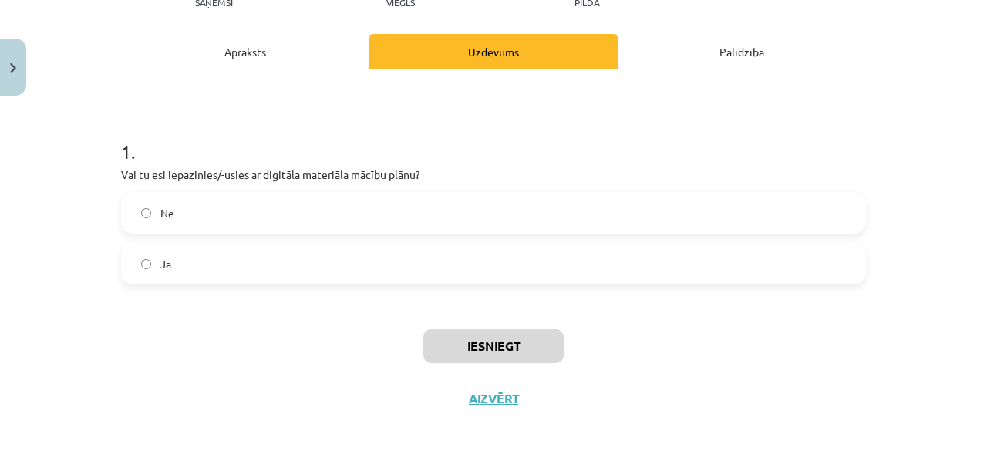
click at [163, 277] on label "Jā" at bounding box center [493, 263] width 741 height 39
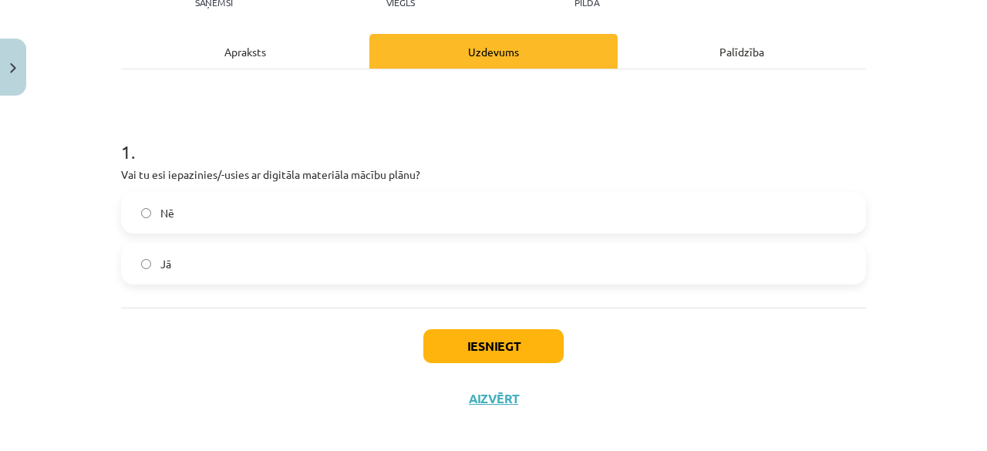
click at [441, 370] on div "Iesniegt Aizvērt" at bounding box center [493, 362] width 745 height 108
click at [449, 355] on button "Iesniegt" at bounding box center [493, 346] width 140 height 34
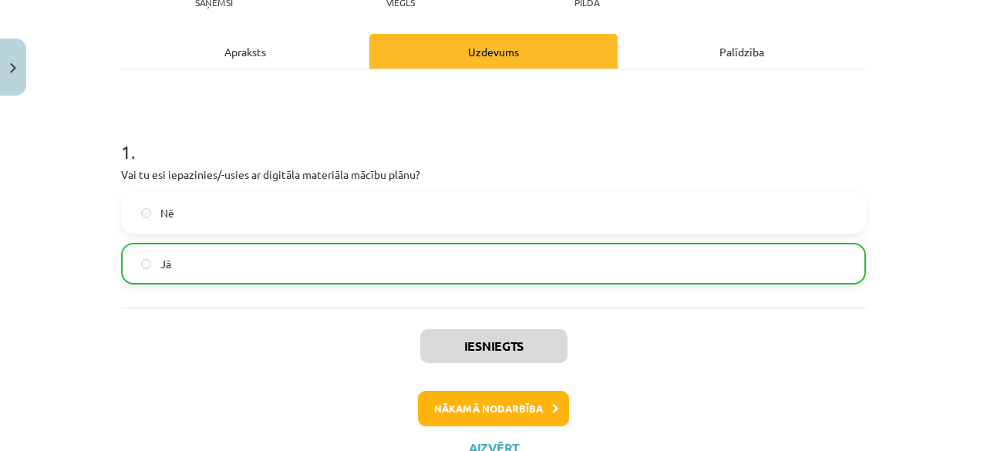
click at [461, 386] on div "Iesniegts Nākamā nodarbība Aizvērt" at bounding box center [493, 386] width 745 height 157
click at [468, 421] on button "Nākamā nodarbība" at bounding box center [493, 408] width 151 height 35
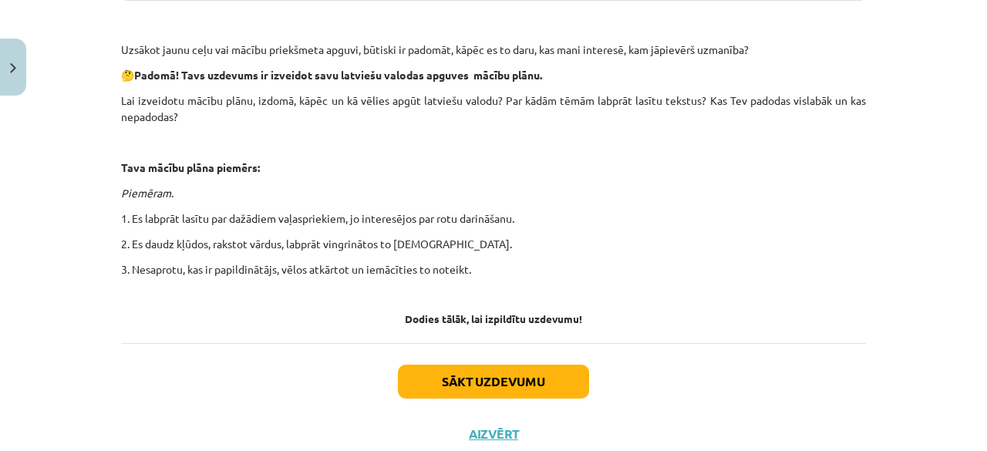
scroll to position [511, 0]
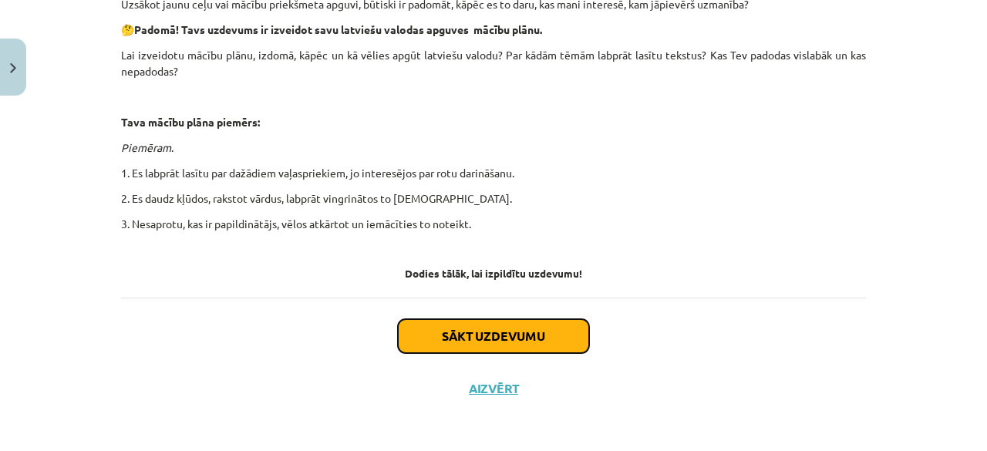
click at [479, 333] on button "Sākt uzdevumu" at bounding box center [493, 336] width 191 height 34
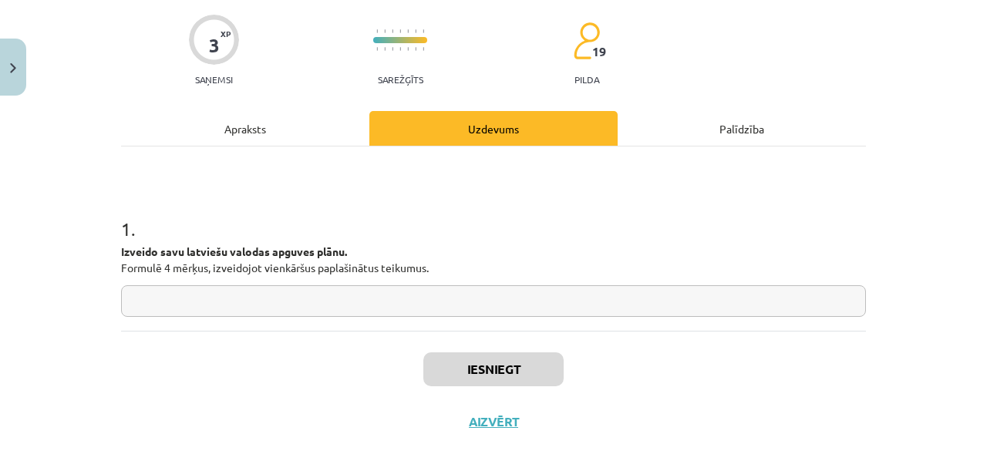
scroll to position [150, 0]
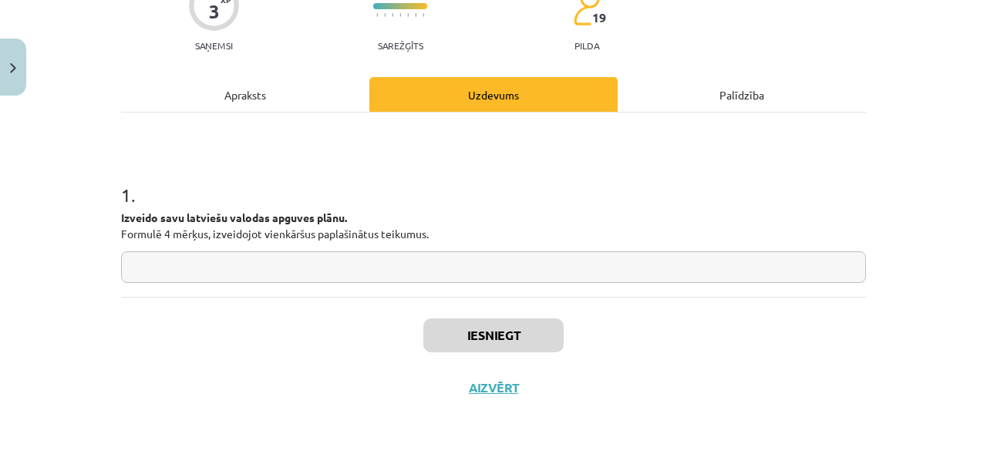
click at [231, 266] on input "text" at bounding box center [493, 267] width 745 height 32
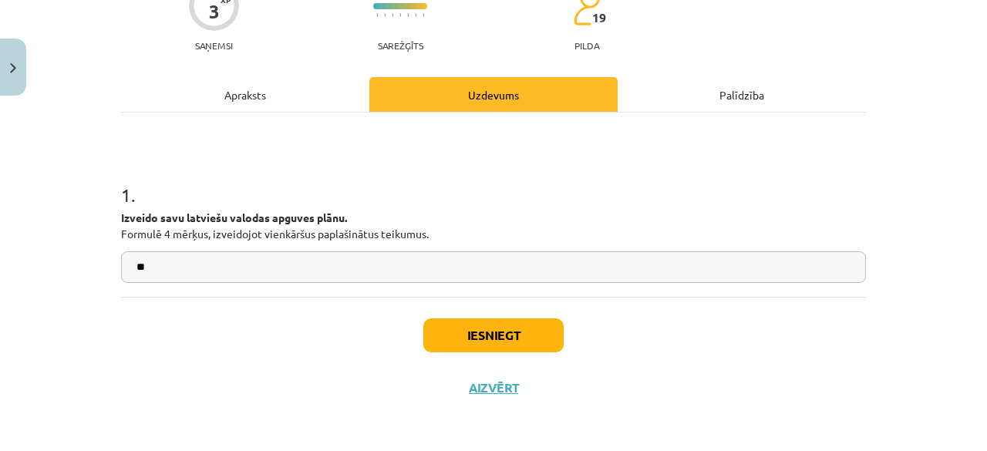
drag, startPoint x: 232, startPoint y: 271, endPoint x: 211, endPoint y: 264, distance: 21.9
click at [211, 264] on input "**" at bounding box center [493, 267] width 745 height 32
type input "*"
click at [474, 335] on button "Iesniegt" at bounding box center [493, 335] width 140 height 34
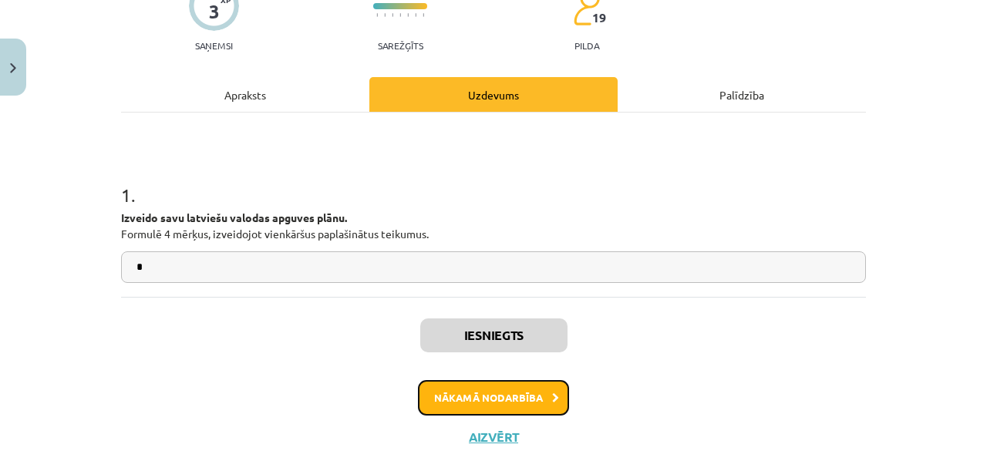
click at [486, 390] on button "Nākamā nodarbība" at bounding box center [493, 397] width 151 height 35
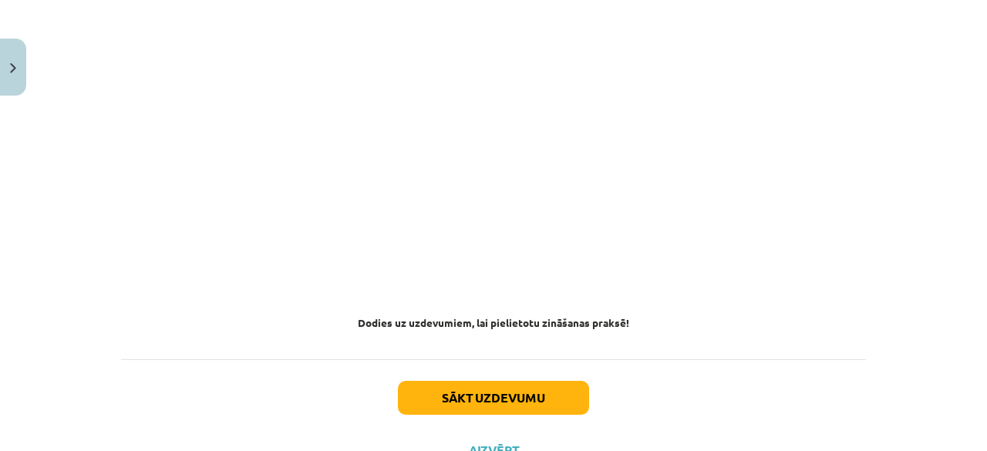
scroll to position [963, 0]
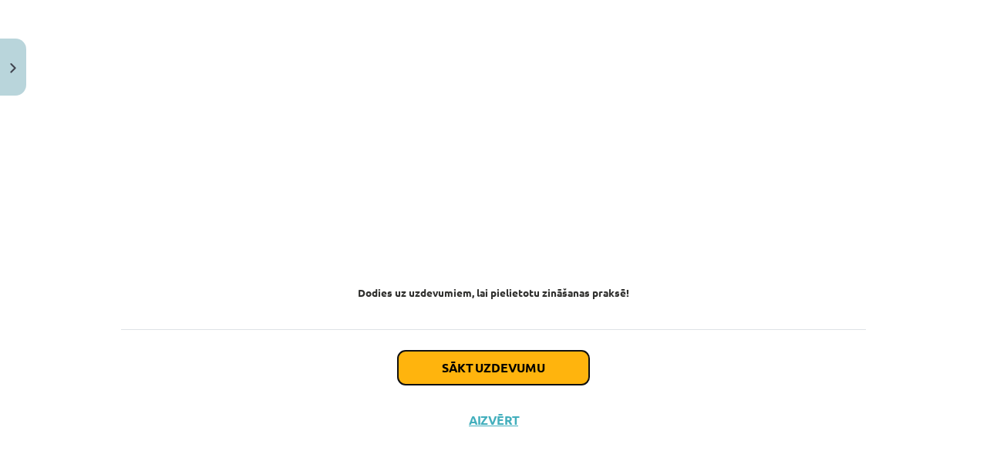
click at [513, 369] on button "Sākt uzdevumu" at bounding box center [493, 368] width 191 height 34
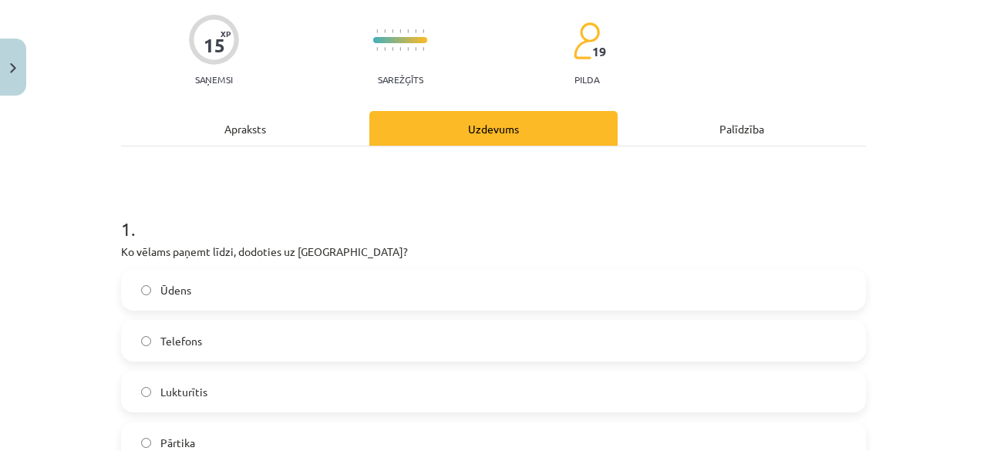
scroll to position [193, 0]
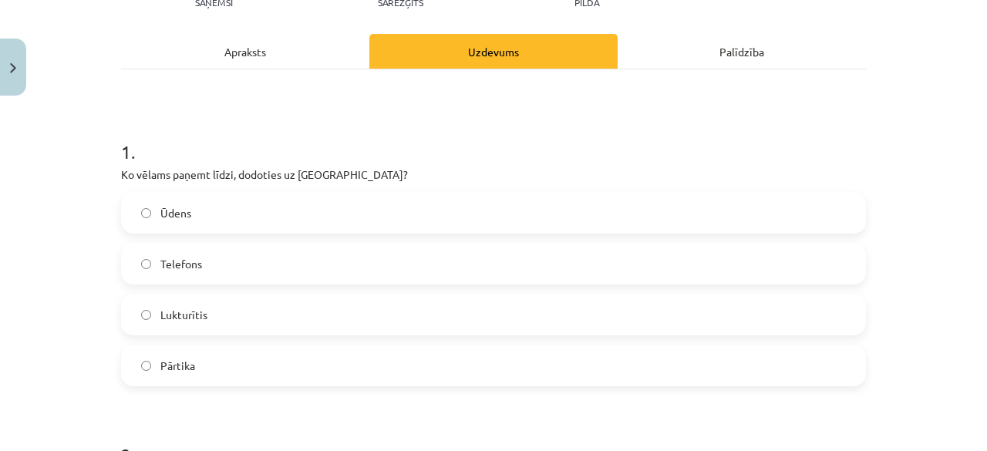
click at [187, 206] on label "Ūdens" at bounding box center [493, 212] width 741 height 39
click at [207, 368] on label "Pārtika" at bounding box center [493, 365] width 741 height 39
click at [219, 218] on label "Ūdens" at bounding box center [493, 212] width 741 height 39
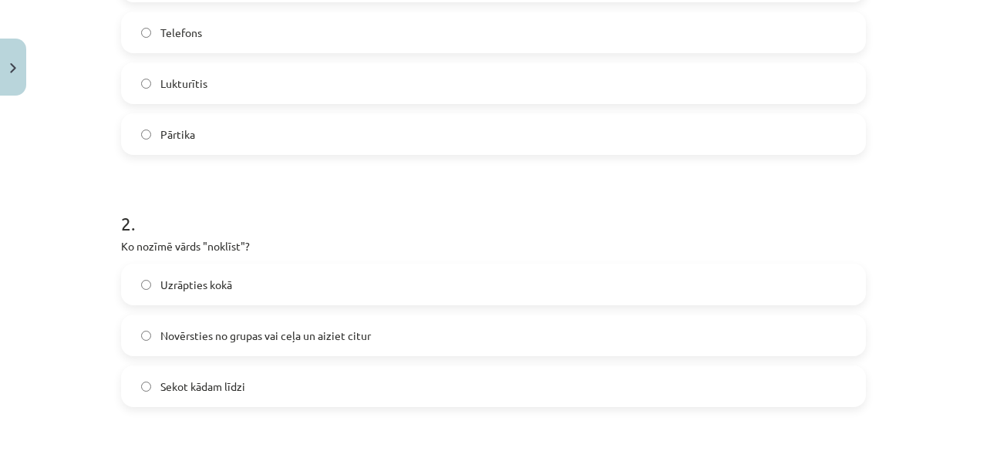
scroll to position [655, 0]
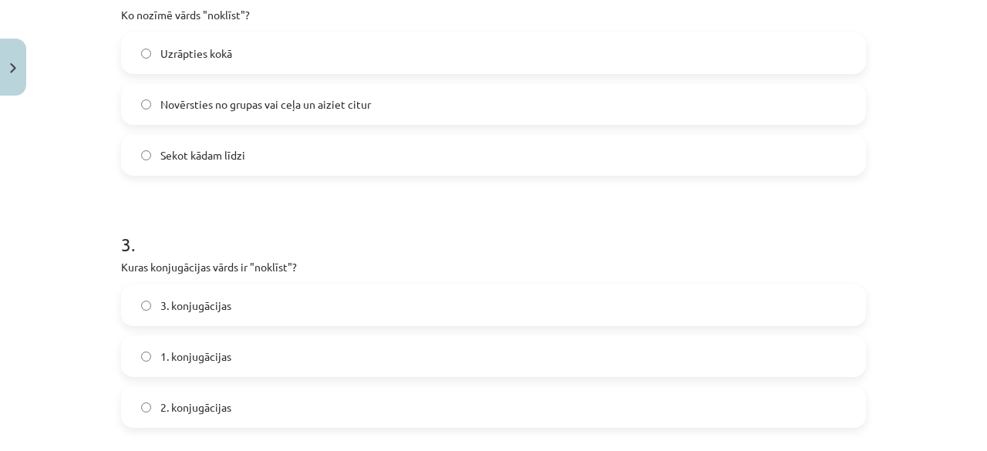
click at [291, 43] on label "Uzrāpties kokā" at bounding box center [493, 53] width 741 height 39
click at [244, 301] on label "3. konjugācijas" at bounding box center [493, 305] width 741 height 39
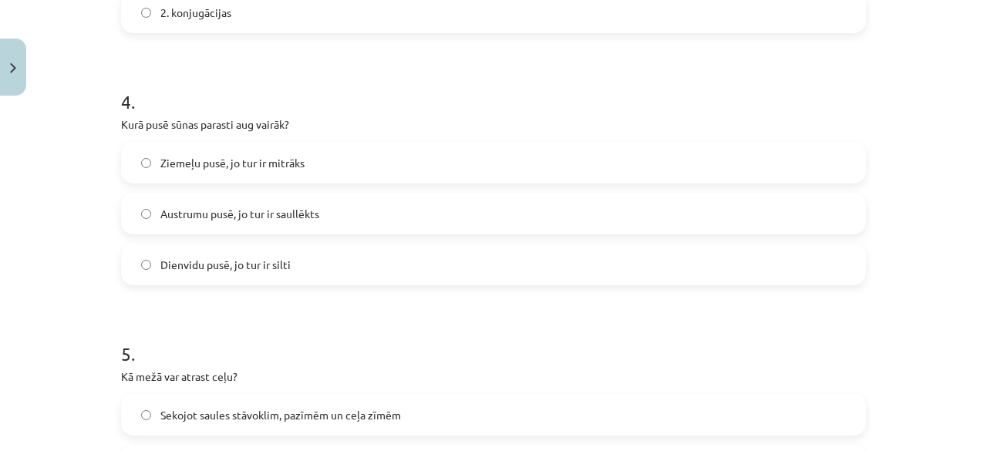
click at [172, 175] on label "Ziemeļu pusē, jo tur ir mitrāks" at bounding box center [493, 162] width 741 height 39
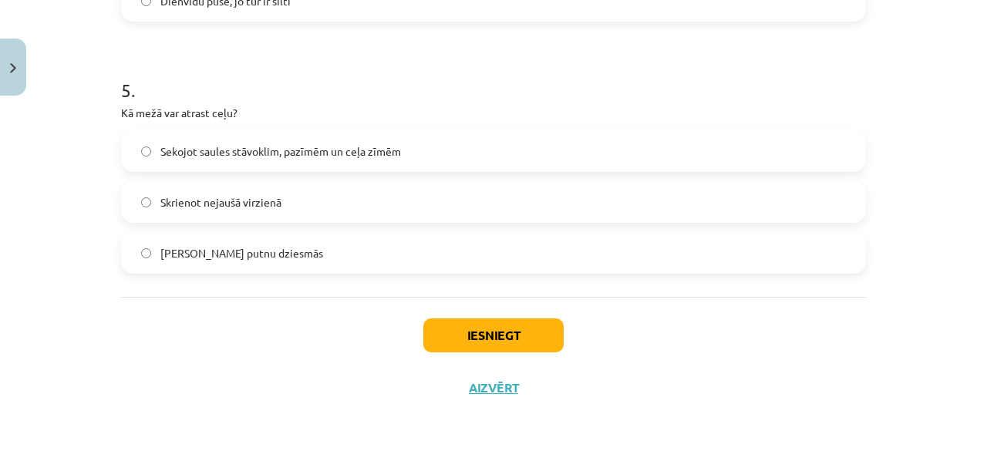
click at [146, 158] on label "Sekojot saules stāvoklim, pazīmēm un ceļa zīmēm" at bounding box center [493, 151] width 741 height 39
click at [425, 332] on button "Iesniegt" at bounding box center [493, 335] width 140 height 34
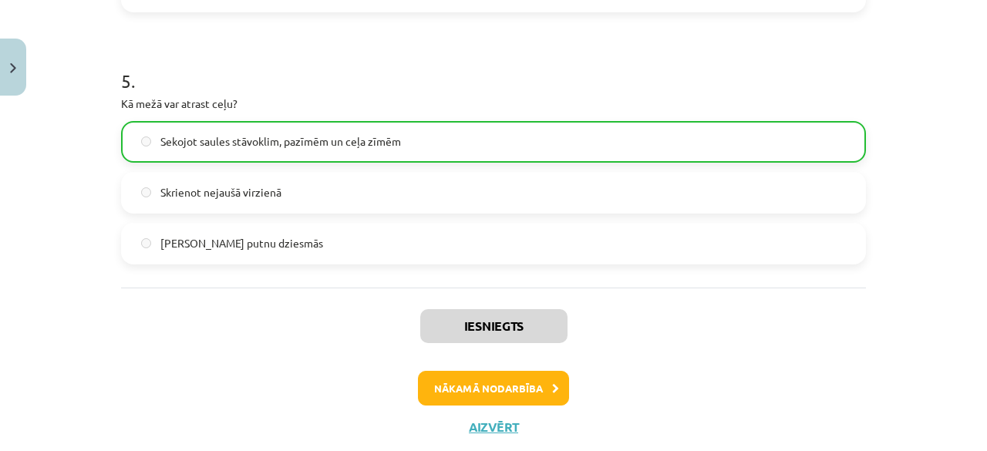
scroll to position [1434, 0]
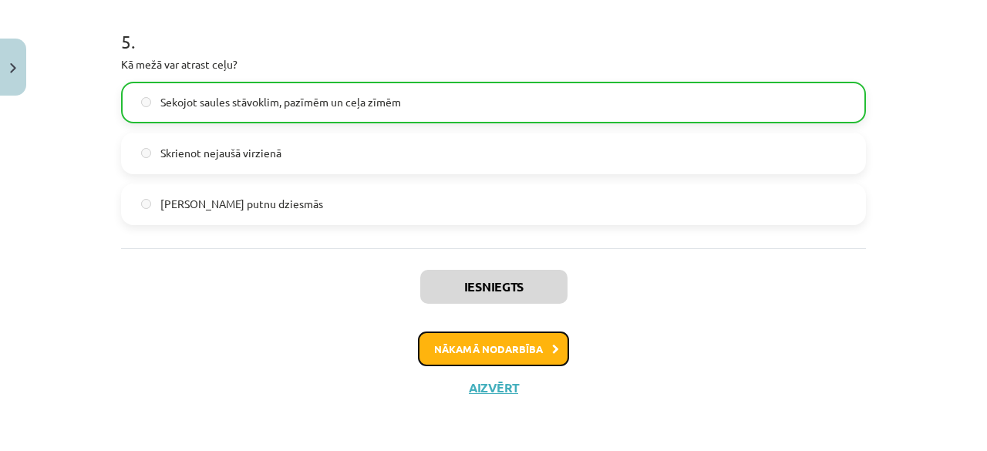
click at [479, 349] on button "Nākamā nodarbība" at bounding box center [493, 348] width 151 height 35
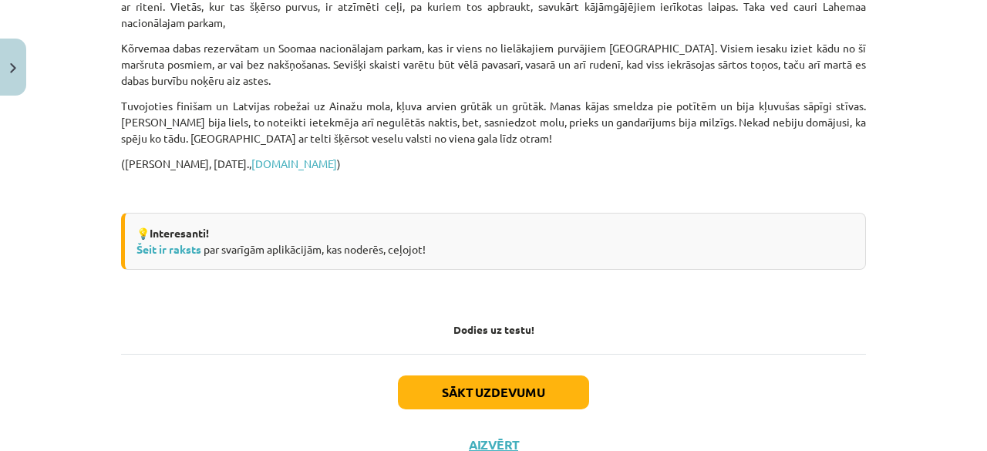
scroll to position [1536, 0]
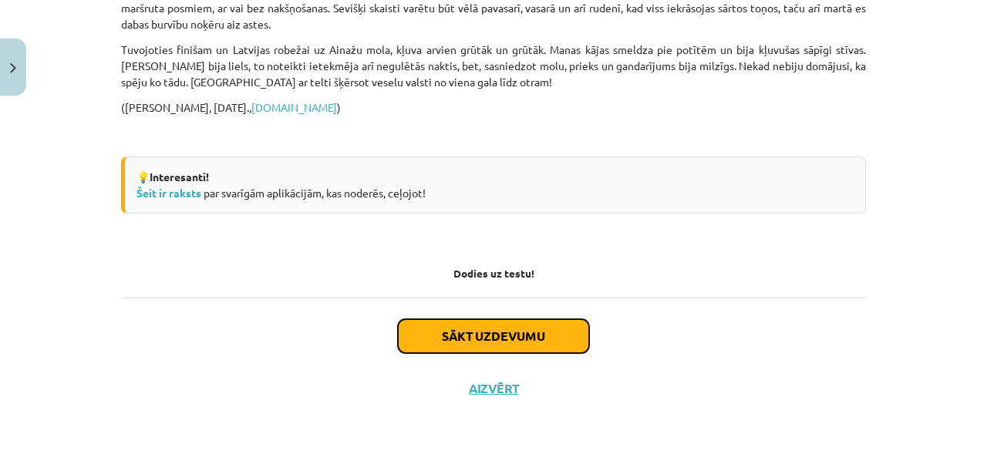
click at [495, 345] on button "Sākt uzdevumu" at bounding box center [493, 336] width 191 height 34
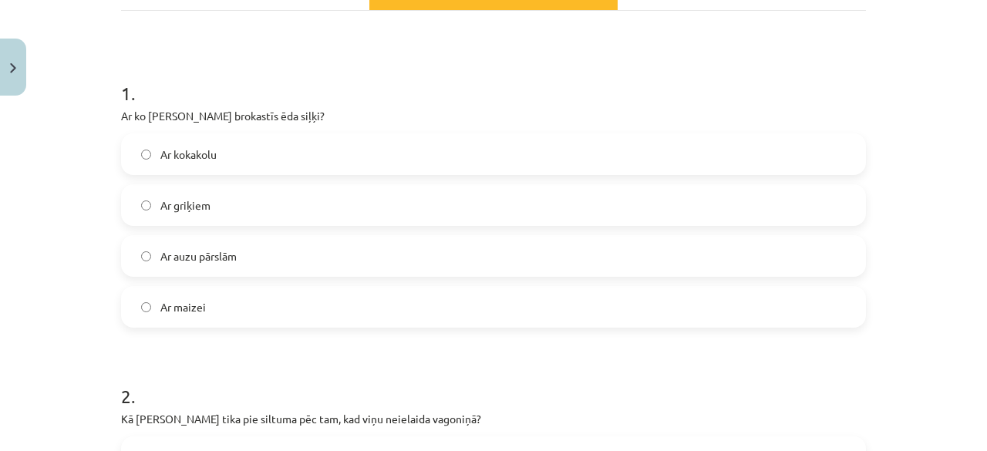
scroll to position [270, 0]
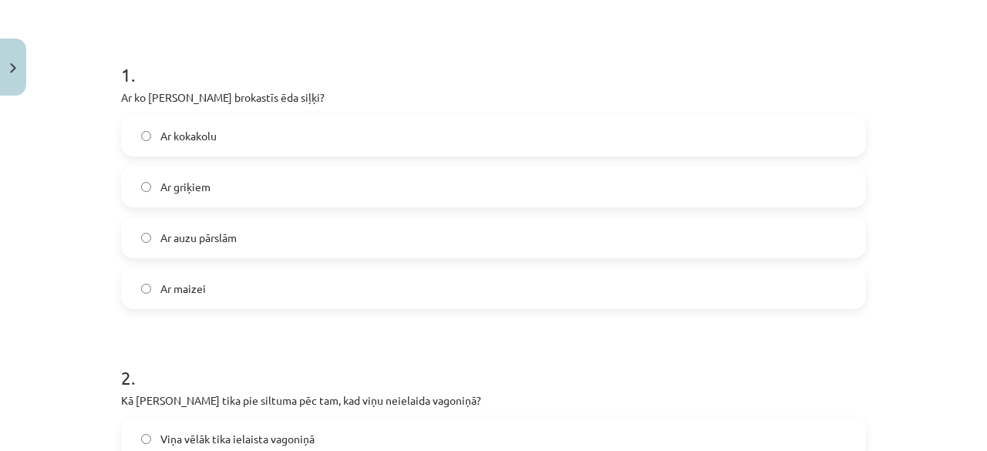
click at [166, 195] on label "Ar griķiem" at bounding box center [493, 186] width 741 height 39
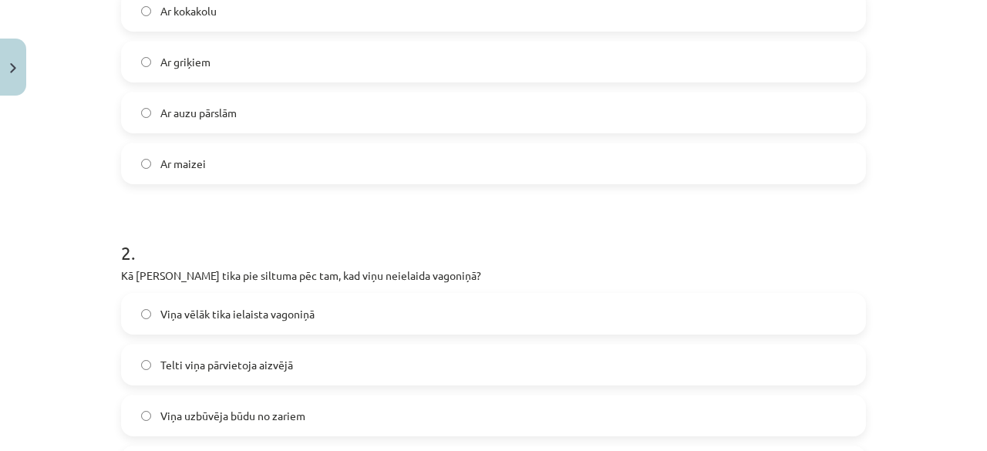
scroll to position [578, 0]
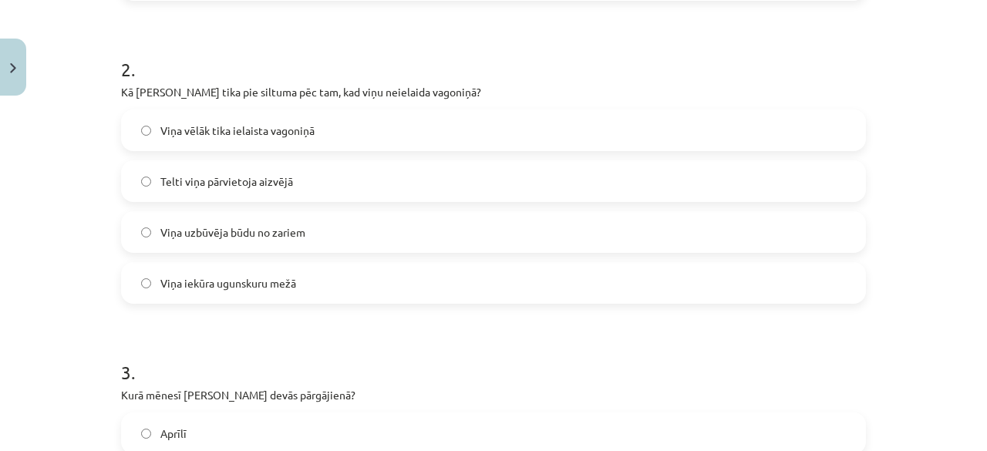
click at [230, 286] on span "Viņa iekūra ugunskuru mežā" at bounding box center [228, 283] width 136 height 16
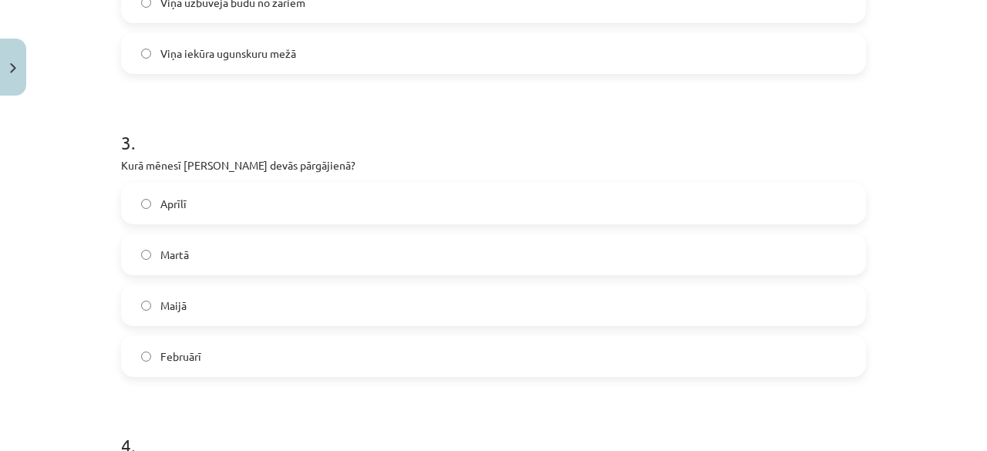
scroll to position [809, 0]
click at [220, 257] on label "Martā" at bounding box center [493, 253] width 741 height 39
click at [208, 301] on label "Maijā" at bounding box center [493, 303] width 741 height 39
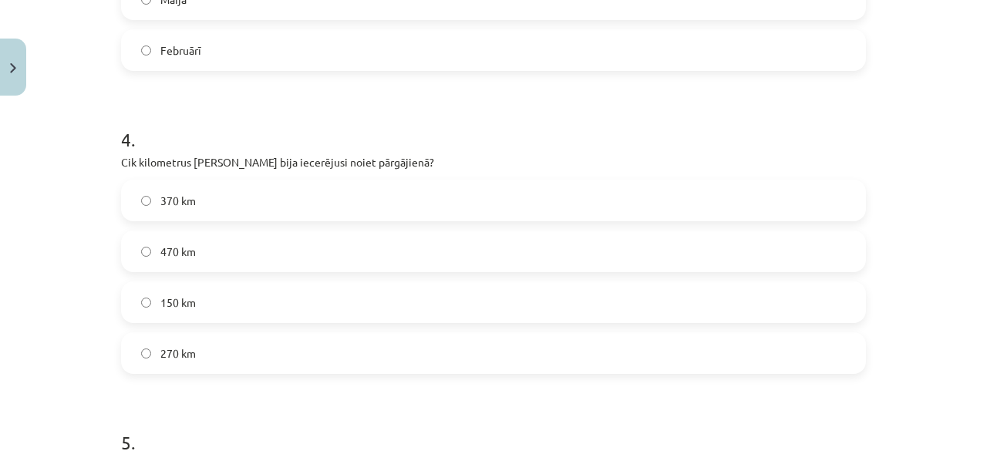
scroll to position [1118, 0]
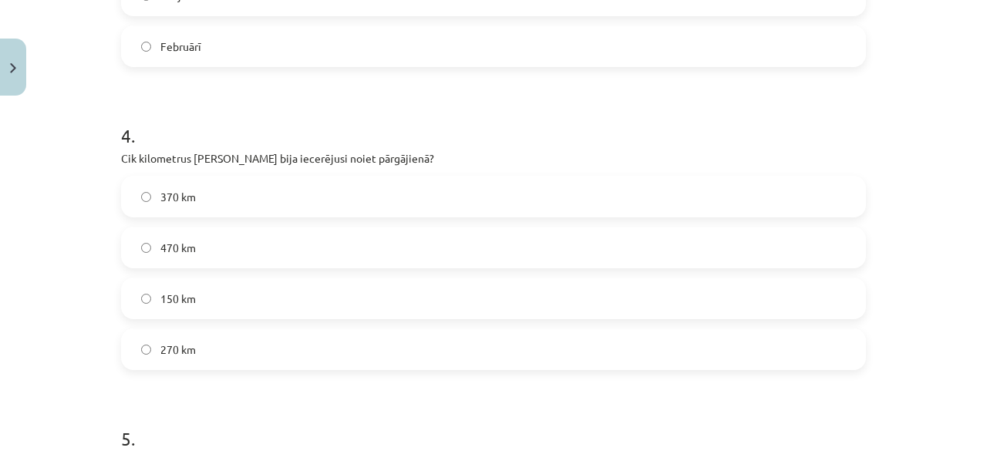
click at [210, 198] on label "370 km" at bounding box center [493, 196] width 741 height 39
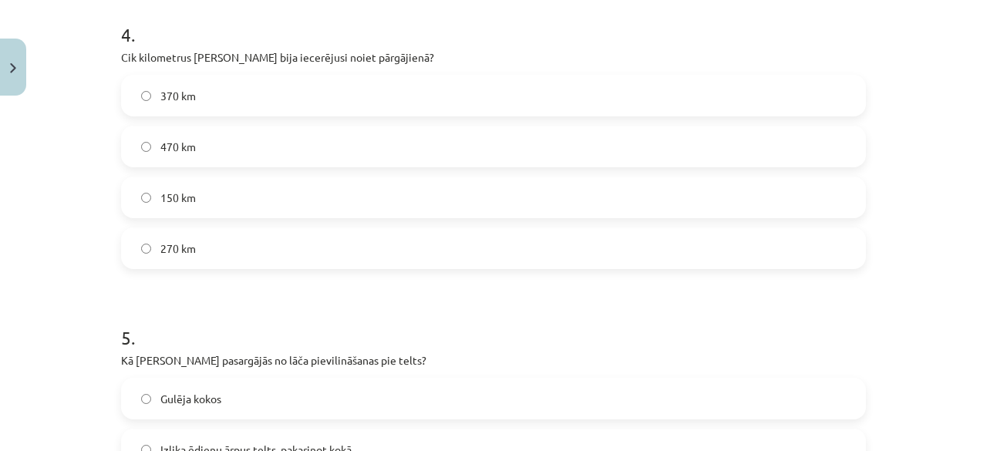
scroll to position [1349, 0]
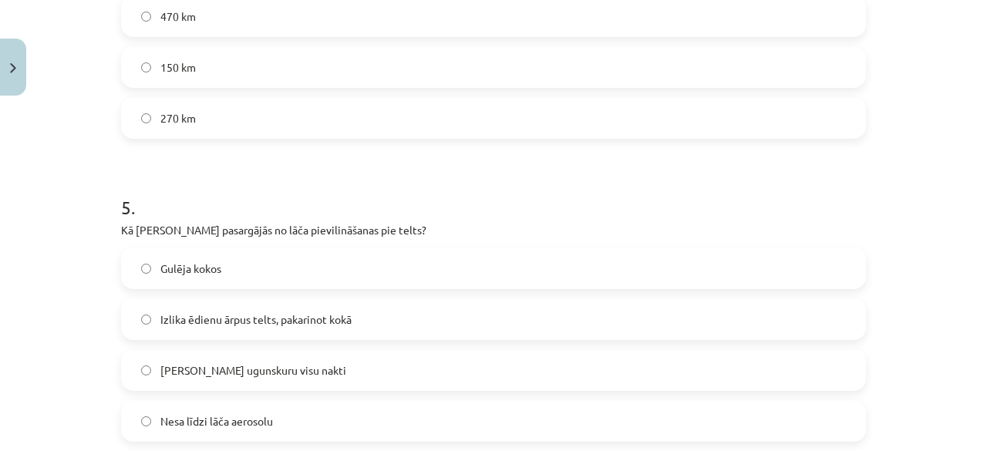
click at [264, 413] on span "Nesa līdzi lāča aerosolu" at bounding box center [216, 421] width 113 height 16
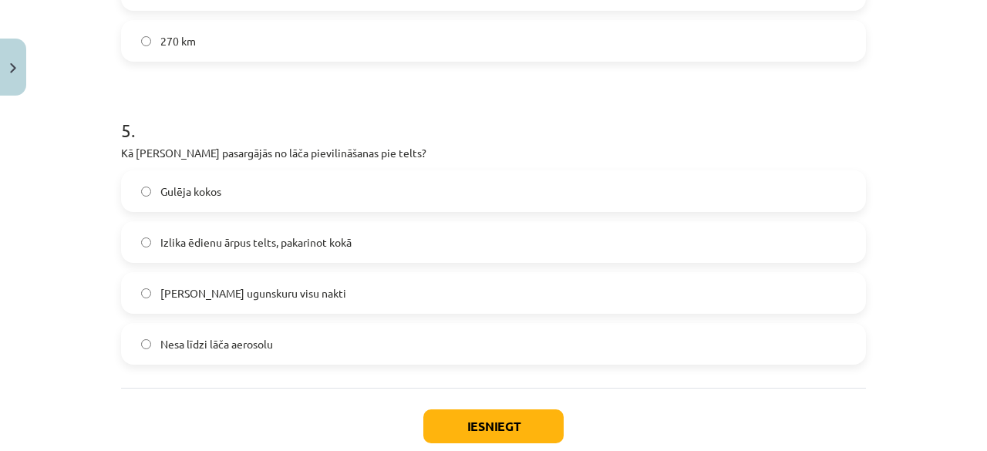
scroll to position [1503, 0]
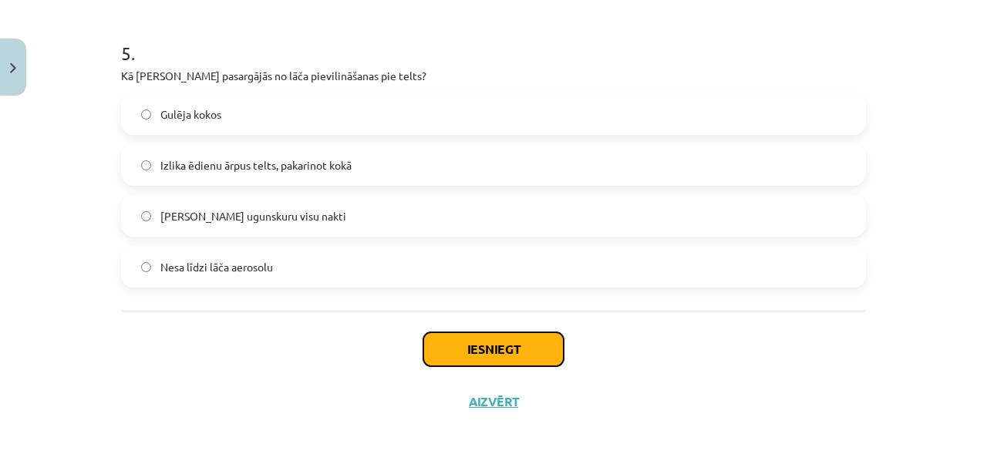
click at [472, 340] on button "Iesniegt" at bounding box center [493, 349] width 140 height 34
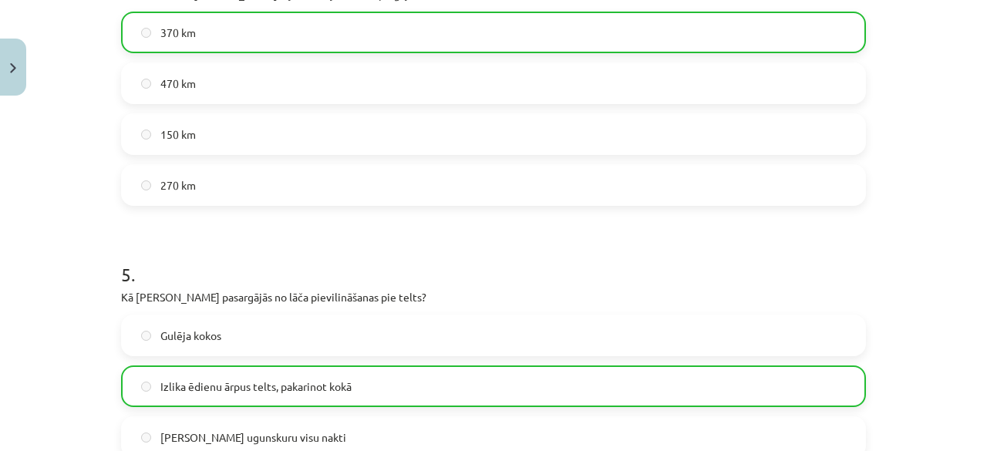
scroll to position [1565, 0]
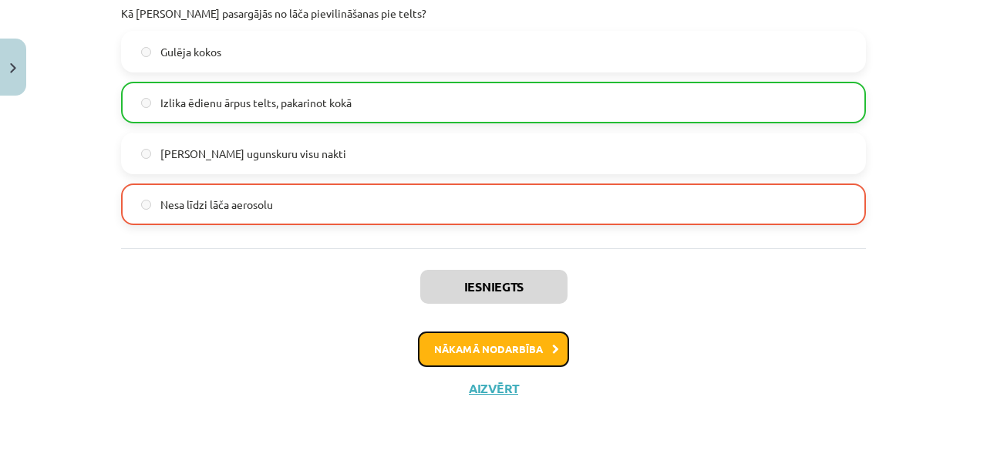
click at [458, 348] on button "Nākamā nodarbība" at bounding box center [493, 348] width 151 height 35
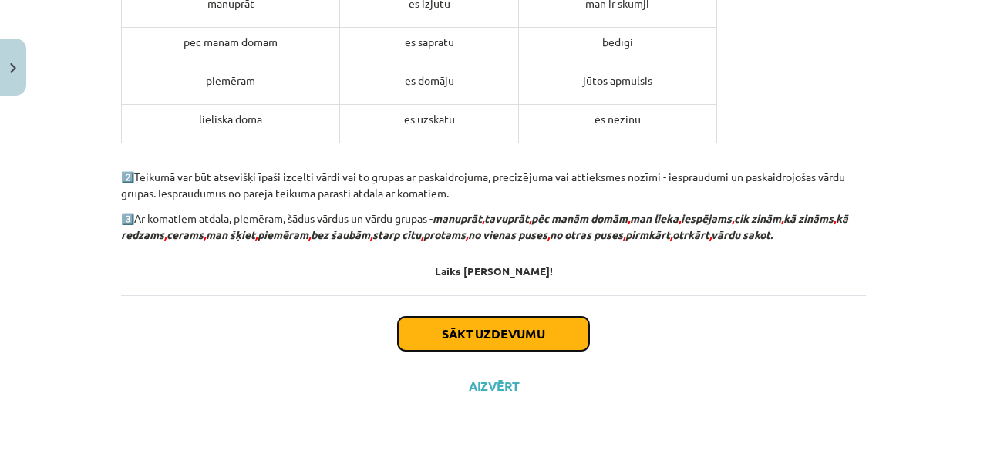
click at [453, 341] on button "Sākt uzdevumu" at bounding box center [493, 334] width 191 height 34
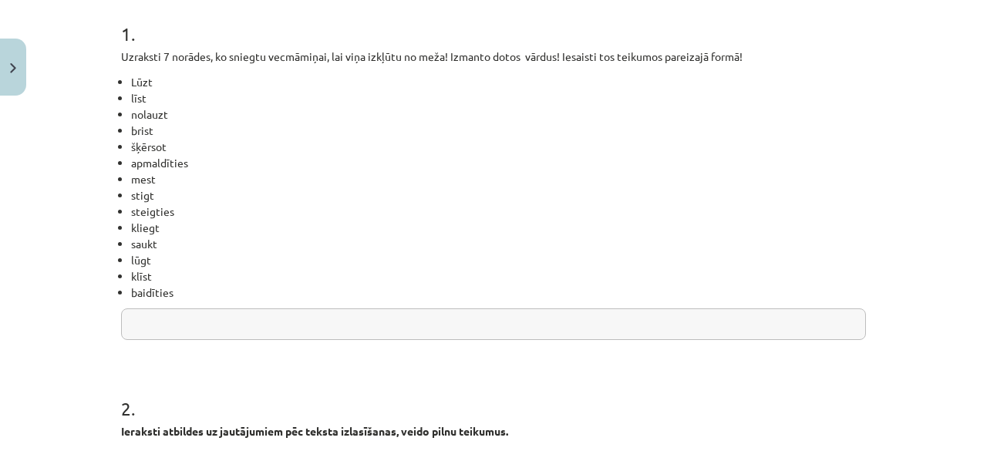
scroll to position [347, 0]
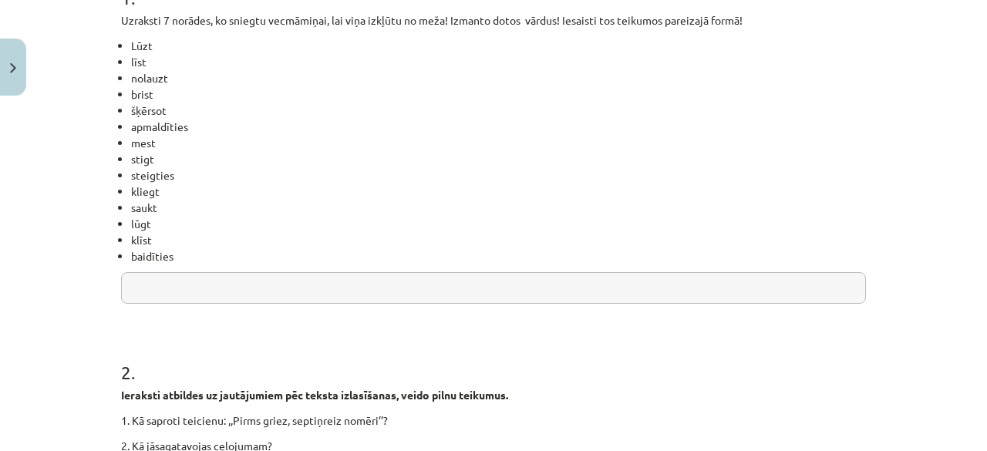
click at [149, 204] on li "saukt" at bounding box center [498, 208] width 735 height 16
drag, startPoint x: 126, startPoint y: 271, endPoint x: 133, endPoint y: 280, distance: 11.6
click at [129, 275] on div "1 . Uzraksti 7 norādes, ko sniegtu vecmāmiņai, lai viņa izkļūtu no meža! Izmant…" at bounding box center [493, 132] width 745 height 344
click at [140, 296] on input "text" at bounding box center [493, 288] width 745 height 32
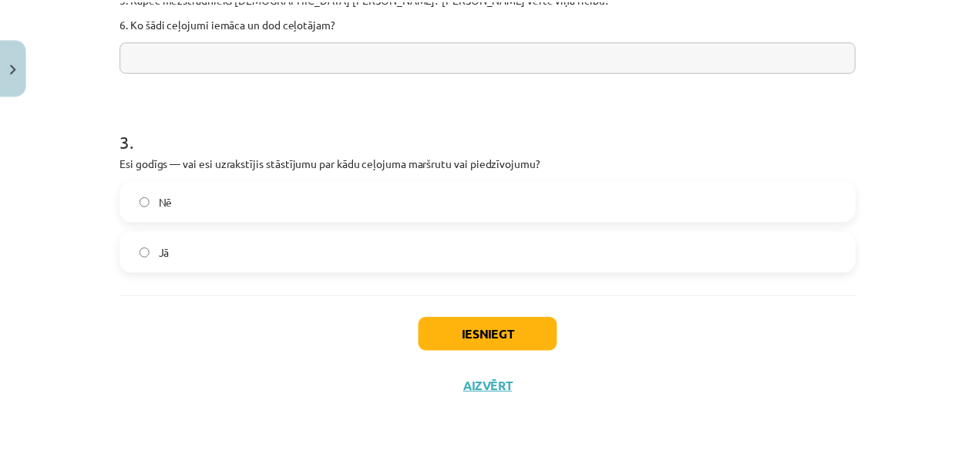
scroll to position [871, 0]
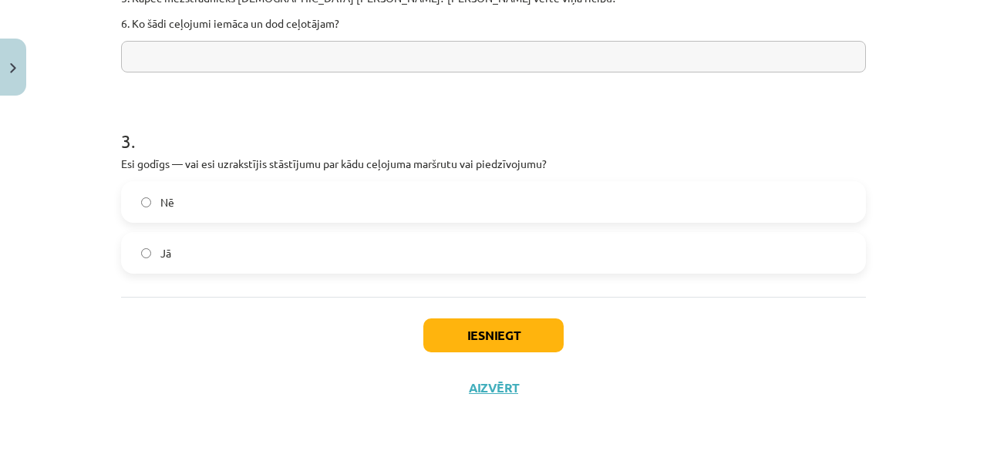
type input "**********"
click at [176, 198] on label "Nē" at bounding box center [493, 202] width 741 height 39
click at [450, 332] on button "Iesniegt" at bounding box center [493, 335] width 140 height 34
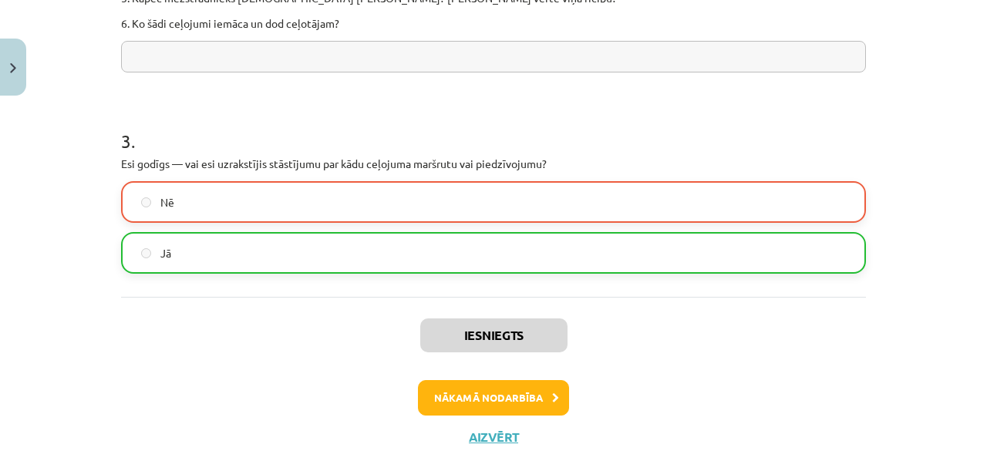
drag, startPoint x: 498, startPoint y: 356, endPoint x: 498, endPoint y: 365, distance: 8.5
click at [498, 365] on div "Iesniegts Nākamā nodarbība Aizvērt" at bounding box center [493, 375] width 745 height 157
click at [484, 432] on button "Aizvērt" at bounding box center [493, 436] width 59 height 15
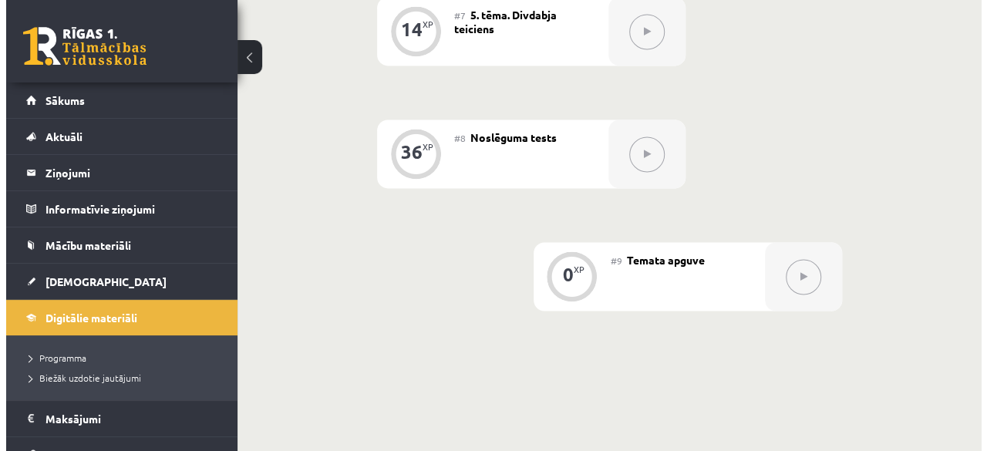
scroll to position [898, 0]
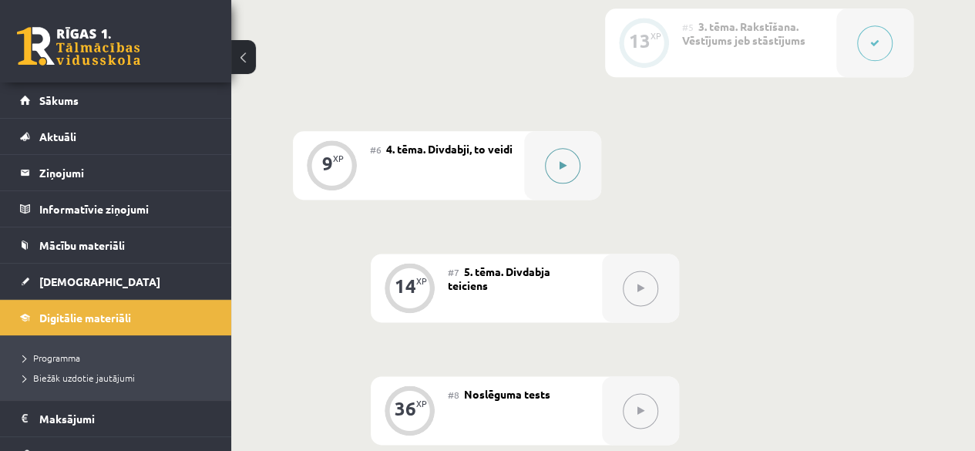
click at [578, 153] on div at bounding box center [562, 165] width 77 height 69
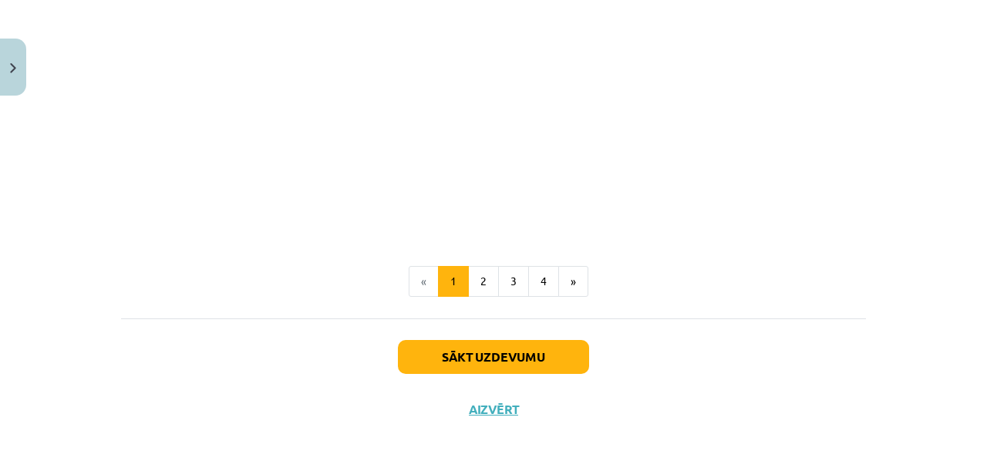
scroll to position [451, 0]
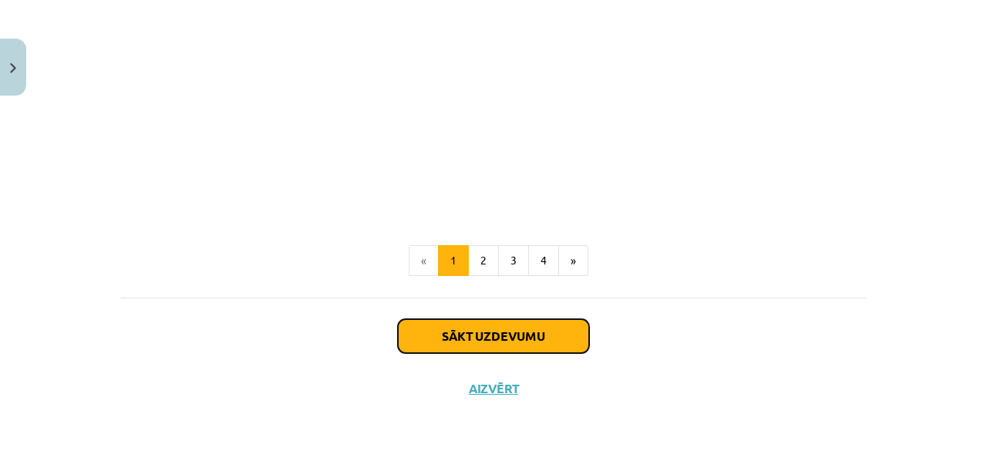
click at [523, 324] on button "Sākt uzdevumu" at bounding box center [493, 336] width 191 height 34
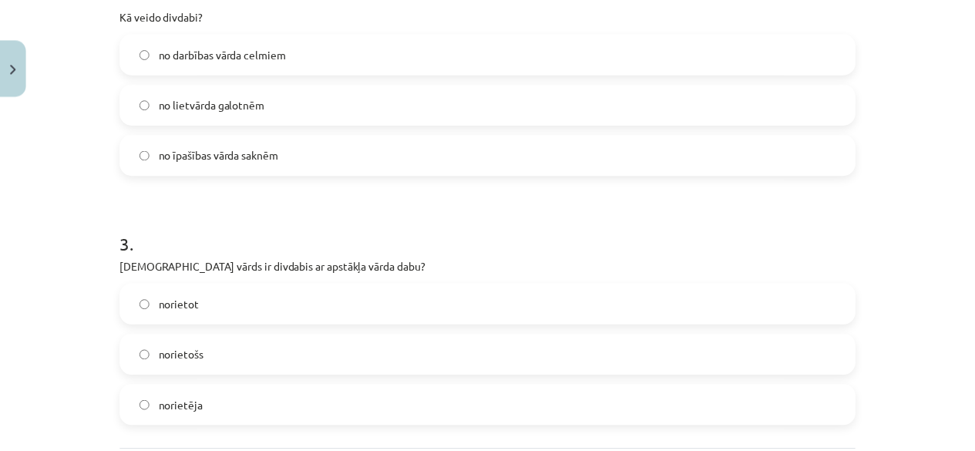
scroll to position [758, 0]
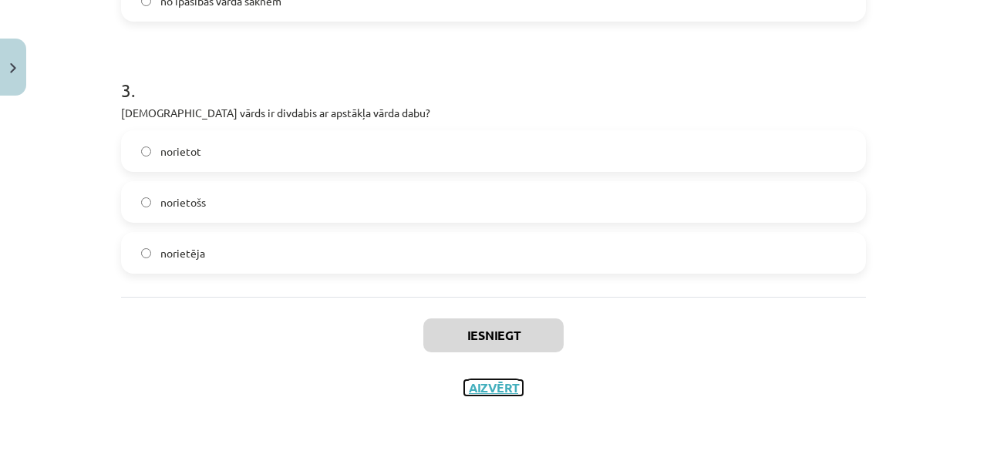
click at [464, 388] on button "Aizvērt" at bounding box center [493, 387] width 59 height 15
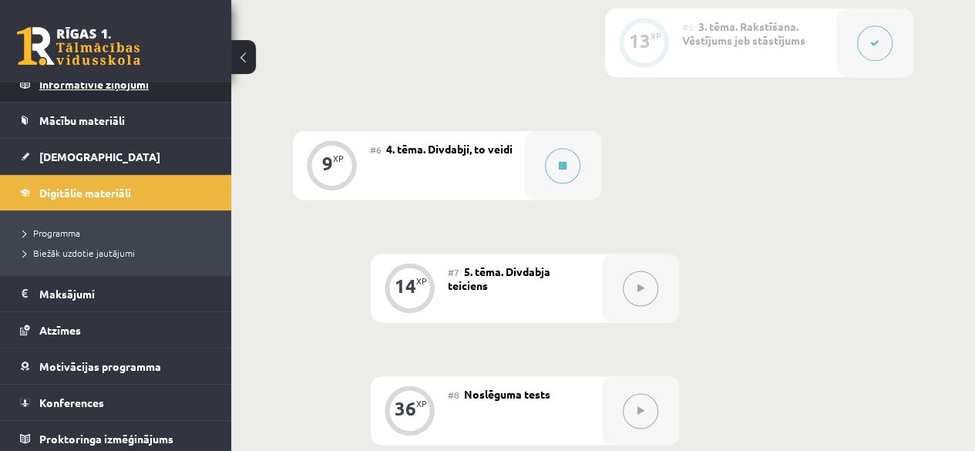
scroll to position [126, 0]
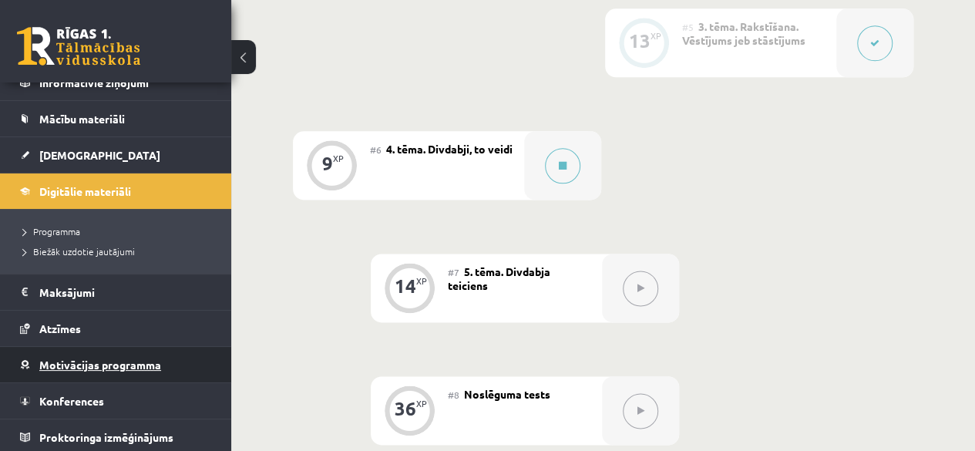
click at [42, 354] on link "Motivācijas programma" at bounding box center [116, 364] width 192 height 35
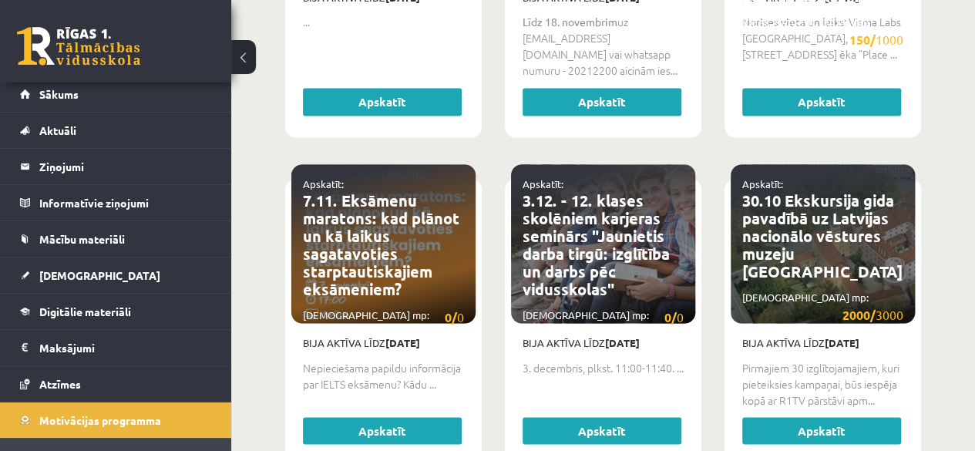
click at [20, 402] on link "Motivācijas programma" at bounding box center [116, 419] width 192 height 35
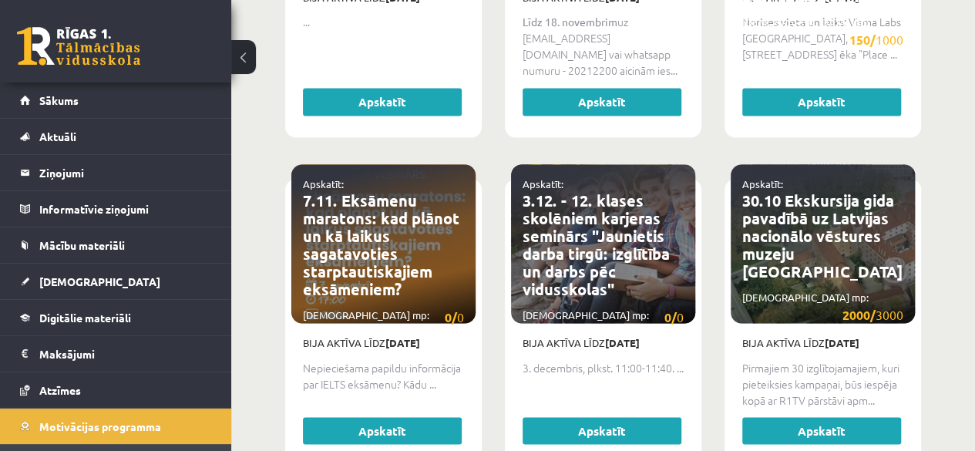
drag, startPoint x: 541, startPoint y: 31, endPoint x: 238, endPoint y: 147, distance: 324.5
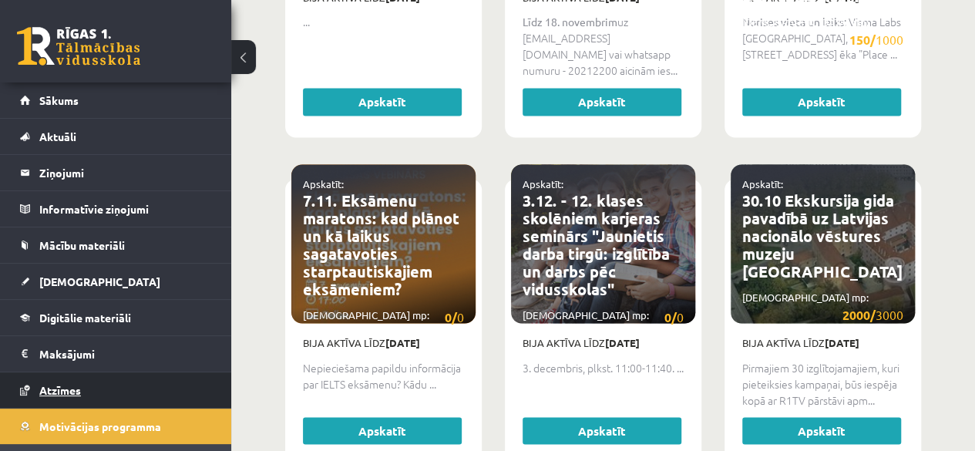
click at [63, 398] on link "Atzīmes" at bounding box center [116, 389] width 192 height 35
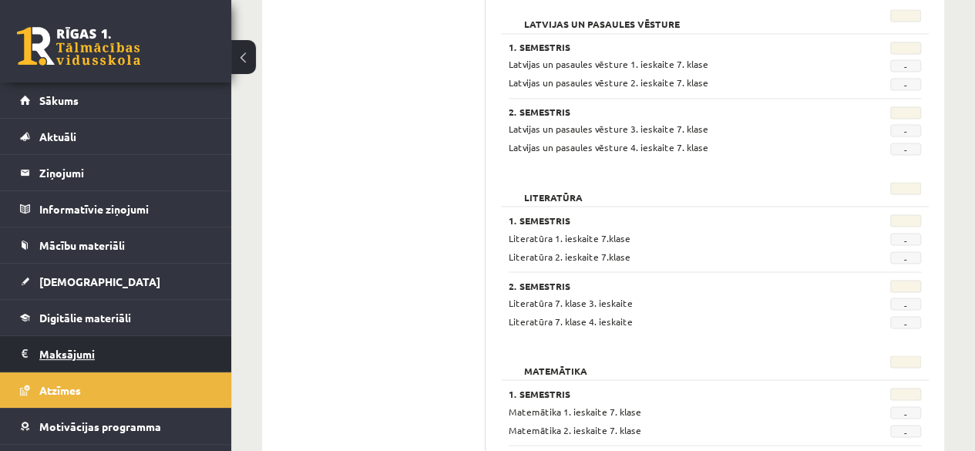
click at [109, 345] on legend "Maksājumi 0" at bounding box center [125, 353] width 173 height 35
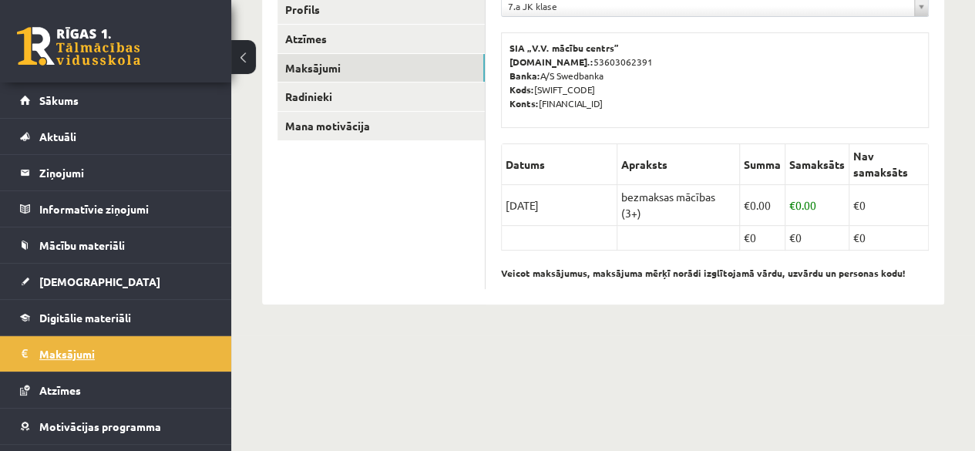
scroll to position [103, 0]
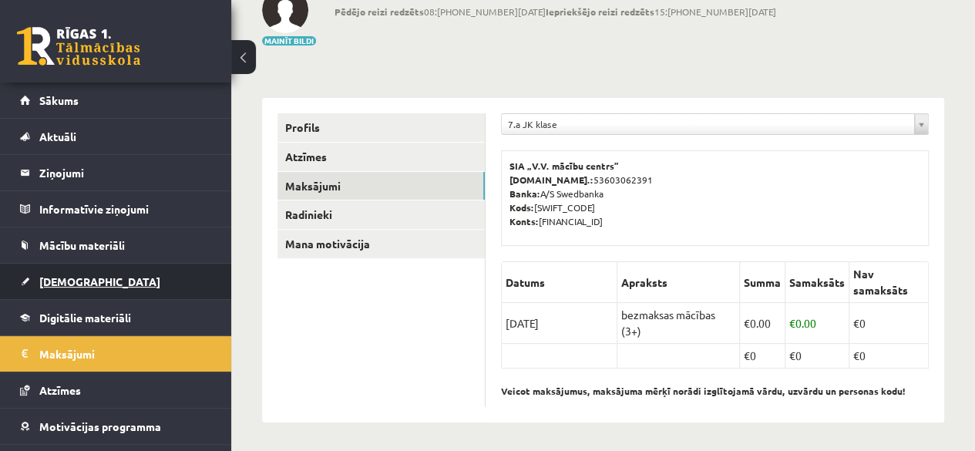
click at [109, 277] on link "[DEMOGRAPHIC_DATA]" at bounding box center [116, 281] width 192 height 35
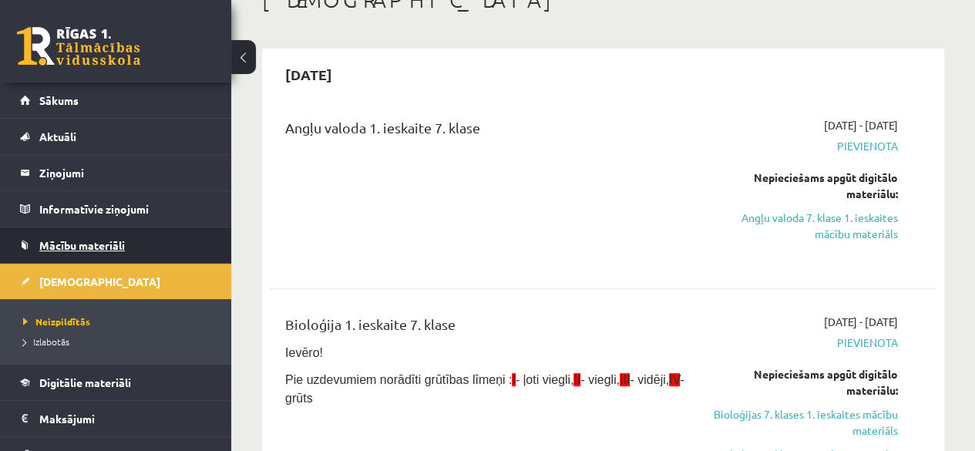
click at [149, 230] on link "Mācību materiāli" at bounding box center [116, 244] width 192 height 35
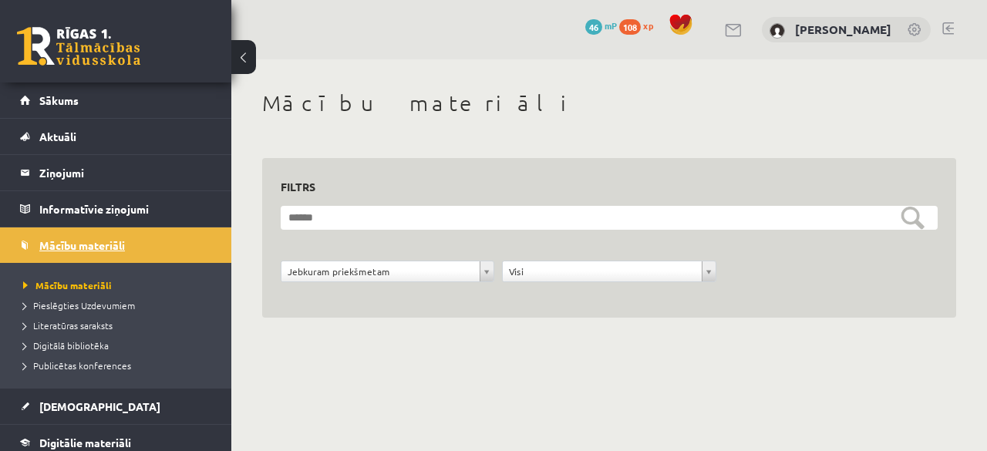
click at [153, 241] on link "Mācību materiāli" at bounding box center [116, 244] width 192 height 35
click at [168, 202] on legend "Informatīvie ziņojumi 0" at bounding box center [125, 208] width 173 height 35
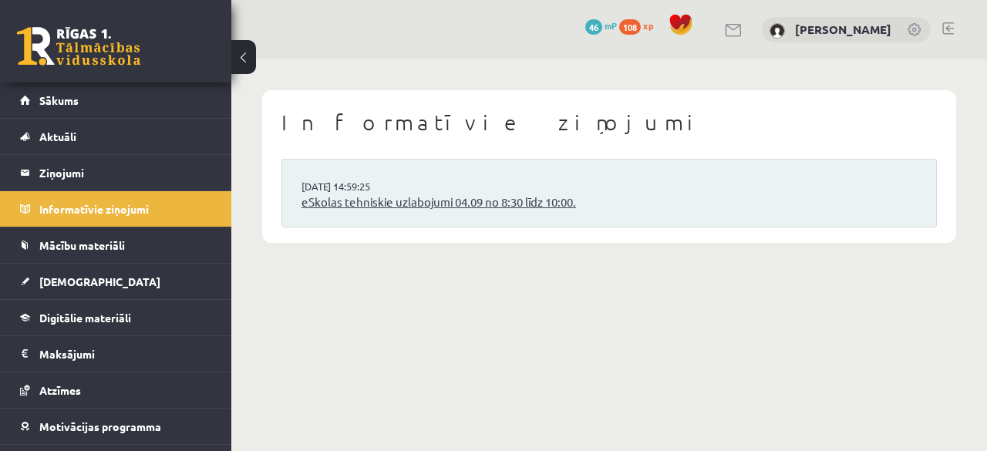
click at [370, 197] on link "eSkolas tehniskie uzlabojumi 04.09 no 8:30 līdz 10:00." at bounding box center [608, 202] width 615 height 18
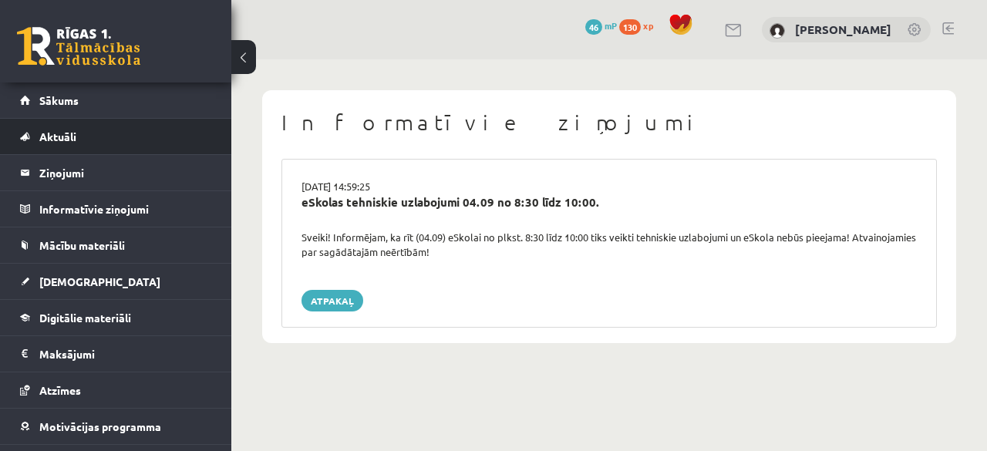
click at [136, 118] on li "Aktuāli Kā mācīties eSKOLĀ Kontakti Normatīvie akti Online konsultācijas Skolot…" at bounding box center [115, 136] width 231 height 37
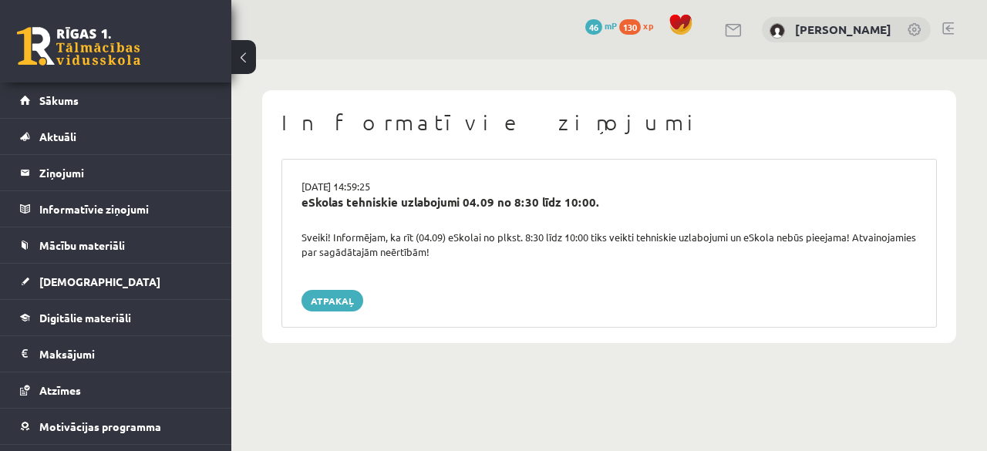
click at [716, 39] on div "0 Dāvanas 46 mP 130 xp [PERSON_NAME]" at bounding box center [608, 29] width 755 height 59
click at [976, 431] on body "0 Dāvanas 46 mP 130 xp [PERSON_NAME] Sākums Aktuāli Kā mācīties eSKOLĀ Kontakti…" at bounding box center [493, 225] width 987 height 451
